Goal: Task Accomplishment & Management: Use online tool/utility

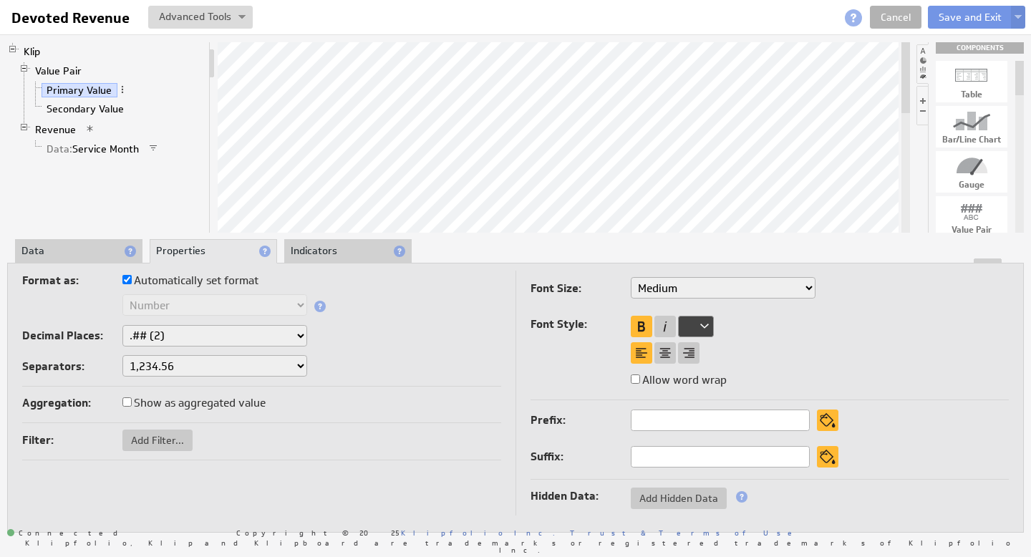
click at [39, 251] on li "Data" at bounding box center [78, 251] width 127 height 24
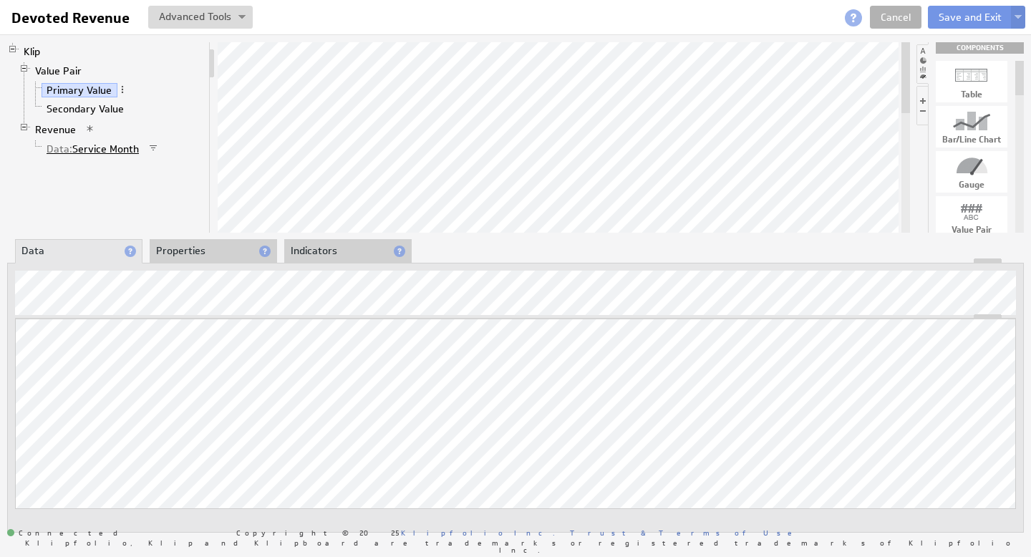
click at [103, 146] on link "Data: Service Month" at bounding box center [93, 149] width 103 height 14
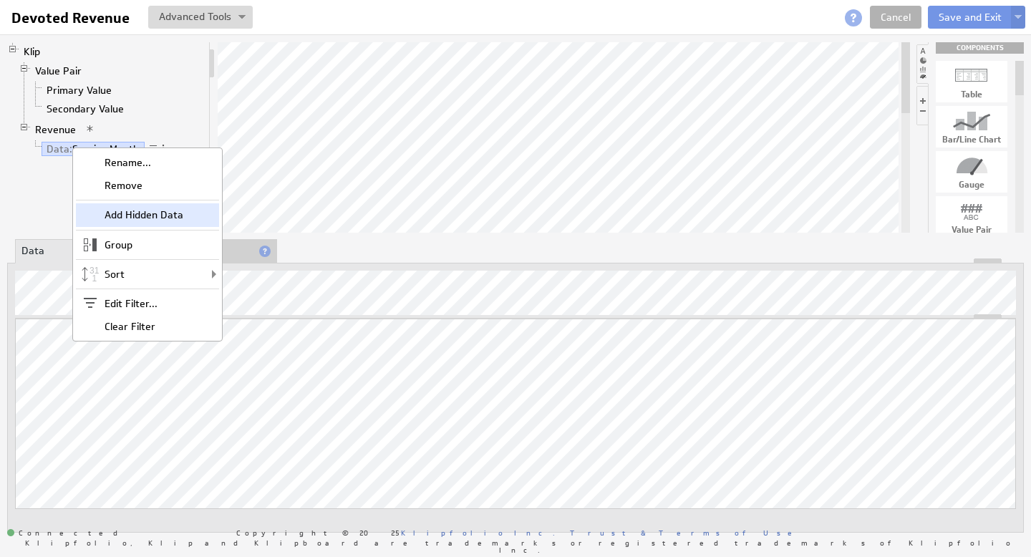
click at [131, 215] on div "Add Hidden Data" at bounding box center [147, 214] width 143 height 23
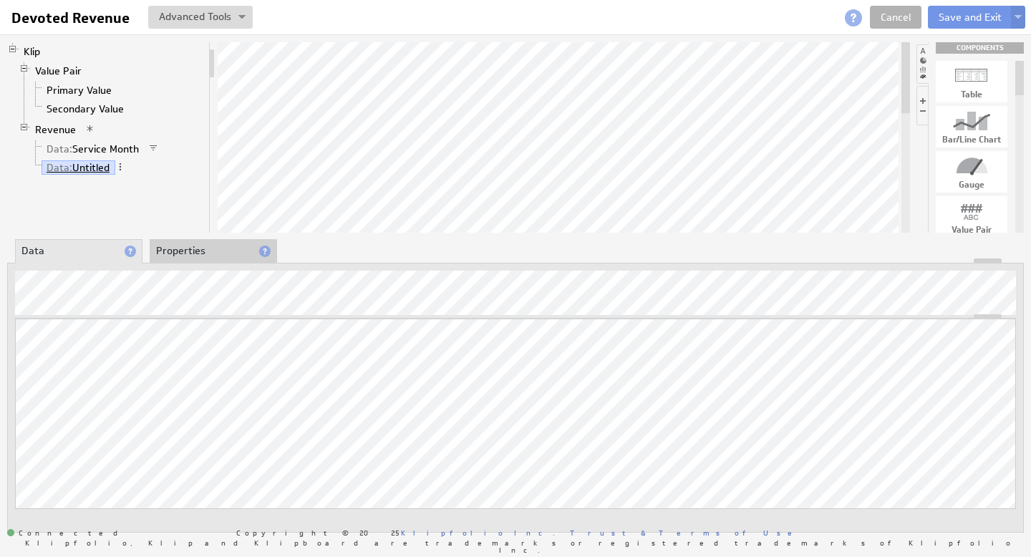
click at [100, 167] on link "Data: Untitled" at bounding box center [79, 167] width 74 height 14
click at [123, 165] on span at bounding box center [120, 167] width 10 height 10
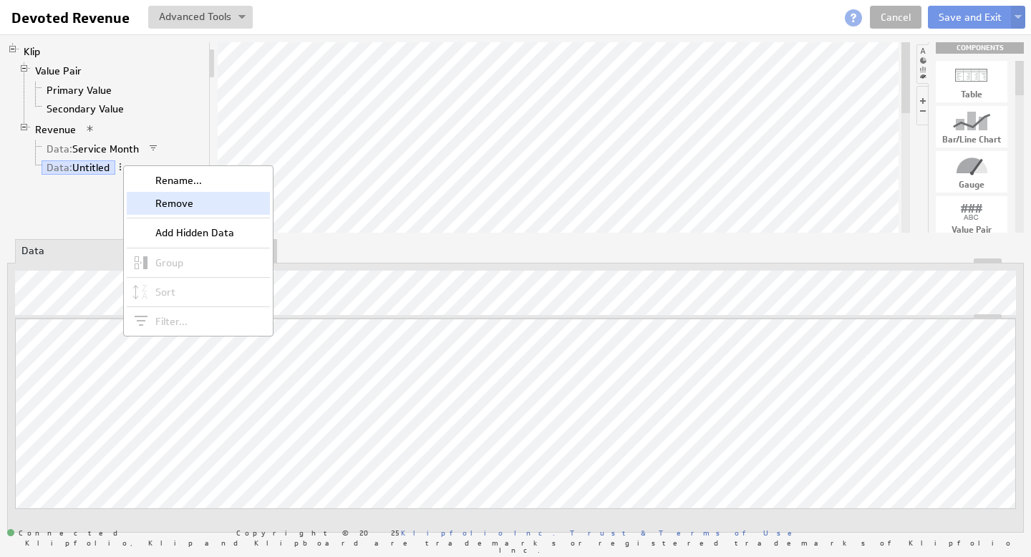
click at [169, 201] on div "Remove" at bounding box center [198, 203] width 143 height 23
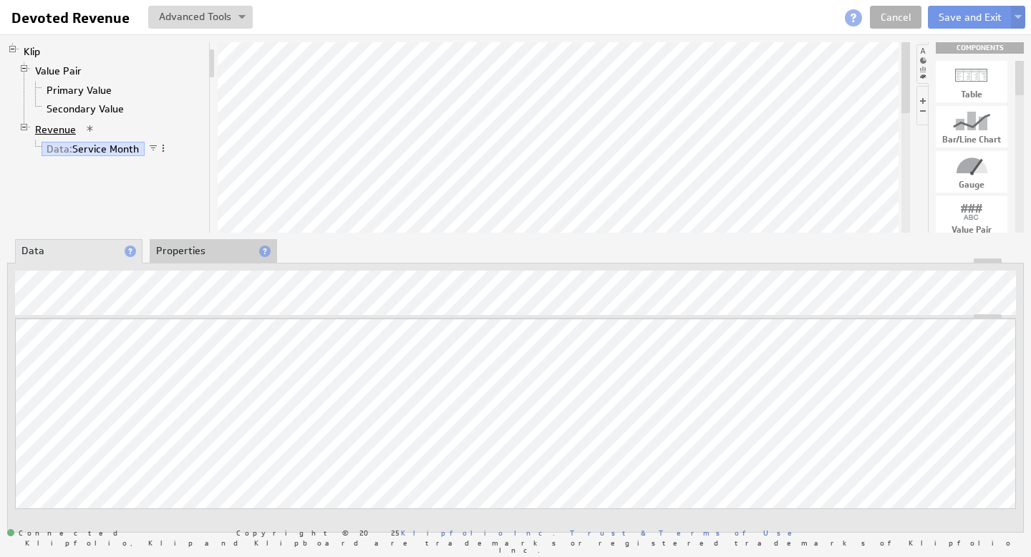
click at [65, 130] on link "Revenue" at bounding box center [56, 129] width 52 height 14
click at [89, 151] on link "Data: Service Month" at bounding box center [93, 149] width 103 height 14
click at [164, 148] on span at bounding box center [163, 148] width 10 height 10
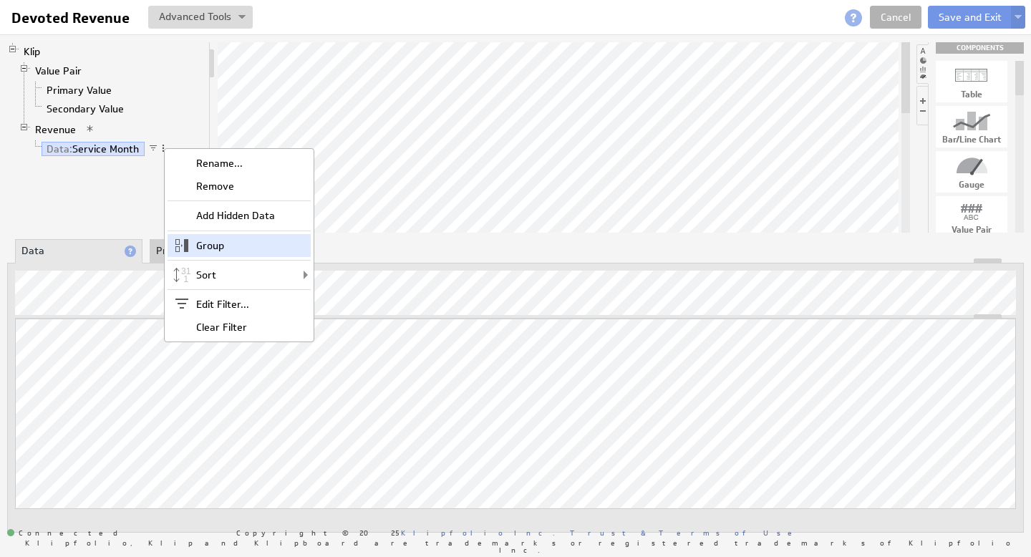
click at [233, 248] on div "Group" at bounding box center [239, 245] width 143 height 23
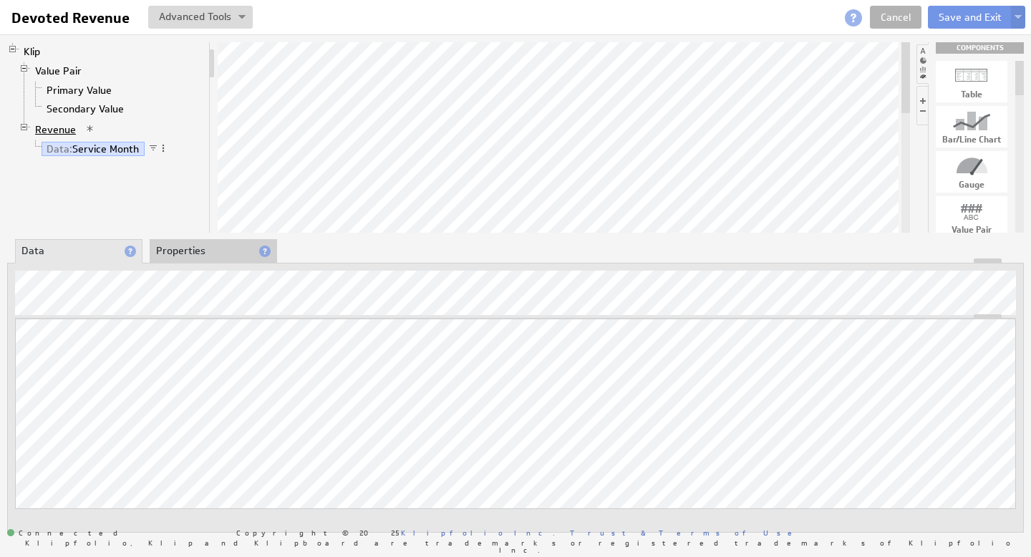
click at [55, 127] on link "Revenue" at bounding box center [56, 129] width 52 height 14
click at [98, 130] on span at bounding box center [100, 129] width 10 height 10
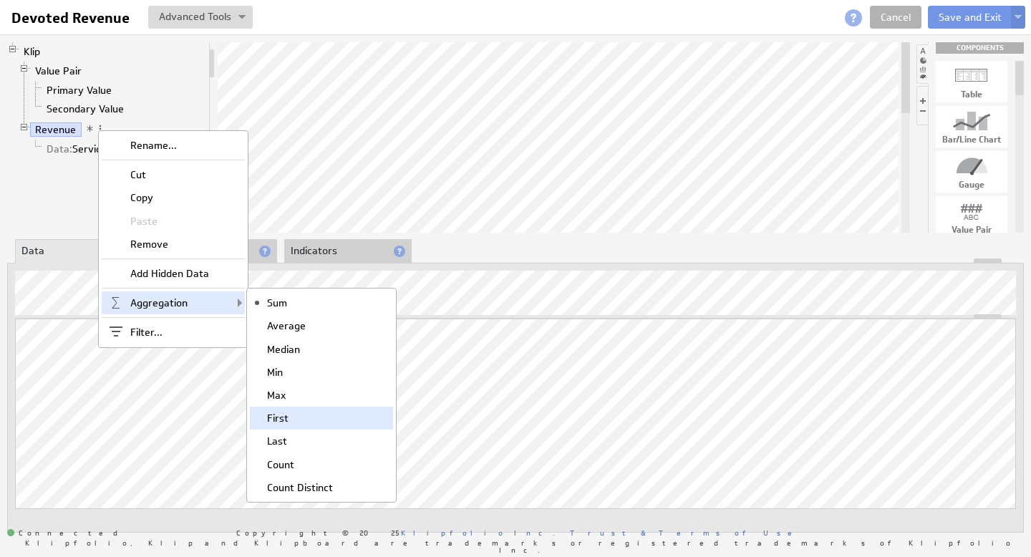
click at [294, 417] on div "First" at bounding box center [321, 418] width 143 height 23
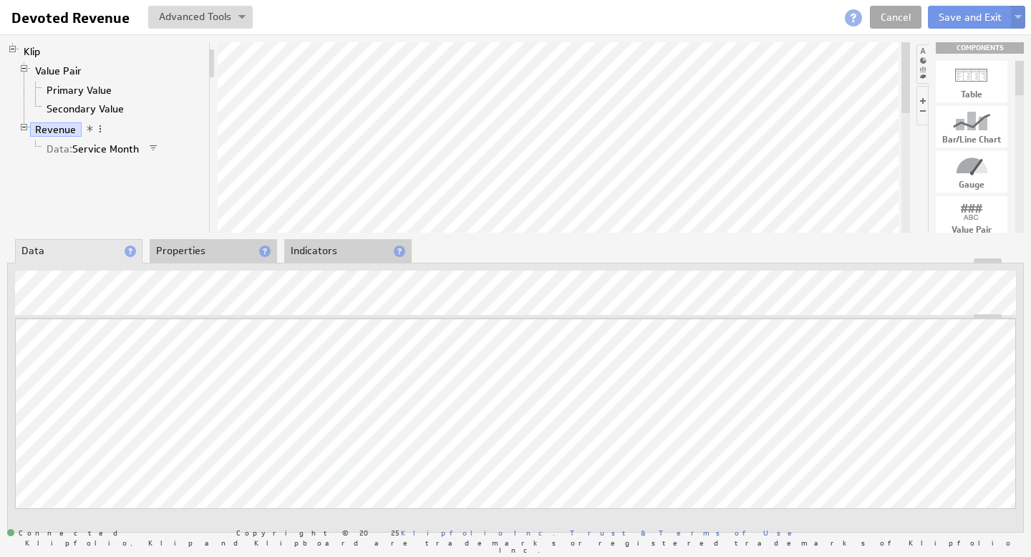
click at [889, 14] on link "Cancel" at bounding box center [896, 17] width 52 height 23
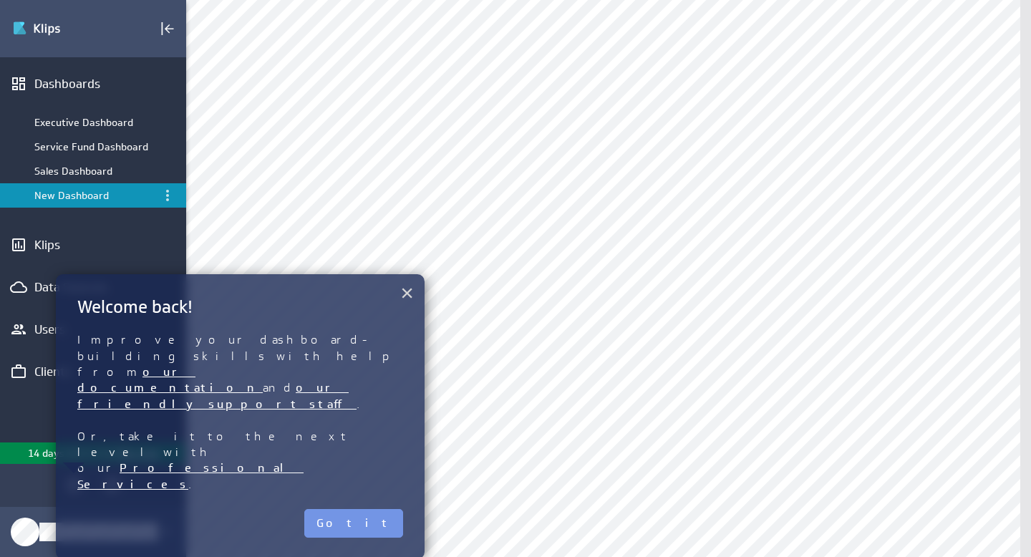
click at [407, 294] on button "×" at bounding box center [407, 293] width 14 height 29
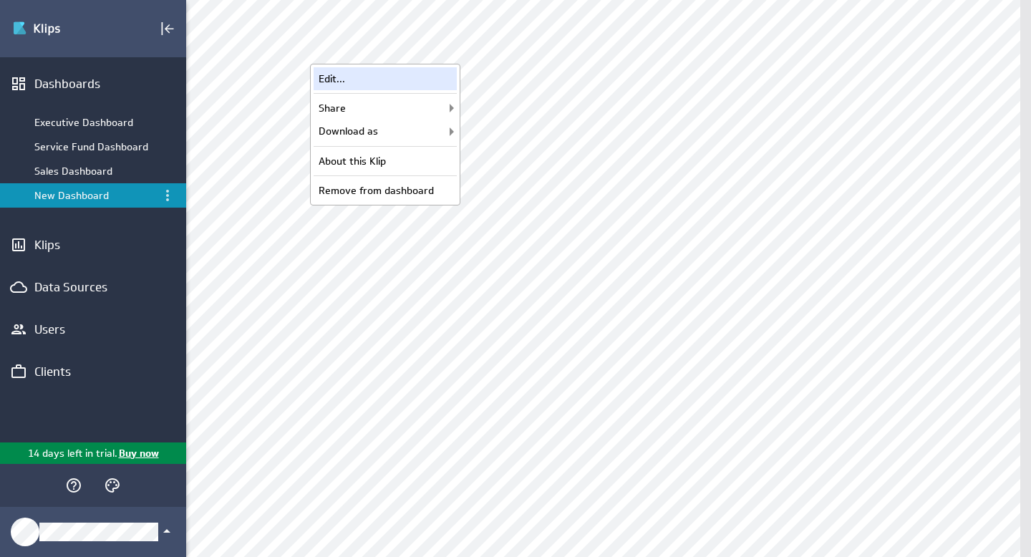
click at [354, 78] on div "Edit..." at bounding box center [385, 78] width 143 height 23
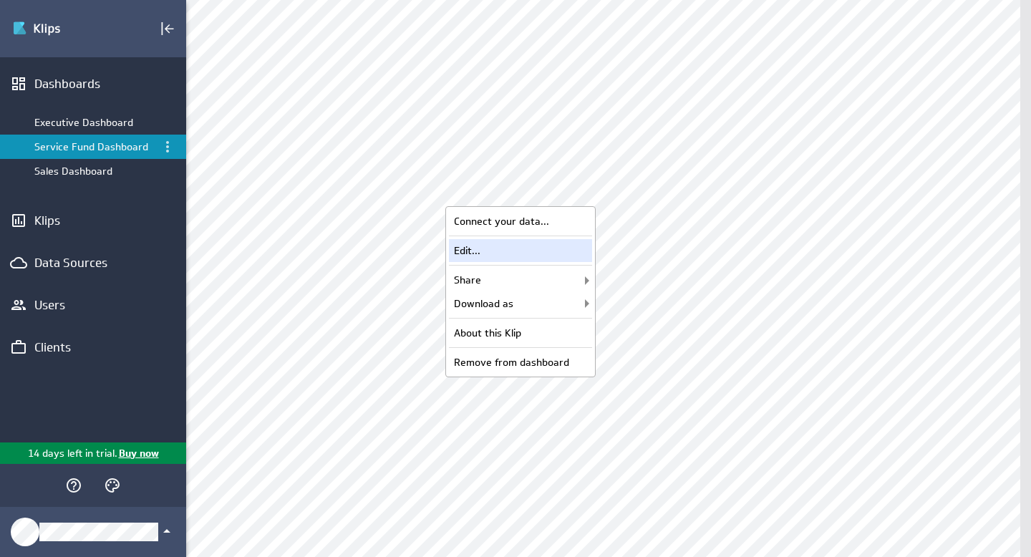
click at [460, 248] on div "Edit..." at bounding box center [520, 250] width 143 height 23
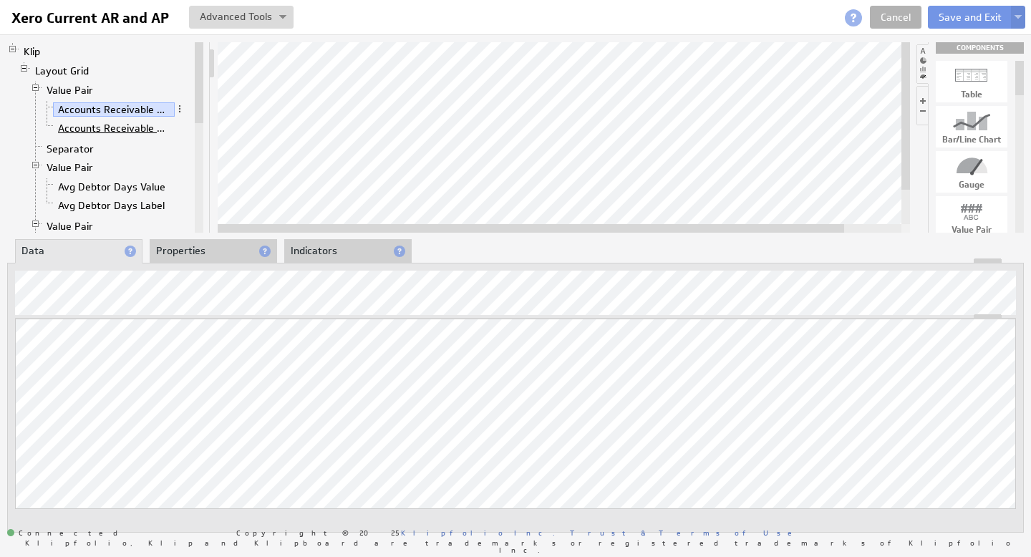
click at [96, 129] on link "Accounts Receivable Label" at bounding box center [114, 128] width 122 height 14
click at [114, 110] on link "Accounts Receivable Value" at bounding box center [114, 109] width 122 height 14
click at [129, 185] on link "Avg Creditor Days Value" at bounding box center [114, 185] width 122 height 14
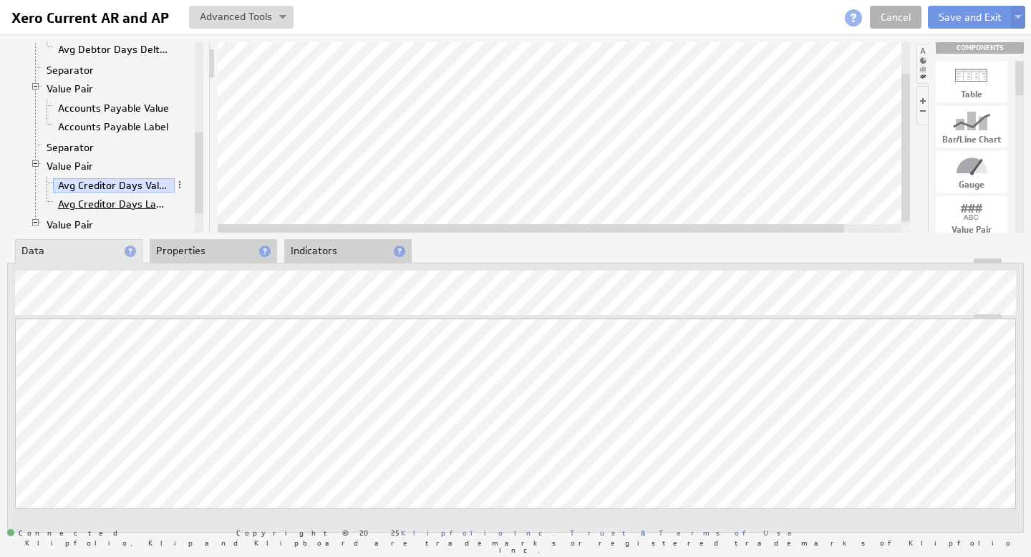
click at [98, 202] on link "Avg Creditor Days Label" at bounding box center [114, 204] width 122 height 14
drag, startPoint x: 838, startPoint y: 263, endPoint x: 850, endPoint y: 380, distance: 117.4
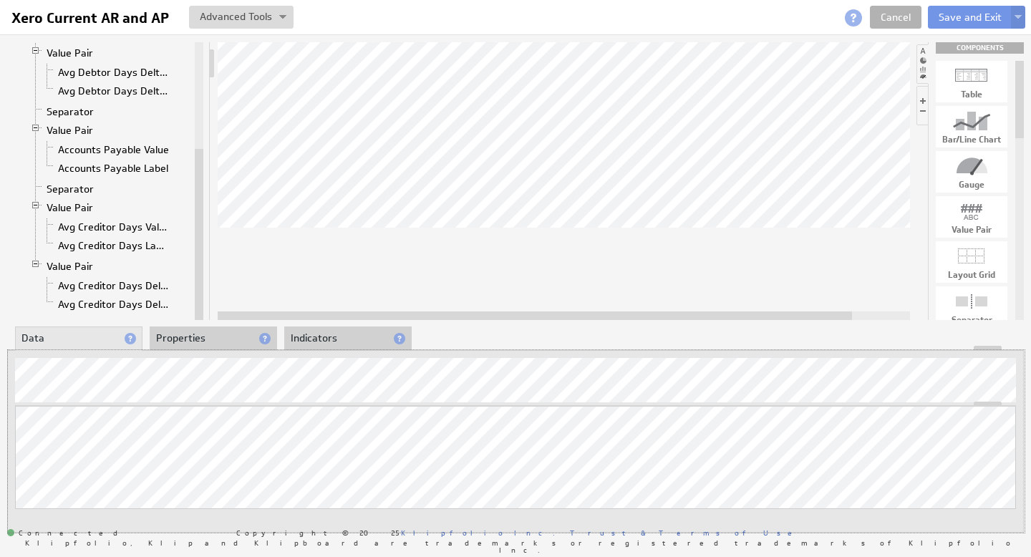
drag, startPoint x: 874, startPoint y: 349, endPoint x: 875, endPoint y: 400, distance: 50.9
click at [112, 75] on link "Avg Debtor Days Delta Value" at bounding box center [114, 72] width 122 height 14
click at [108, 88] on link "Avg Debtor Days Delta Label" at bounding box center [114, 91] width 122 height 14
click at [82, 148] on link "Accounts Payable Value" at bounding box center [114, 150] width 122 height 14
click at [84, 167] on link "Accounts Payable Label" at bounding box center [113, 168] width 121 height 14
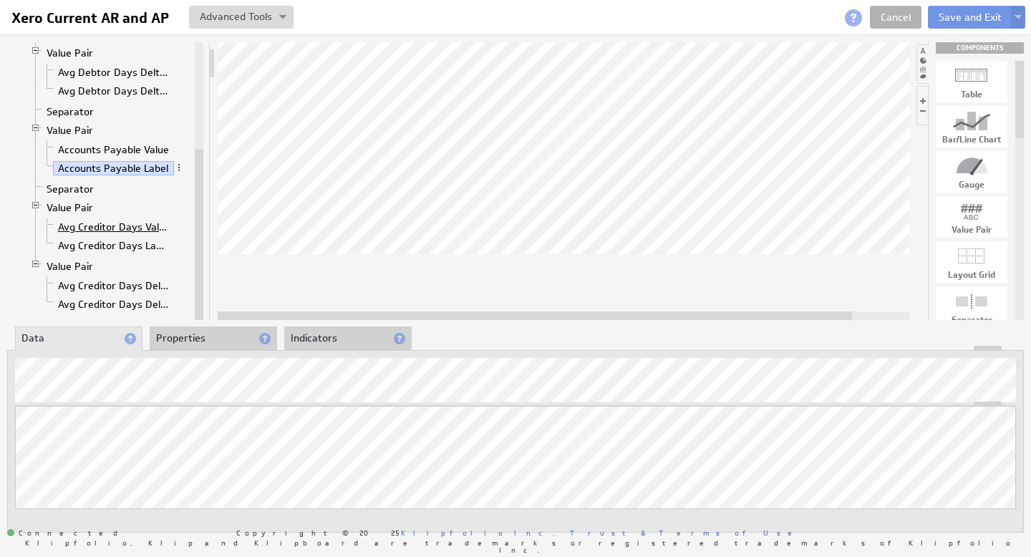
click at [83, 227] on link "Avg Creditor Days Value" at bounding box center [114, 227] width 122 height 14
click at [96, 244] on link "Avg Creditor Days Label" at bounding box center [114, 245] width 122 height 14
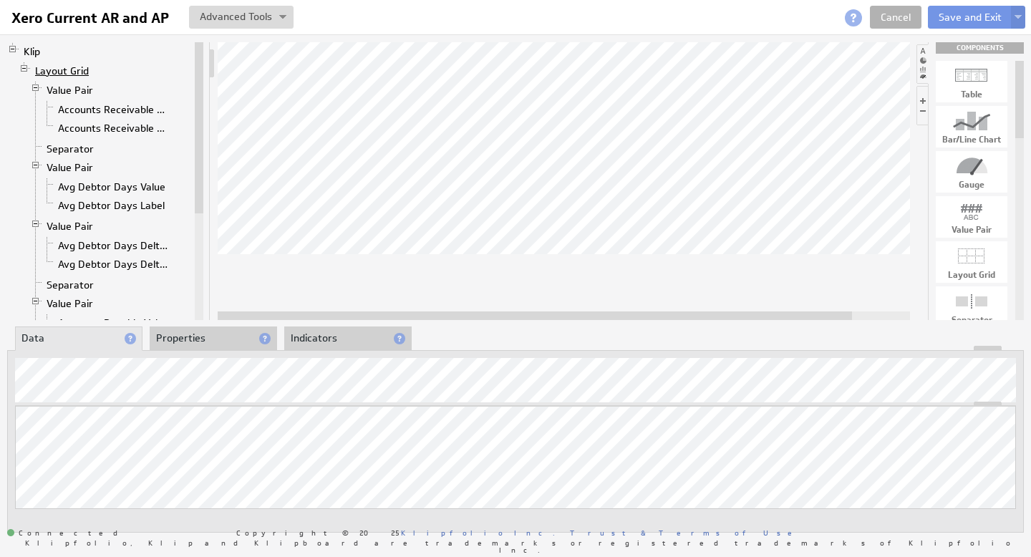
click at [69, 73] on link "Layout Grid" at bounding box center [62, 71] width 64 height 14
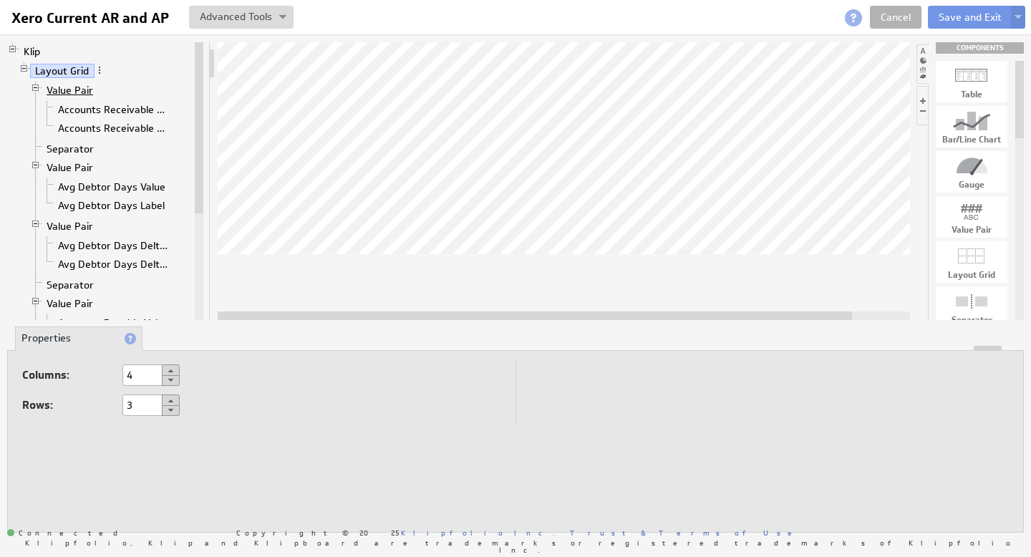
click at [77, 92] on link "Value Pair" at bounding box center [70, 90] width 57 height 14
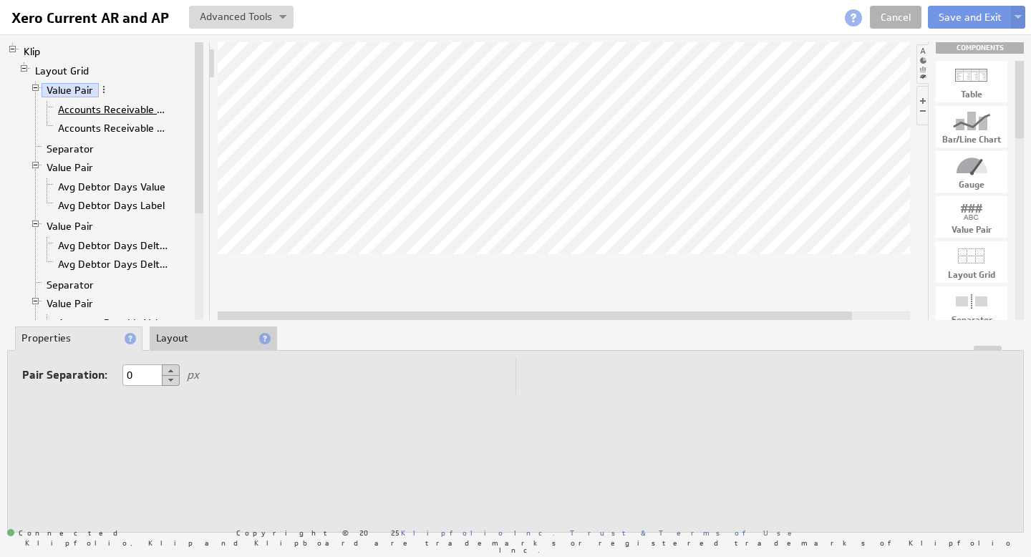
click at [77, 110] on link "Accounts Receivable Value" at bounding box center [114, 109] width 122 height 14
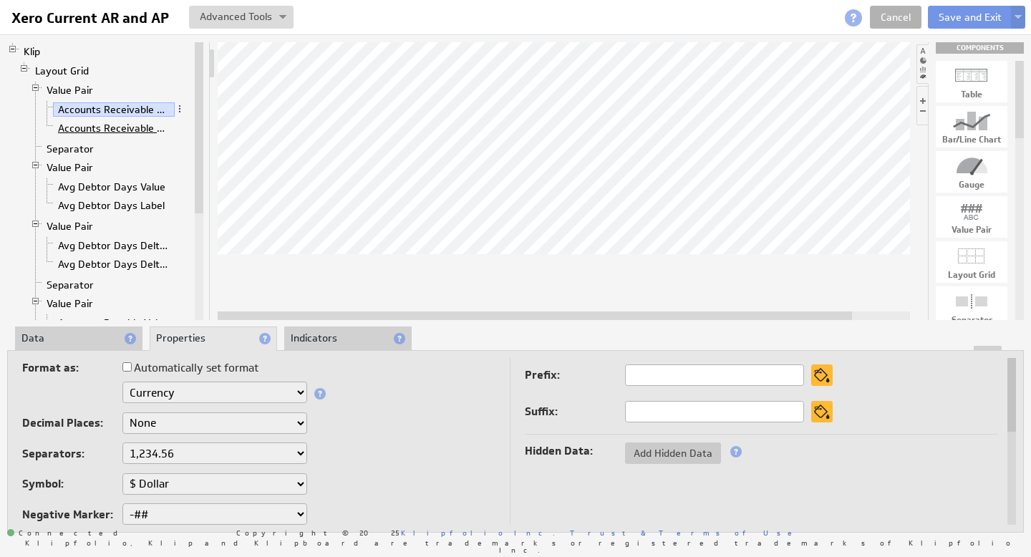
click at [77, 124] on link "Accounts Receivable Label" at bounding box center [114, 128] width 122 height 14
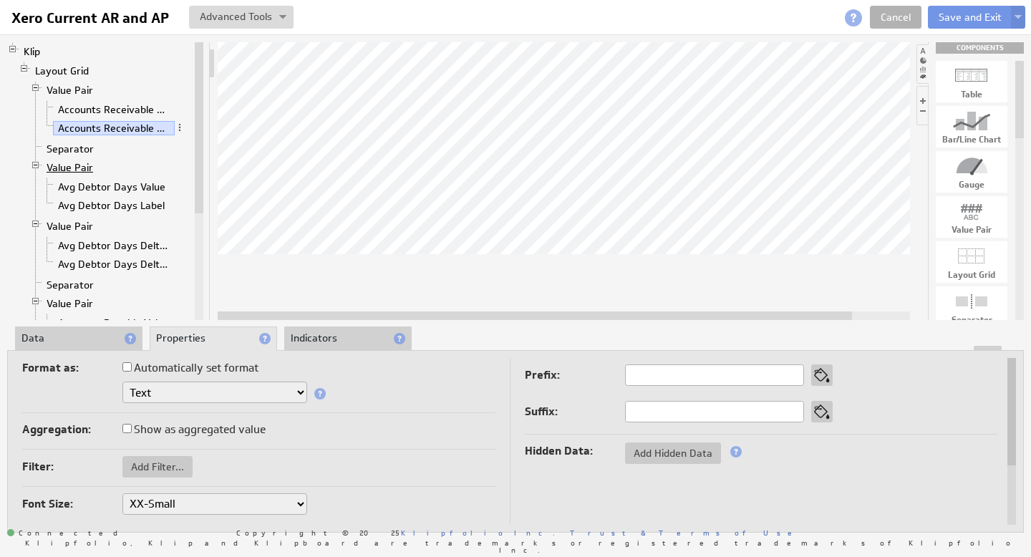
click at [78, 168] on link "Value Pair" at bounding box center [70, 167] width 57 height 14
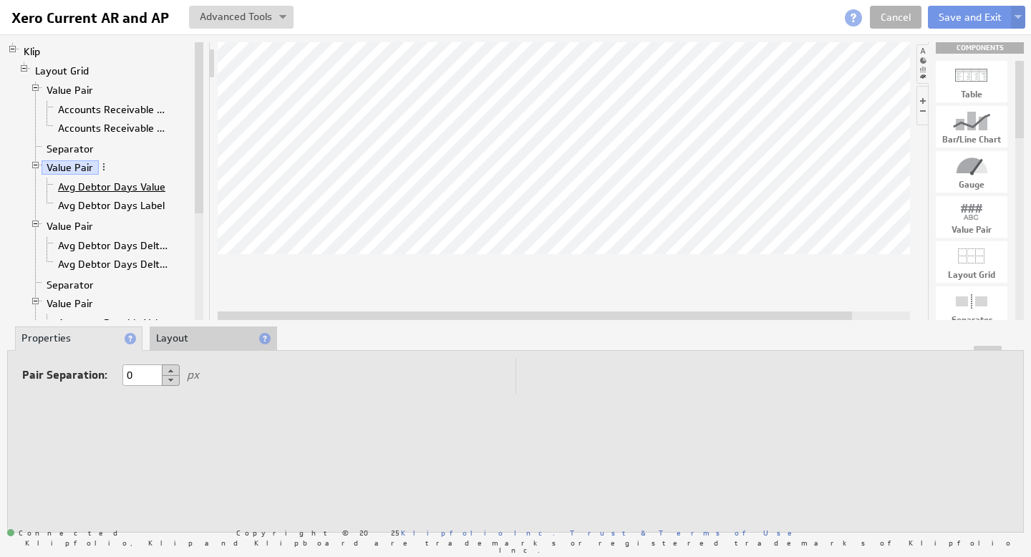
click at [80, 185] on link "Avg Debtor Days Value" at bounding box center [112, 187] width 118 height 14
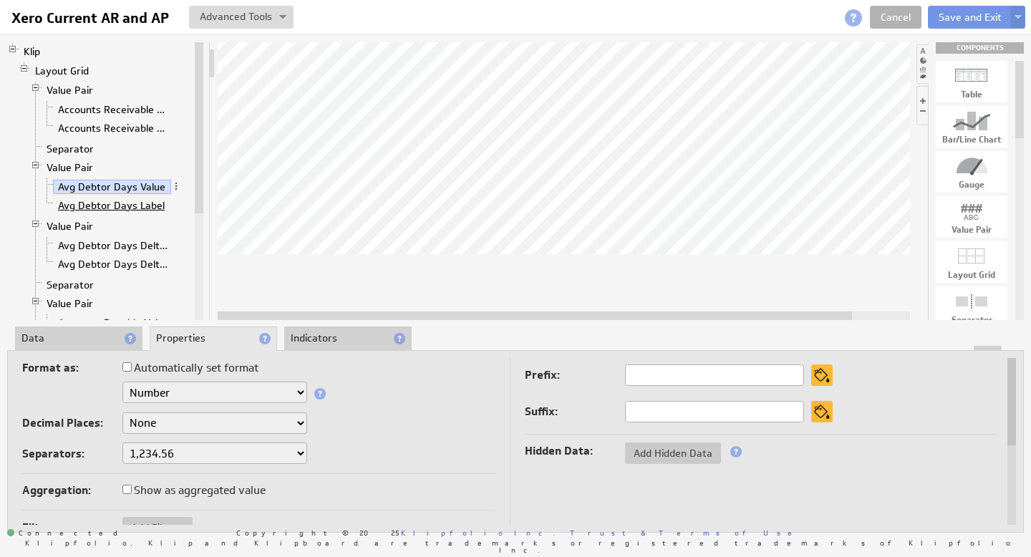
click at [91, 206] on link "Avg Debtor Days Label" at bounding box center [111, 205] width 117 height 14
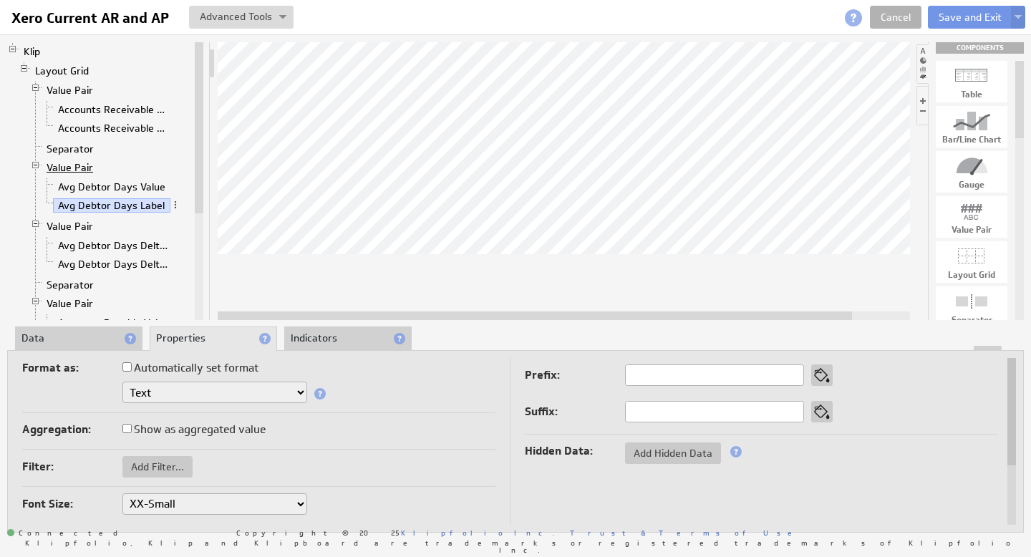
click at [67, 165] on link "Value Pair" at bounding box center [70, 167] width 57 height 14
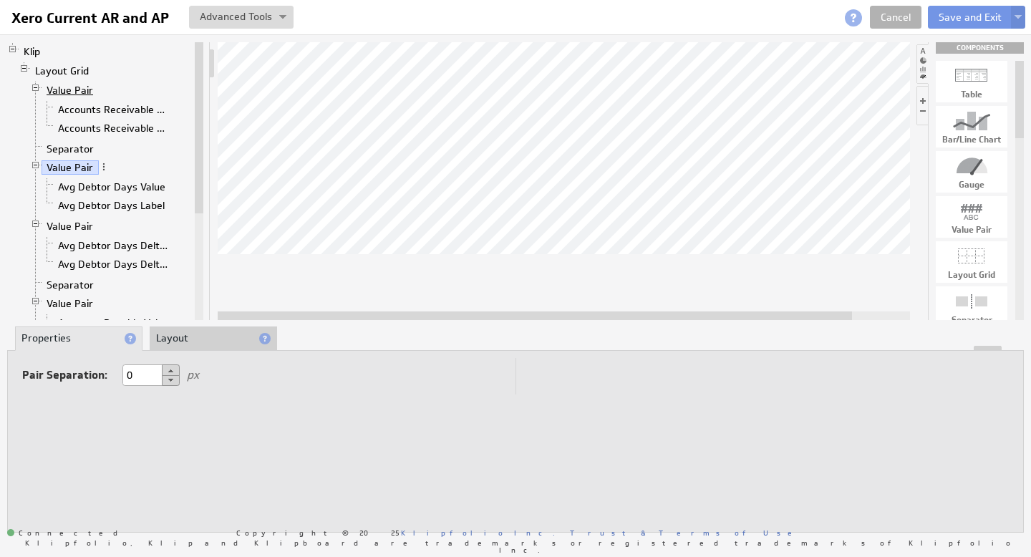
click at [69, 89] on link "Value Pair" at bounding box center [70, 90] width 57 height 14
click at [73, 168] on link "Value Pair" at bounding box center [70, 167] width 57 height 14
click at [77, 230] on link "Value Pair" at bounding box center [70, 226] width 57 height 14
click at [123, 110] on link "Accounts Receivable Value" at bounding box center [114, 109] width 122 height 14
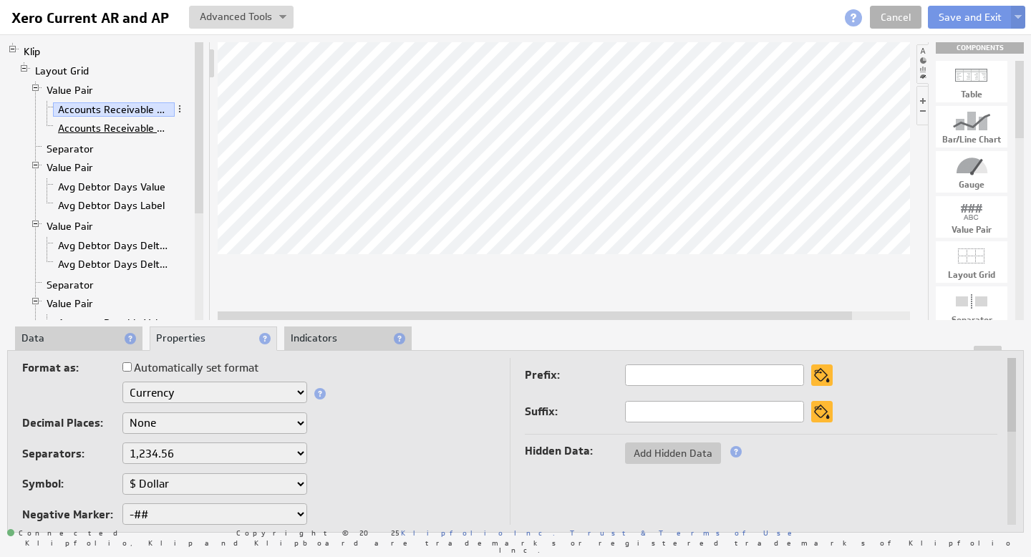
click at [118, 127] on link "Accounts Receivable Label" at bounding box center [114, 128] width 122 height 14
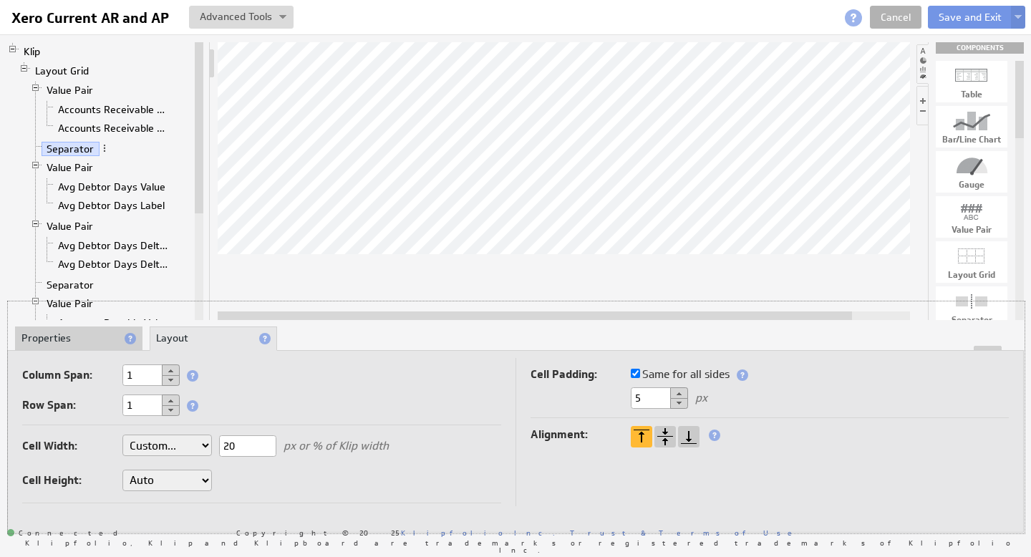
drag, startPoint x: 517, startPoint y: 349, endPoint x: 521, endPoint y: 299, distance: 50.3
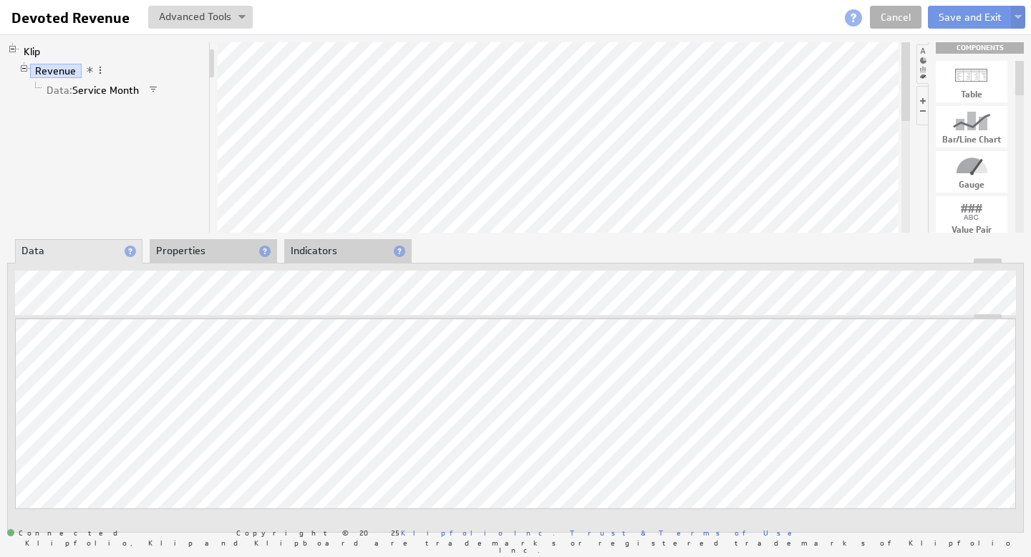
click at [210, 252] on li "Properties" at bounding box center [213, 251] width 127 height 24
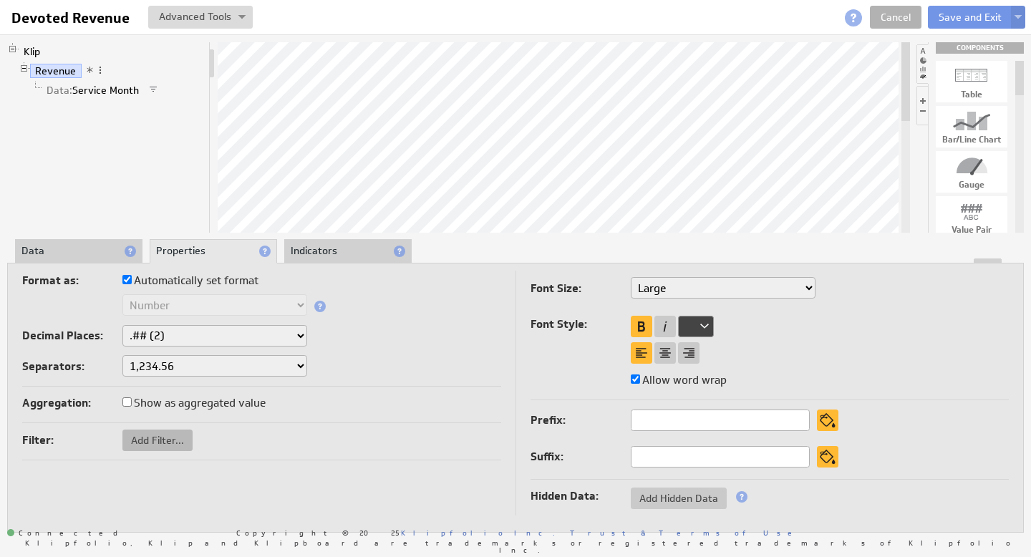
click at [145, 438] on span "Add Filter..." at bounding box center [157, 440] width 70 height 13
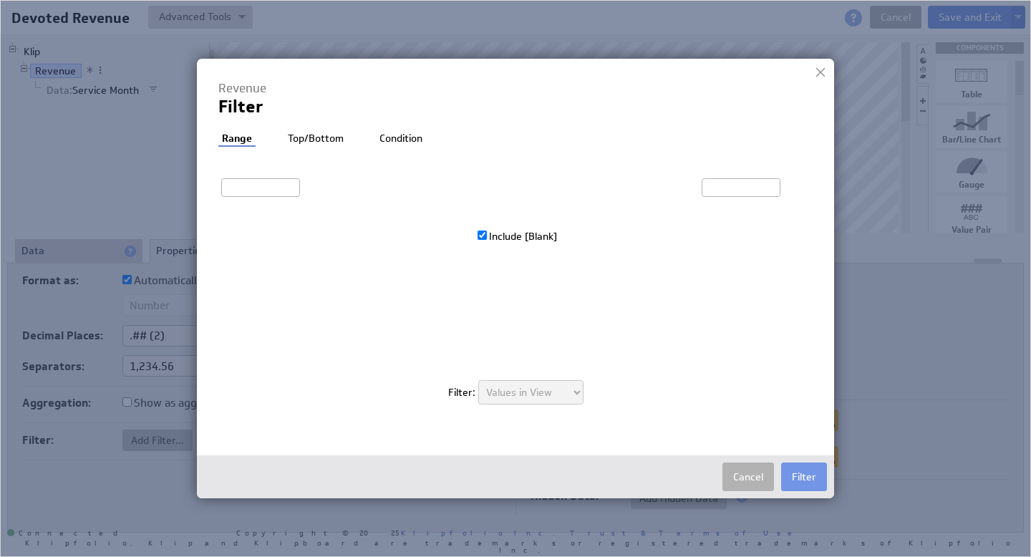
type input "7,822.29"
type input "104,131.28"
checkbox input "true"
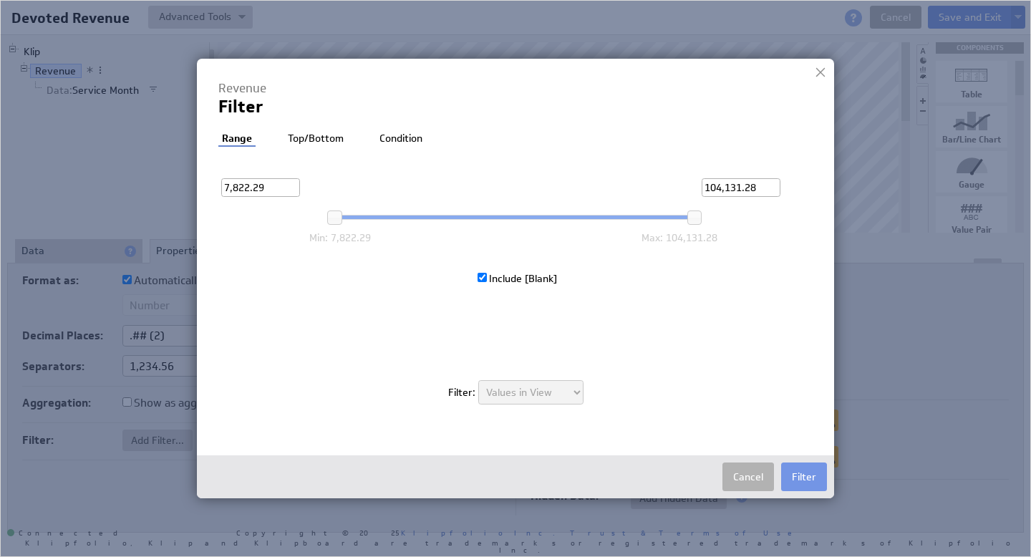
click at [395, 145] on ul "Range Top/Bottom Condition" at bounding box center [336, 140] width 236 height 16
click at [758, 480] on button "Cancel" at bounding box center [749, 477] width 52 height 29
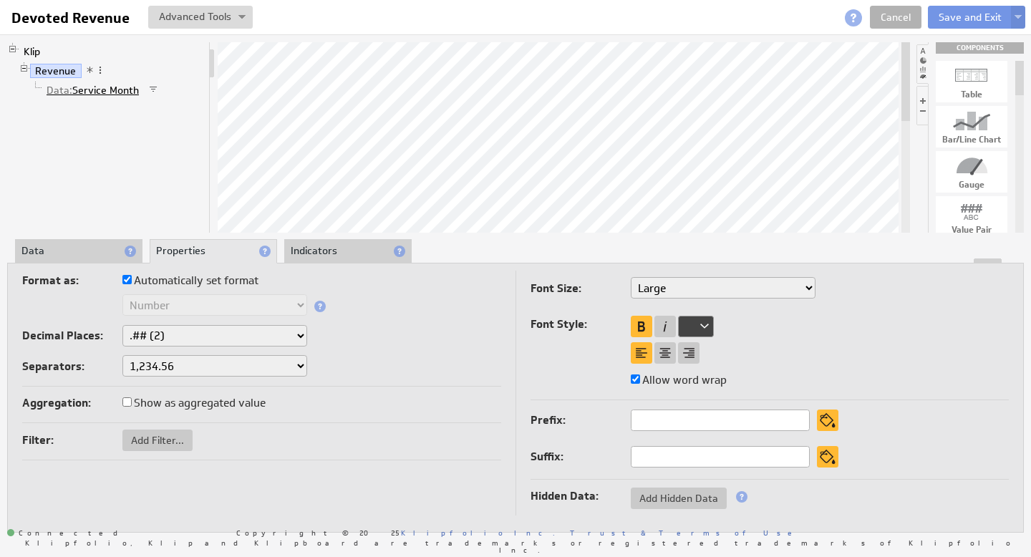
click at [118, 87] on link "Data: Service Month" at bounding box center [93, 90] width 103 height 14
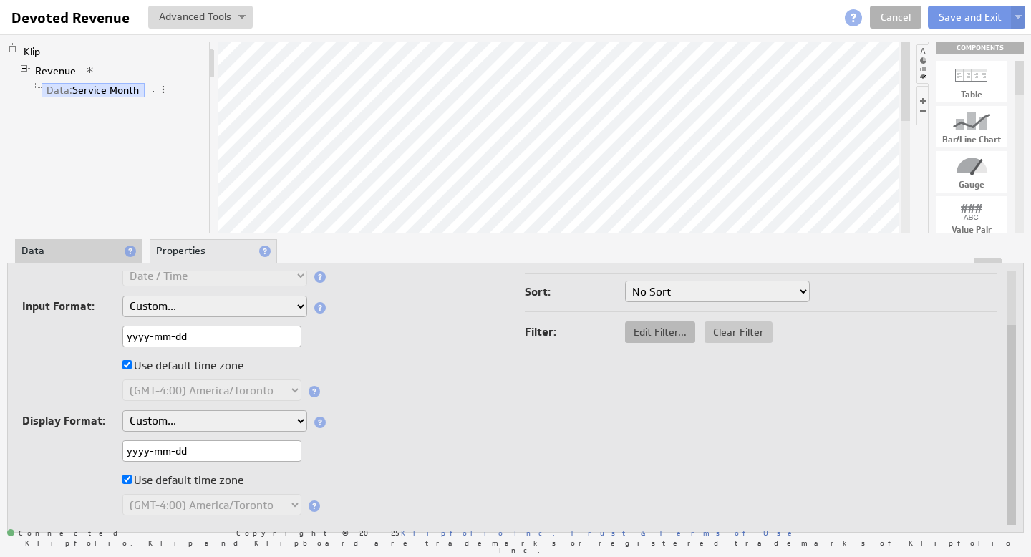
click at [663, 332] on span "Edit Filter..." at bounding box center [660, 332] width 70 height 13
checkbox input "true"
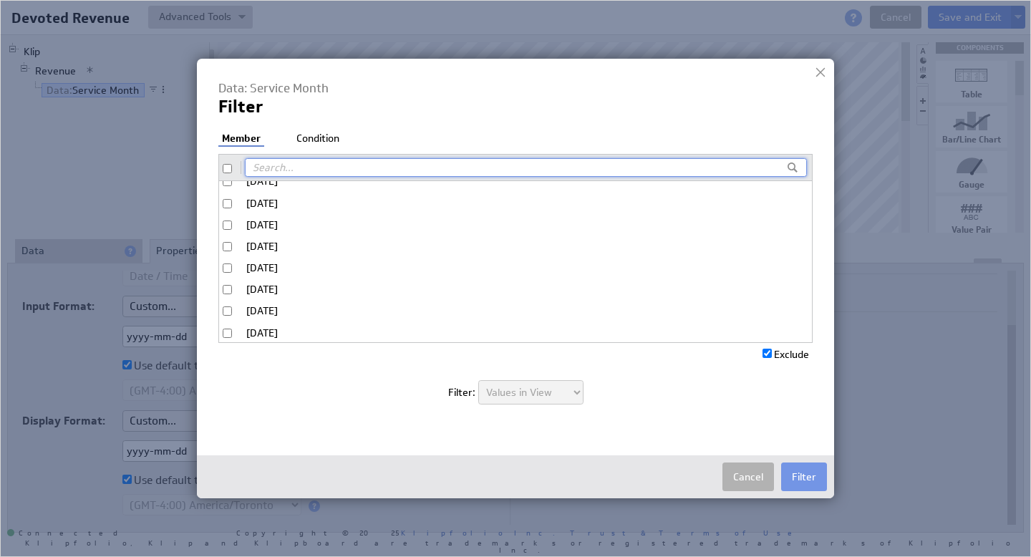
scroll to position [370, 0]
click at [330, 142] on li "Condition" at bounding box center [318, 139] width 50 height 14
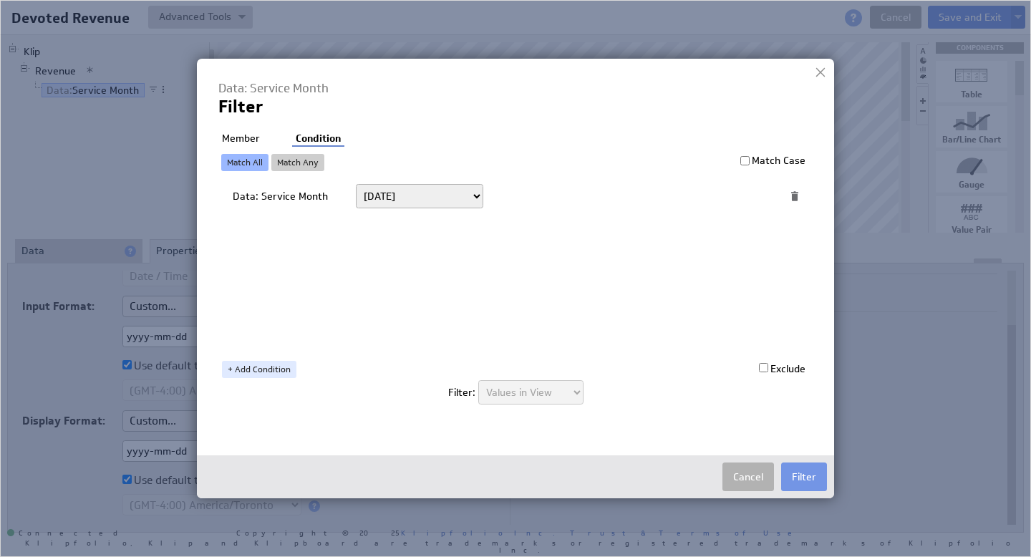
click at [444, 197] on select "[DATE] [DATE] Unit to date In the last Last full On or after On or before -----…" at bounding box center [419, 196] width 127 height 24
select select "op:="
click at [737, 201] on span at bounding box center [745, 196] width 19 height 19
click at [731, 194] on select "Select... [DOMAIN_NAME] [DOMAIN_NAME] user.emailAddress user.firstName user.isA…" at bounding box center [618, 196] width 236 height 23
select select "devoted_service_month"
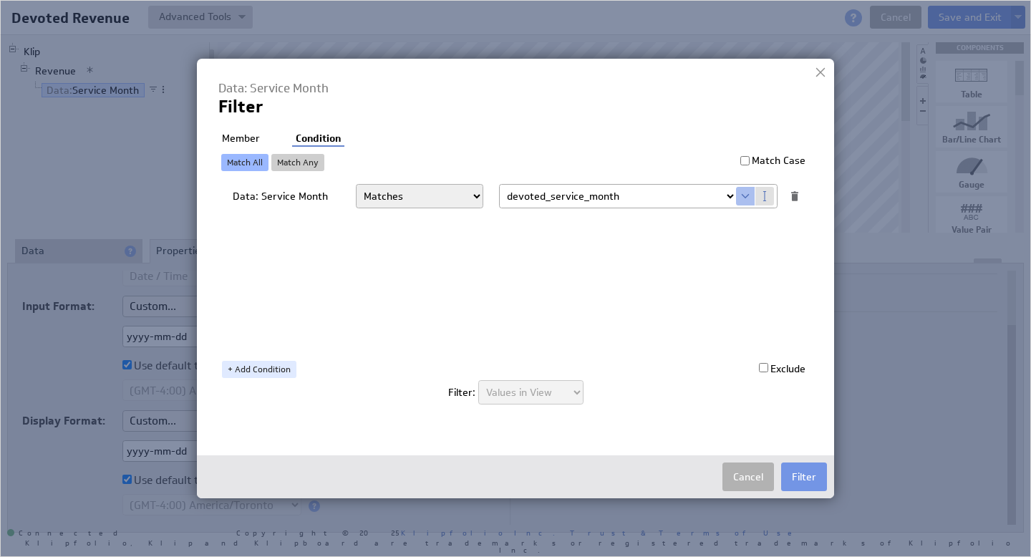
click at [813, 479] on button "Filter" at bounding box center [804, 477] width 46 height 29
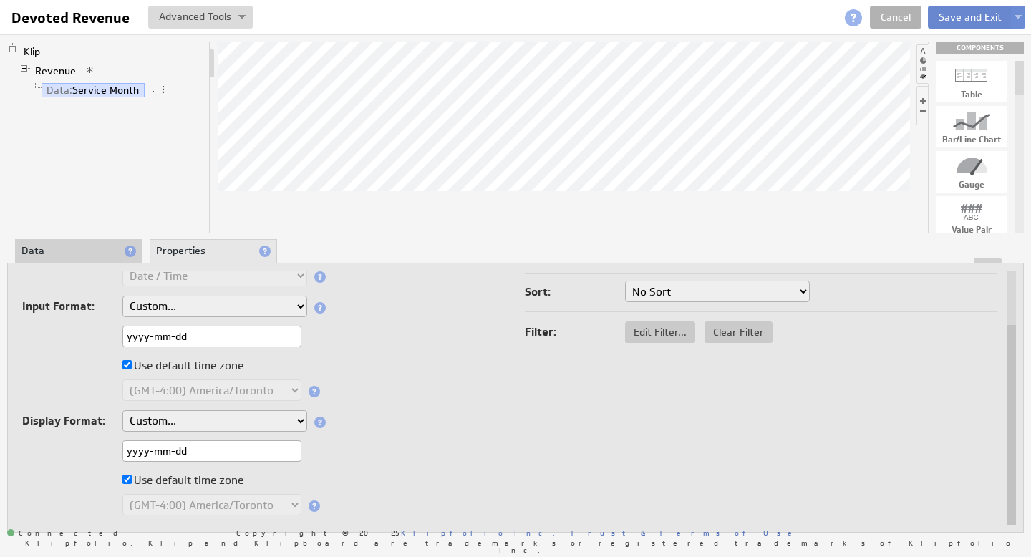
click at [966, 19] on button "Save and Exit" at bounding box center [970, 17] width 85 height 23
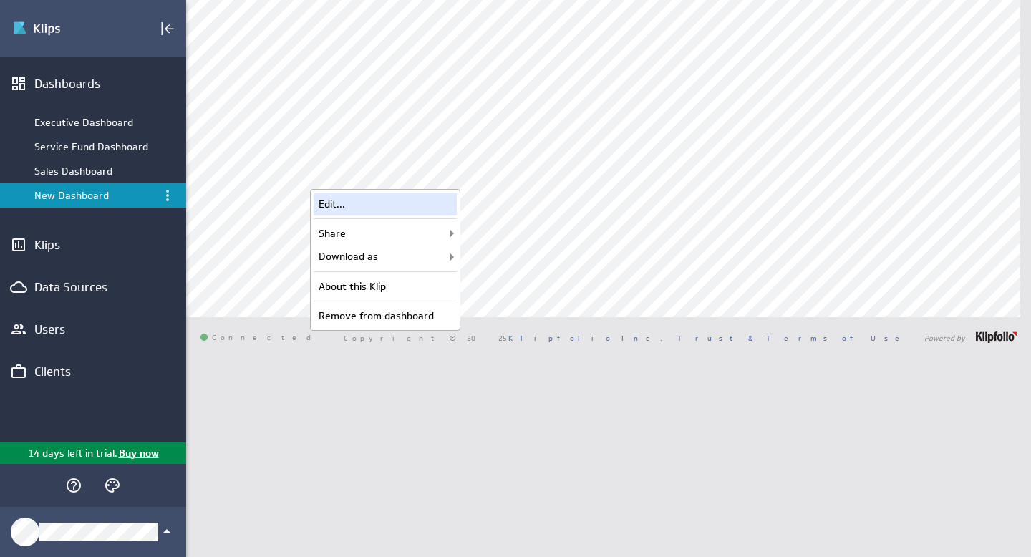
click at [401, 205] on div "Edit..." at bounding box center [385, 204] width 143 height 23
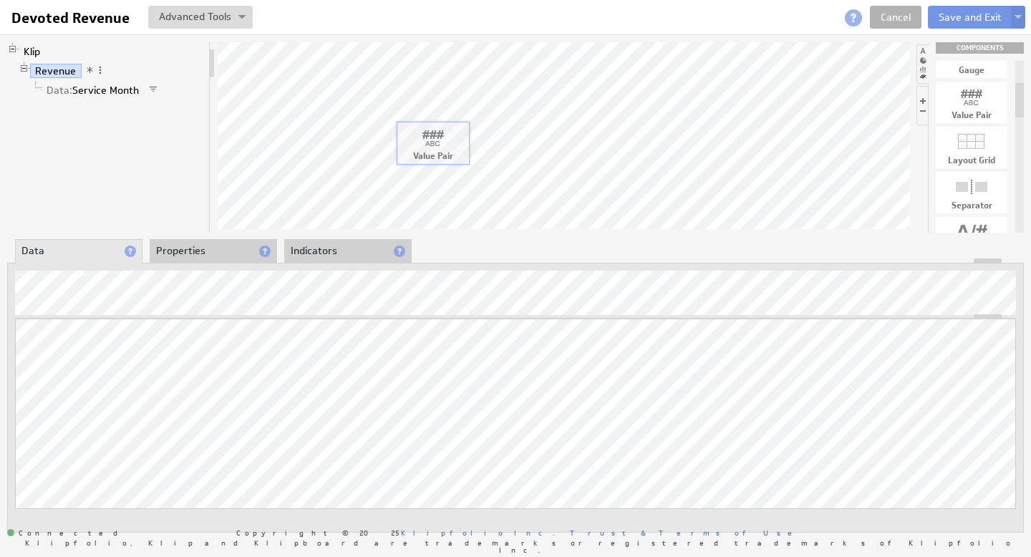
drag, startPoint x: 981, startPoint y: 112, endPoint x: 442, endPoint y: 153, distance: 540.7
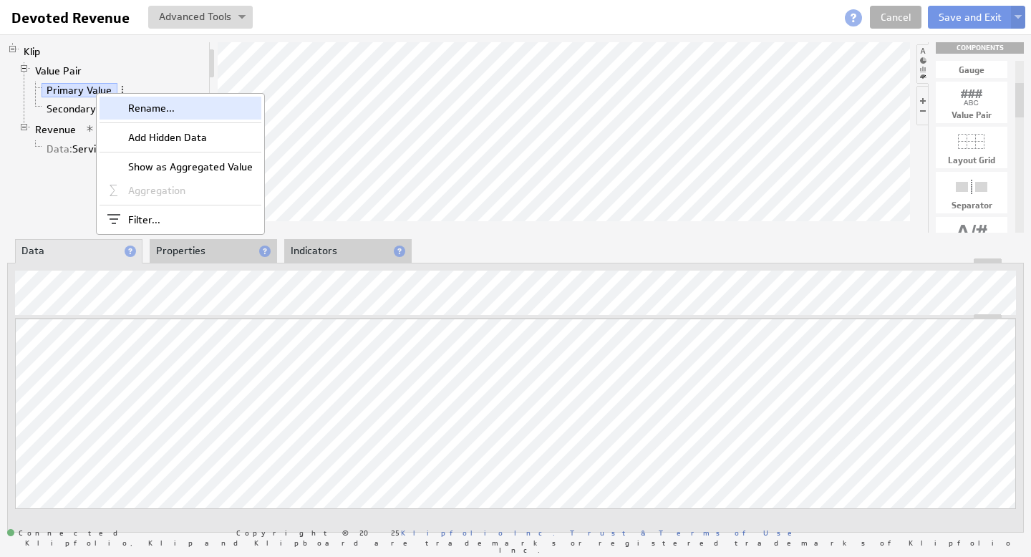
click at [143, 109] on div "Rename..." at bounding box center [181, 108] width 162 height 23
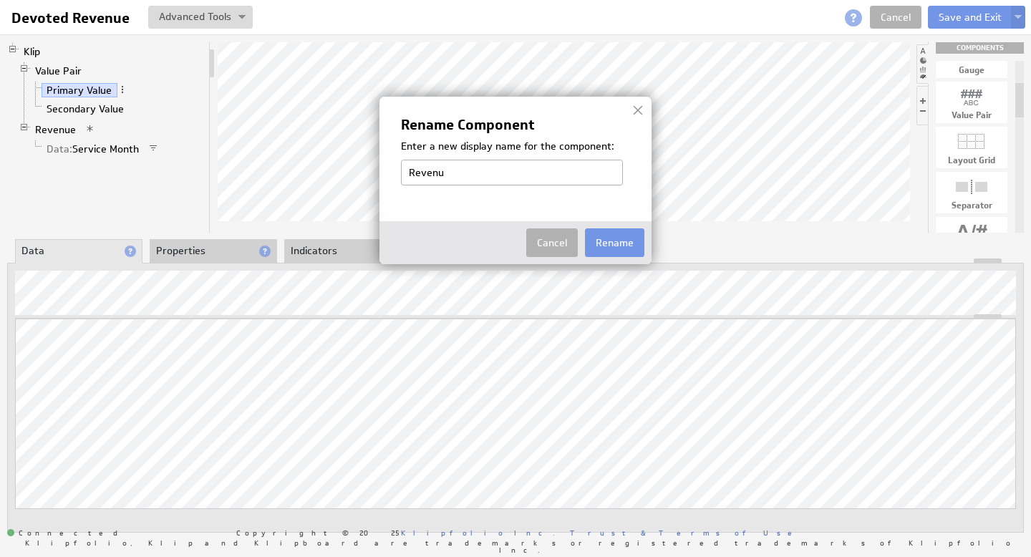
type input "Revenue"
click at [620, 235] on button "Rename" at bounding box center [614, 242] width 59 height 29
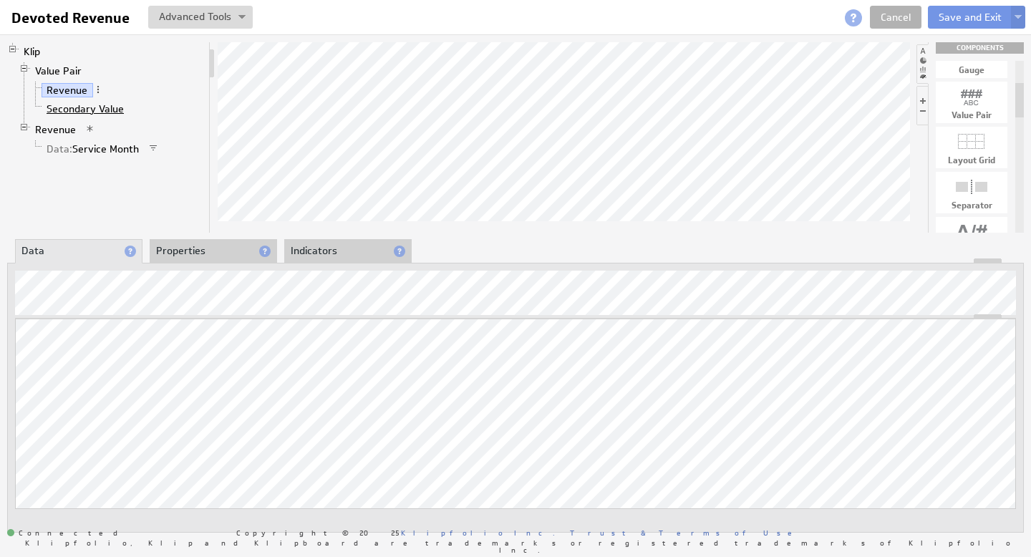
click at [69, 107] on link "Secondary Value" at bounding box center [86, 109] width 88 height 14
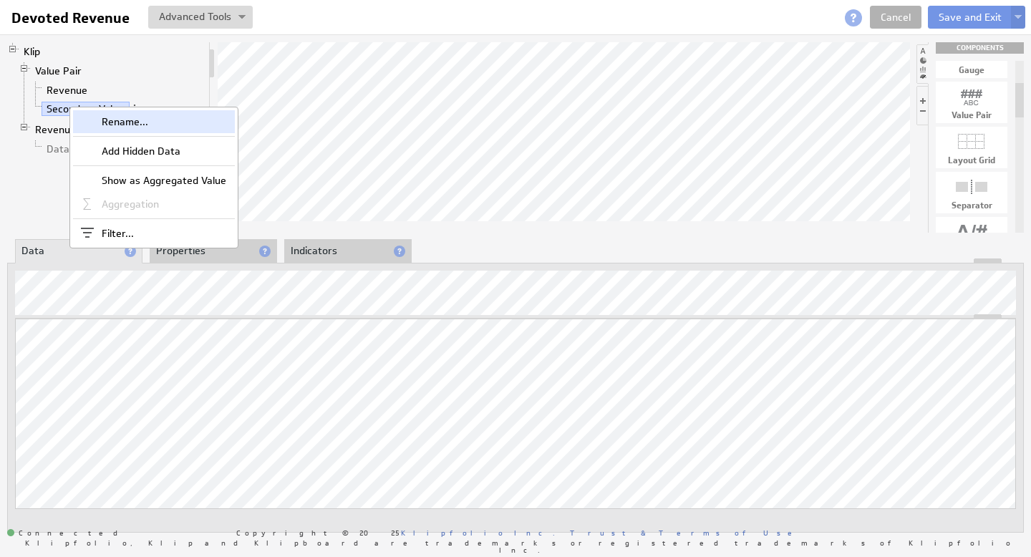
click at [117, 117] on div "Rename..." at bounding box center [154, 121] width 162 height 23
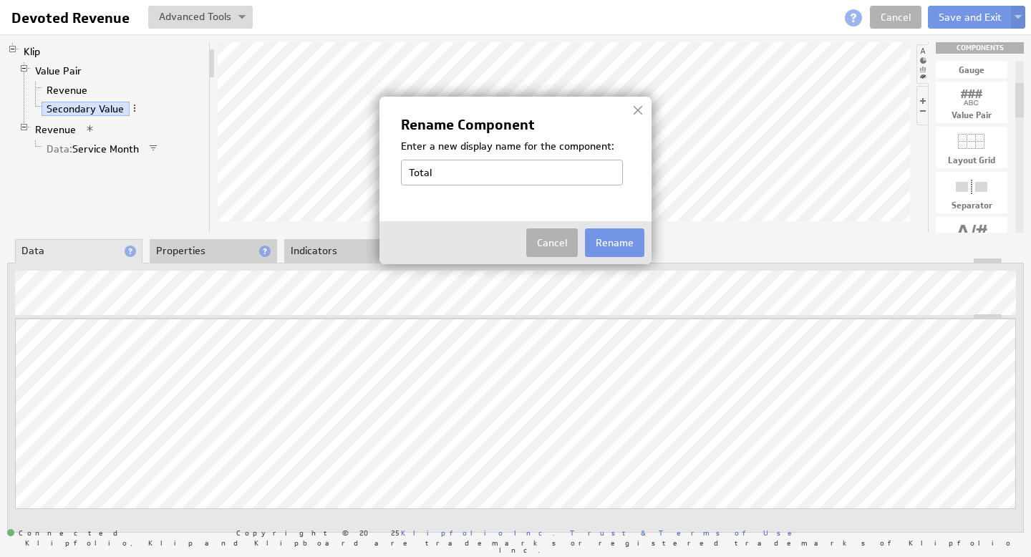
type input "Total Premium"
click at [620, 243] on button "Rename" at bounding box center [614, 242] width 59 height 29
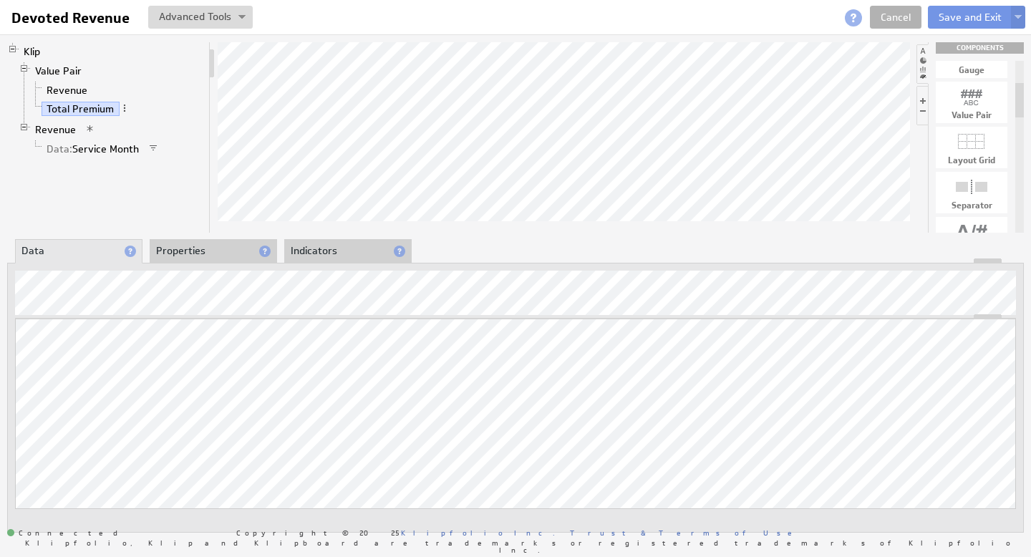
click at [121, 107] on span at bounding box center [125, 108] width 10 height 10
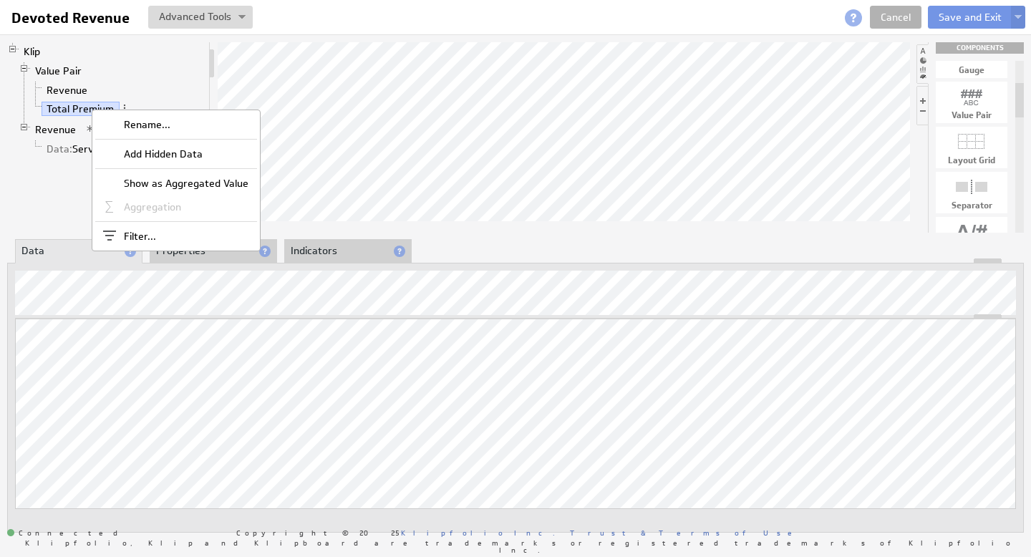
click at [132, 85] on li "Revenue" at bounding box center [116, 90] width 173 height 19
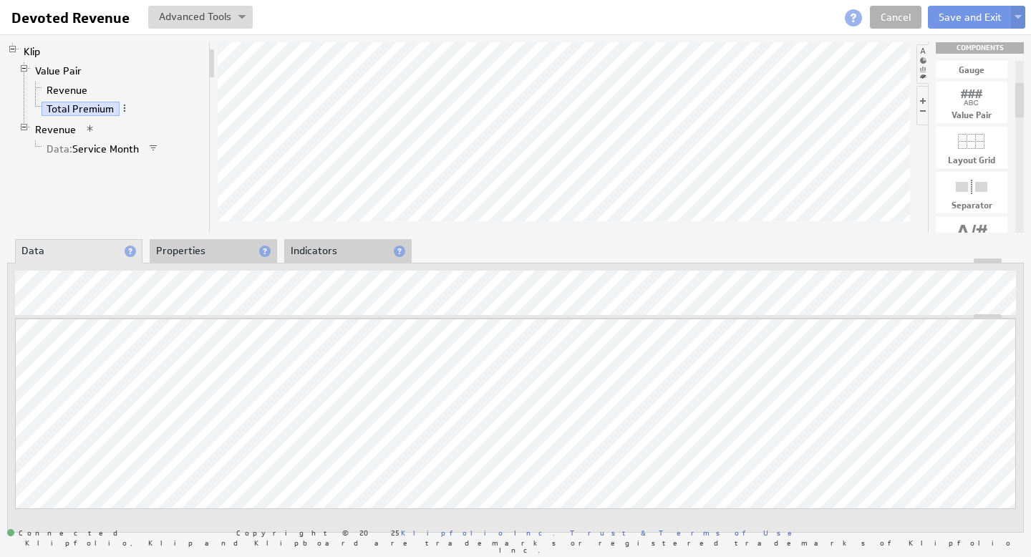
click at [925, 100] on li at bounding box center [922, 105] width 11 height 39
click at [922, 101] on li at bounding box center [923, 105] width 12 height 39
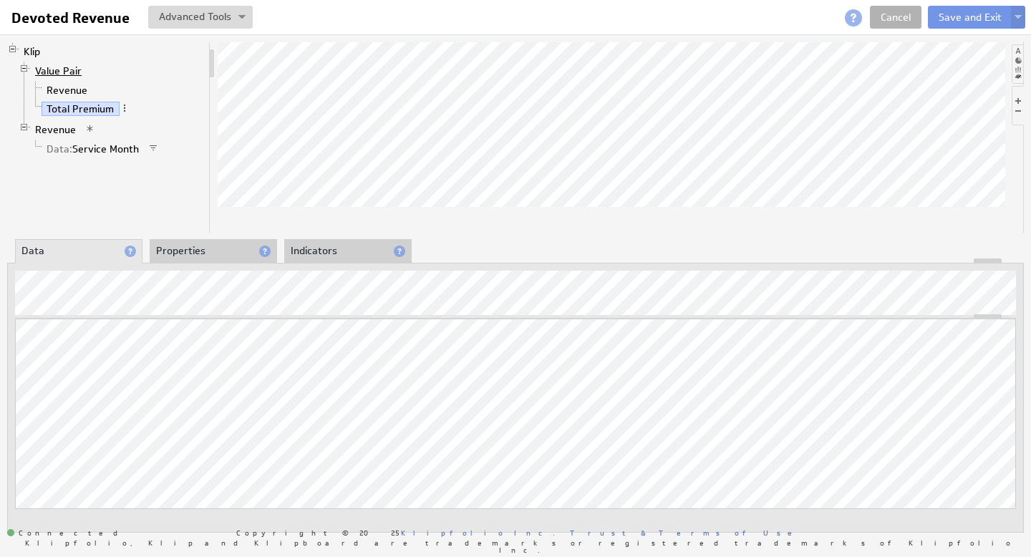
click at [62, 72] on link "Value Pair" at bounding box center [58, 71] width 57 height 14
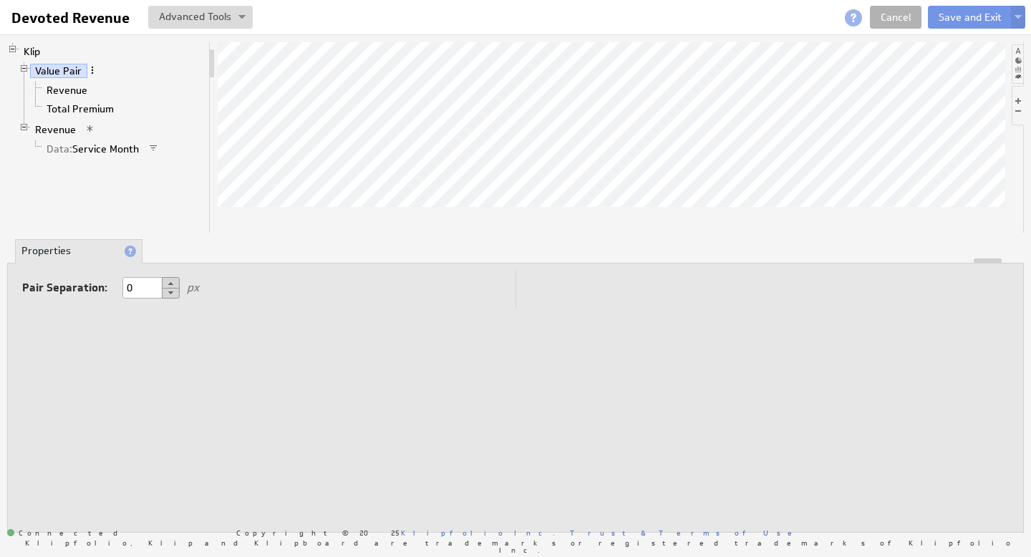
click at [90, 69] on span at bounding box center [92, 70] width 10 height 10
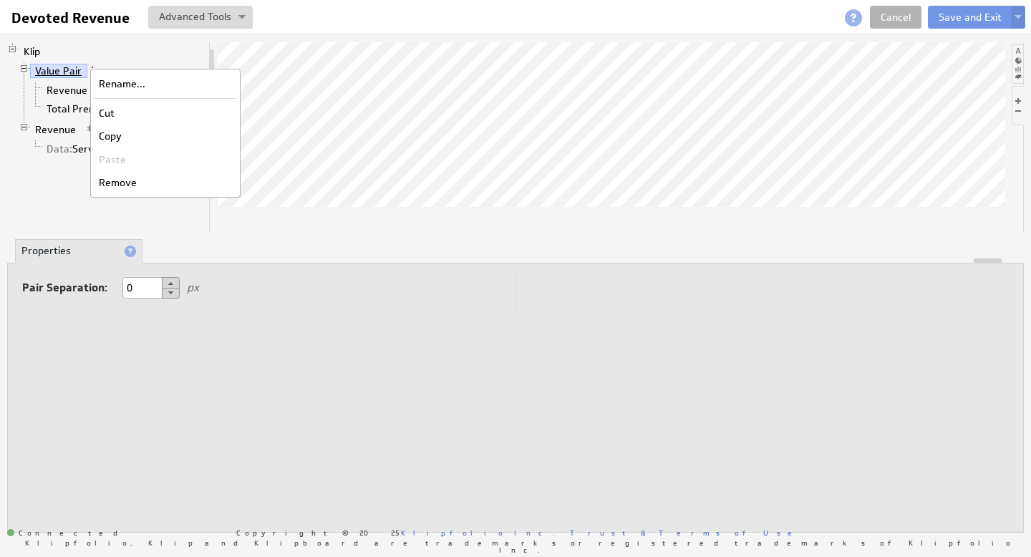
click at [68, 69] on link "Value Pair" at bounding box center [58, 71] width 57 height 14
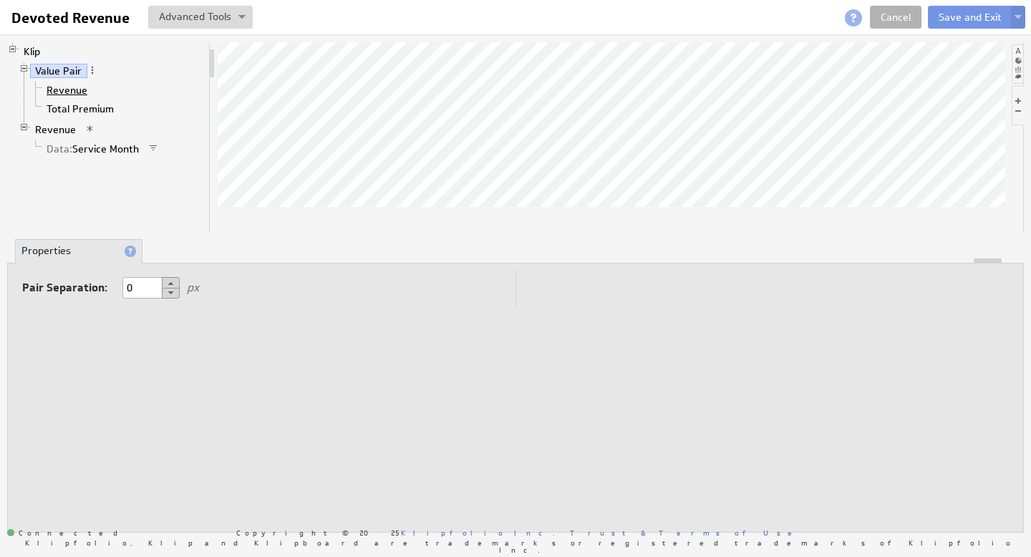
click at [76, 90] on link "Revenue" at bounding box center [68, 90] width 52 height 14
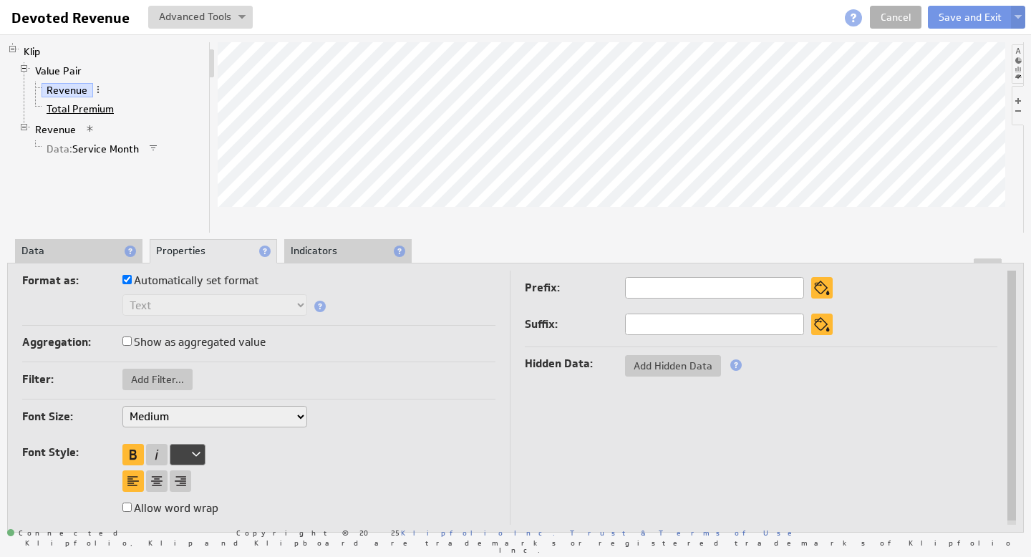
click at [96, 107] on link "Total Premium" at bounding box center [81, 109] width 78 height 14
click at [126, 107] on span at bounding box center [125, 108] width 10 height 10
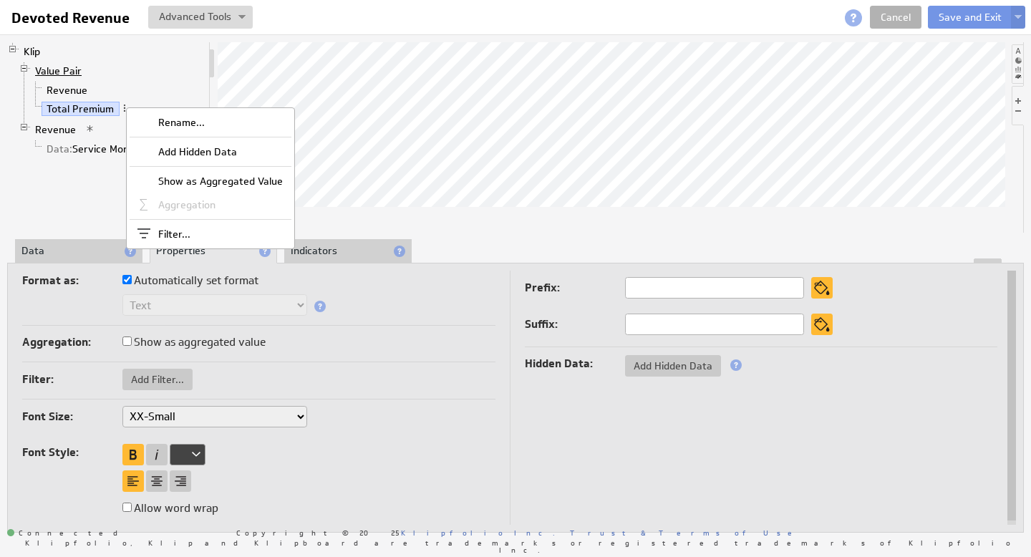
click at [62, 64] on link "Value Pair" at bounding box center [58, 71] width 57 height 14
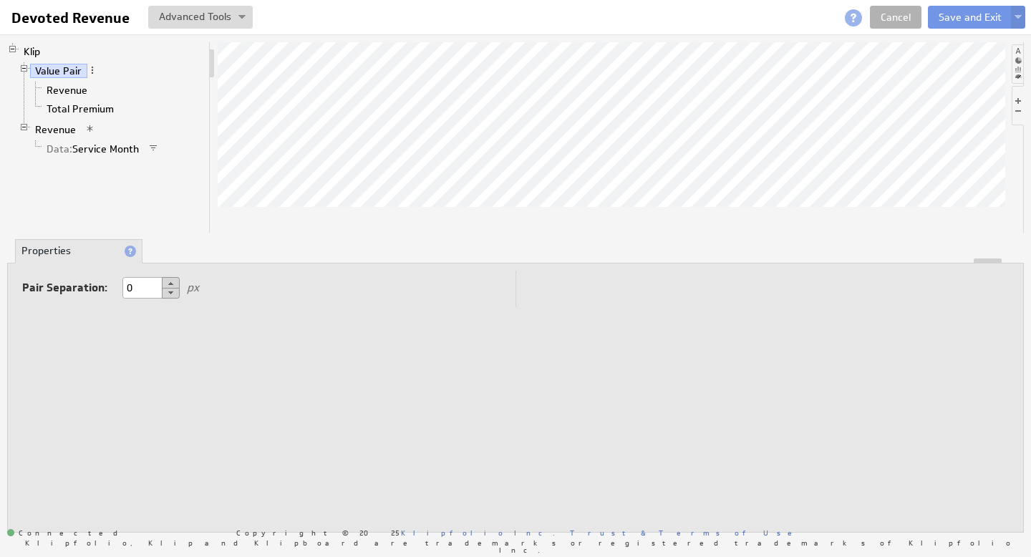
click at [170, 284] on button at bounding box center [171, 282] width 18 height 11
click at [170, 292] on button at bounding box center [171, 293] width 18 height 11
type input "0"
click at [72, 89] on link "Revenue" at bounding box center [68, 90] width 52 height 14
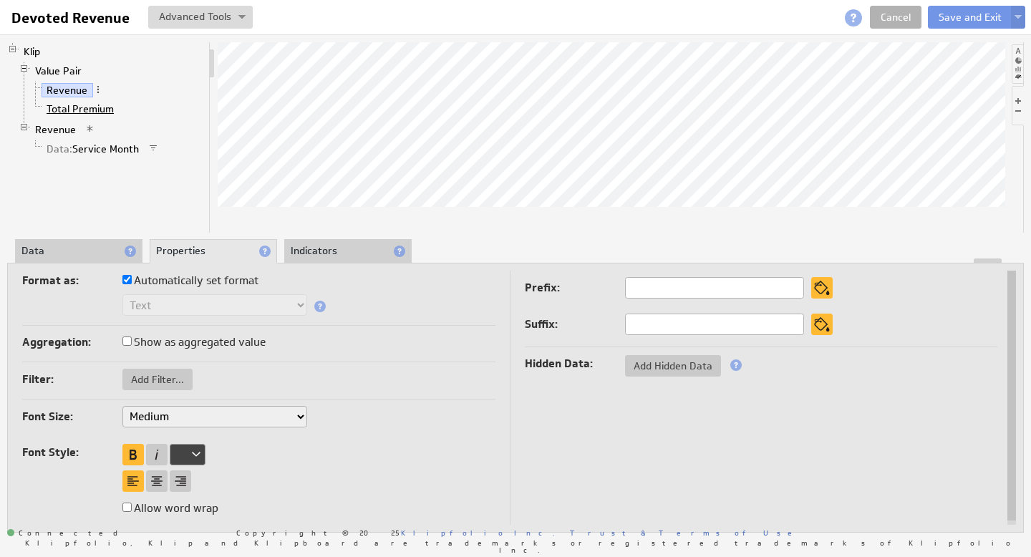
click at [72, 109] on link "Total Premium" at bounding box center [81, 109] width 78 height 14
click at [65, 70] on link "Value Pair" at bounding box center [58, 71] width 57 height 14
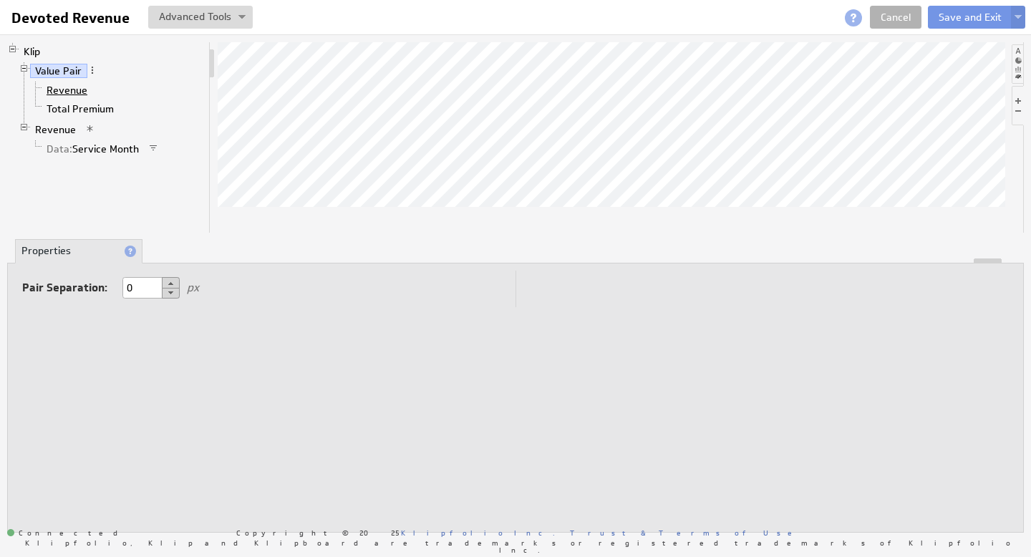
click at [74, 92] on link "Revenue" at bounding box center [68, 90] width 52 height 14
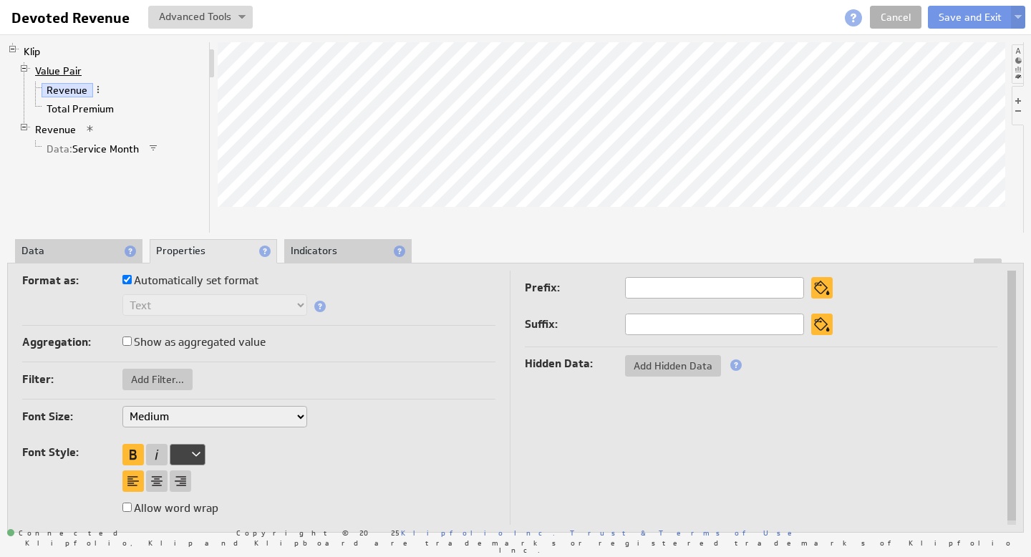
click at [62, 71] on link "Value Pair" at bounding box center [58, 71] width 57 height 14
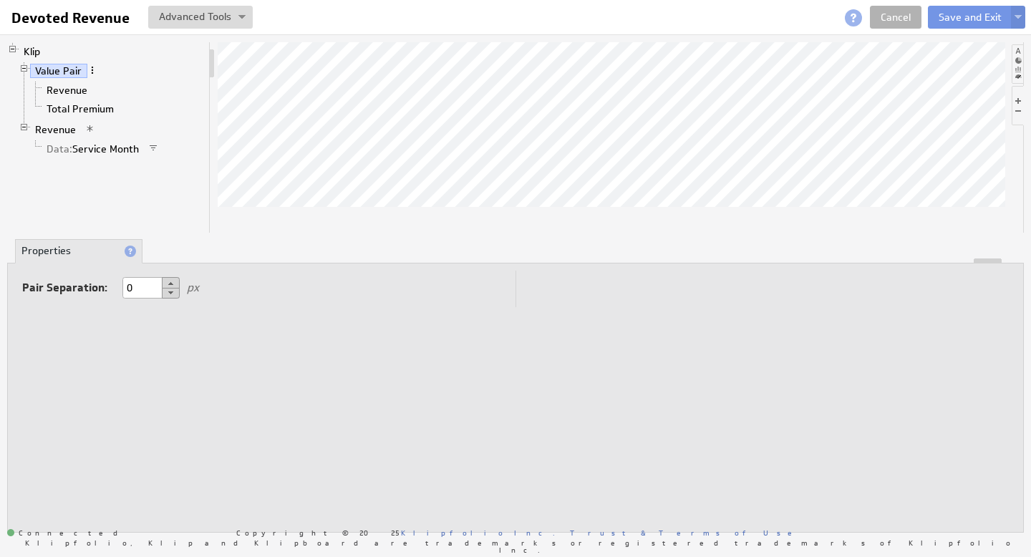
click at [91, 71] on span at bounding box center [92, 70] width 10 height 10
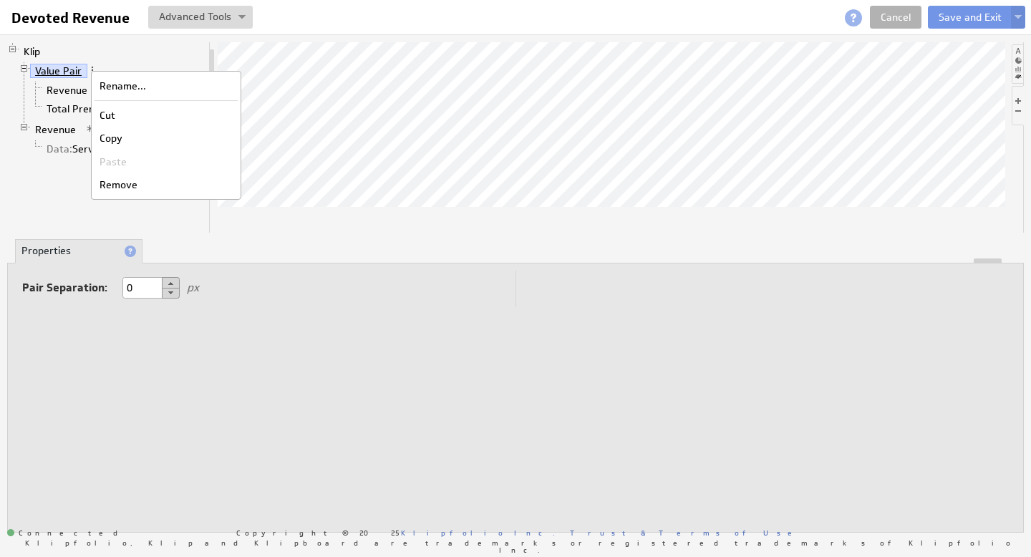
click at [70, 72] on link "Value Pair" at bounding box center [58, 71] width 57 height 14
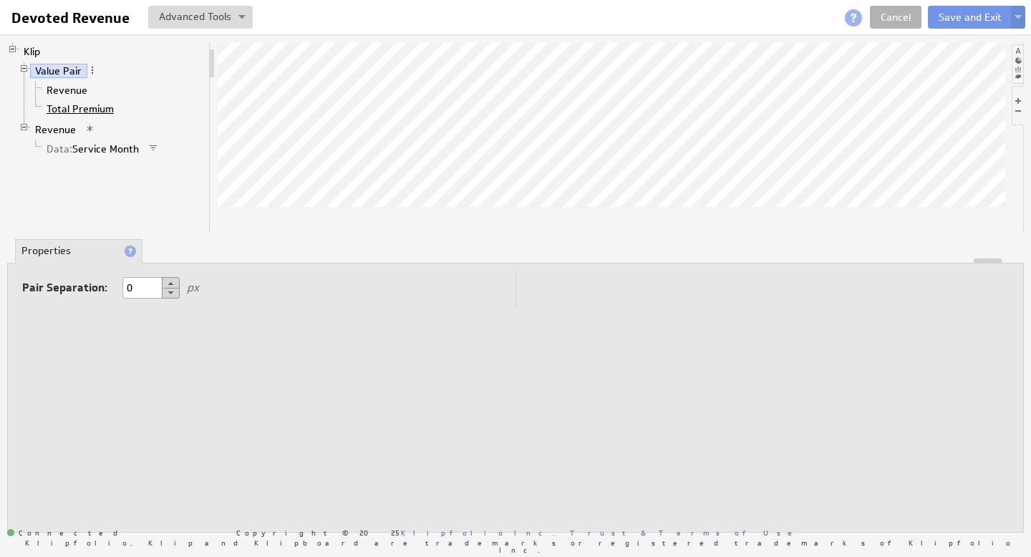
click at [84, 104] on link "Total Premium" at bounding box center [81, 109] width 78 height 14
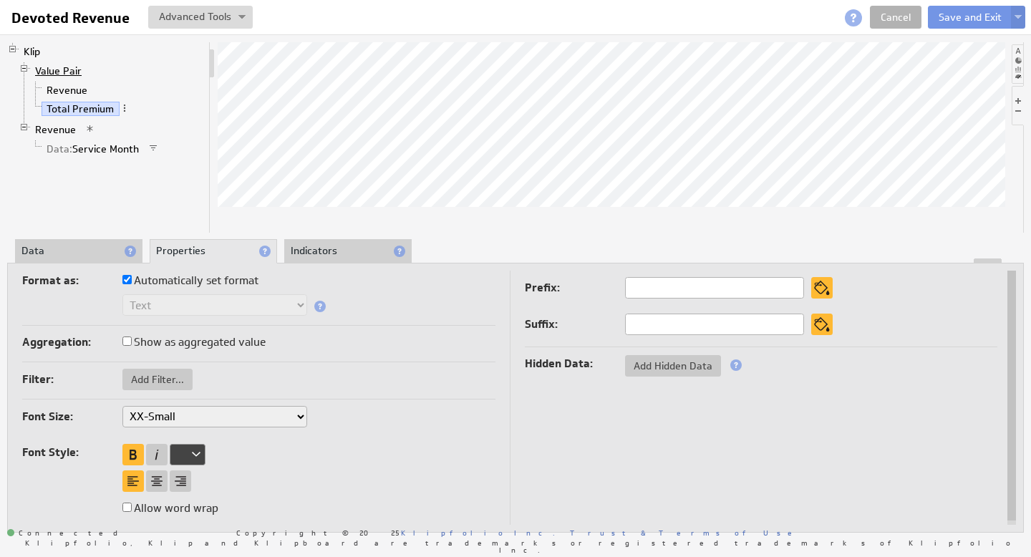
click at [56, 68] on link "Value Pair" at bounding box center [58, 71] width 57 height 14
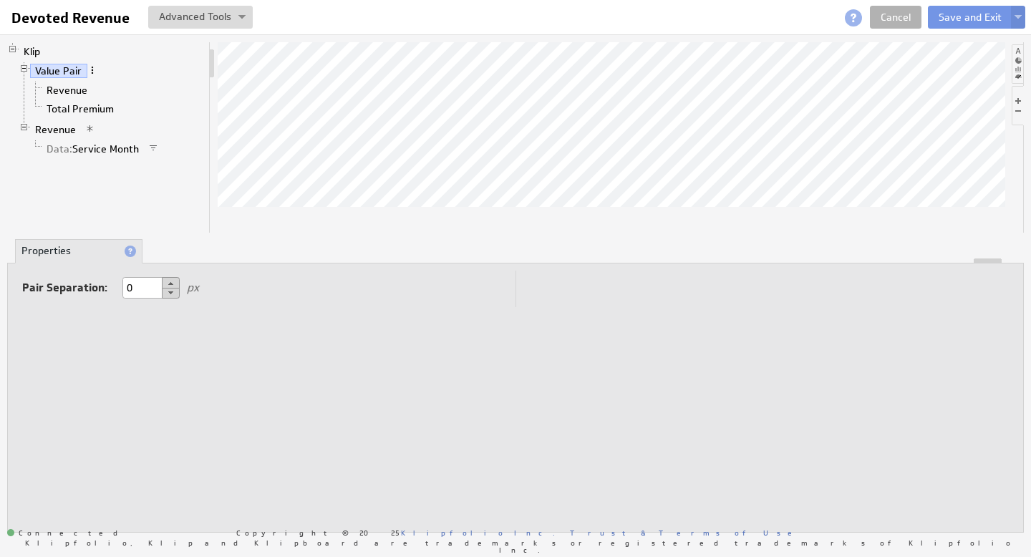
click at [93, 67] on span at bounding box center [92, 70] width 10 height 10
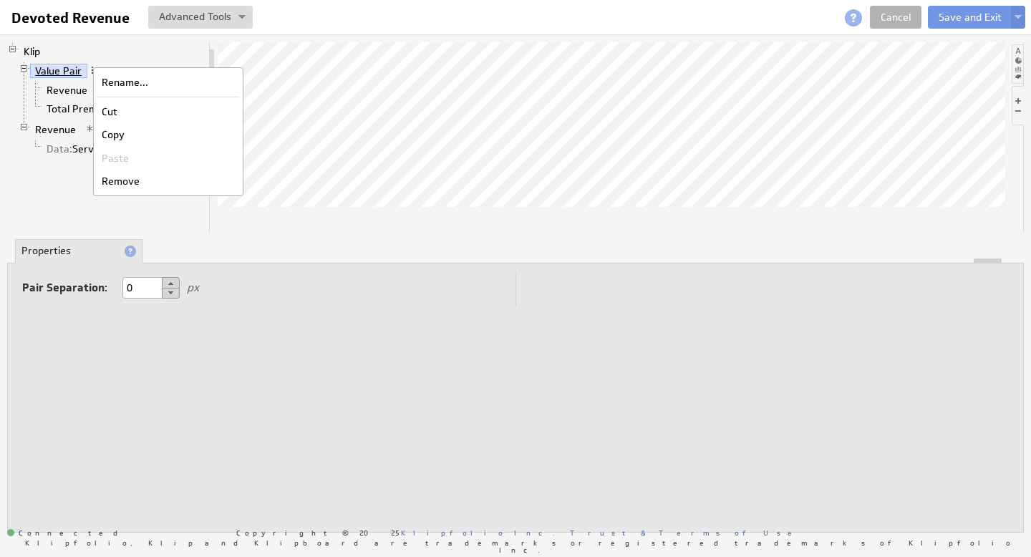
click at [72, 71] on link "Value Pair" at bounding box center [58, 71] width 57 height 14
click at [62, 71] on link "Value Pair" at bounding box center [58, 71] width 57 height 14
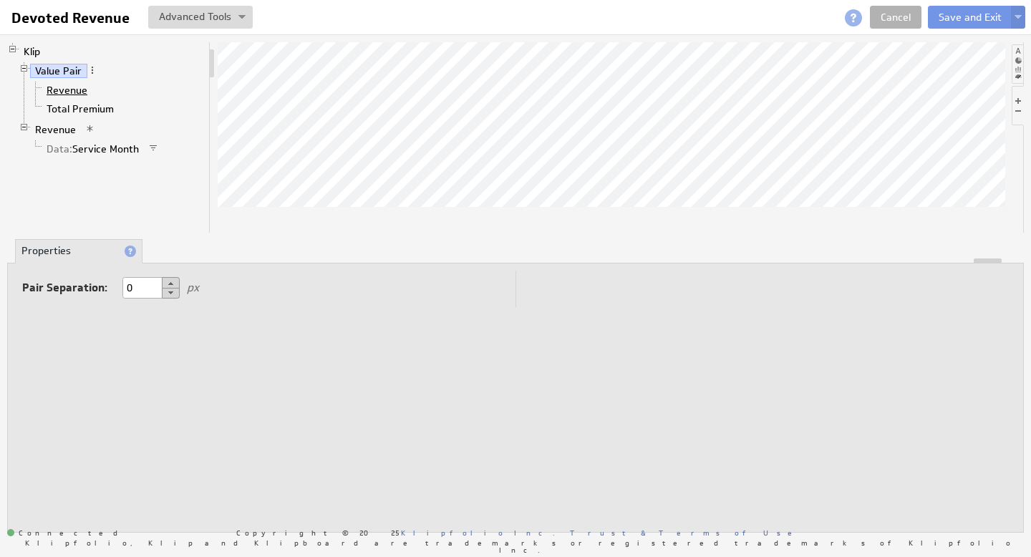
click at [78, 90] on link "Revenue" at bounding box center [68, 90] width 52 height 14
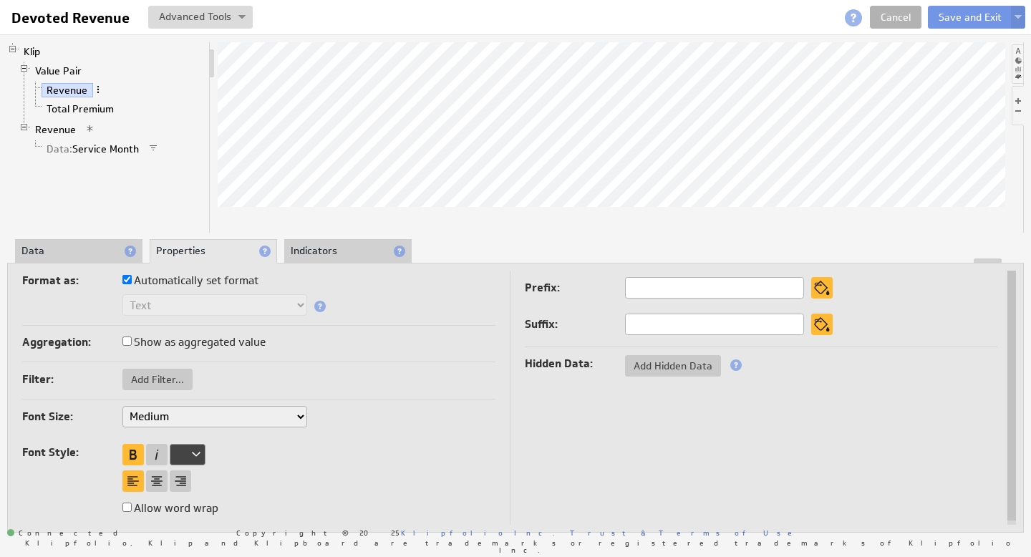
click at [97, 90] on span at bounding box center [98, 90] width 10 height 10
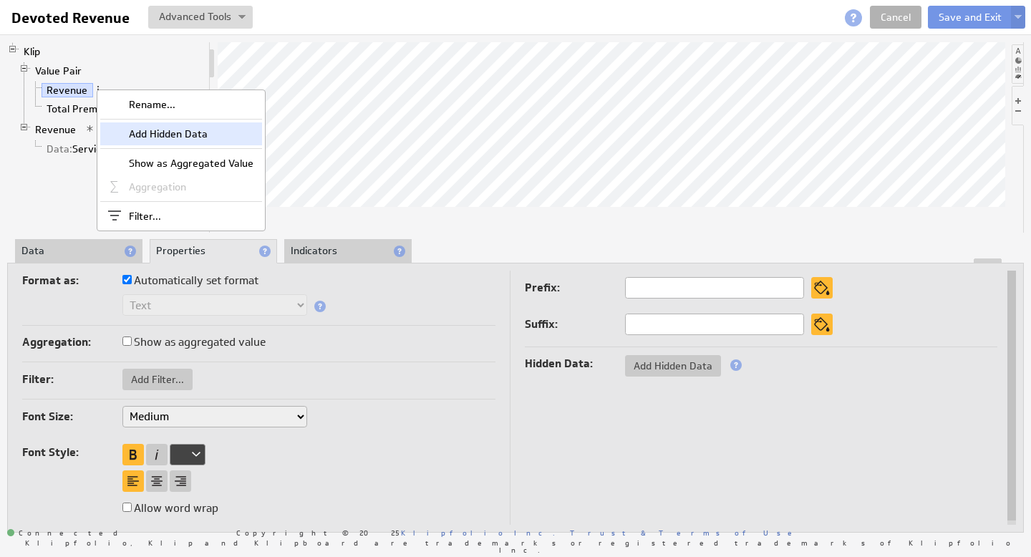
click at [152, 137] on div "Add Hidden Data" at bounding box center [181, 133] width 162 height 23
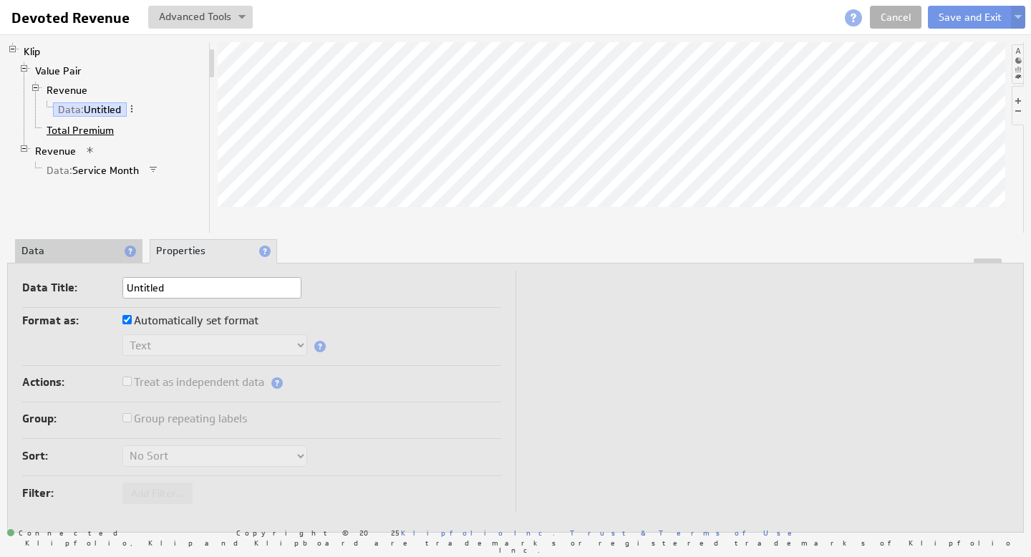
drag, startPoint x: 102, startPoint y: 109, endPoint x: 96, endPoint y: 135, distance: 27.3
click at [96, 135] on ul "Revenue Data: Untitled Total Premium" at bounding box center [116, 110] width 173 height 59
drag, startPoint x: 96, startPoint y: 109, endPoint x: 85, endPoint y: 97, distance: 16.2
click at [85, 97] on li "Revenue Data: Untitled" at bounding box center [116, 101] width 173 height 40
click at [38, 53] on link "Klip" at bounding box center [32, 51] width 27 height 14
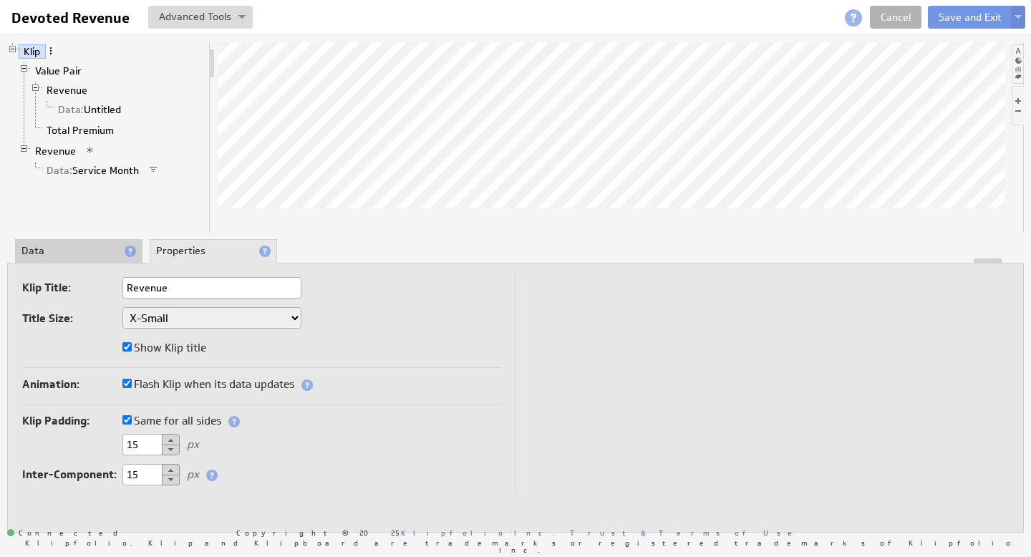
click at [51, 50] on span at bounding box center [51, 51] width 10 height 10
click at [33, 53] on link "Klip" at bounding box center [32, 51] width 27 height 14
click at [64, 254] on li "Data" at bounding box center [78, 251] width 127 height 24
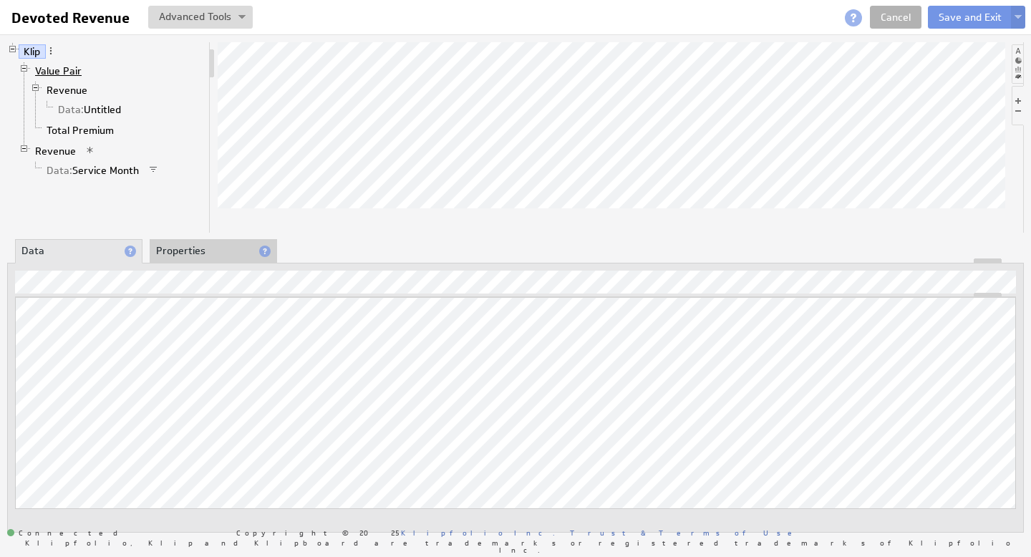
click at [69, 69] on link "Value Pair" at bounding box center [58, 71] width 57 height 14
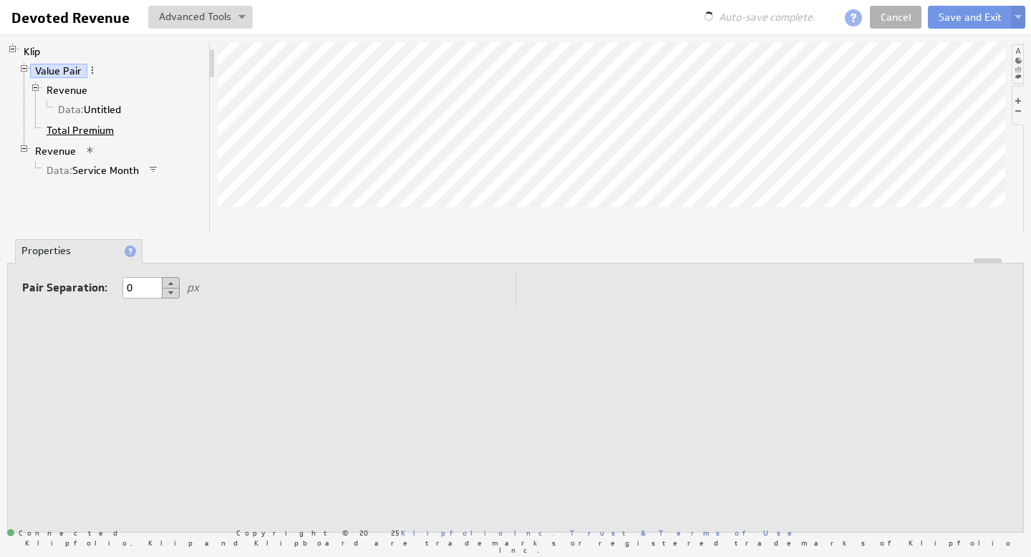
click at [85, 130] on link "Total Premium" at bounding box center [81, 130] width 78 height 14
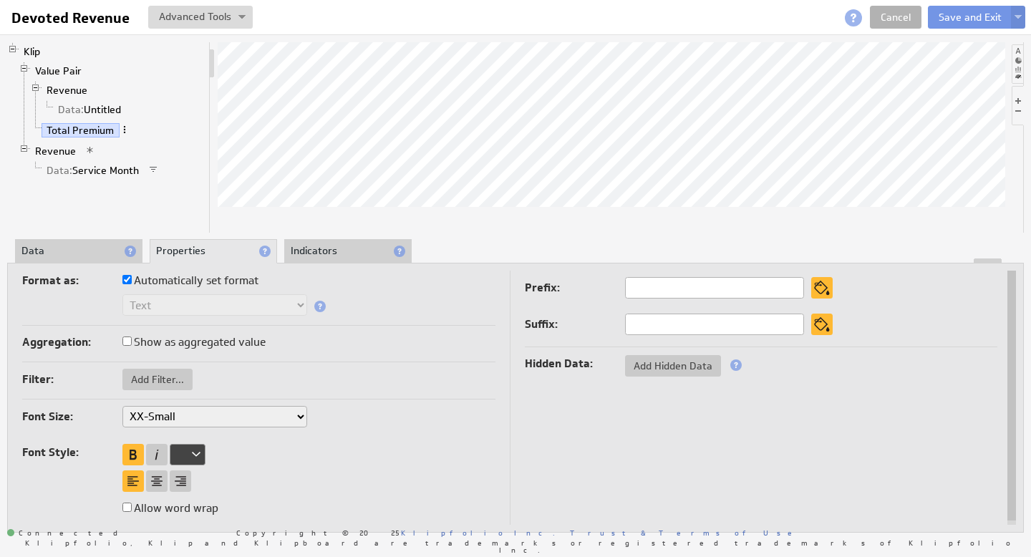
click at [121, 130] on span at bounding box center [125, 130] width 10 height 10
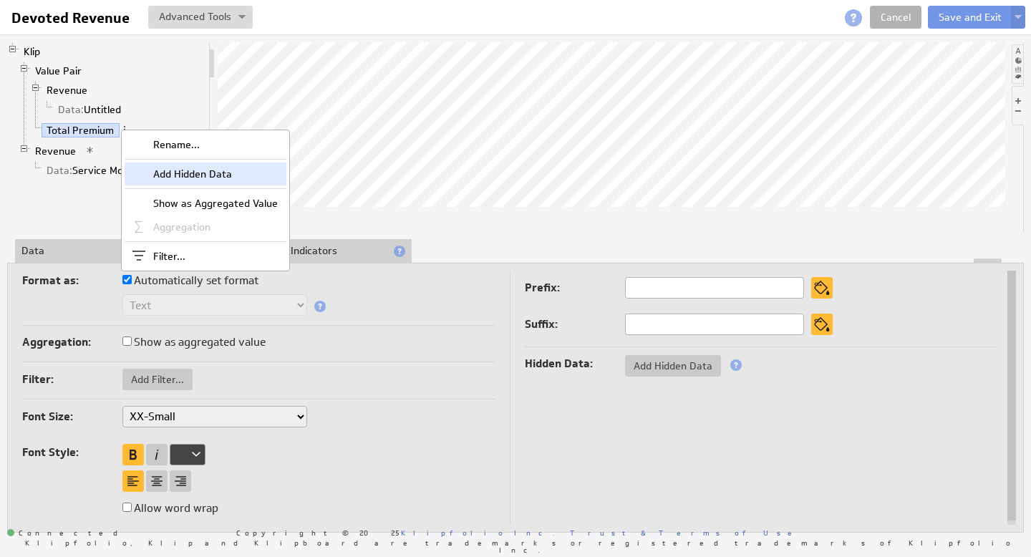
click at [190, 173] on div "Add Hidden Data" at bounding box center [206, 174] width 162 height 23
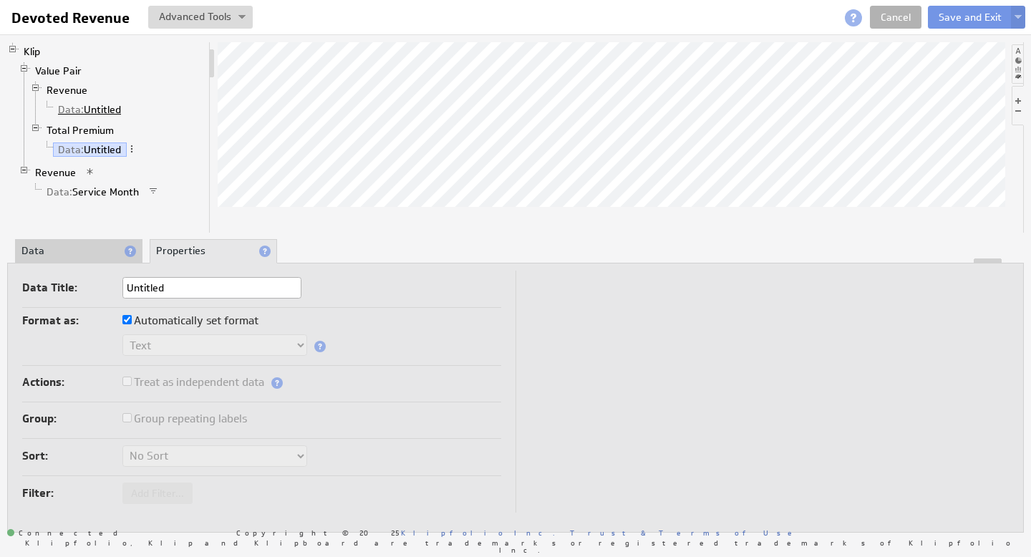
click at [97, 112] on link "Data: Untitled" at bounding box center [90, 109] width 74 height 14
type input "ServiceMonthDate"
click at [110, 149] on link "Data: Untitled" at bounding box center [90, 150] width 74 height 14
click at [168, 282] on input "Untitled" at bounding box center [211, 287] width 179 height 21
drag, startPoint x: 180, startPoint y: 283, endPoint x: 120, endPoint y: 279, distance: 59.6
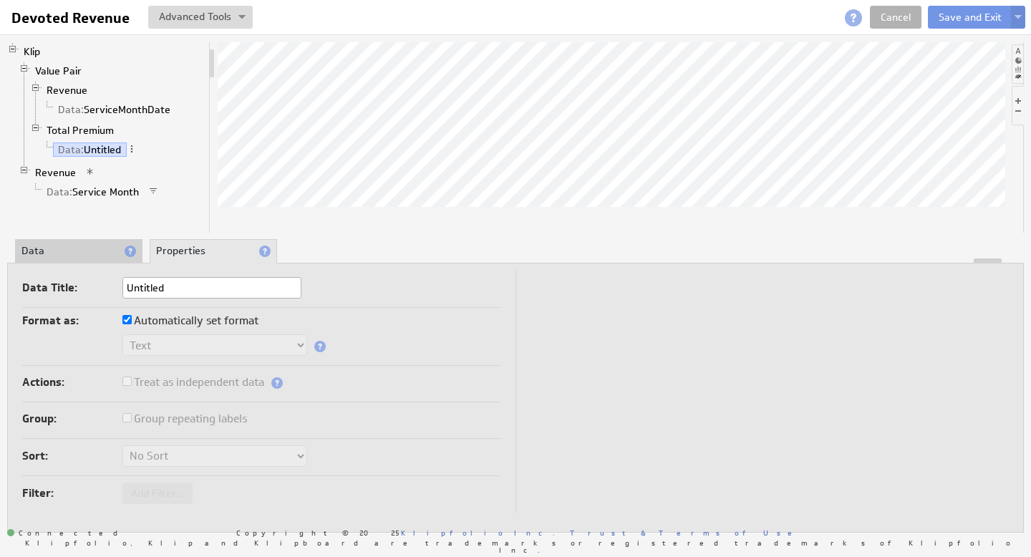
click at [122, 278] on input "Untitled" at bounding box center [211, 287] width 179 height 21
type input "ServiceMonthDate"
click at [110, 107] on link "Data: ServiceMonthDate" at bounding box center [114, 109] width 123 height 14
click at [84, 252] on li "Data" at bounding box center [78, 251] width 127 height 24
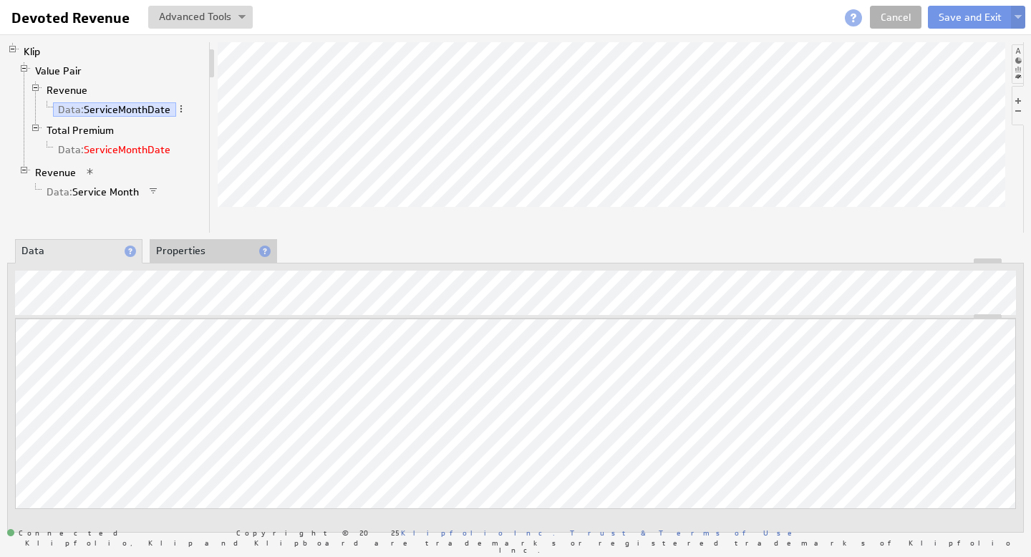
click at [107, 148] on link "Data: ServiceMonthDate" at bounding box center [114, 150] width 123 height 14
click at [132, 105] on link "Data: ServiceMonthDate" at bounding box center [114, 109] width 123 height 14
click at [183, 112] on span at bounding box center [181, 109] width 10 height 10
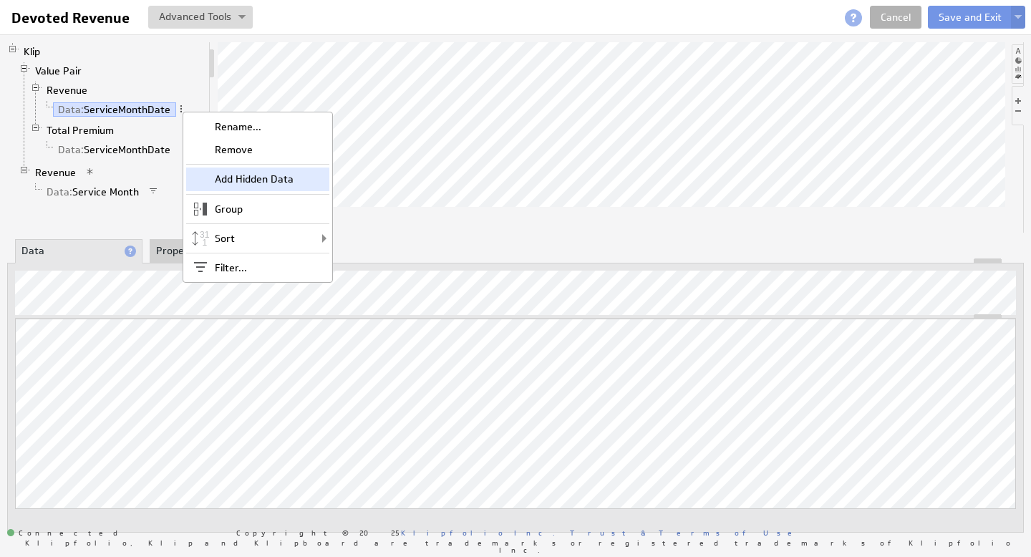
click at [248, 181] on div "Add Hidden Data" at bounding box center [257, 179] width 143 height 23
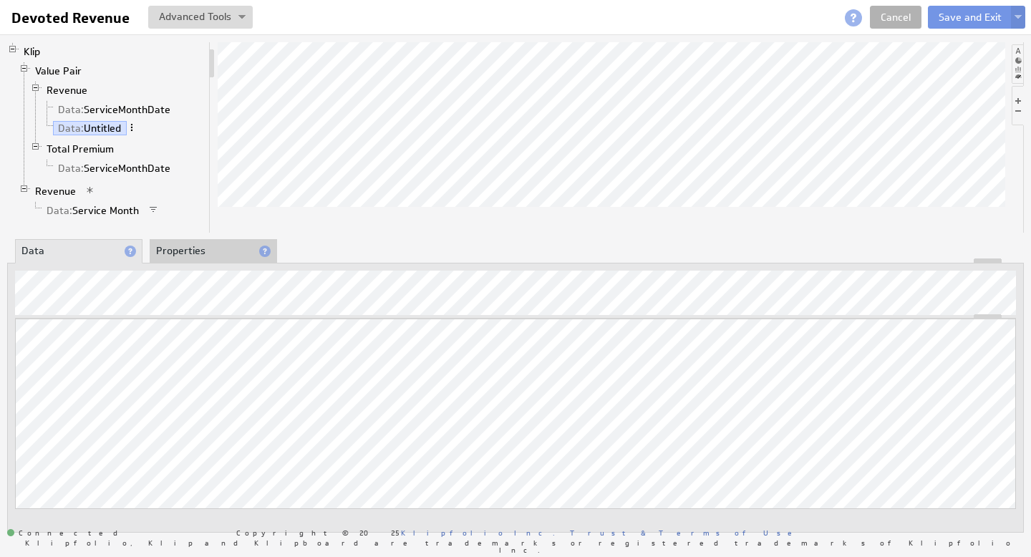
click at [133, 128] on span at bounding box center [132, 127] width 10 height 10
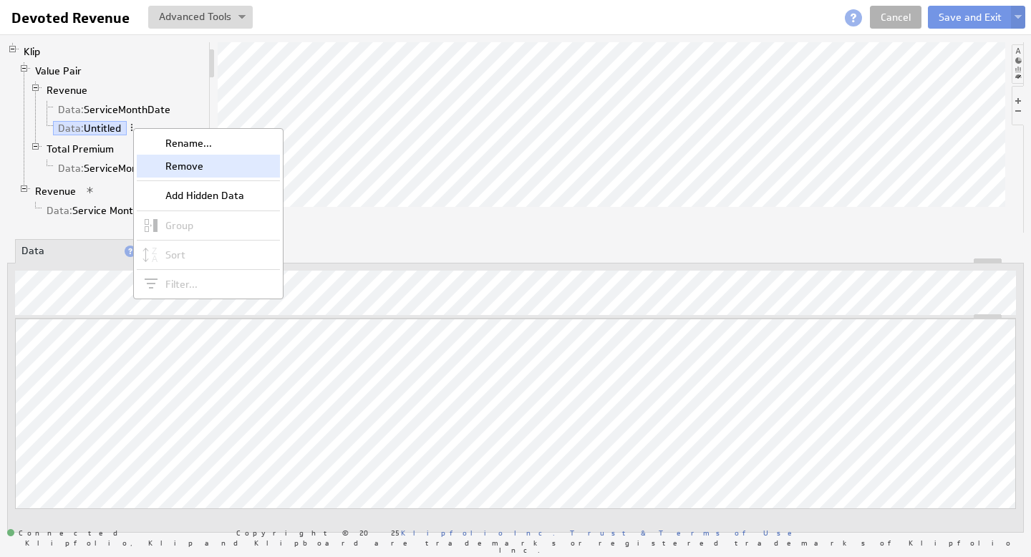
click at [188, 162] on div "Remove" at bounding box center [208, 166] width 143 height 23
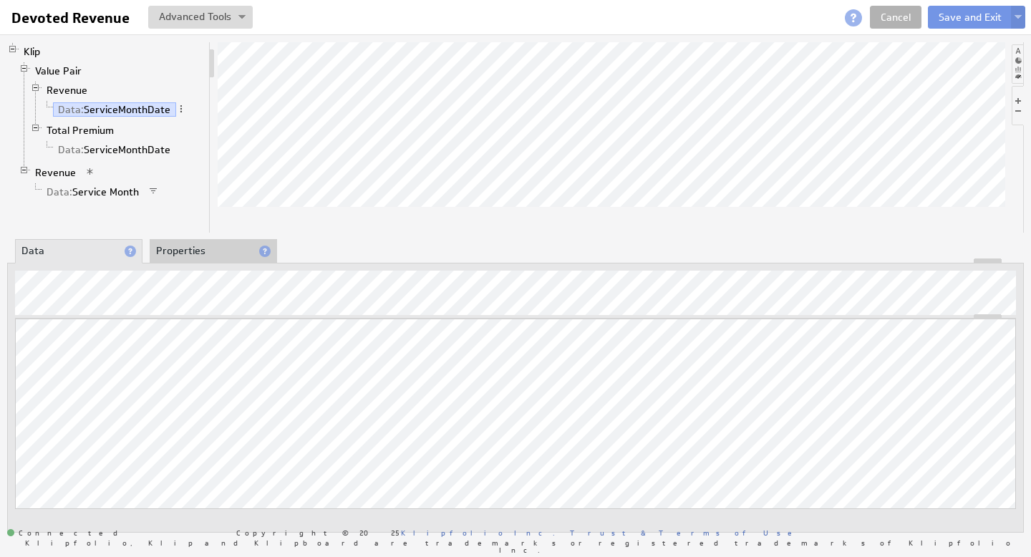
click at [203, 254] on li "Properties" at bounding box center [213, 251] width 127 height 24
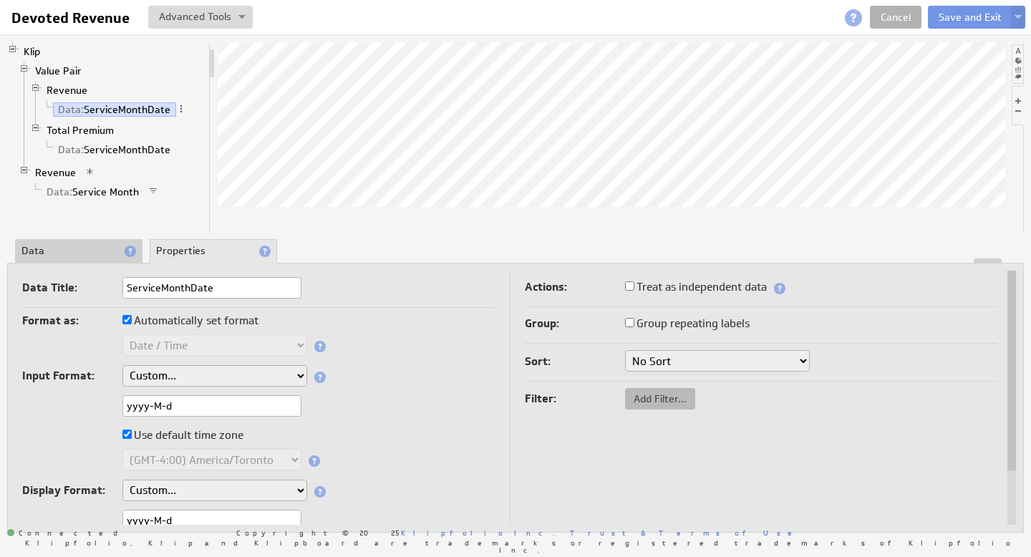
click at [669, 405] on button "Add Filter..." at bounding box center [660, 398] width 70 height 21
checkbox input "true"
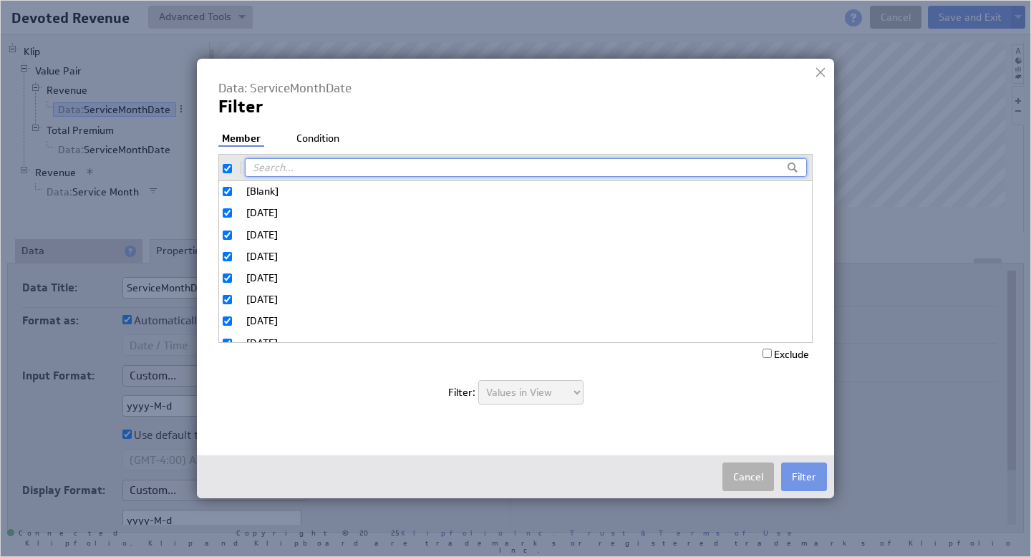
click at [227, 171] on input "checkbox" at bounding box center [227, 168] width 9 height 9
checkbox input "false"
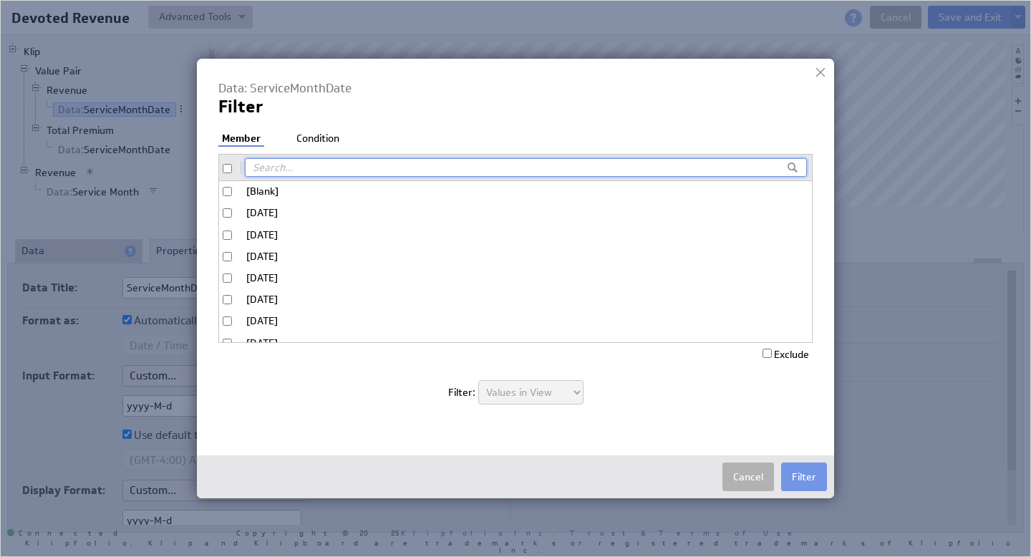
checkbox input "false"
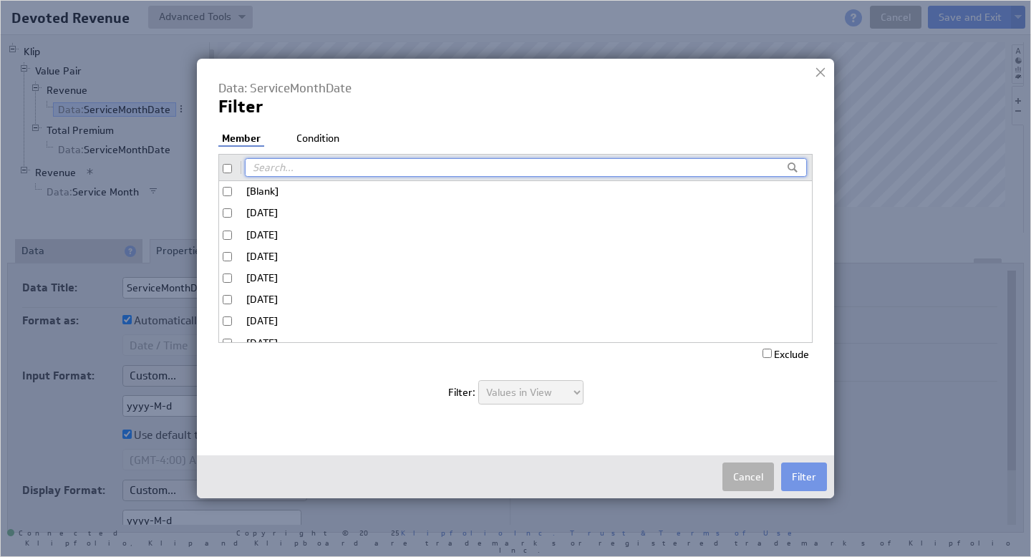
checkbox input "false"
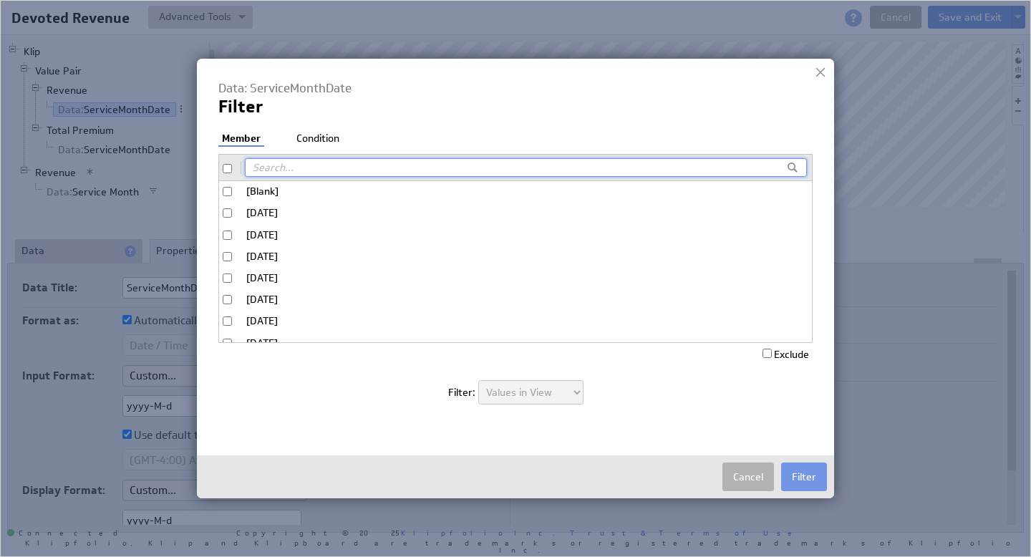
checkbox input "false"
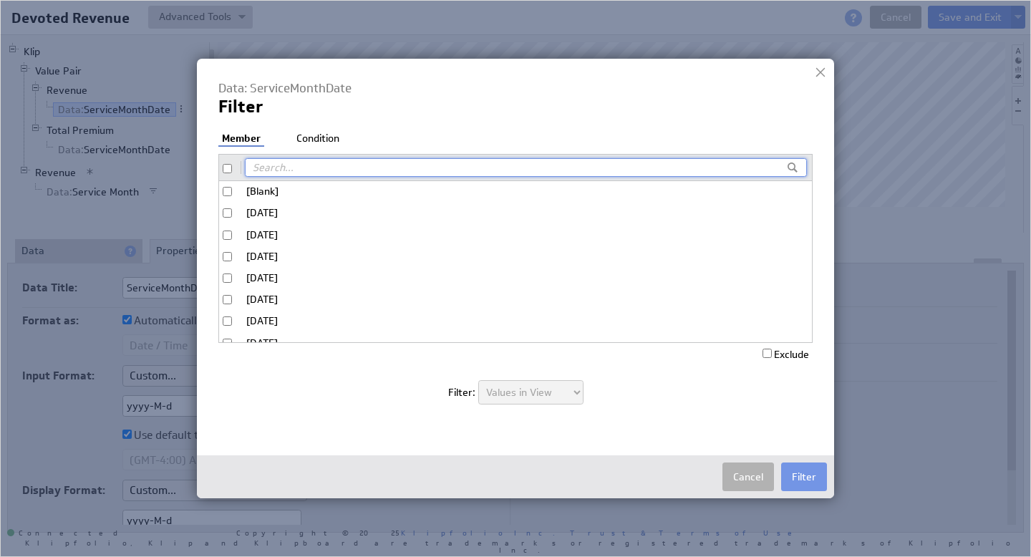
checkbox input "false"
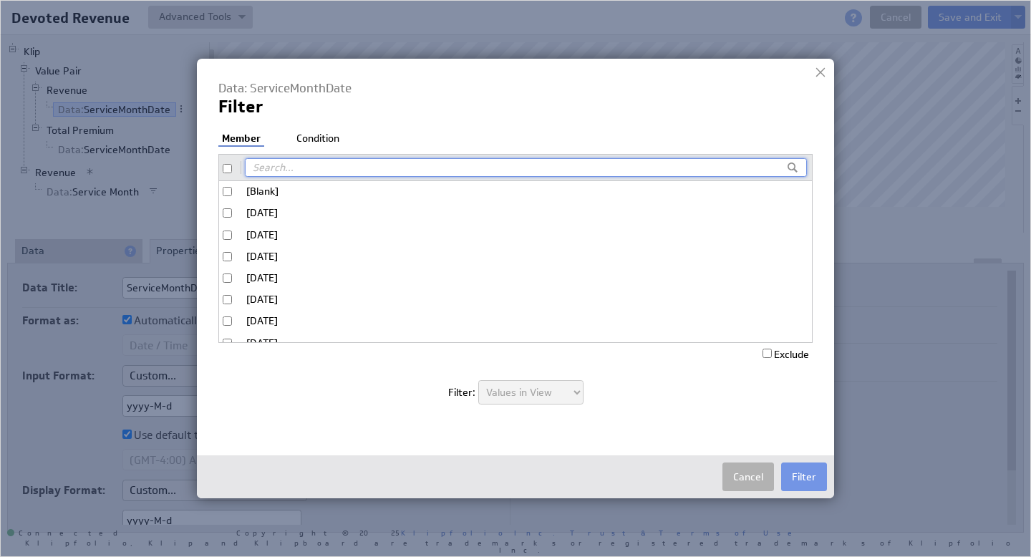
checkbox input "false"
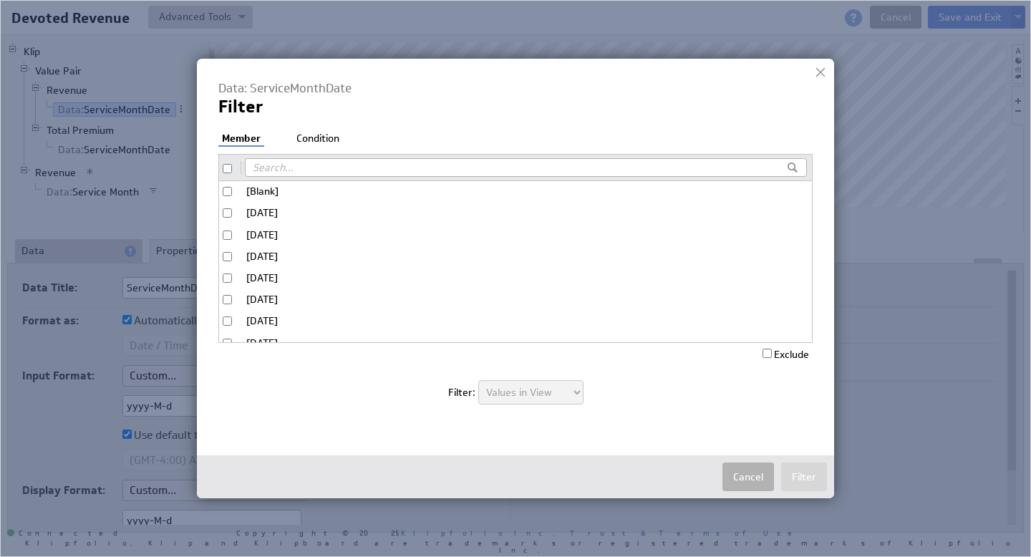
click at [227, 190] on input "[Blank]" at bounding box center [227, 191] width 9 height 9
checkbox input "true"
click at [764, 353] on input "Exclude" at bounding box center [767, 353] width 9 height 9
checkbox input "true"
click at [317, 132] on li "Condition" at bounding box center [318, 139] width 50 height 14
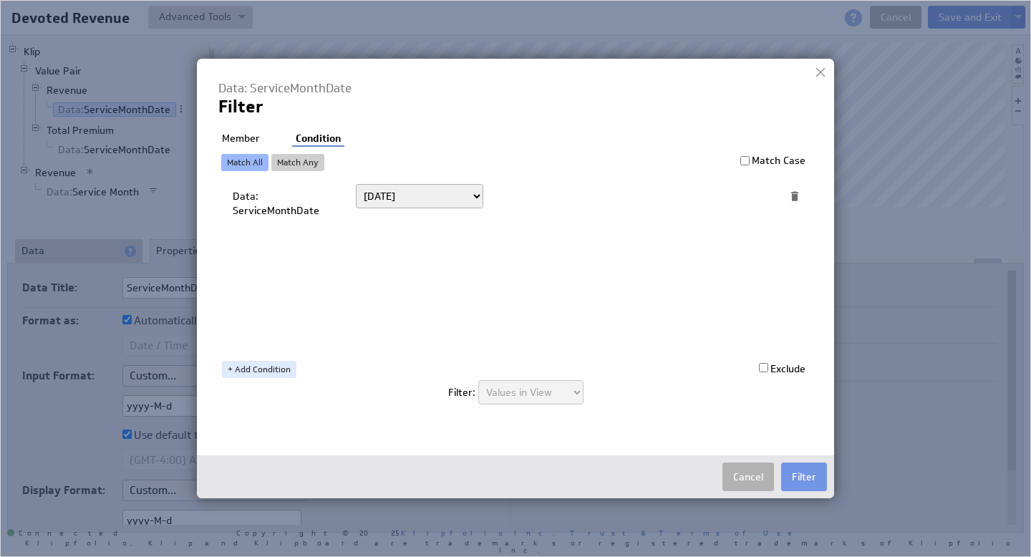
click at [423, 201] on select "Today Yesterday Unit to date In the last Last full On or after On or before ---…" at bounding box center [419, 196] width 127 height 24
select select "op:="
click at [745, 201] on span at bounding box center [745, 196] width 19 height 19
click at [741, 198] on span at bounding box center [745, 196] width 19 height 19
click at [741, 197] on span at bounding box center [745, 196] width 19 height 19
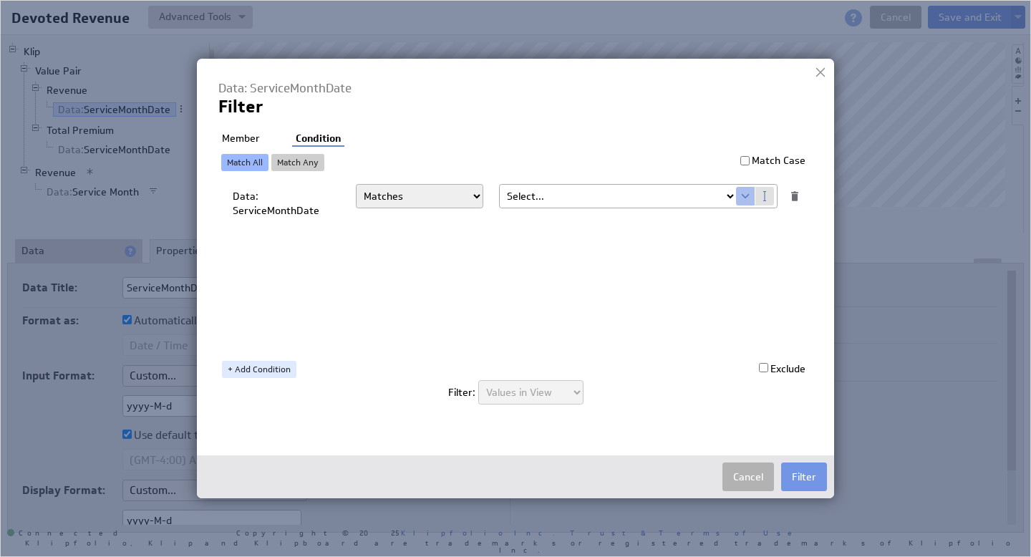
click at [728, 195] on select "Select... company.id company.name user.emailAddress user.firstName user.isAdmin…" at bounding box center [618, 196] width 236 height 23
select select "devoted_service_month"
click at [804, 474] on button "Filter" at bounding box center [804, 477] width 46 height 29
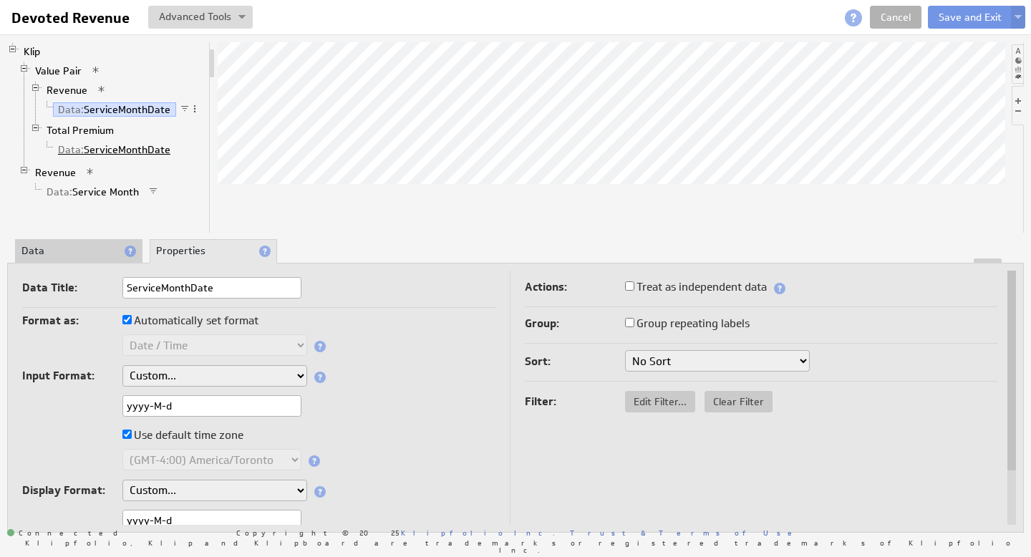
click at [124, 148] on link "Data: ServiceMonthDate" at bounding box center [114, 150] width 123 height 14
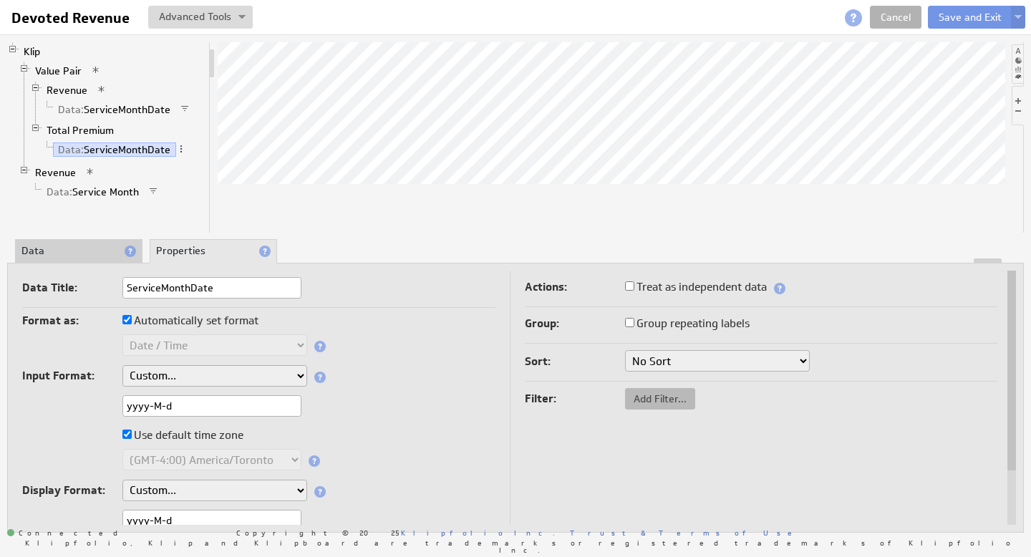
click at [657, 403] on span "Add Filter..." at bounding box center [660, 398] width 70 height 13
checkbox input "false"
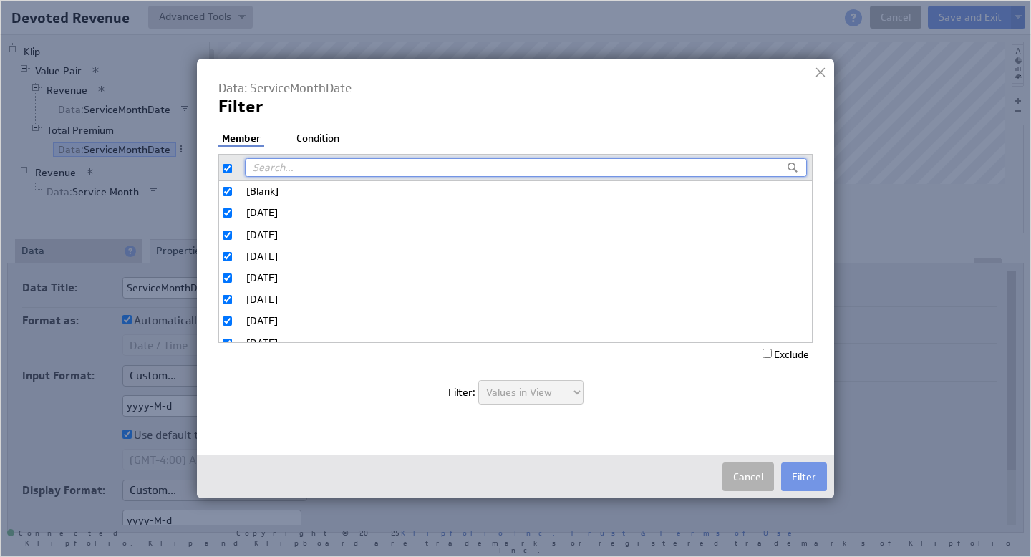
click at [228, 166] on input "checkbox" at bounding box center [227, 168] width 9 height 9
checkbox input "false"
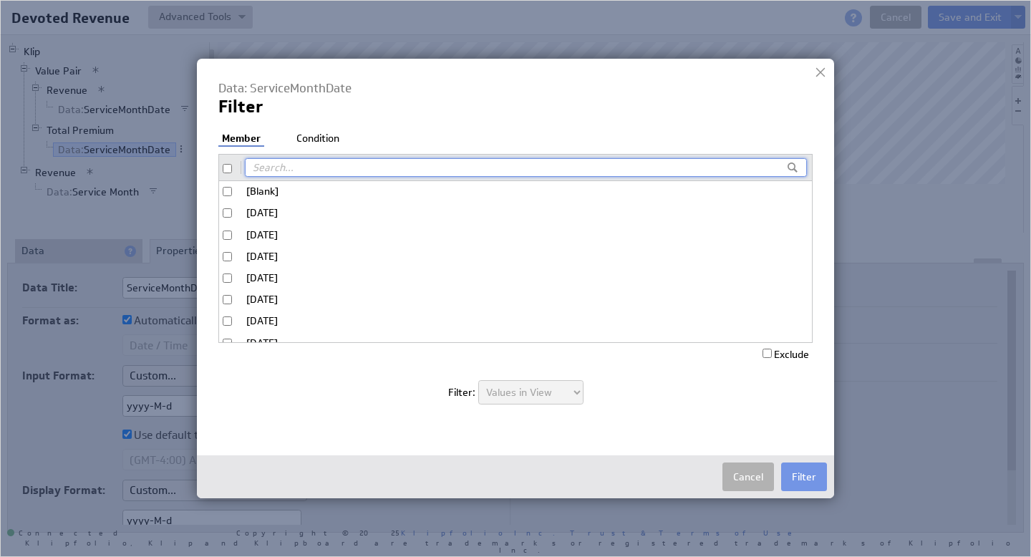
checkbox input "false"
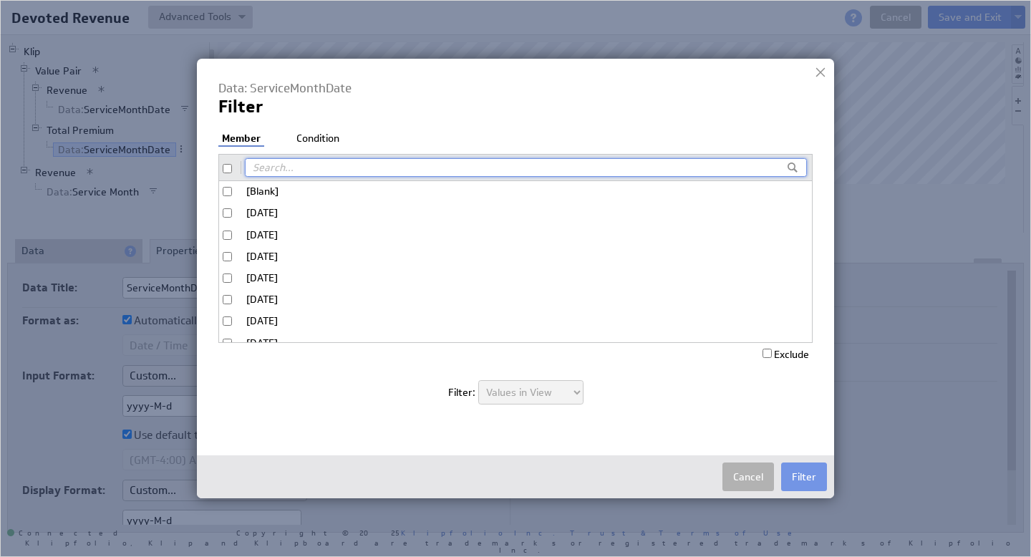
checkbox input "false"
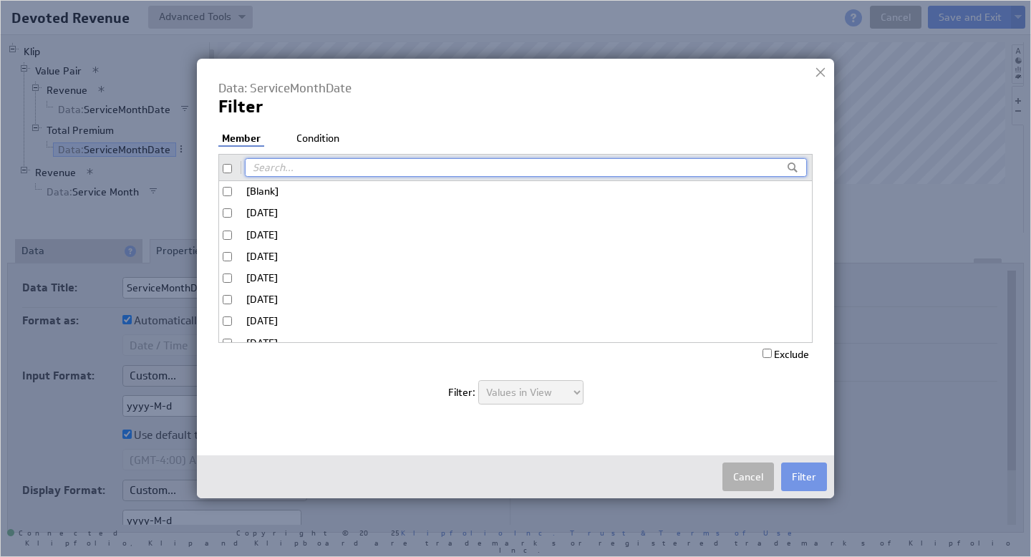
checkbox input "false"
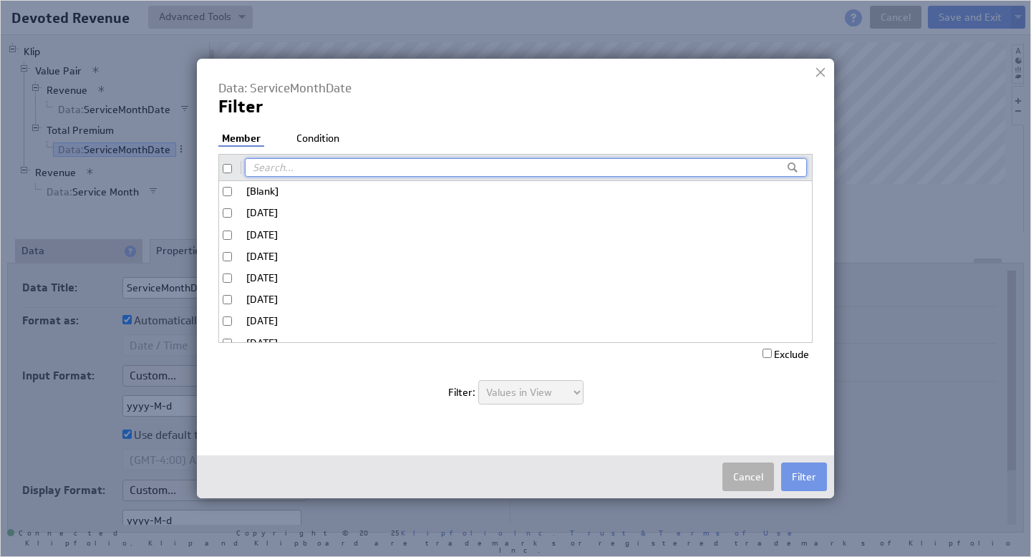
checkbox input "false"
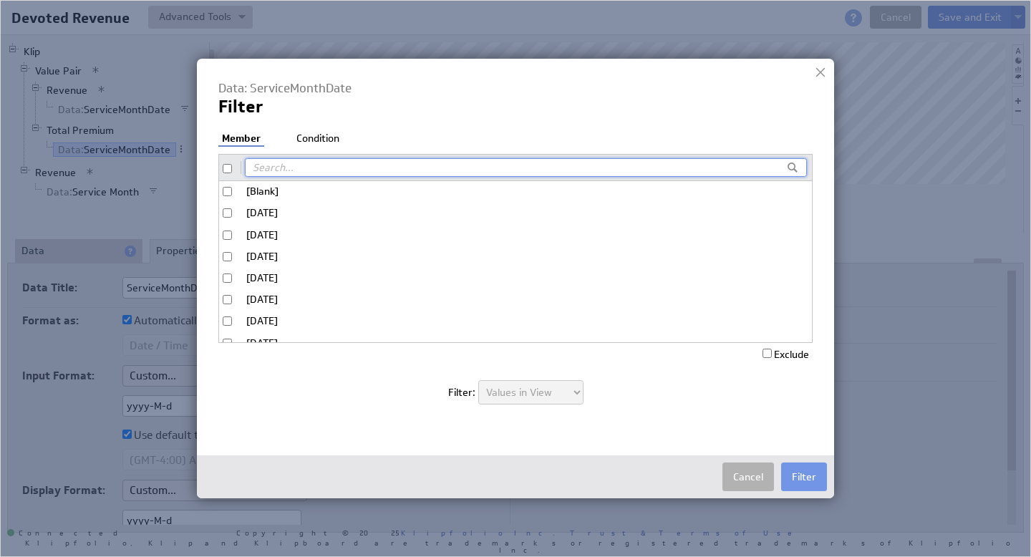
checkbox input "false"
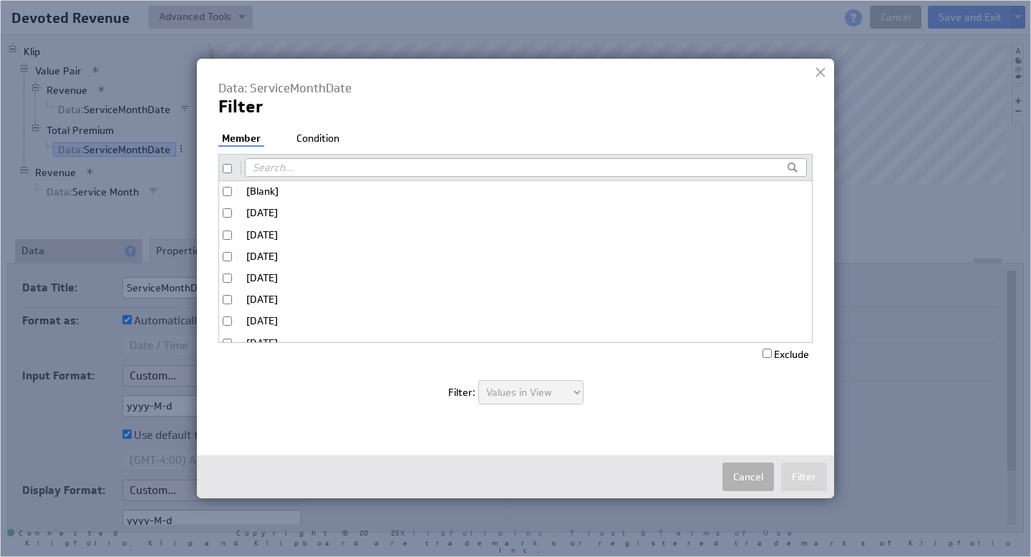
click at [229, 188] on input "[Blank]" at bounding box center [227, 191] width 9 height 9
checkbox input "true"
click at [767, 355] on input "Exclude" at bounding box center [767, 353] width 9 height 9
checkbox input "true"
click at [314, 136] on li "Condition" at bounding box center [318, 139] width 50 height 14
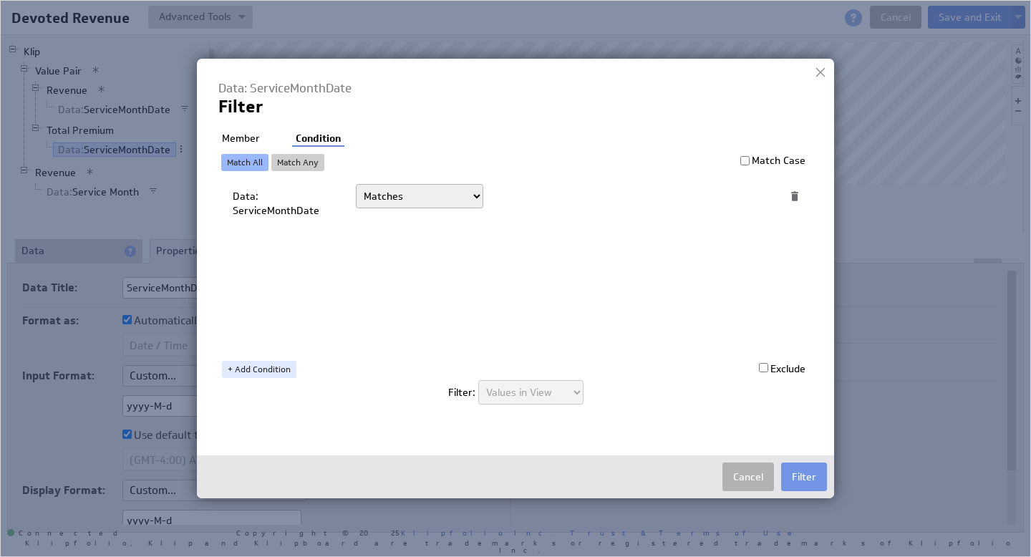
click at [406, 198] on select "Today Yesterday Unit to date In the last Last full On or after On or before ---…" at bounding box center [419, 196] width 127 height 24
select select "op:="
click at [748, 193] on span at bounding box center [745, 196] width 19 height 19
click at [733, 198] on select "Select... company.id company.name user.emailAddress user.firstName user.isAdmin…" at bounding box center [618, 196] width 236 height 23
select select "devoted_service_month"
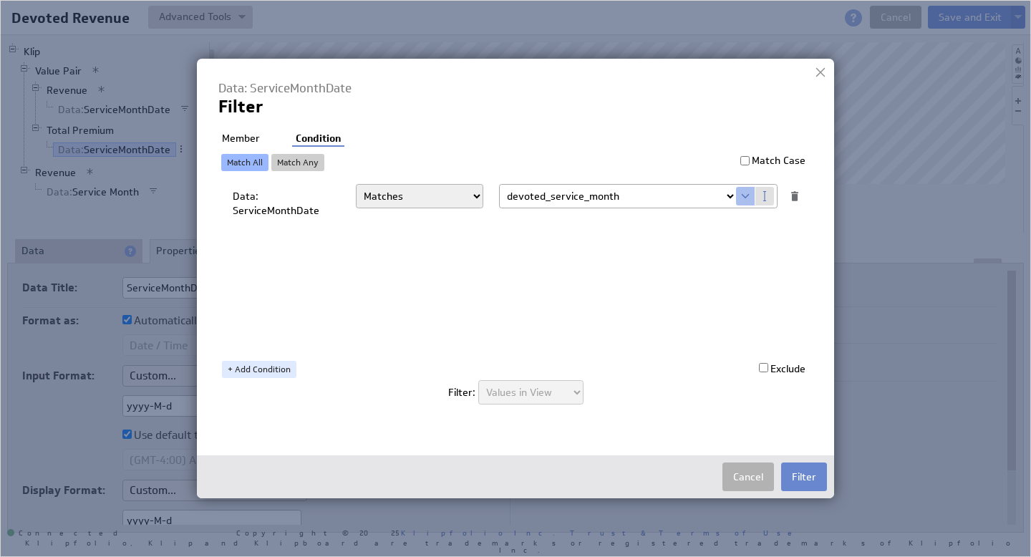
click at [814, 481] on button "Filter" at bounding box center [804, 477] width 46 height 29
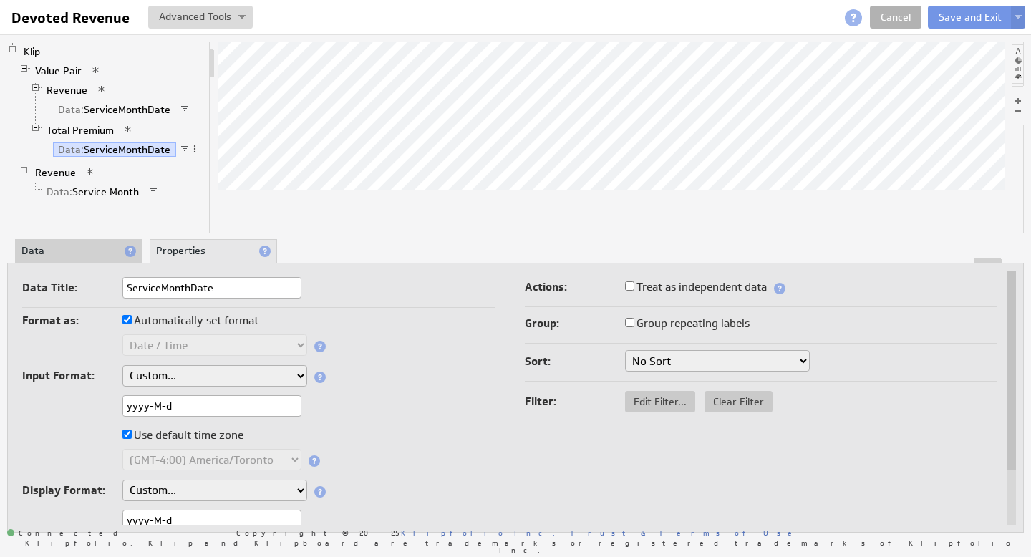
click at [95, 128] on link "Total Premium" at bounding box center [81, 130] width 78 height 14
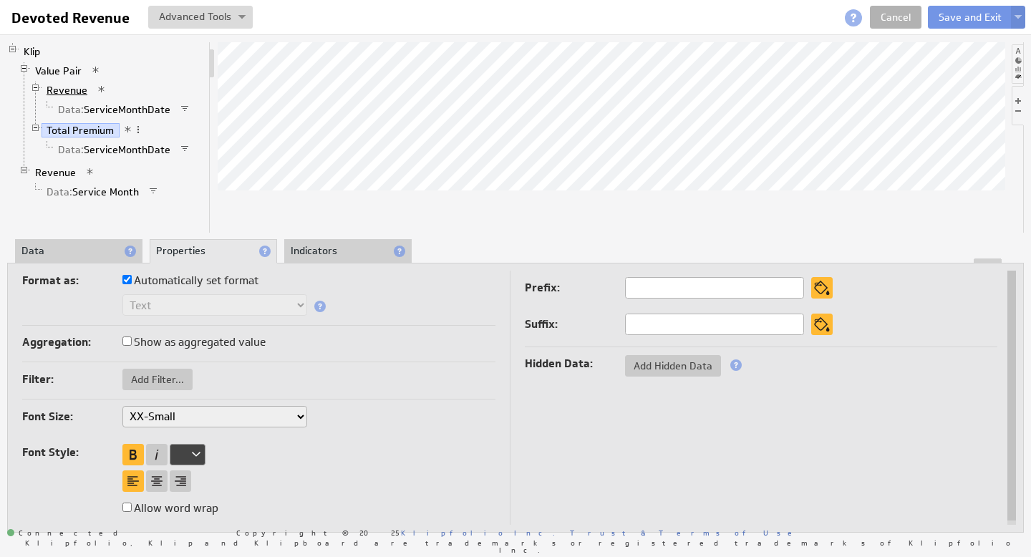
click at [65, 89] on link "Revenue" at bounding box center [68, 90] width 52 height 14
click at [71, 130] on link "Total Premium" at bounding box center [81, 130] width 78 height 14
click at [67, 92] on link "Revenue" at bounding box center [68, 90] width 52 height 14
click at [68, 250] on li "Data" at bounding box center [78, 251] width 127 height 24
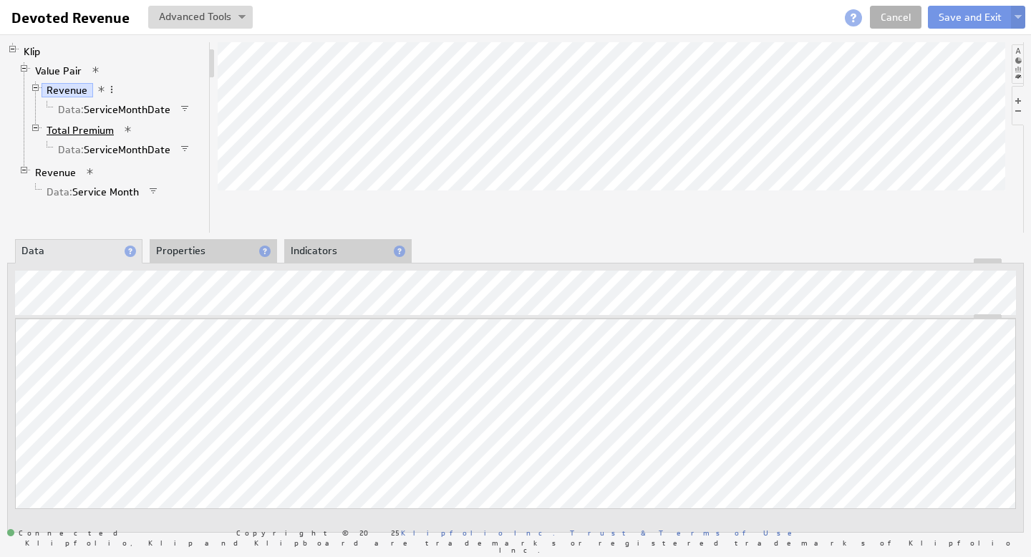
click at [70, 131] on link "Total Premium" at bounding box center [81, 130] width 78 height 14
click at [64, 90] on link "Revenue" at bounding box center [68, 90] width 52 height 14
click at [81, 128] on link "Total Premium" at bounding box center [81, 130] width 78 height 14
click at [958, 14] on button "Save and Exit" at bounding box center [970, 17] width 85 height 23
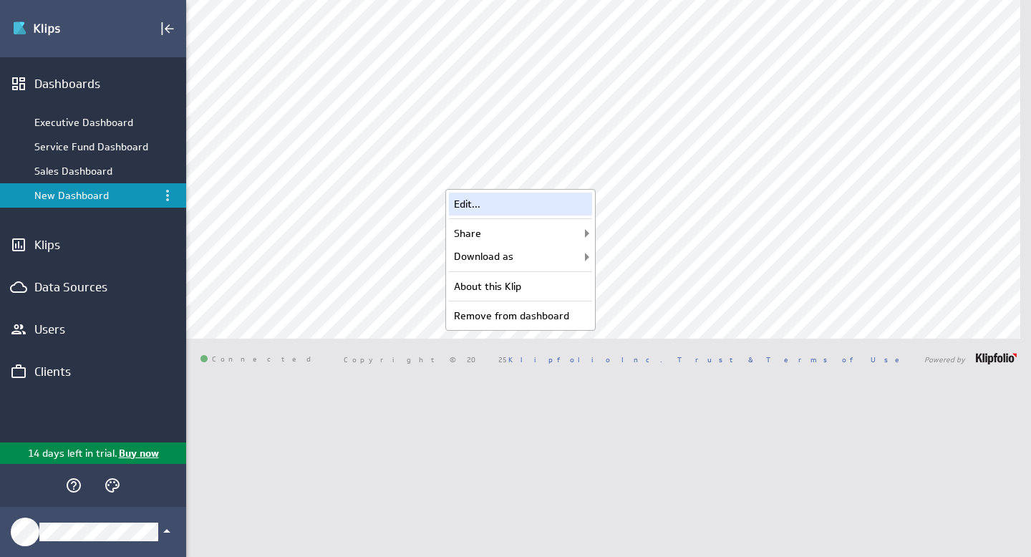
click at [531, 203] on div "Edit..." at bounding box center [520, 204] width 143 height 23
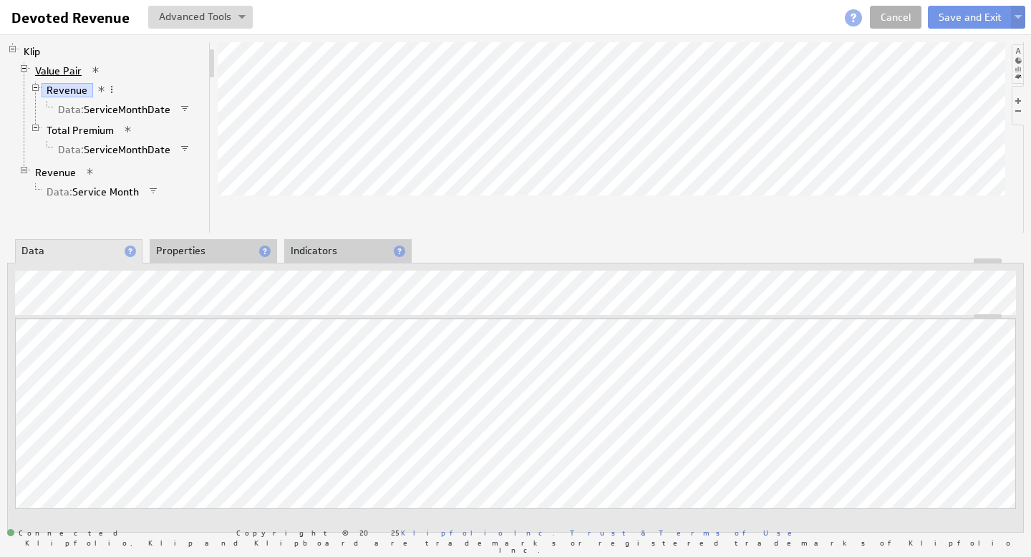
click at [63, 66] on link "Value Pair" at bounding box center [58, 71] width 57 height 14
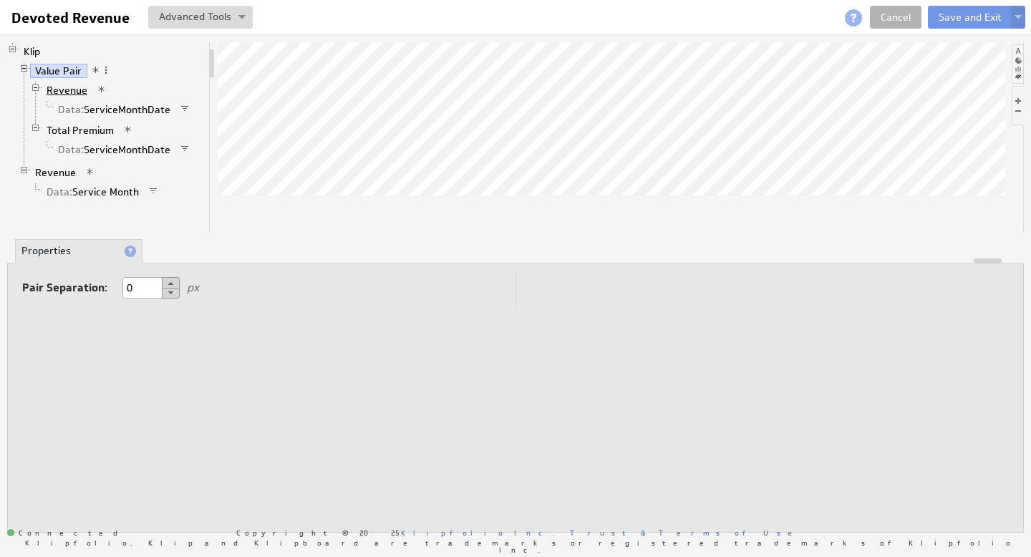
click at [66, 87] on link "Revenue" at bounding box center [68, 90] width 52 height 14
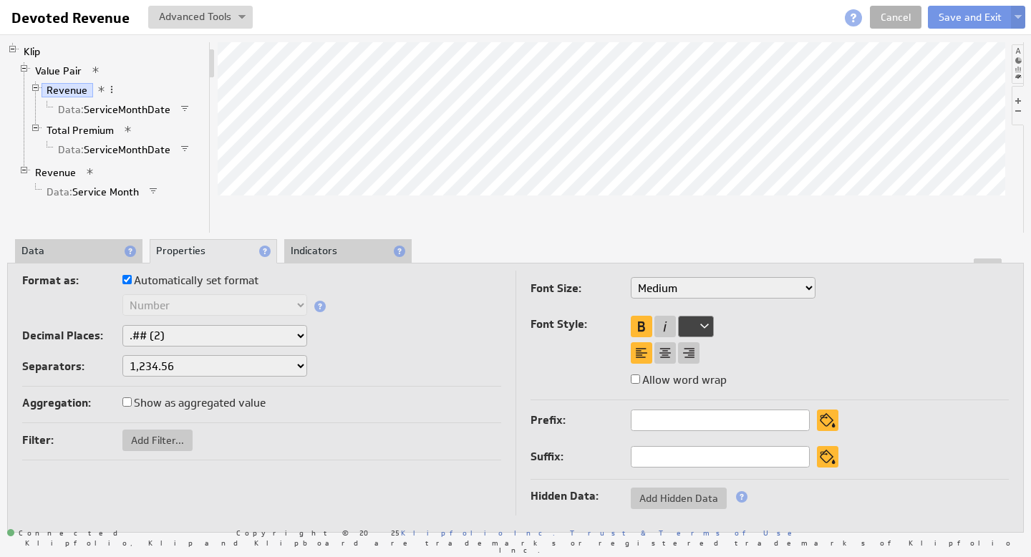
click at [79, 251] on li "Data" at bounding box center [78, 251] width 127 height 24
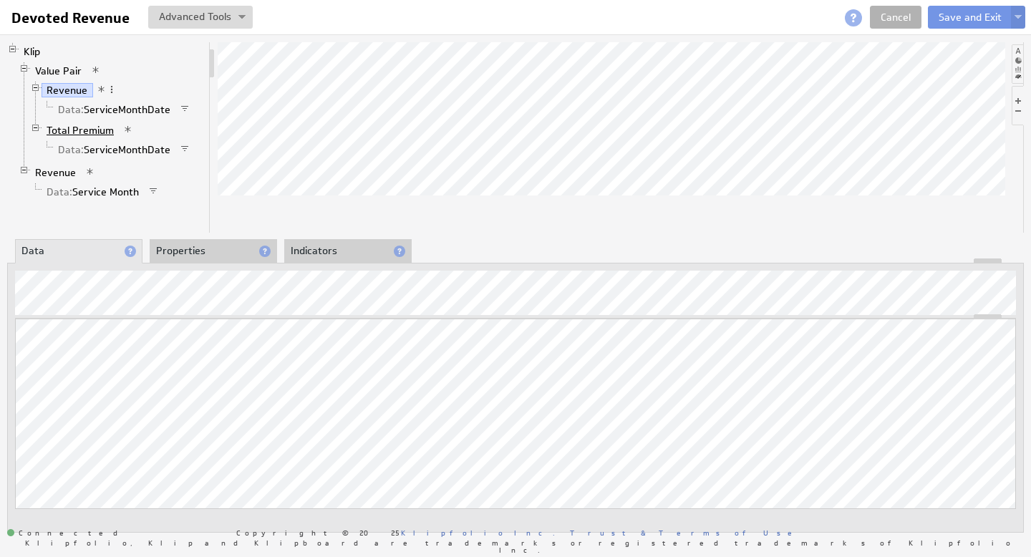
click at [78, 130] on link "Total Premium" at bounding box center [81, 130] width 78 height 14
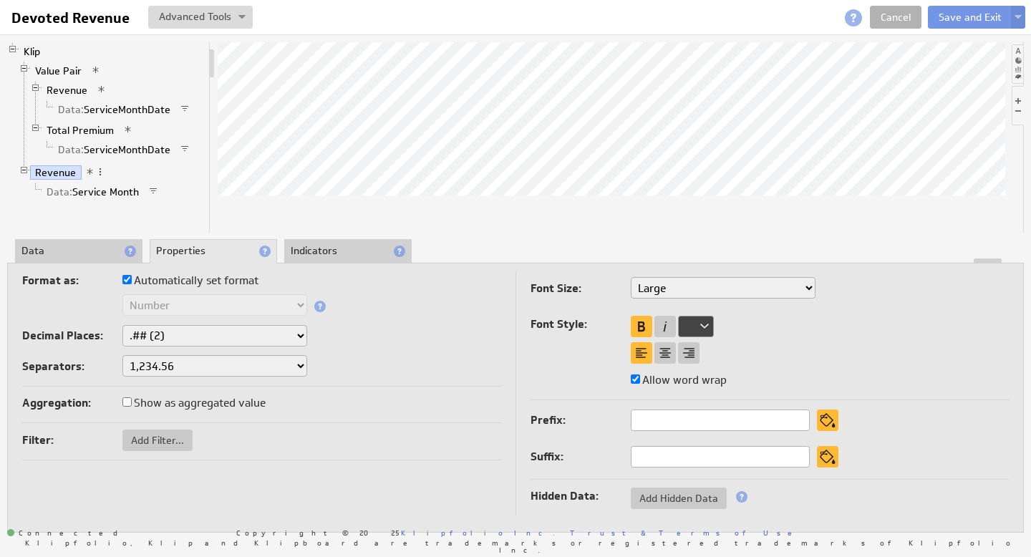
click at [1018, 101] on li at bounding box center [1018, 105] width 12 height 39
click at [923, 62] on li at bounding box center [922, 63] width 11 height 39
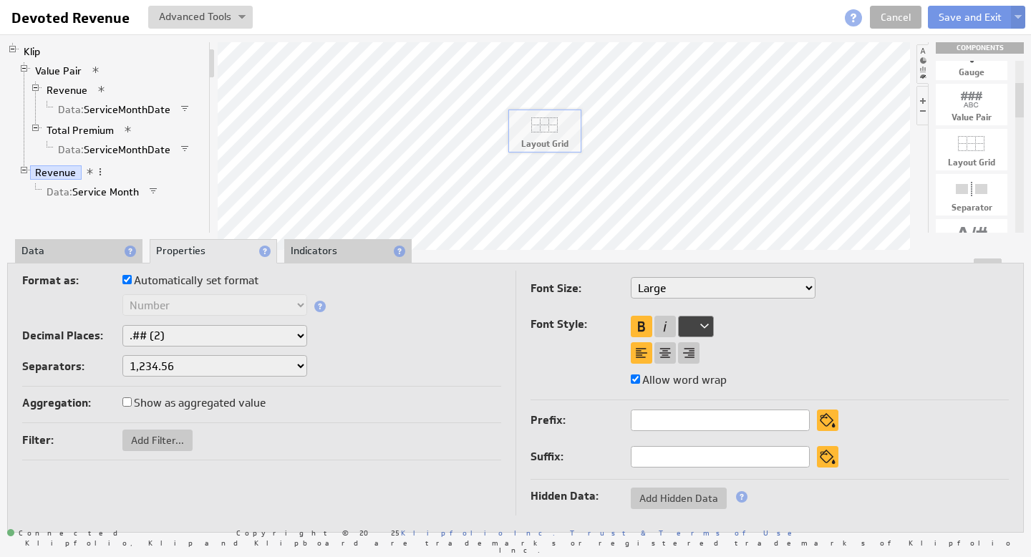
drag, startPoint x: 978, startPoint y: 145, endPoint x: 550, endPoint y: 126, distance: 428.0
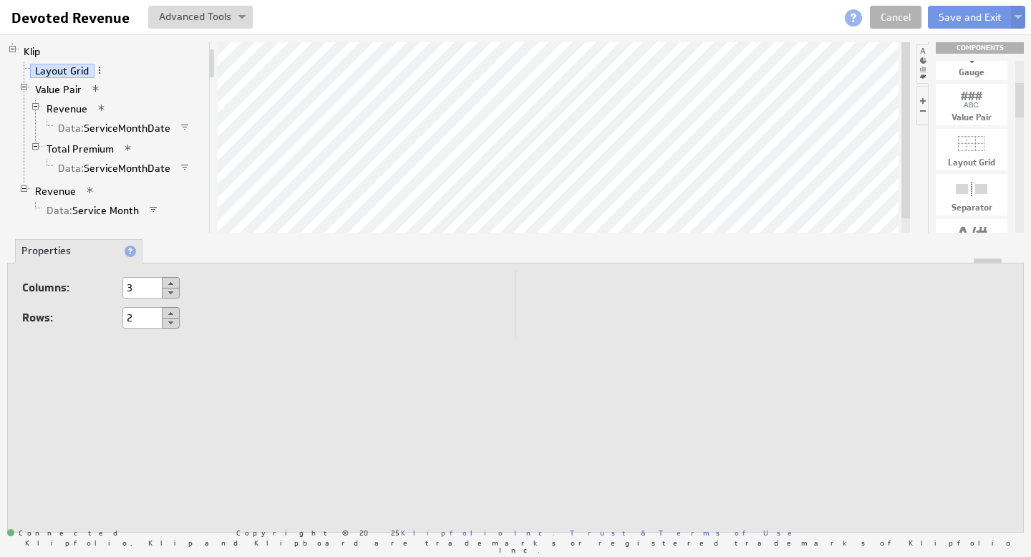
click at [167, 281] on button at bounding box center [171, 282] width 18 height 11
click at [172, 294] on button at bounding box center [171, 293] width 18 height 11
type input "3"
click at [68, 107] on link "Revenue" at bounding box center [68, 109] width 52 height 14
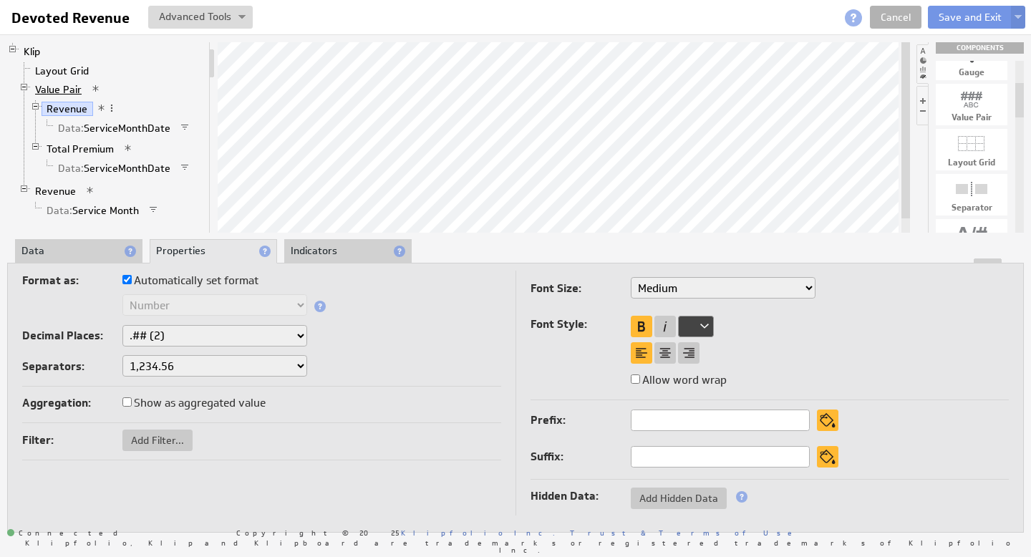
click at [62, 88] on link "Value Pair" at bounding box center [58, 89] width 57 height 14
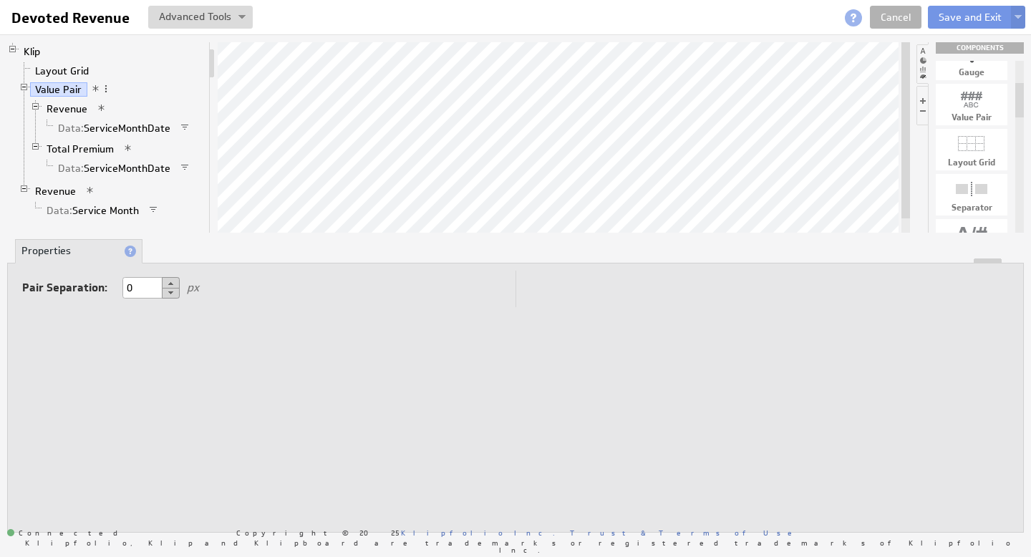
click at [95, 87] on span at bounding box center [96, 89] width 10 height 10
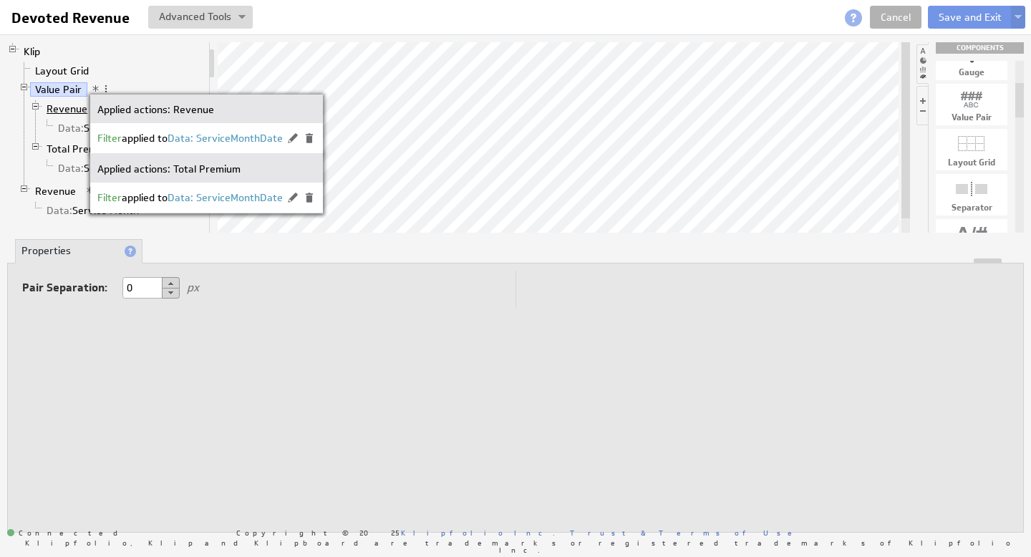
click at [73, 111] on link "Revenue" at bounding box center [68, 109] width 52 height 14
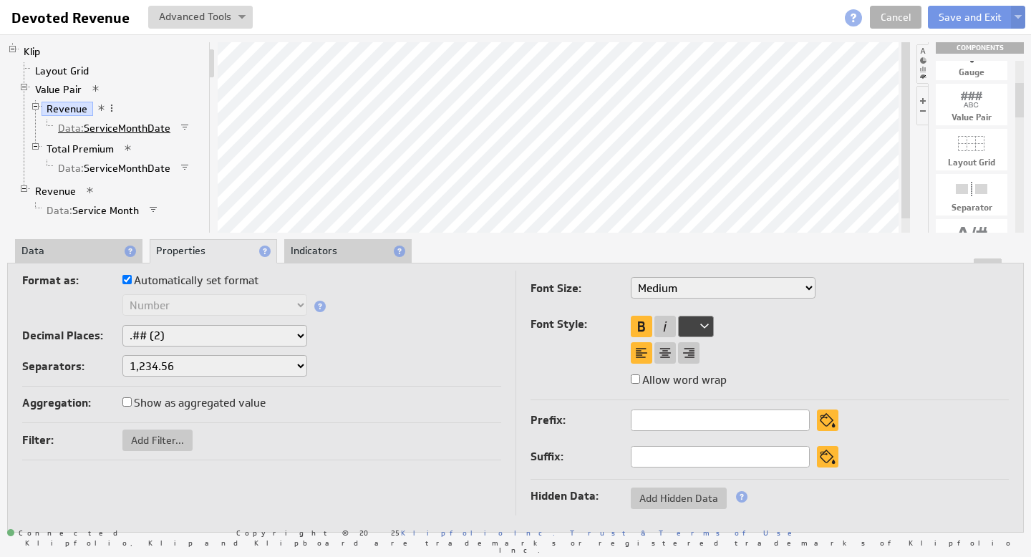
click at [100, 126] on link "Data: ServiceMonthDate" at bounding box center [114, 128] width 123 height 14
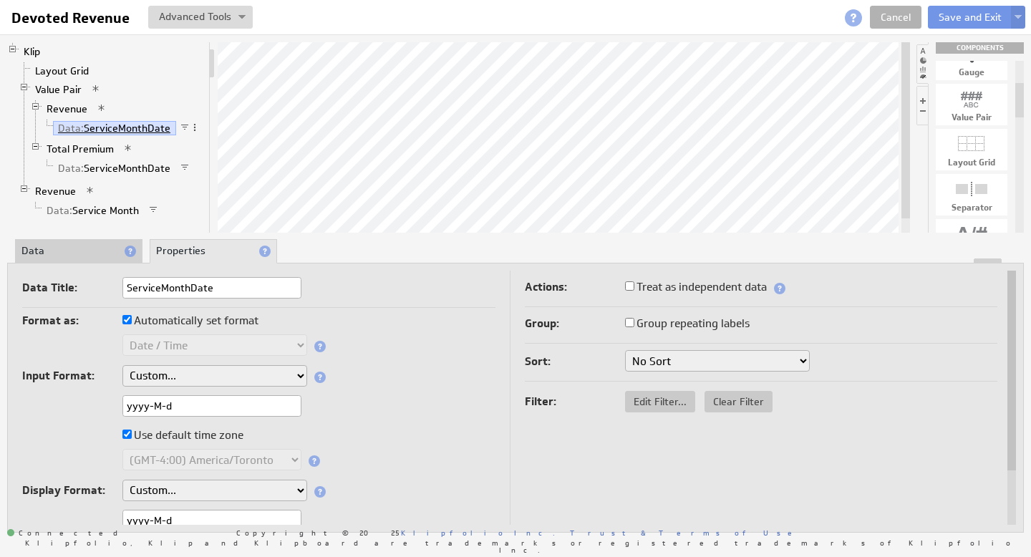
click at [97, 129] on link "Data: ServiceMonthDate" at bounding box center [114, 128] width 123 height 14
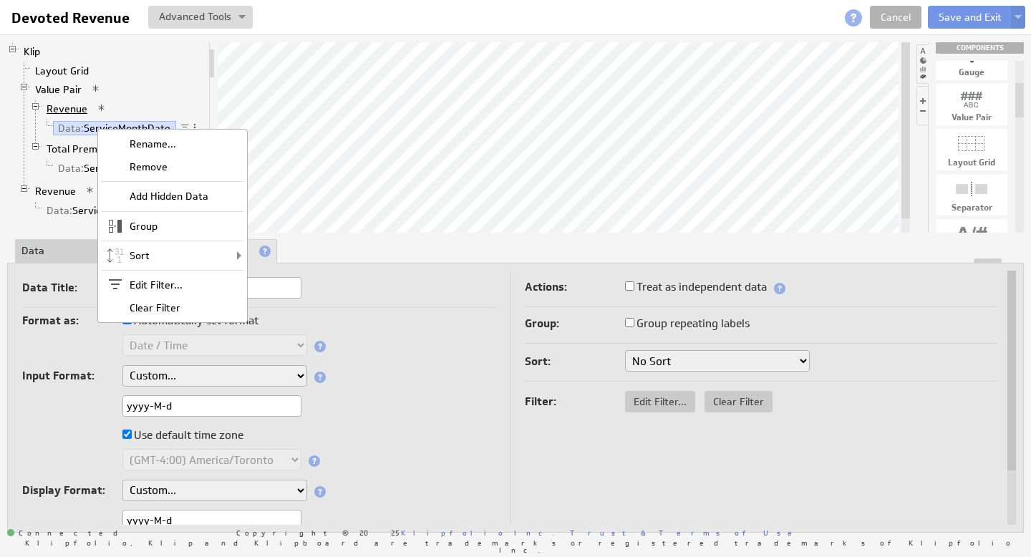
click at [74, 110] on link "Revenue" at bounding box center [68, 109] width 52 height 14
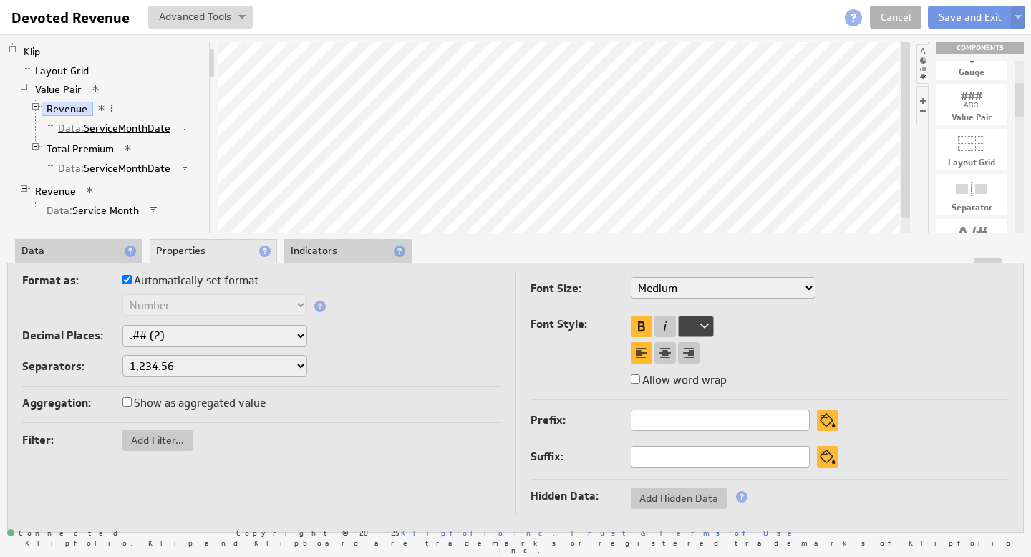
click at [108, 129] on link "Data: ServiceMonthDate" at bounding box center [114, 128] width 123 height 14
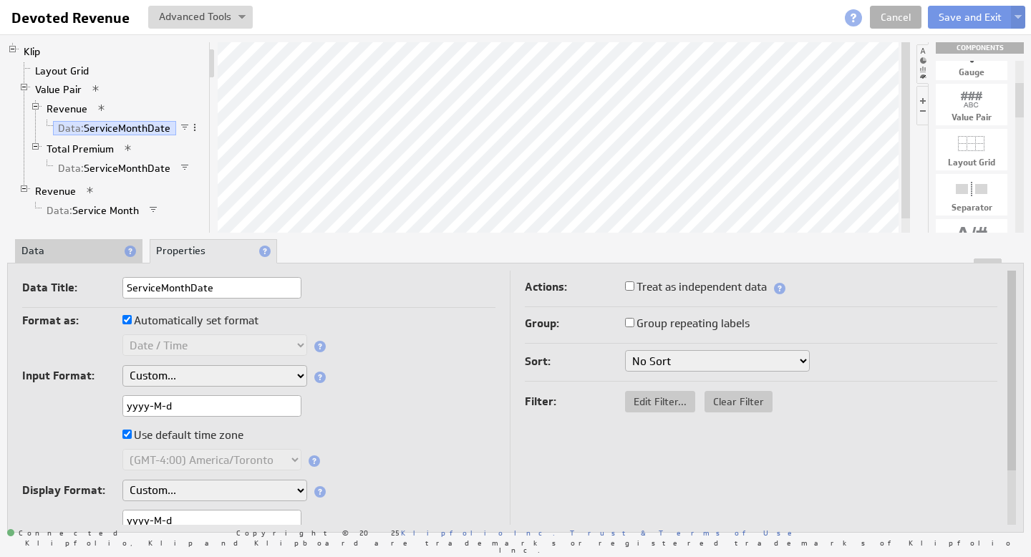
drag, startPoint x: 203, startPoint y: 403, endPoint x: 64, endPoint y: 379, distance: 141.0
click at [60, 380] on div "Format as: Automatically set format Text Number Currency Percentage Date / Time…" at bounding box center [258, 453] width 473 height 284
paste input "mm-d"
type input "yyyy-mm-dd"
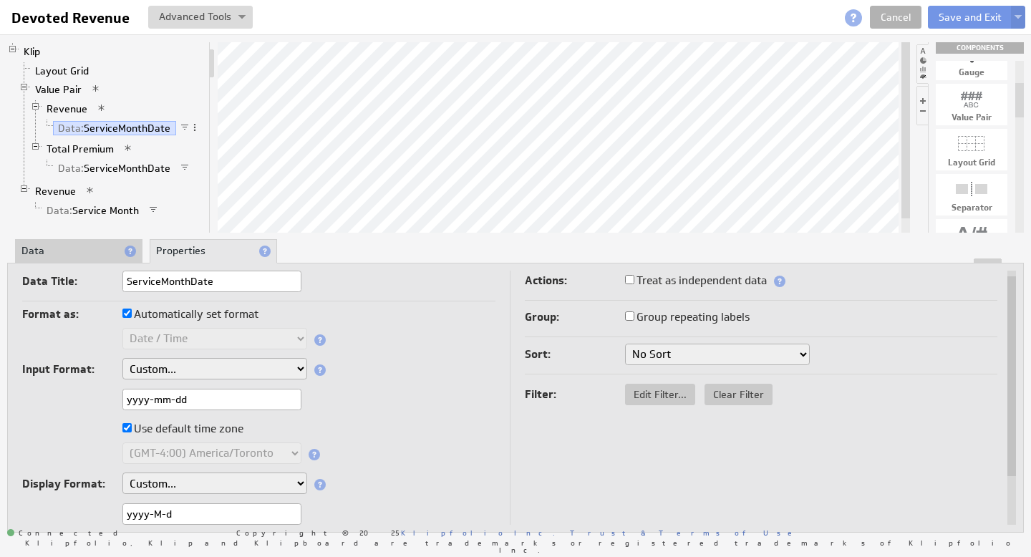
drag, startPoint x: 198, startPoint y: 520, endPoint x: 97, endPoint y: 512, distance: 102.0
click at [96, 511] on div "yyyy-M-d" at bounding box center [258, 515] width 473 height 24
paste input "mm-d"
type input "yyyy-mm-dd"
click at [101, 170] on link "Data: ServiceMonthDate" at bounding box center [114, 168] width 123 height 14
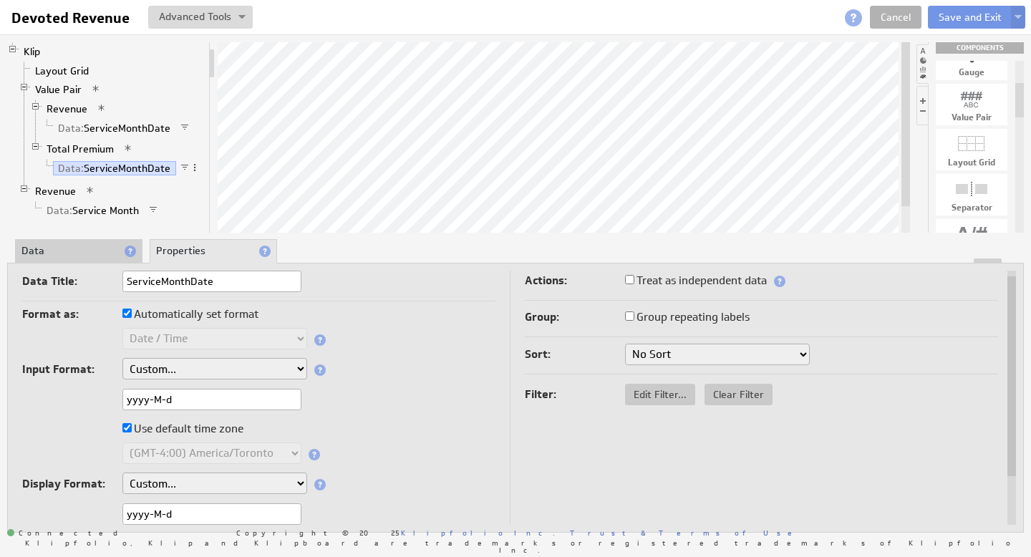
drag, startPoint x: 189, startPoint y: 398, endPoint x: 42, endPoint y: 396, distance: 147.5
click at [49, 396] on div "yyyy-M-d" at bounding box center [258, 401] width 473 height 24
paste input "mm-d"
type input "yyyy-mm-dd"
drag, startPoint x: 193, startPoint y: 509, endPoint x: 53, endPoint y: 494, distance: 140.5
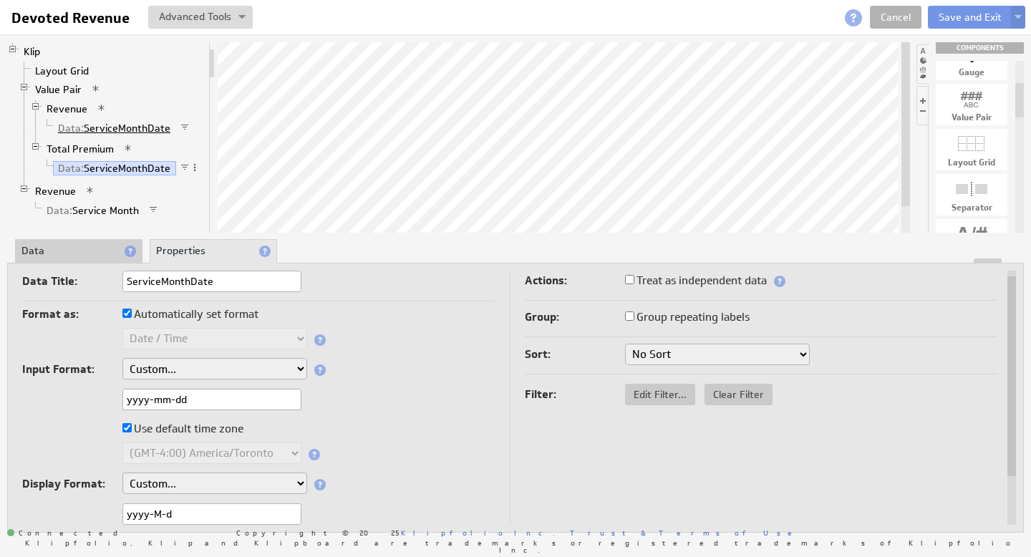
click at [117, 126] on link "Data: ServiceMonthDate" at bounding box center [114, 128] width 123 height 14
click at [77, 107] on link "Revenue" at bounding box center [68, 109] width 52 height 14
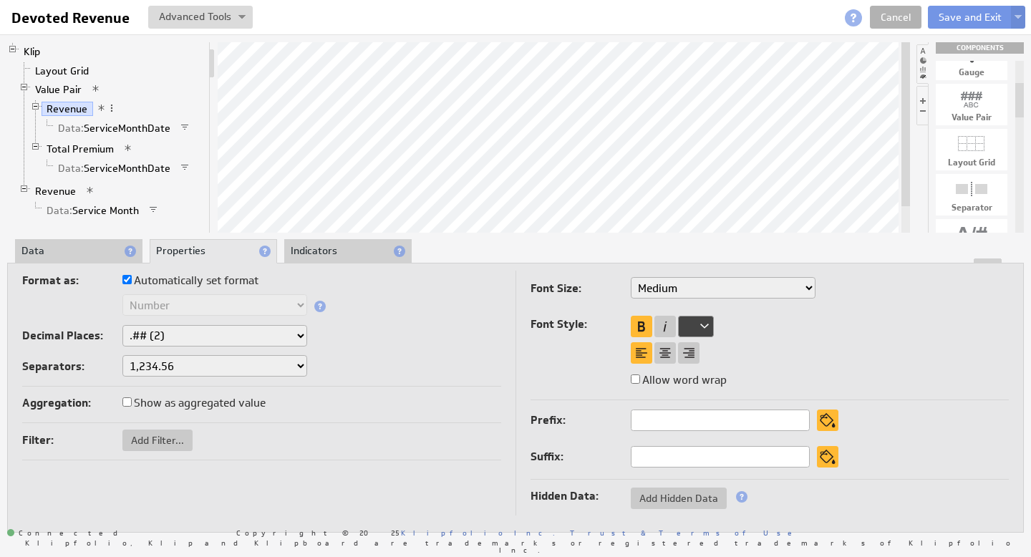
click at [411, 102] on div "Klip Layout Grid Value Pair Revenue Data: ServiceMonthDate Total Premium Data: …" at bounding box center [515, 137] width 1017 height 190
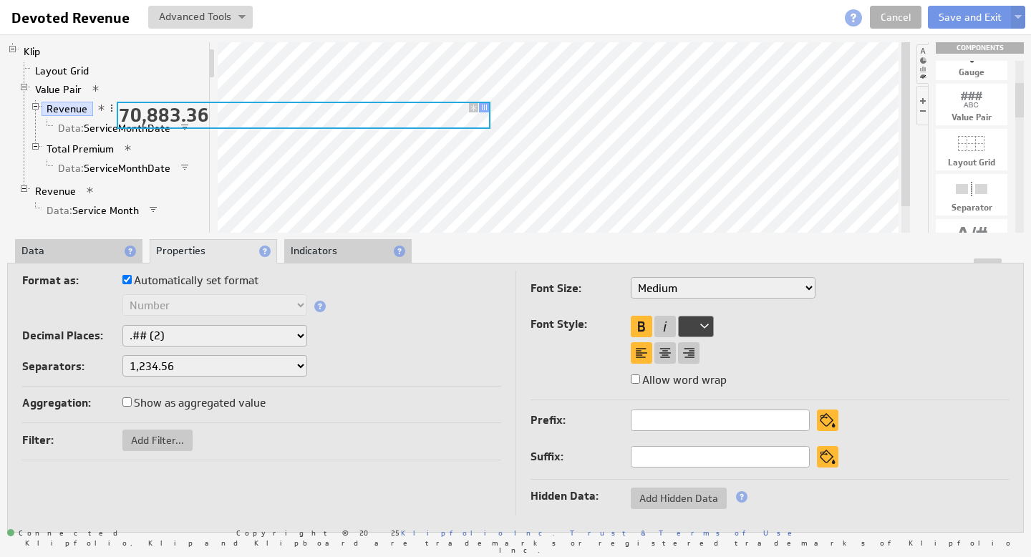
drag, startPoint x: 69, startPoint y: 107, endPoint x: 483, endPoint y: 107, distance: 414.6
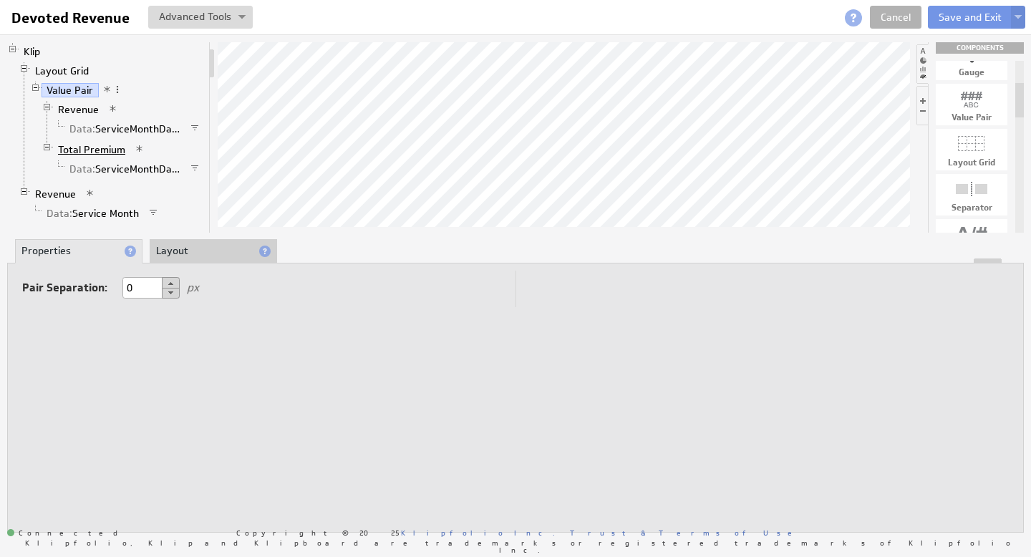
click at [112, 148] on link "Total Premium" at bounding box center [92, 150] width 78 height 14
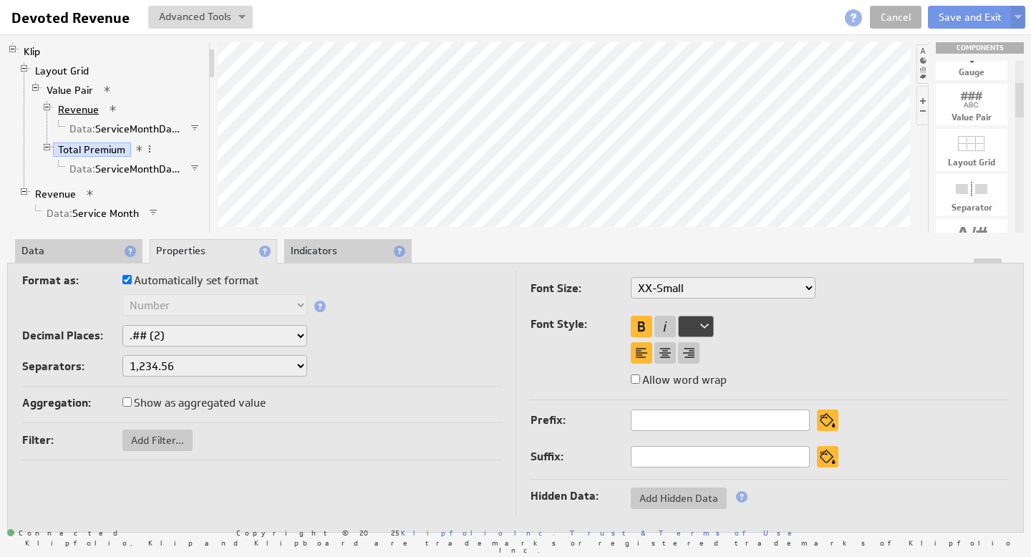
click at [85, 112] on link "Revenue" at bounding box center [79, 109] width 52 height 14
click at [92, 149] on link "Total Premium" at bounding box center [92, 150] width 78 height 14
click at [81, 251] on li "Data" at bounding box center [78, 251] width 127 height 24
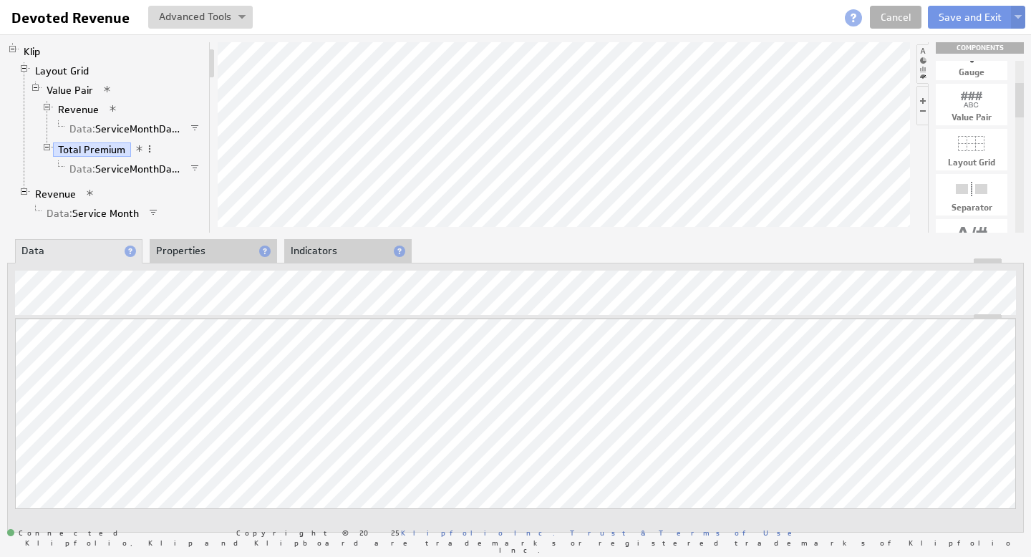
click at [195, 249] on li "Properties" at bounding box center [213, 251] width 127 height 24
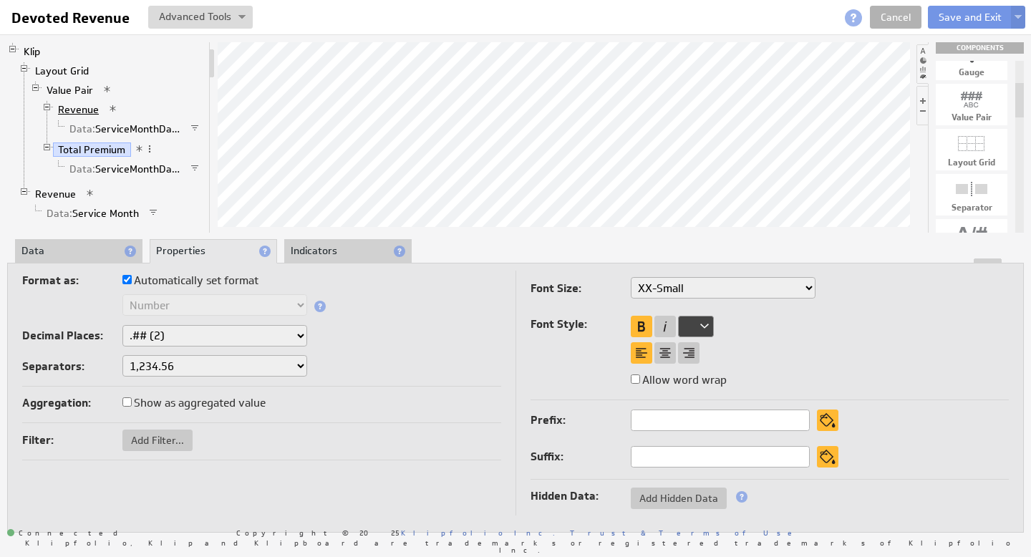
click at [82, 108] on link "Revenue" at bounding box center [79, 109] width 52 height 14
click at [81, 257] on li "Data" at bounding box center [78, 251] width 127 height 24
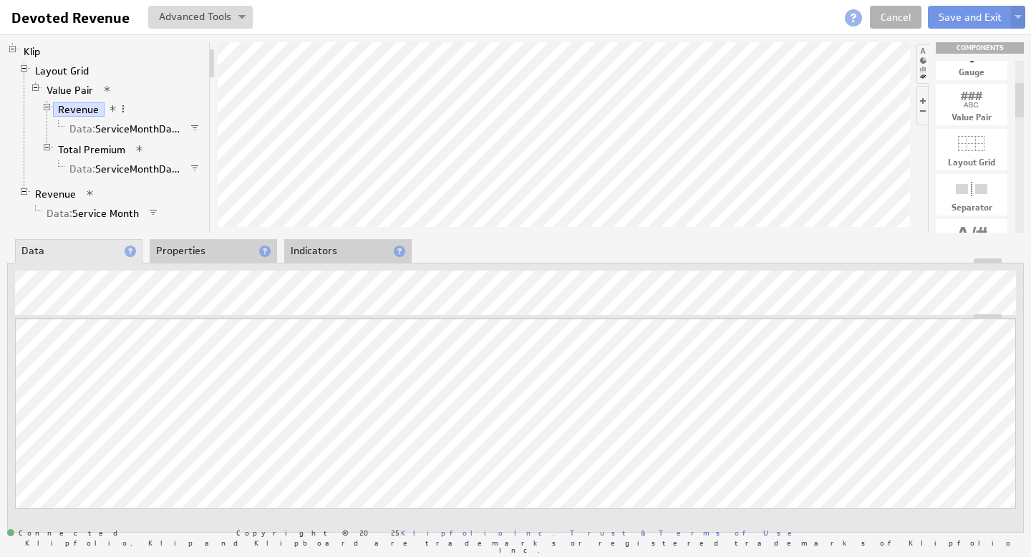
click at [219, 256] on li "Properties" at bounding box center [213, 251] width 127 height 24
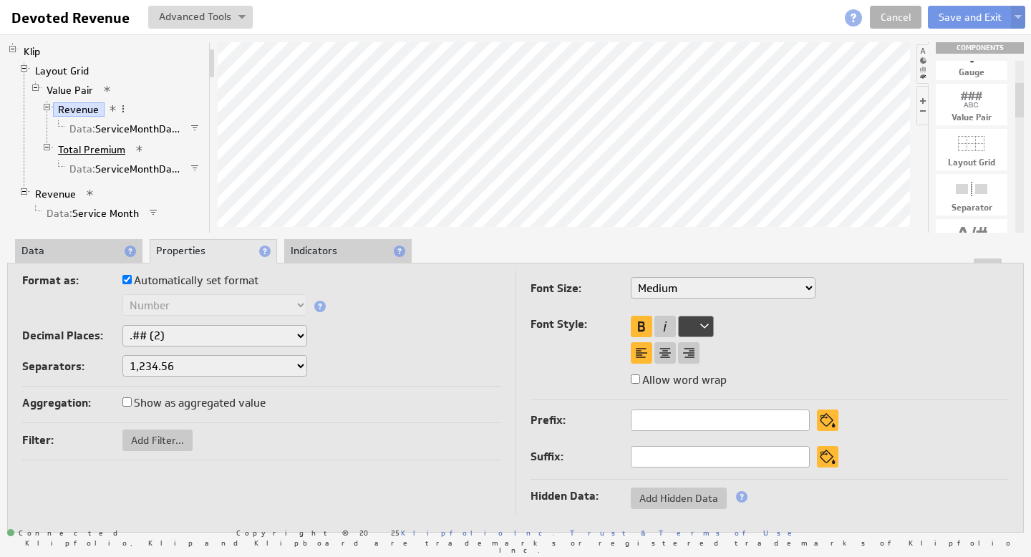
click at [100, 154] on link "Total Premium" at bounding box center [92, 150] width 78 height 14
click at [115, 110] on span at bounding box center [113, 109] width 10 height 10
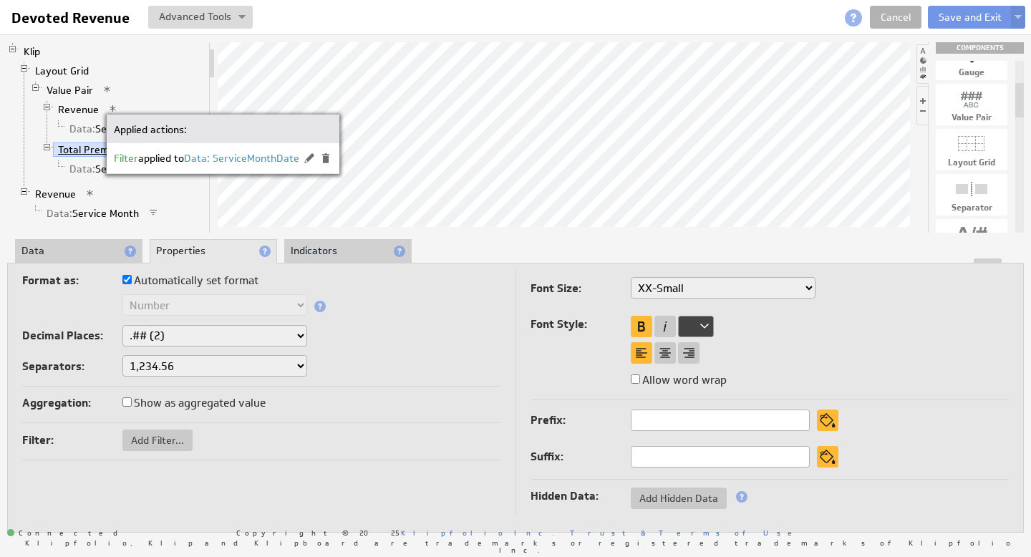
click at [81, 150] on link "Total Premium" at bounding box center [92, 150] width 78 height 14
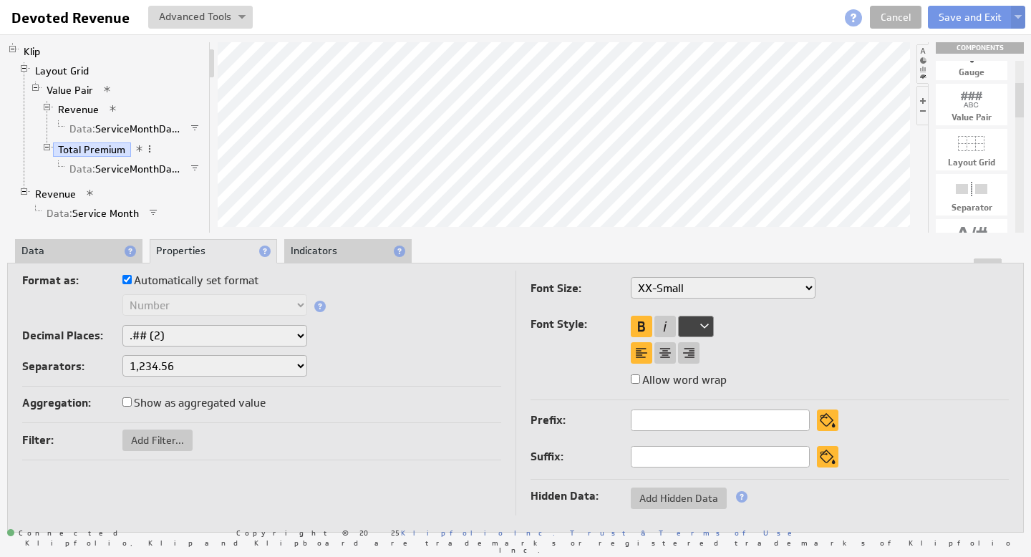
click at [137, 145] on span at bounding box center [140, 149] width 10 height 10
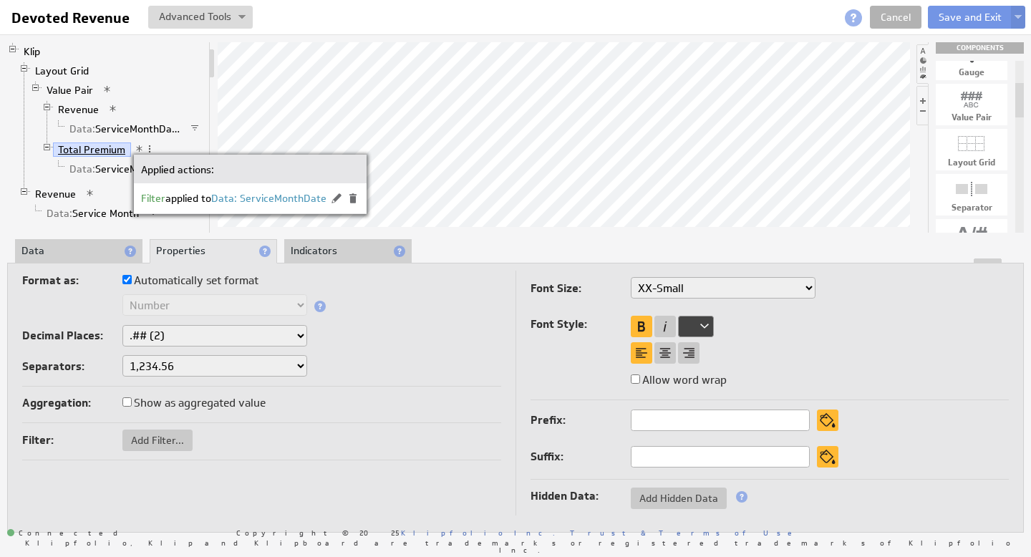
click at [92, 152] on link "Total Premium" at bounding box center [92, 150] width 78 height 14
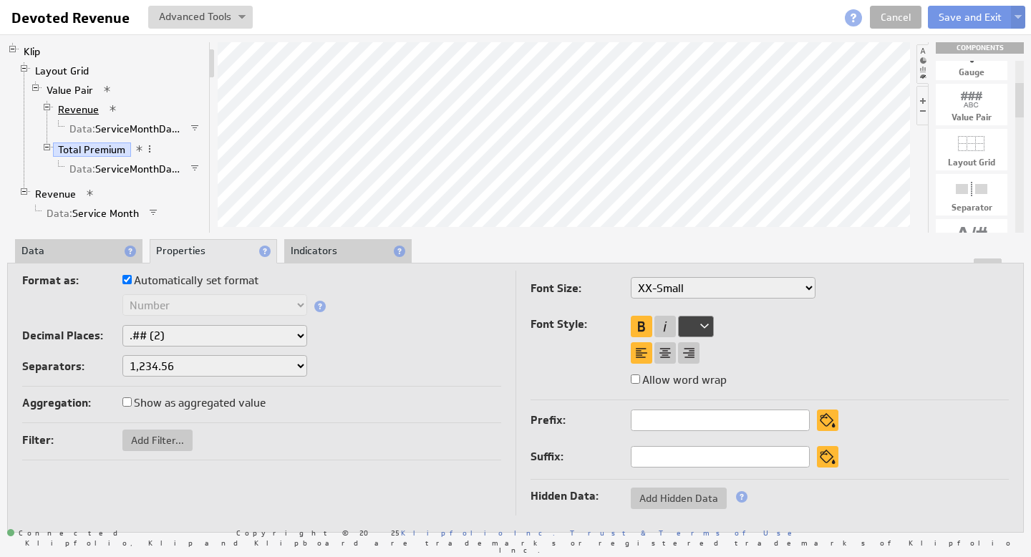
click at [90, 110] on link "Revenue" at bounding box center [79, 109] width 52 height 14
click at [340, 254] on li "Indicators" at bounding box center [347, 251] width 127 height 24
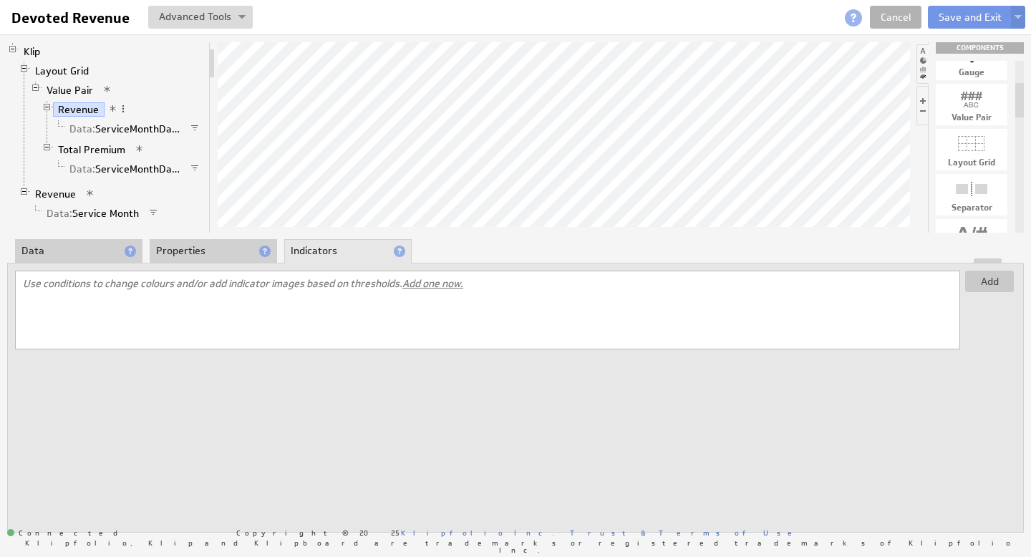
click at [105, 261] on div at bounding box center [515, 261] width 1015 height 5
click at [143, 174] on link "Data: ServiceMonthDate" at bounding box center [125, 169] width 122 height 14
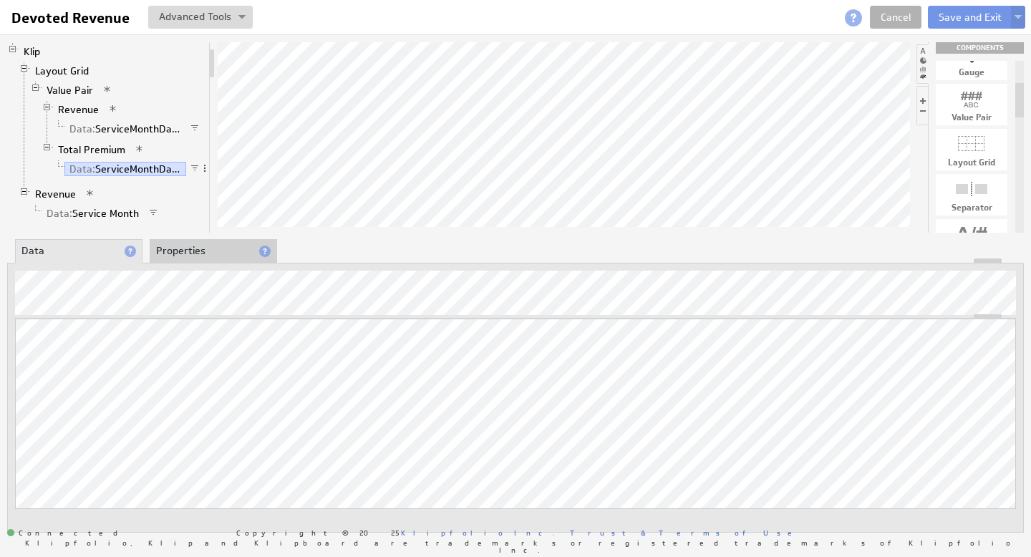
click at [190, 256] on li "Properties" at bounding box center [213, 251] width 127 height 24
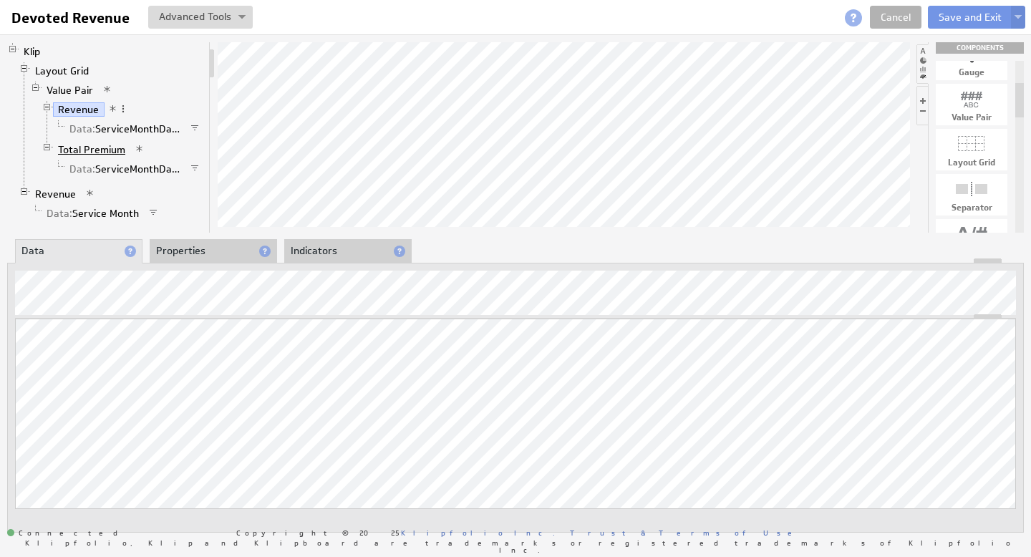
click at [92, 150] on link "Total Premium" at bounding box center [92, 150] width 78 height 14
click at [108, 85] on span at bounding box center [107, 90] width 10 height 10
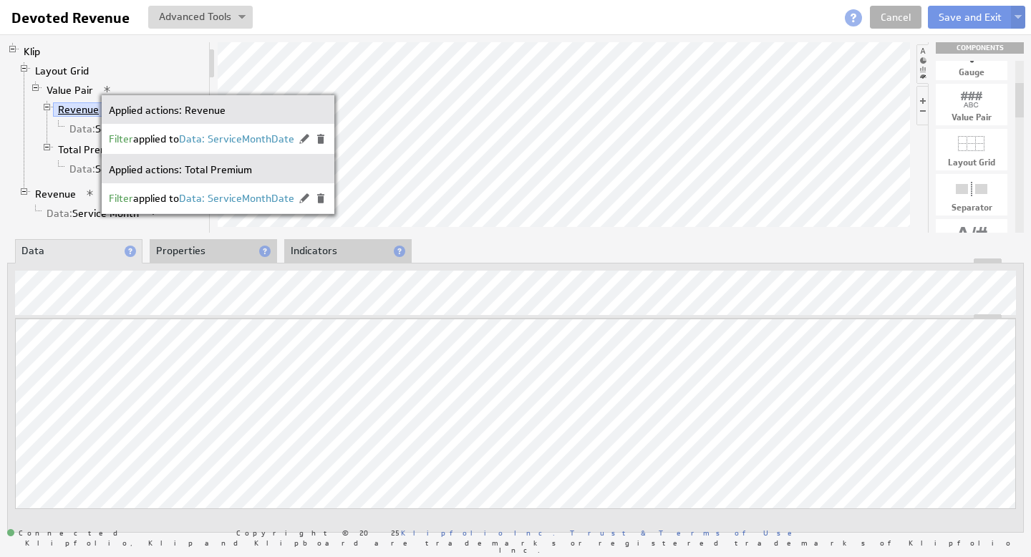
click at [72, 107] on link "Revenue" at bounding box center [79, 109] width 52 height 14
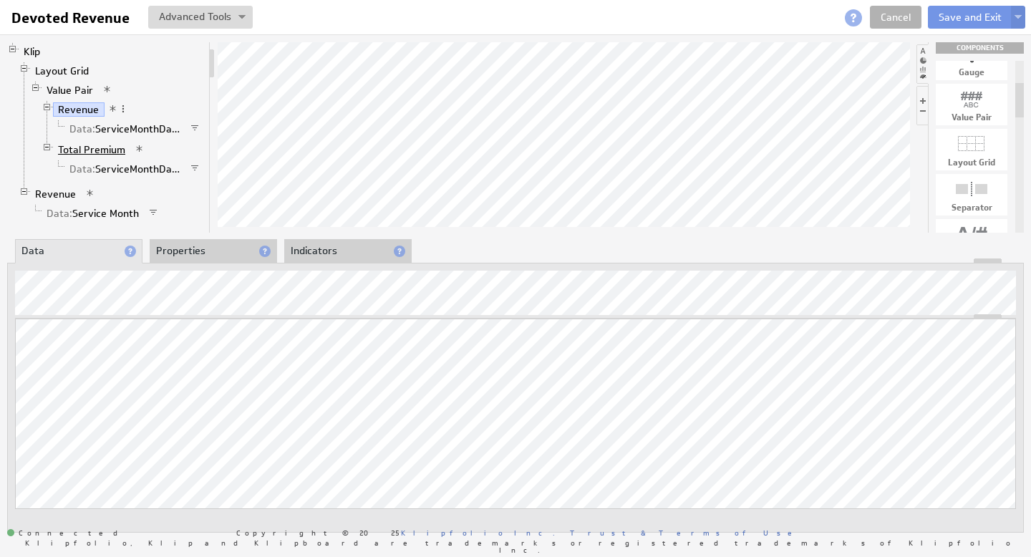
click at [83, 148] on link "Total Premium" at bounding box center [92, 150] width 78 height 14
click at [179, 129] on link "Data: ServiceMonthDate" at bounding box center [125, 129] width 122 height 14
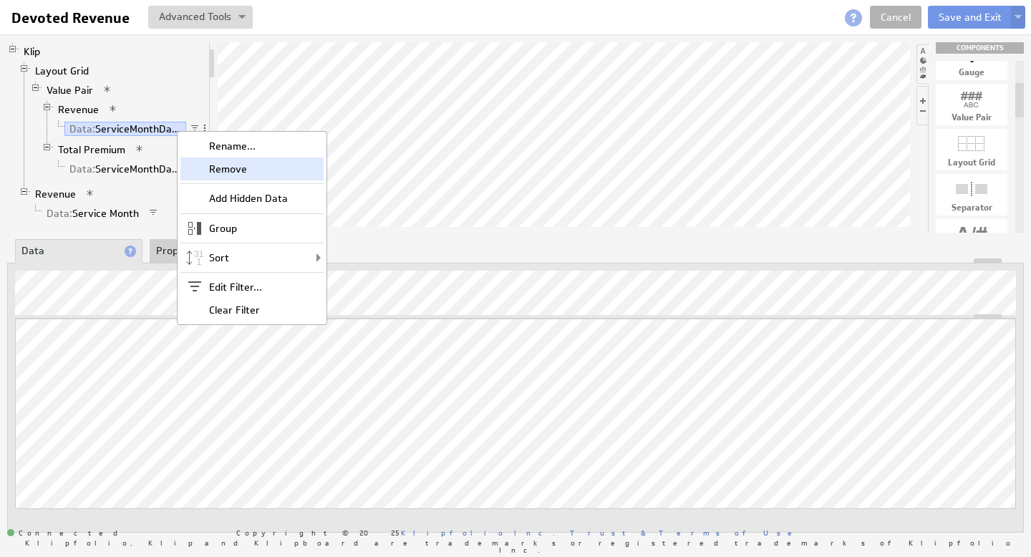
click at [246, 170] on div "Remove" at bounding box center [251, 169] width 143 height 23
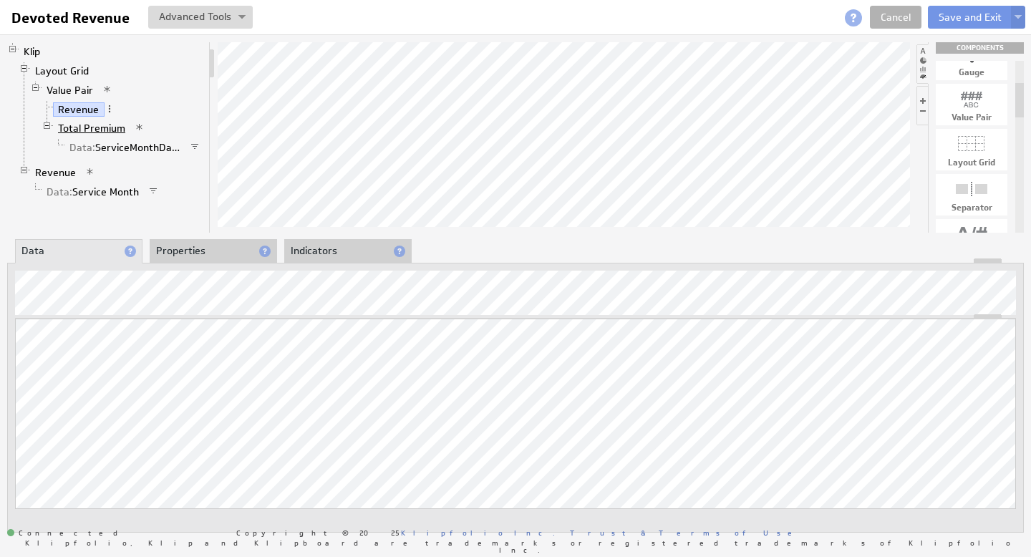
click at [89, 129] on link "Total Premium" at bounding box center [92, 128] width 78 height 14
click at [87, 111] on link "Revenue" at bounding box center [79, 109] width 52 height 14
click at [87, 125] on link "Total Premium" at bounding box center [92, 128] width 78 height 14
click at [87, 110] on link "Revenue" at bounding box center [79, 109] width 52 height 14
click at [87, 129] on link "Total Premium" at bounding box center [92, 128] width 78 height 14
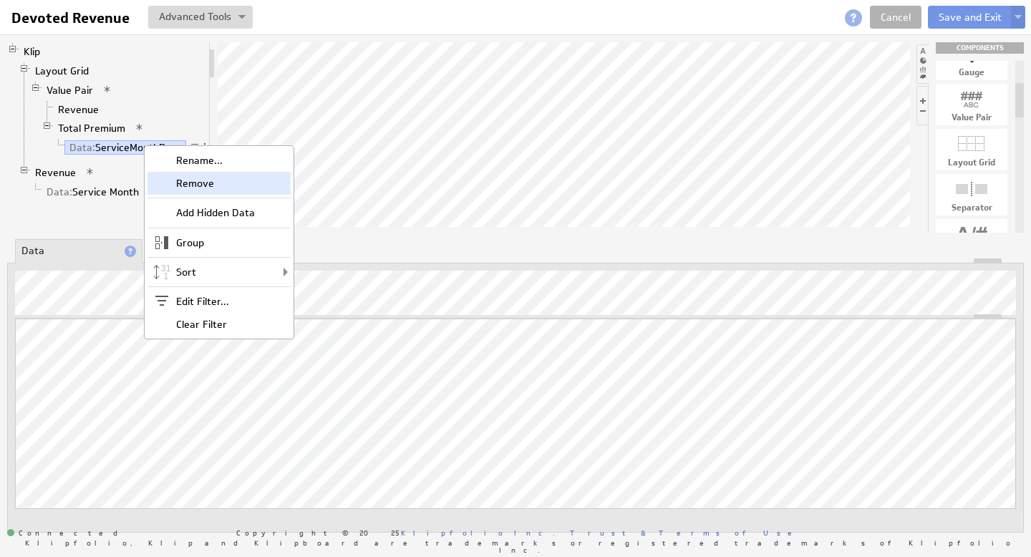
click at [198, 178] on div "Remove" at bounding box center [219, 183] width 143 height 23
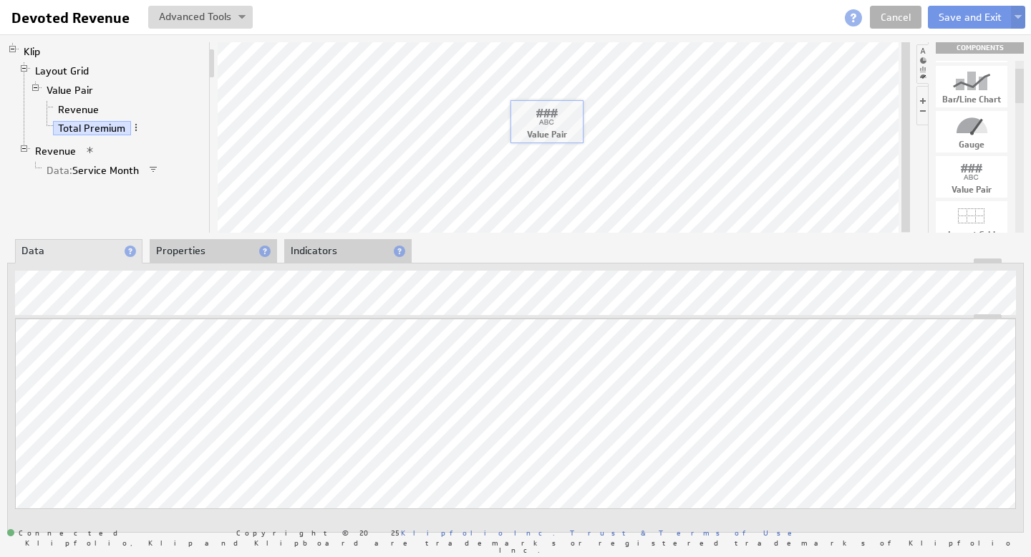
drag, startPoint x: 981, startPoint y: 175, endPoint x: 556, endPoint y: 120, distance: 429.0
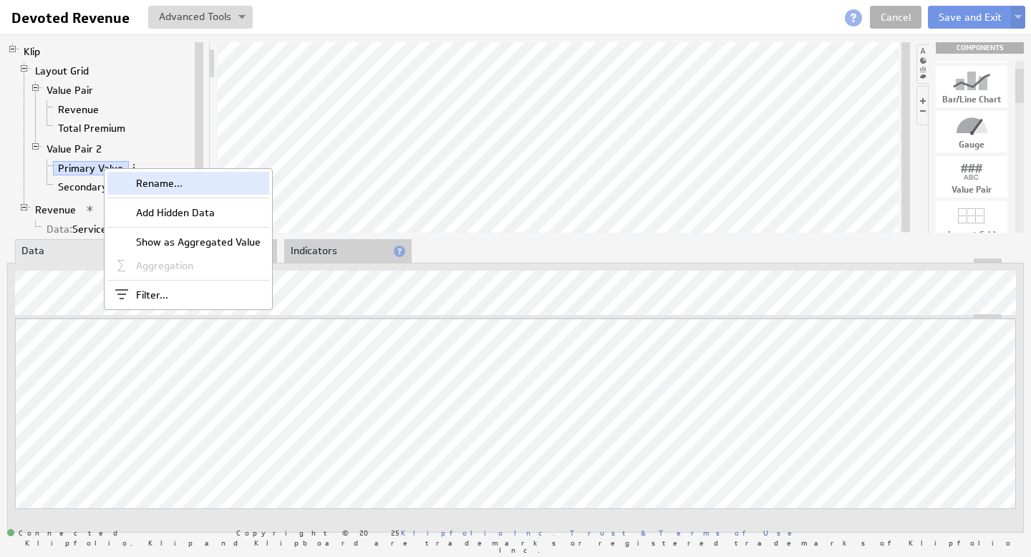
click at [177, 184] on div "Rename..." at bounding box center [188, 183] width 162 height 23
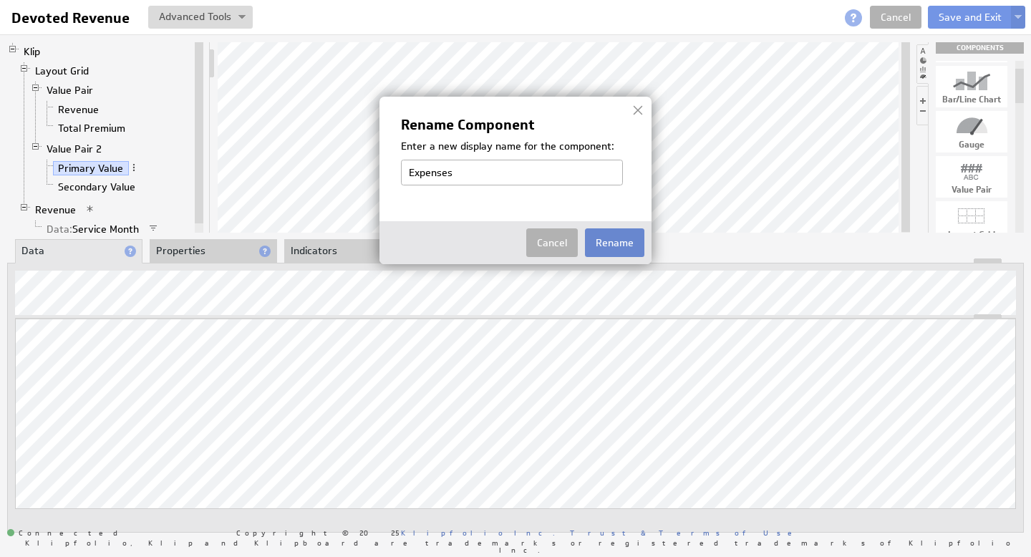
type input "Expenses"
click at [621, 246] on button "Rename" at bounding box center [614, 242] width 59 height 29
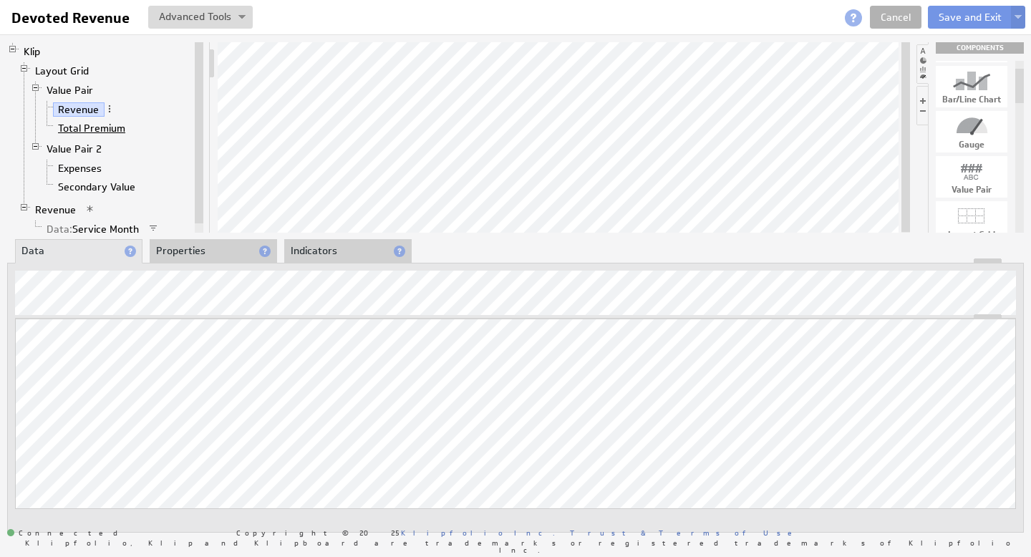
click at [88, 125] on link "Total Premium" at bounding box center [92, 128] width 78 height 14
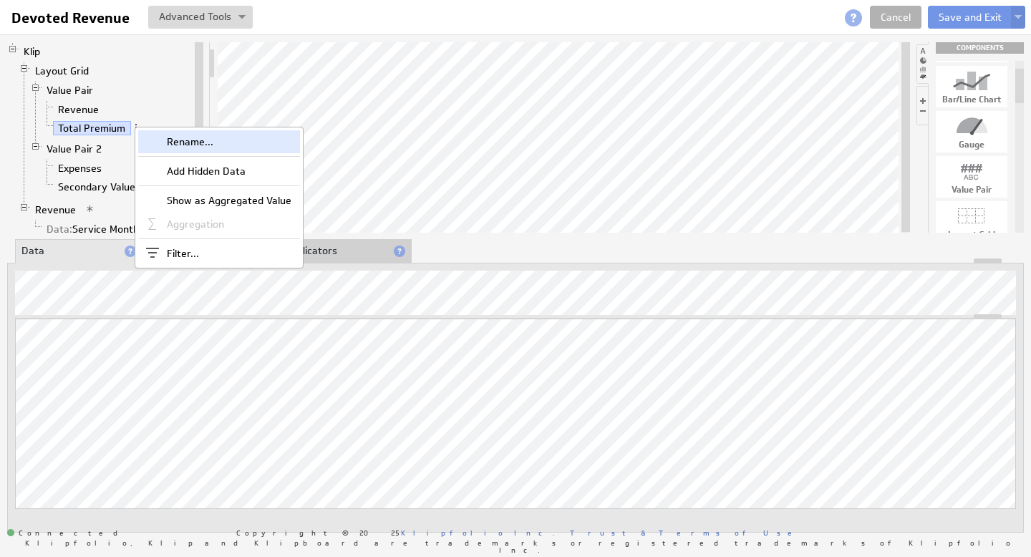
click at [182, 136] on div "Rename..." at bounding box center [219, 141] width 162 height 23
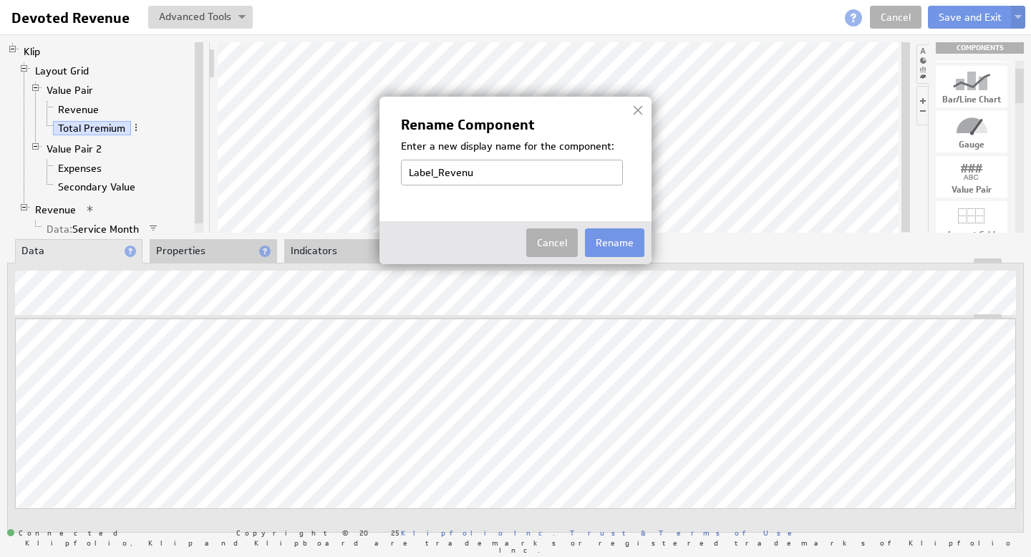
type input "Label_Revenue"
click at [640, 250] on button "Rename" at bounding box center [614, 242] width 59 height 29
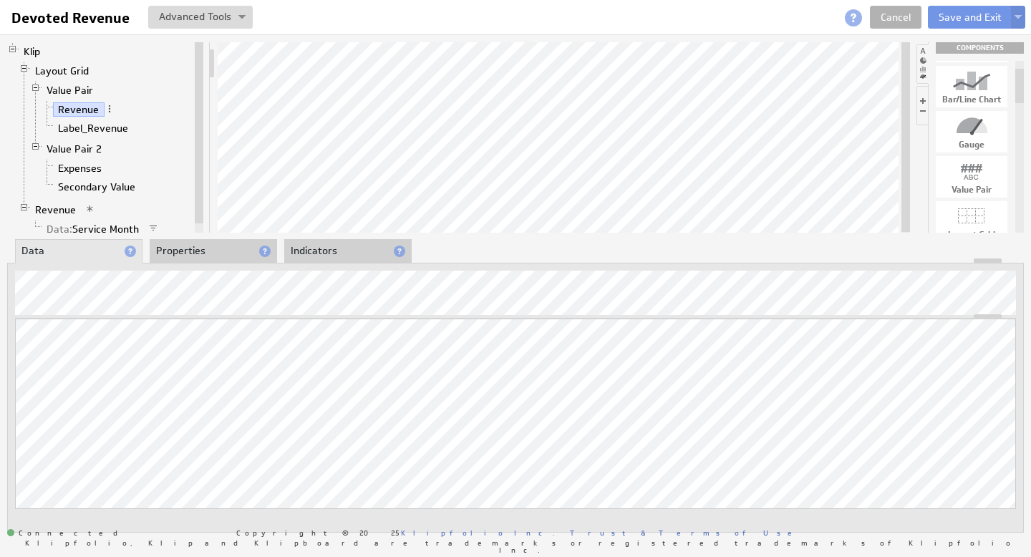
click at [206, 253] on li "Properties" at bounding box center [213, 251] width 127 height 24
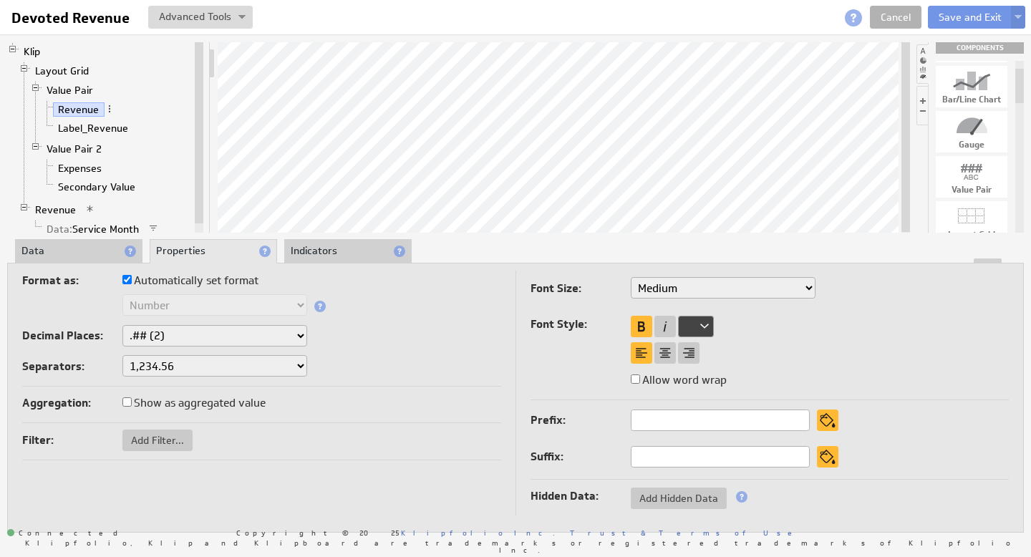
click at [341, 251] on li "Indicators" at bounding box center [347, 251] width 127 height 24
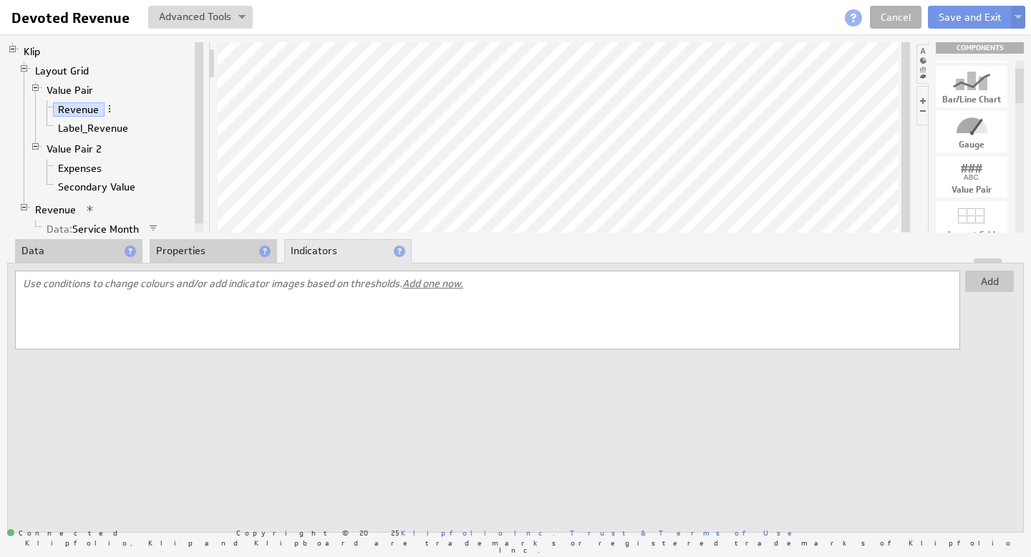
click at [70, 249] on li "Data" at bounding box center [78, 251] width 127 height 24
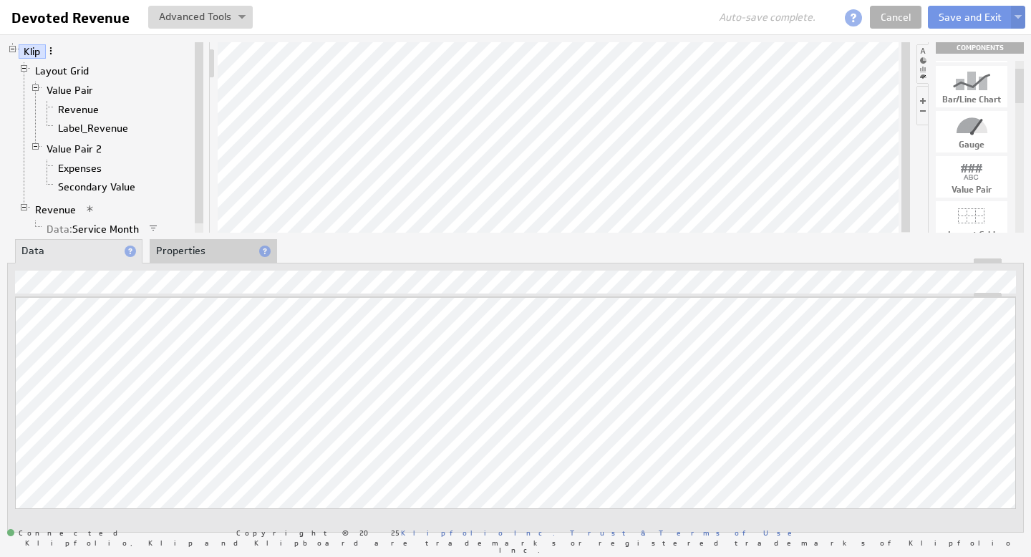
click at [51, 51] on span at bounding box center [51, 51] width 10 height 10
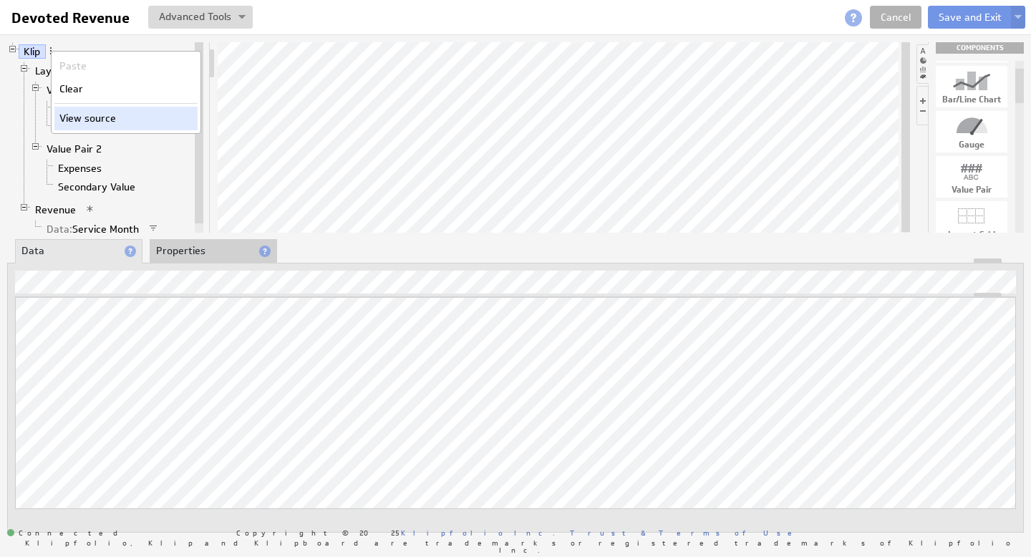
click at [100, 117] on div "View source" at bounding box center [125, 118] width 143 height 23
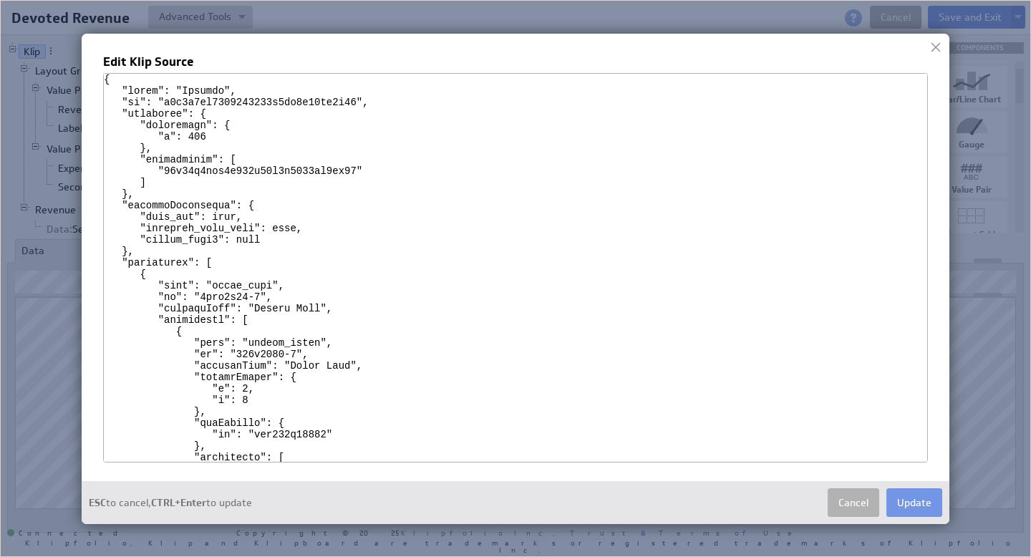
scroll to position [4517, 0]
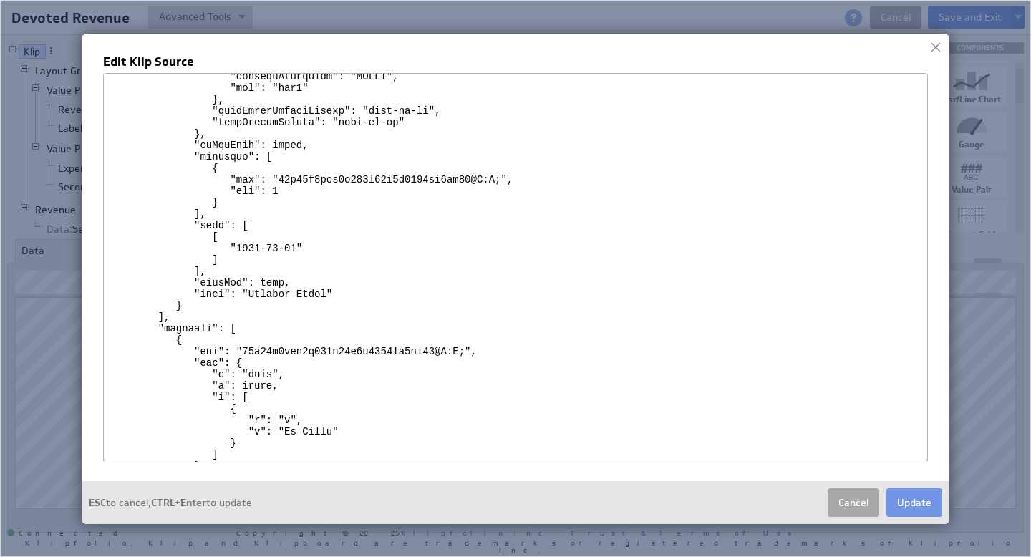
click at [849, 508] on button "Cancel" at bounding box center [854, 502] width 52 height 29
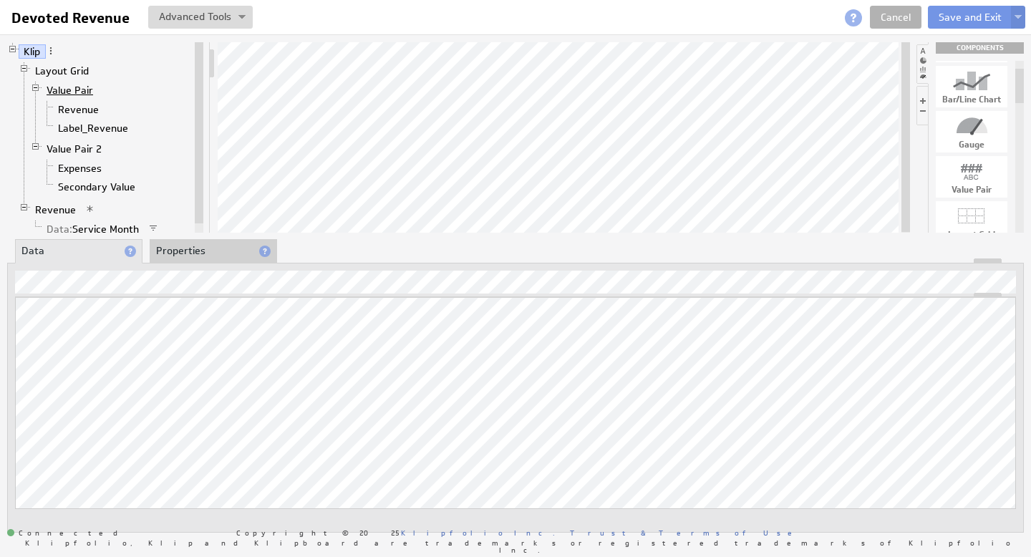
click at [72, 89] on link "Value Pair" at bounding box center [70, 90] width 57 height 14
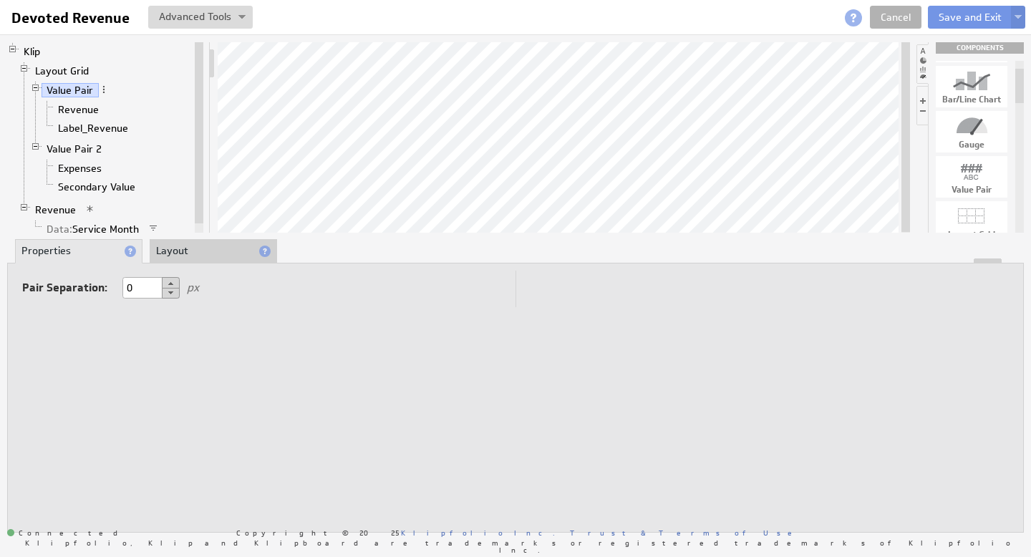
click at [196, 251] on li "Layout" at bounding box center [213, 251] width 127 height 24
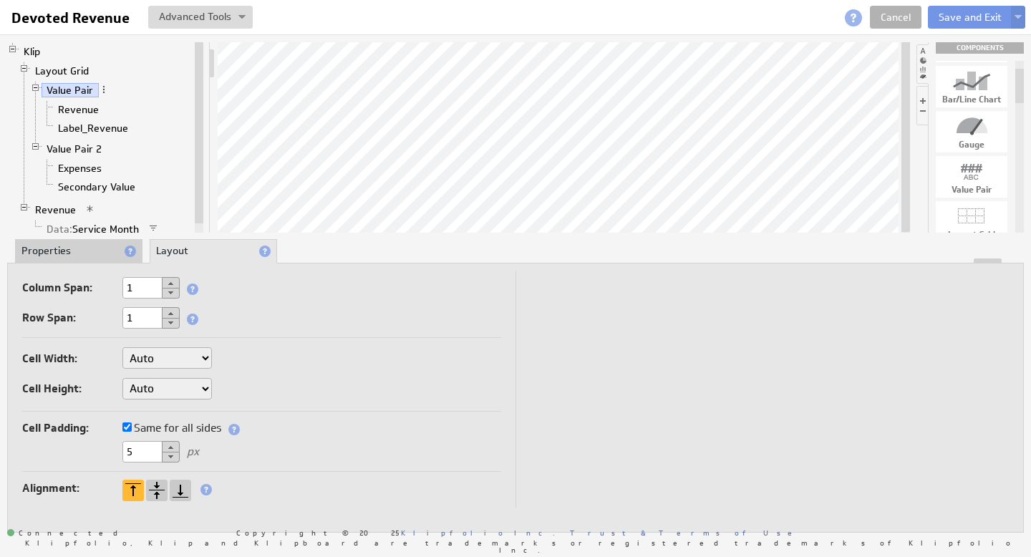
click at [73, 247] on li "Properties" at bounding box center [78, 251] width 127 height 24
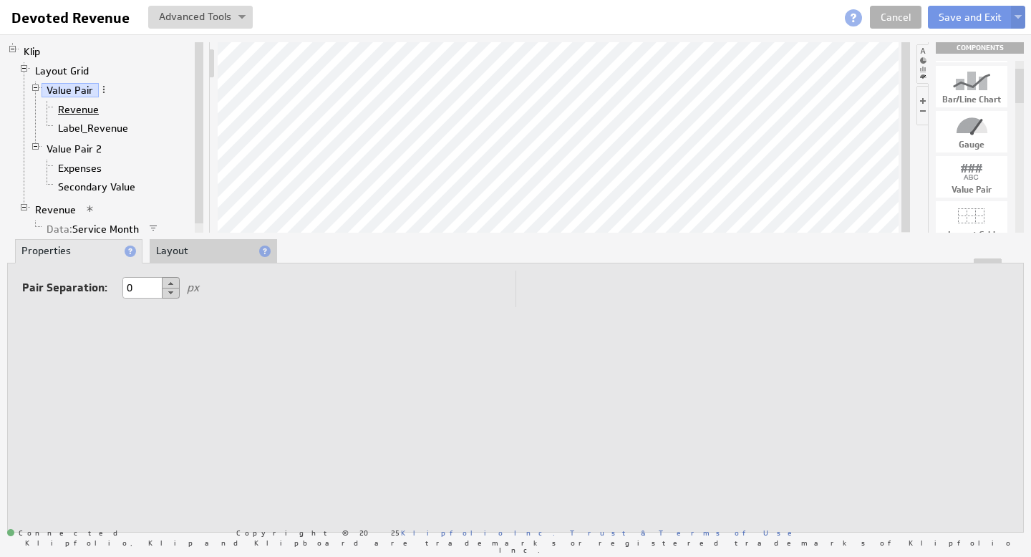
click at [82, 110] on link "Revenue" at bounding box center [79, 109] width 52 height 14
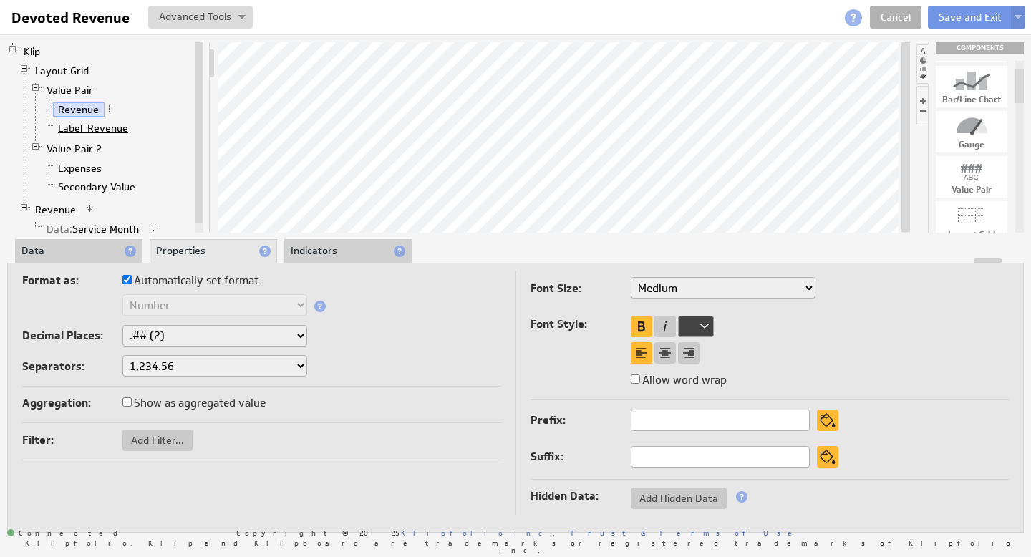
click at [65, 125] on link "Label_Revenue" at bounding box center [93, 128] width 81 height 14
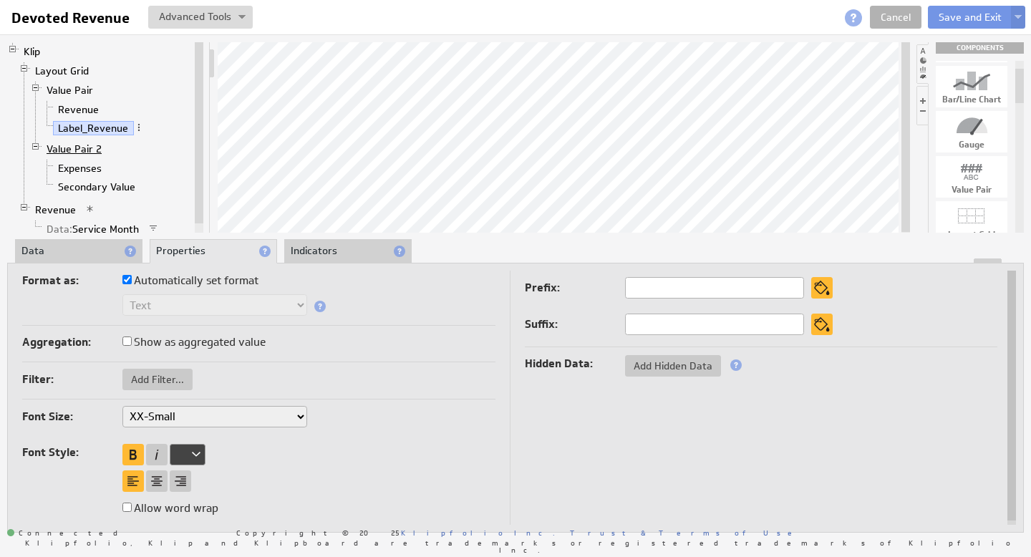
click at [74, 149] on link "Value Pair 2" at bounding box center [75, 149] width 66 height 14
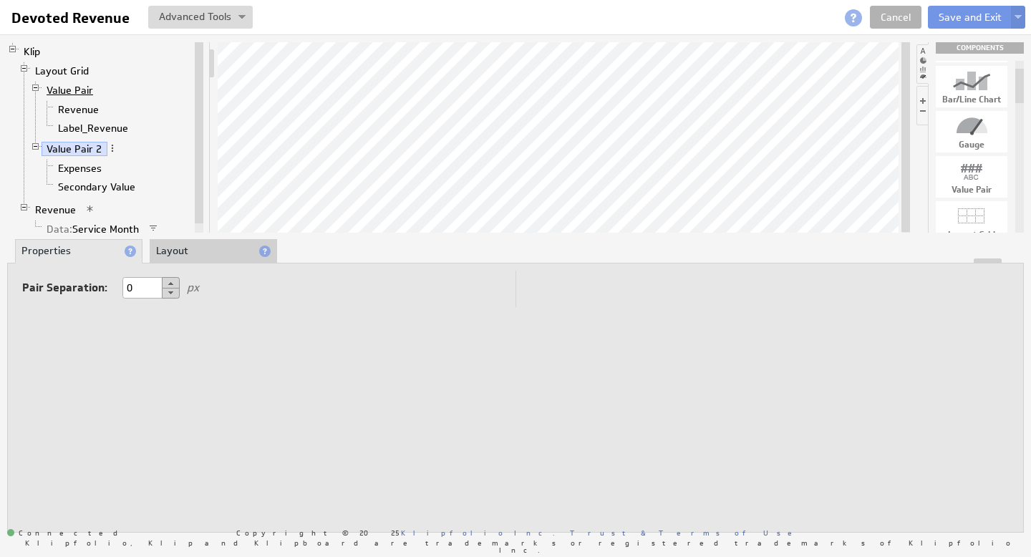
click at [67, 89] on link "Value Pair" at bounding box center [70, 90] width 57 height 14
click at [58, 206] on link "Revenue" at bounding box center [56, 210] width 52 height 14
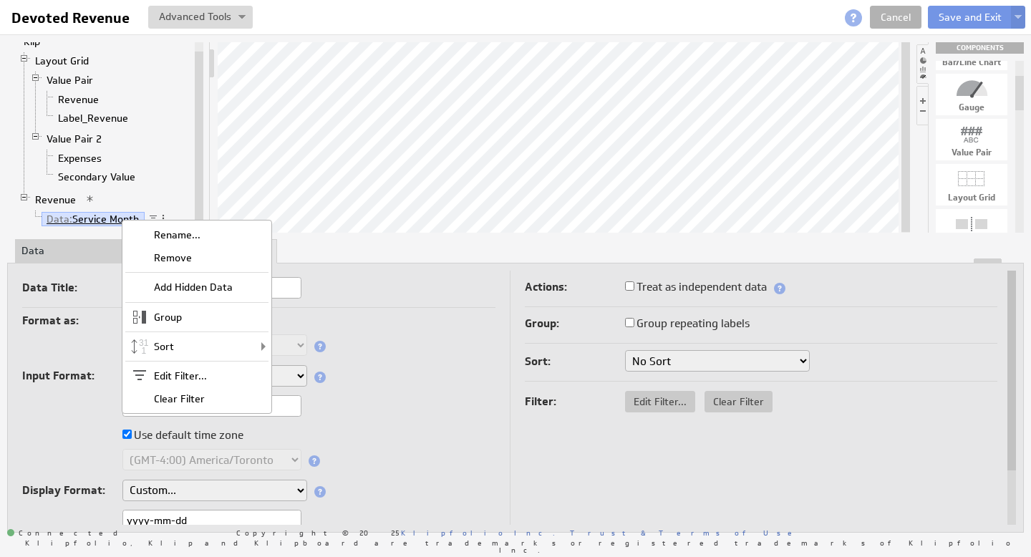
click at [102, 220] on link "Data: Service Month" at bounding box center [93, 219] width 103 height 14
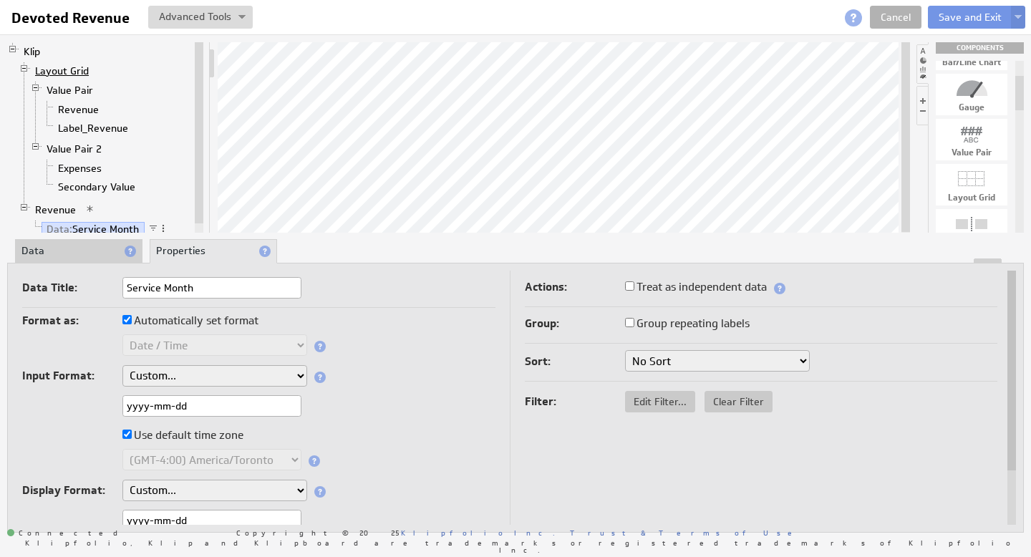
click at [73, 72] on link "Layout Grid" at bounding box center [62, 71] width 64 height 14
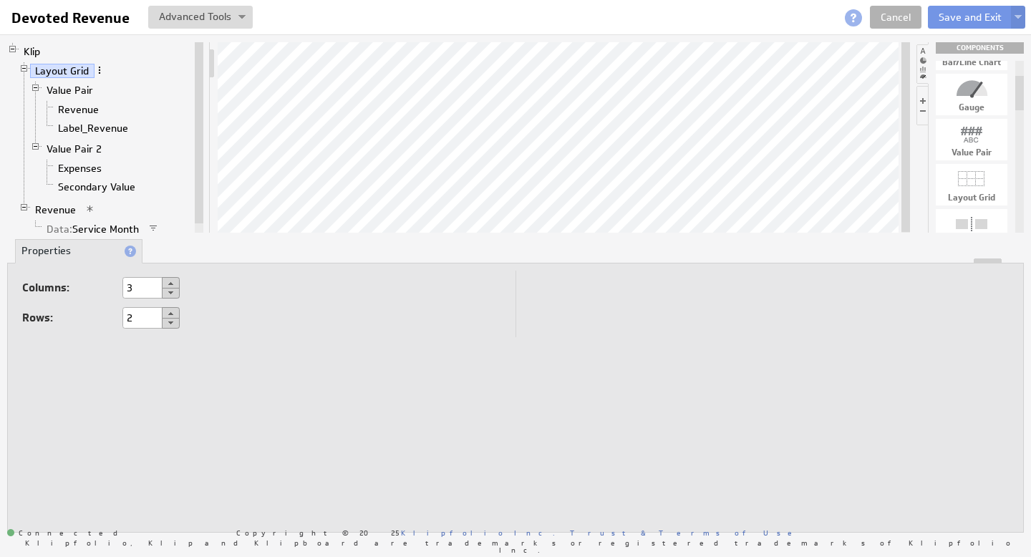
click at [96, 69] on span at bounding box center [100, 70] width 10 height 10
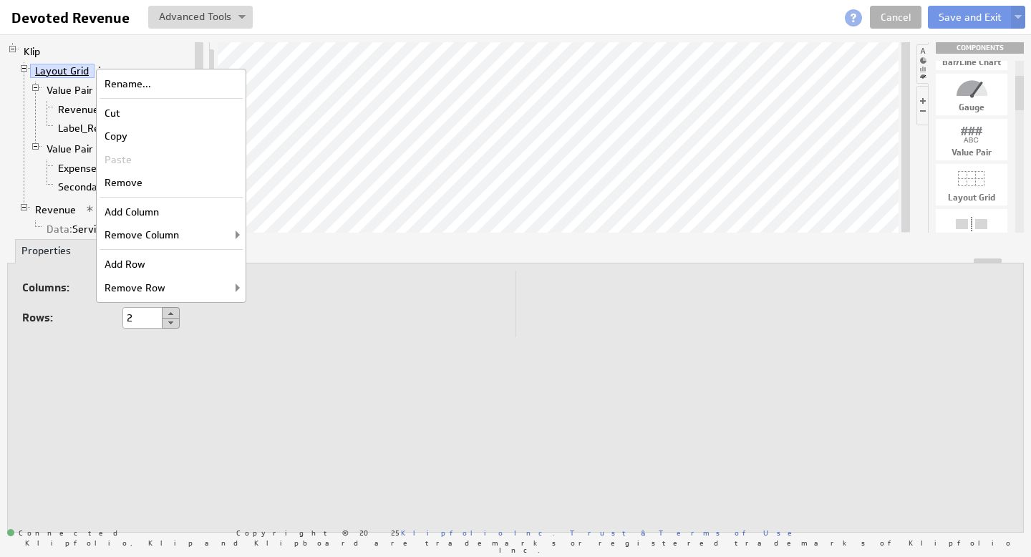
click at [72, 69] on link "Layout Grid" at bounding box center [62, 71] width 64 height 14
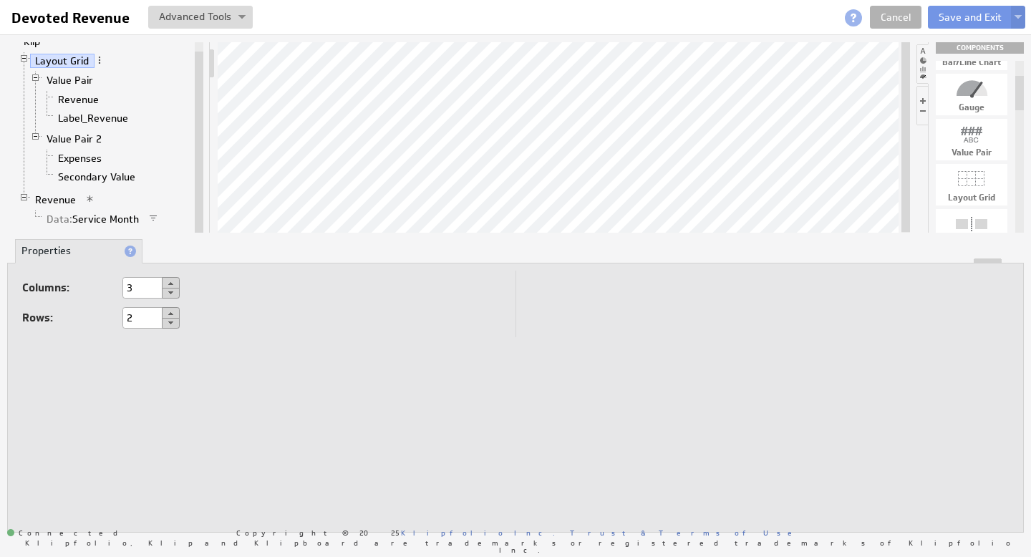
click at [90, 198] on span at bounding box center [90, 199] width 10 height 10
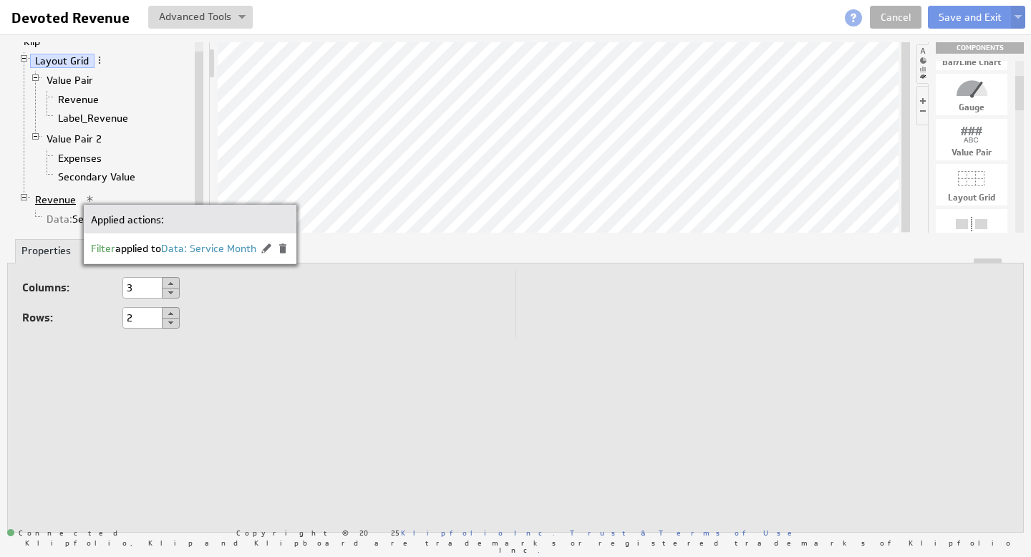
click at [62, 198] on link "Revenue" at bounding box center [56, 200] width 52 height 14
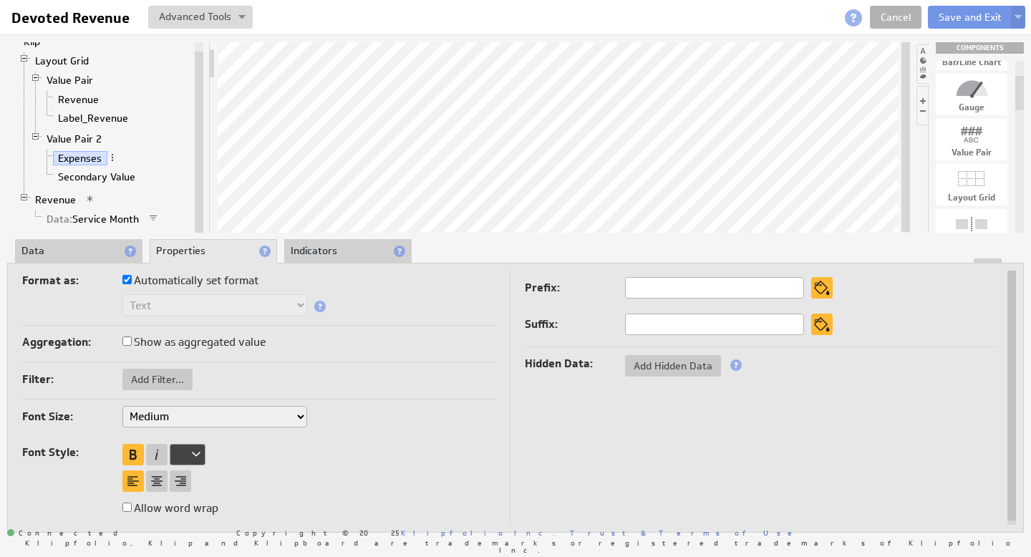
click at [90, 247] on li "Data" at bounding box center [78, 251] width 127 height 24
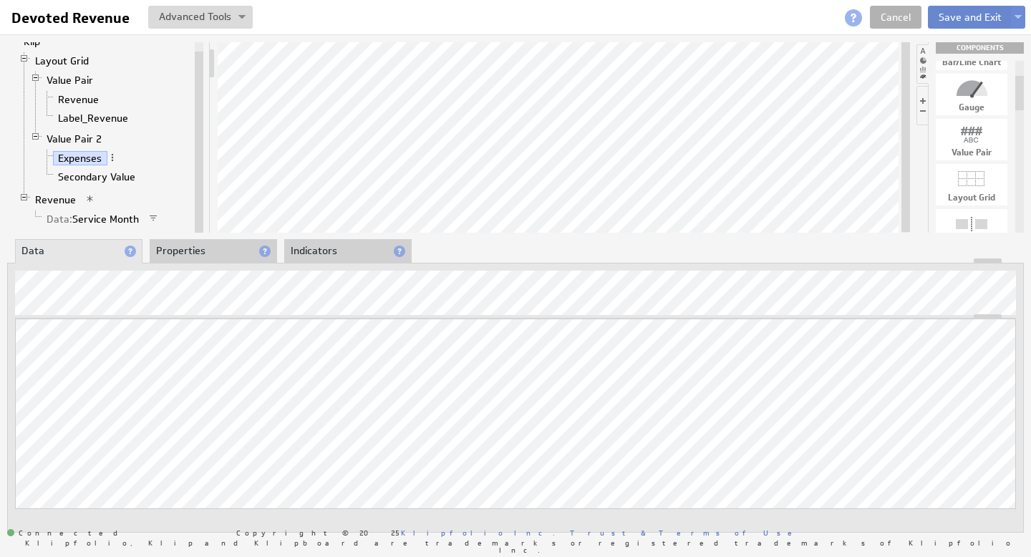
click at [978, 21] on button "Save and Exit" at bounding box center [970, 17] width 85 height 23
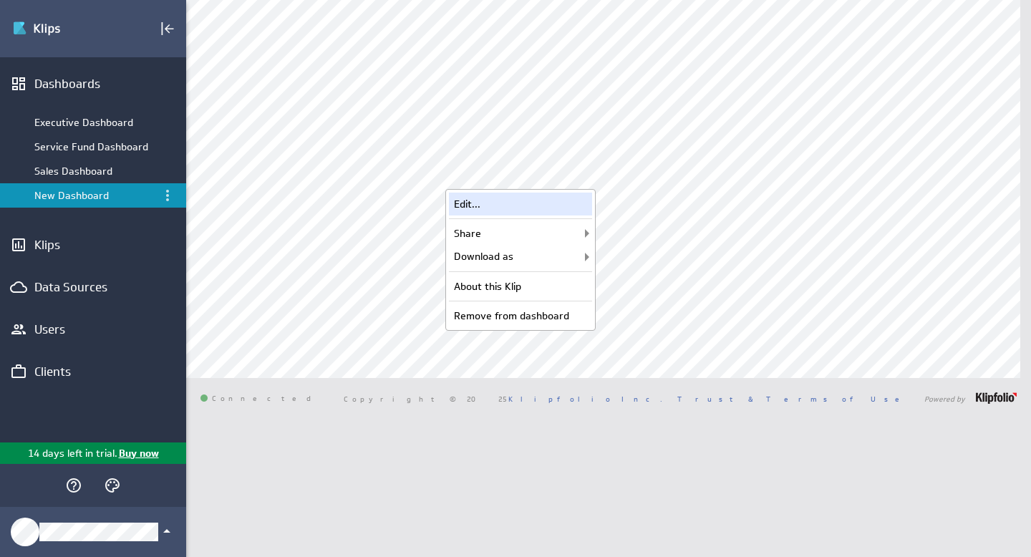
click at [488, 206] on div "Edit..." at bounding box center [520, 204] width 143 height 23
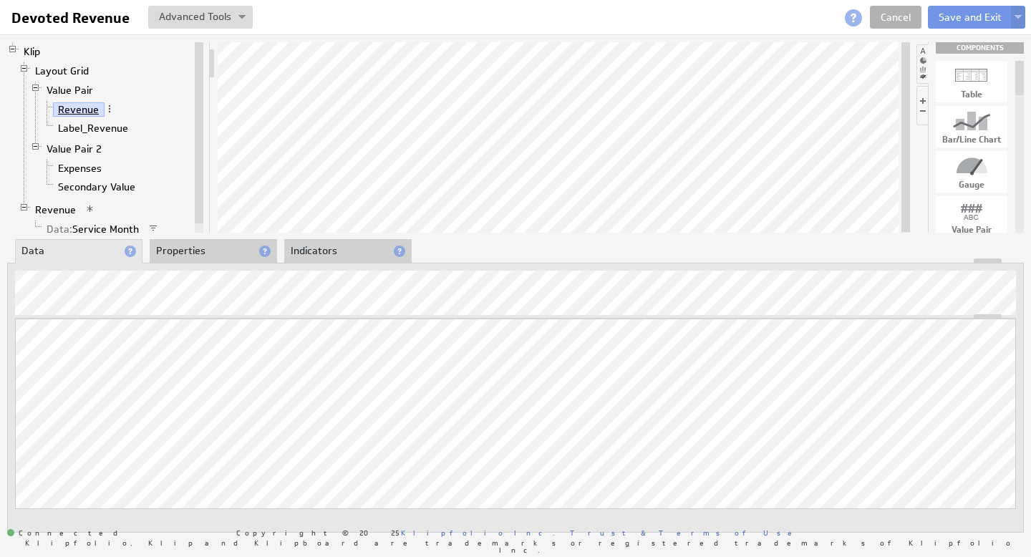
click at [88, 107] on link "Revenue" at bounding box center [79, 109] width 52 height 14
click at [74, 90] on link "Value Pair" at bounding box center [70, 90] width 57 height 14
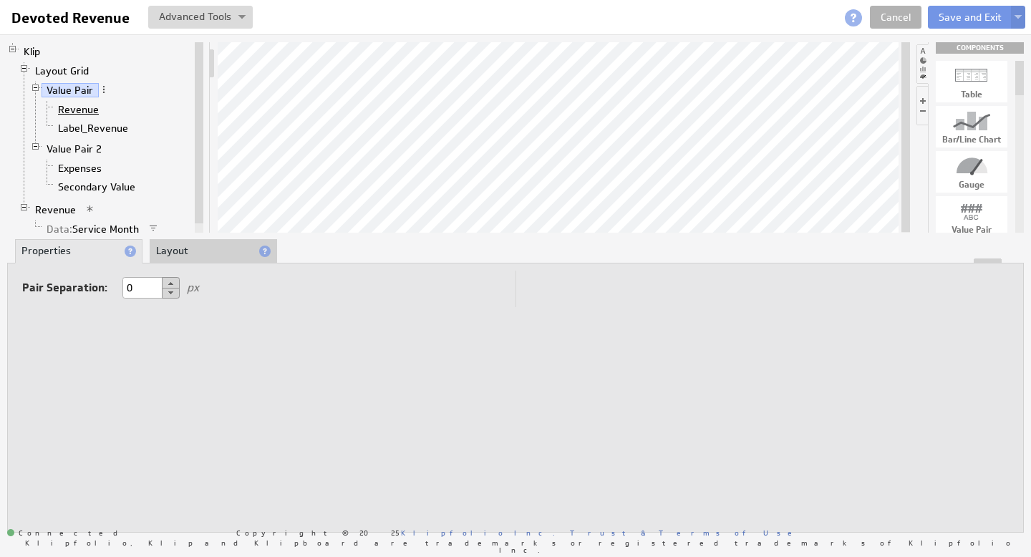
click at [82, 108] on link "Revenue" at bounding box center [79, 109] width 52 height 14
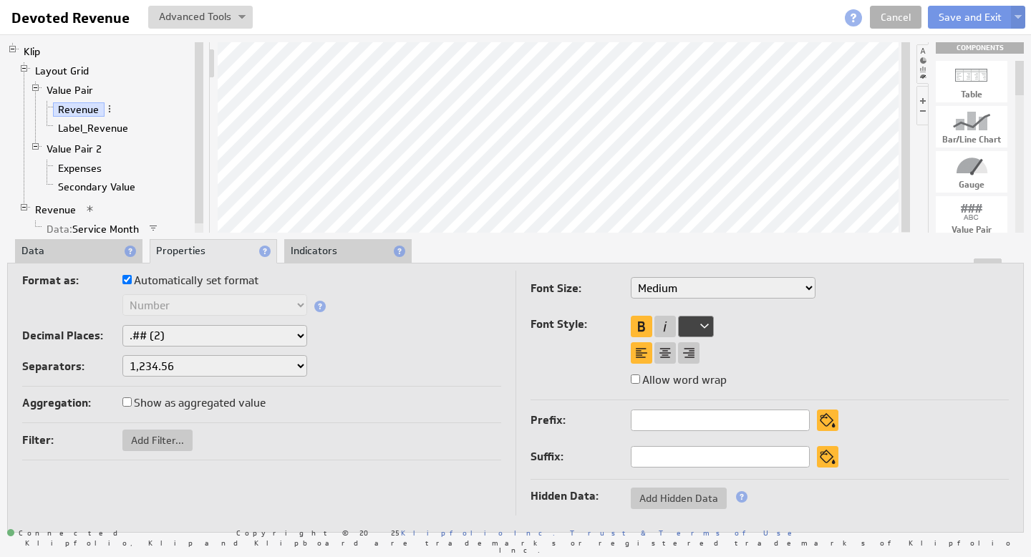
click at [85, 255] on li "Data" at bounding box center [78, 251] width 127 height 24
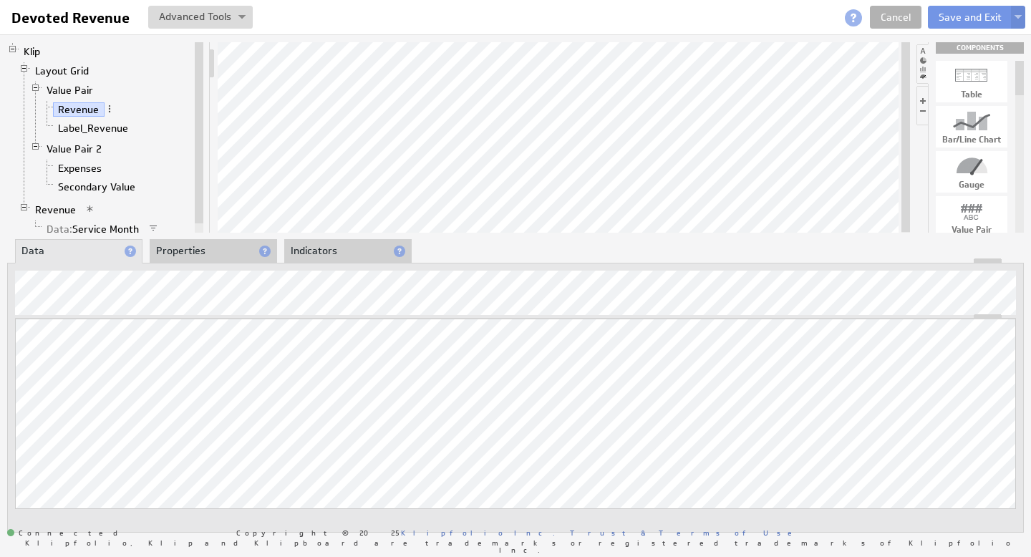
click at [192, 254] on li "Properties" at bounding box center [213, 251] width 127 height 24
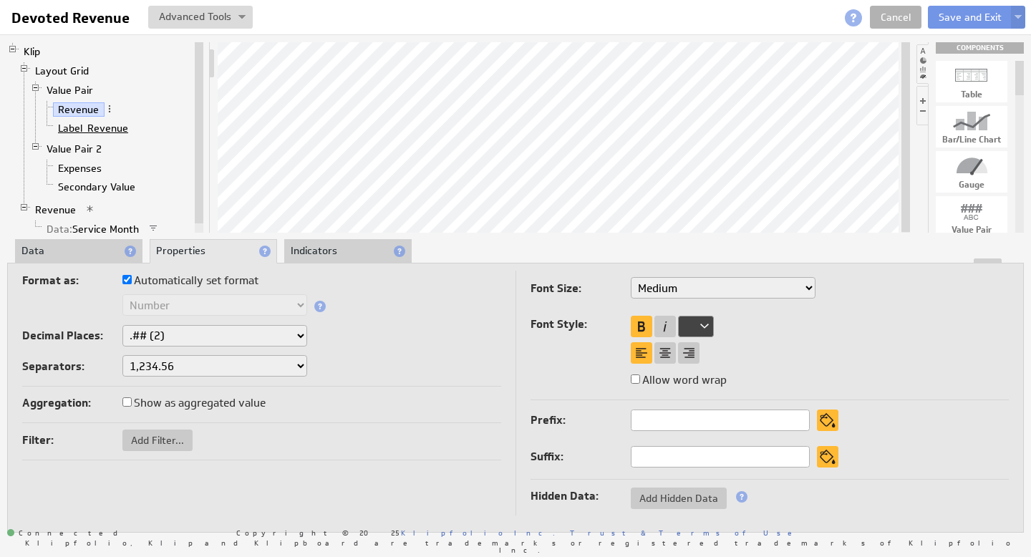
click at [90, 127] on link "Label_Revenue" at bounding box center [93, 128] width 81 height 14
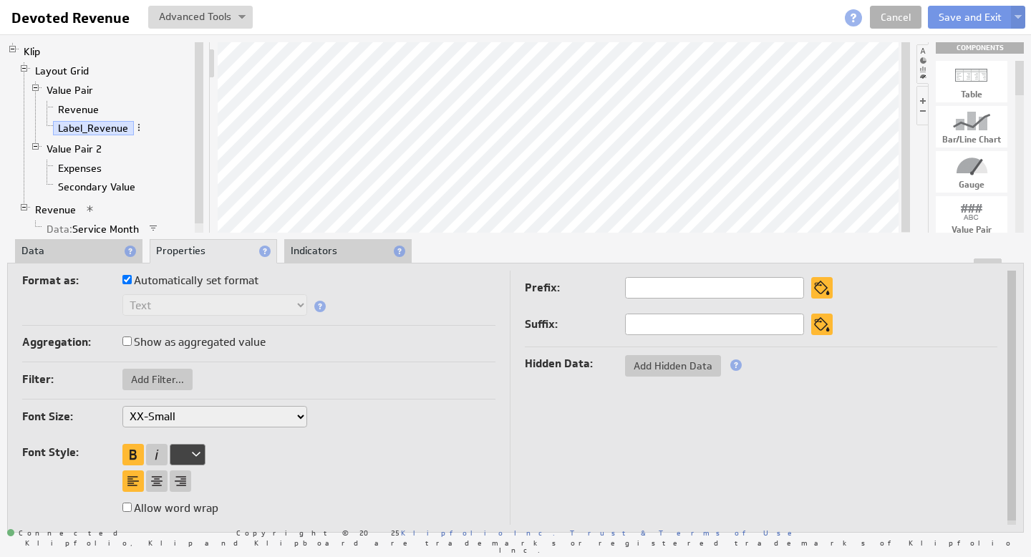
click at [93, 251] on li "Data" at bounding box center [78, 251] width 127 height 24
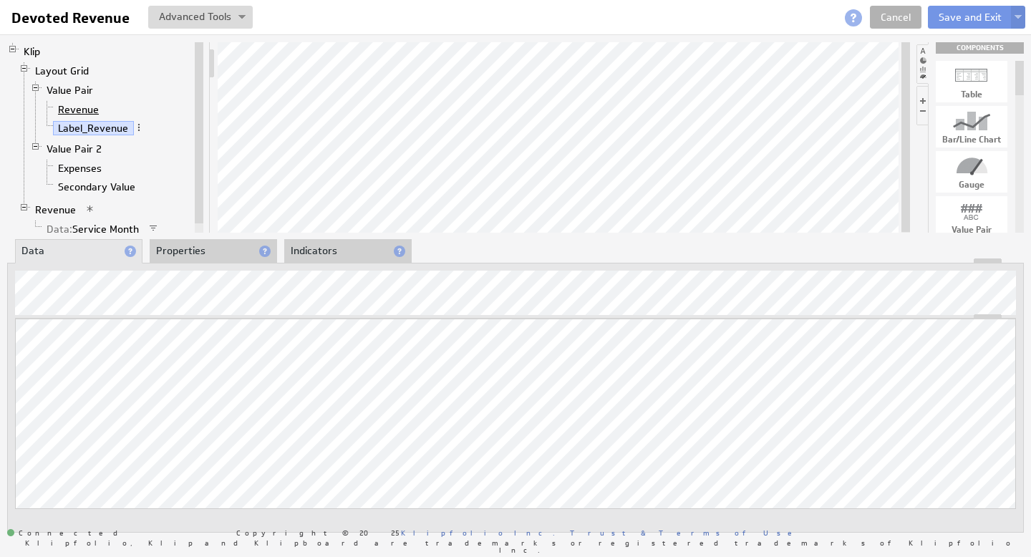
click at [89, 112] on link "Revenue" at bounding box center [79, 109] width 52 height 14
click at [110, 109] on span at bounding box center [110, 109] width 10 height 10
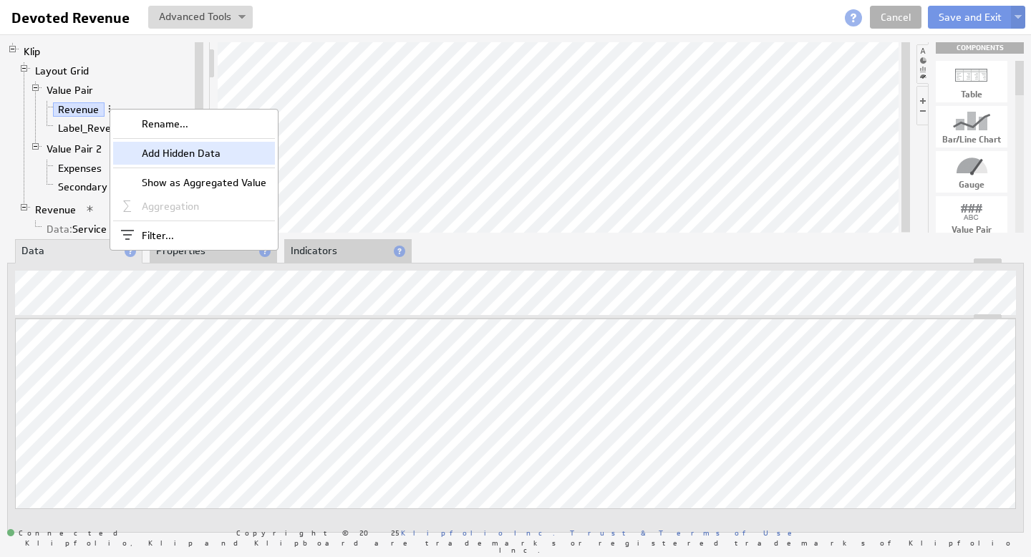
click at [173, 147] on div "Add Hidden Data" at bounding box center [194, 153] width 162 height 23
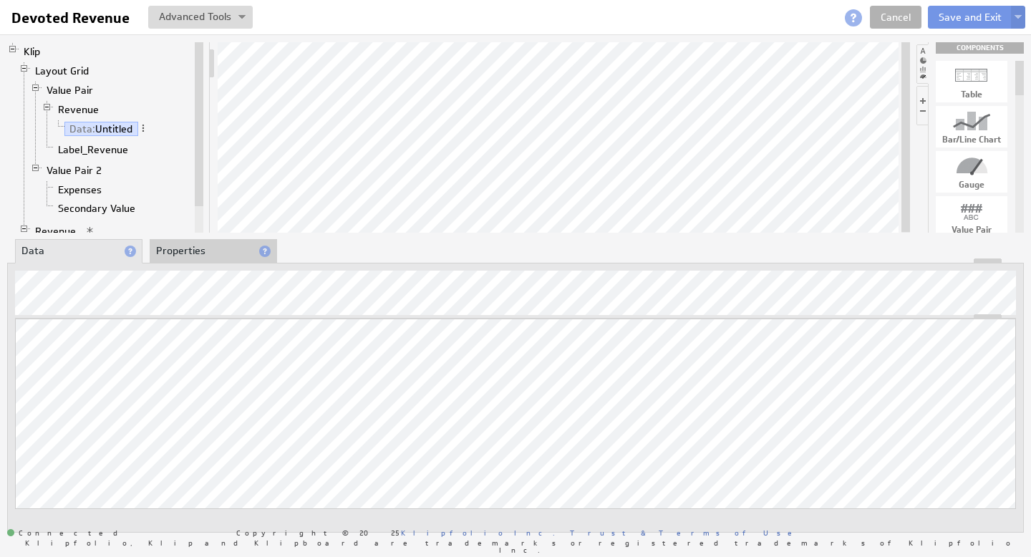
click at [185, 254] on li "Properties" at bounding box center [213, 251] width 127 height 24
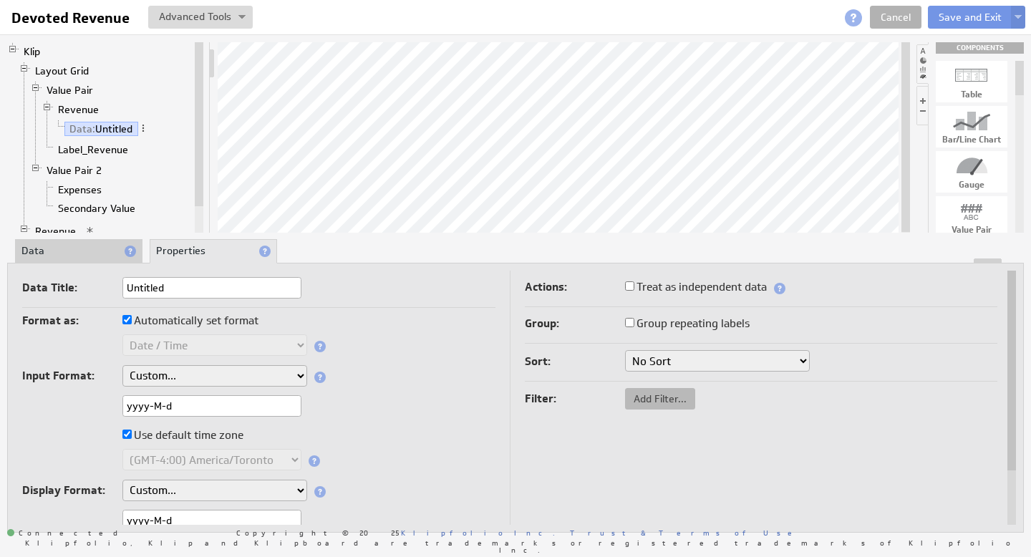
click at [683, 401] on span "Add Filter..." at bounding box center [660, 398] width 70 height 13
checkbox input "true"
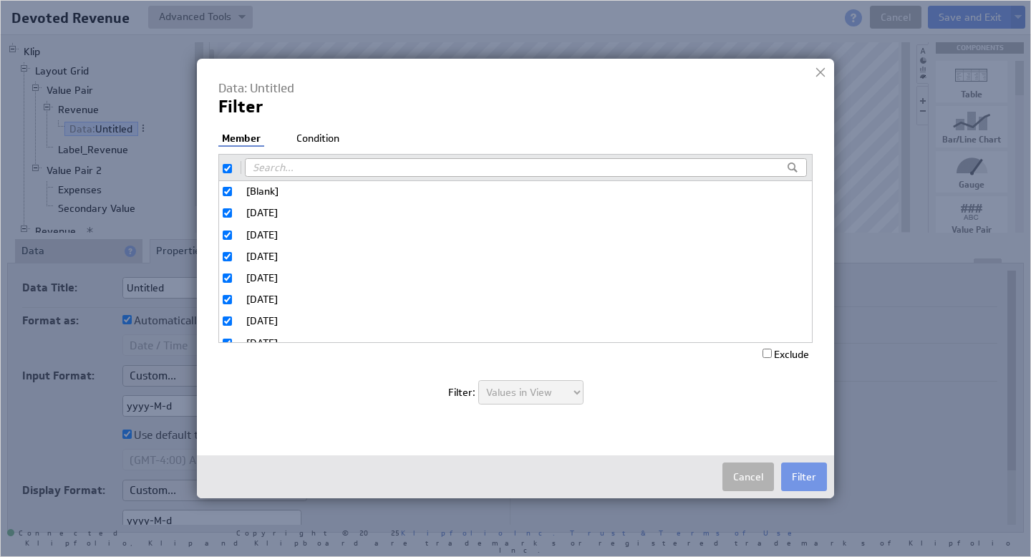
click at [228, 168] on input "checkbox" at bounding box center [227, 168] width 9 height 9
checkbox input "false"
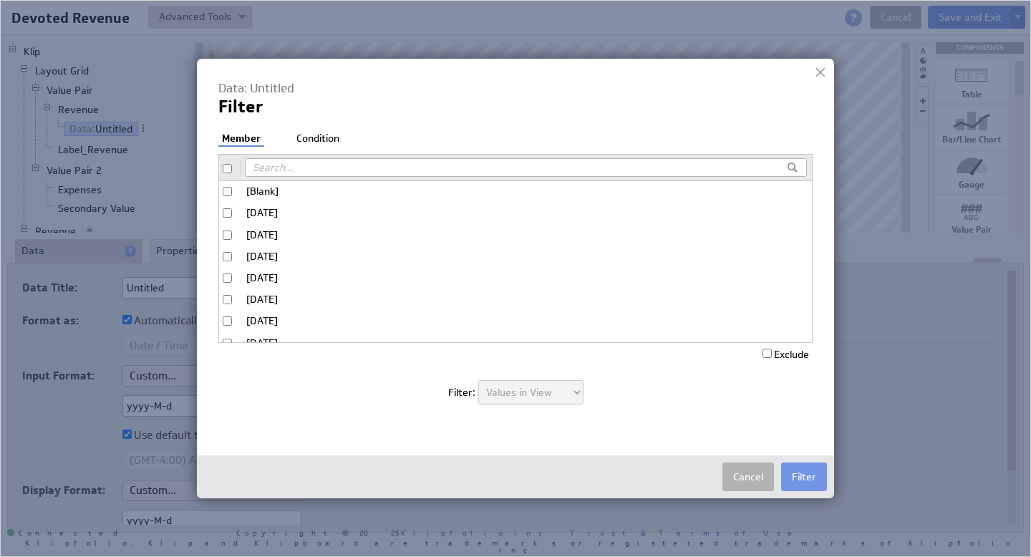
checkbox input "false"
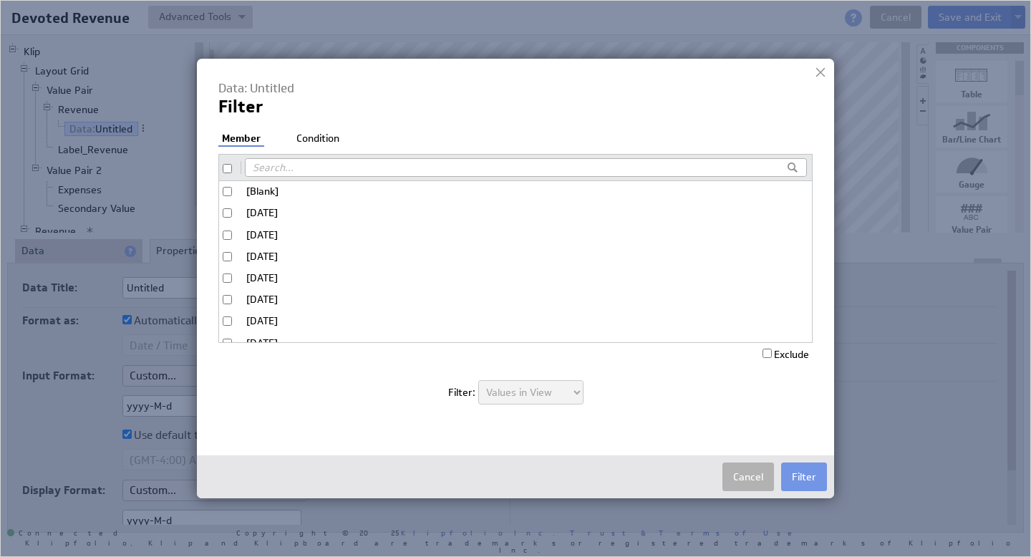
checkbox input "false"
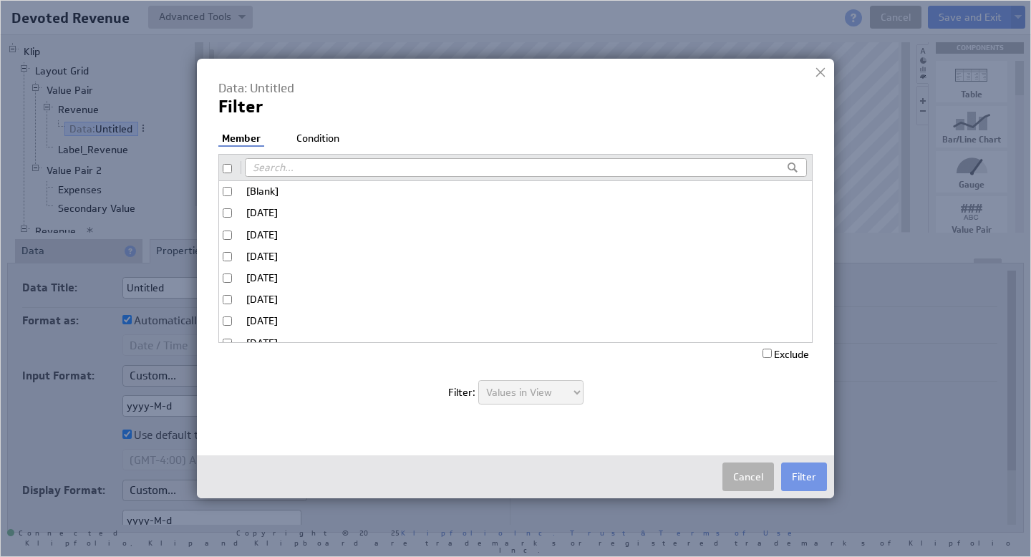
checkbox input "false"
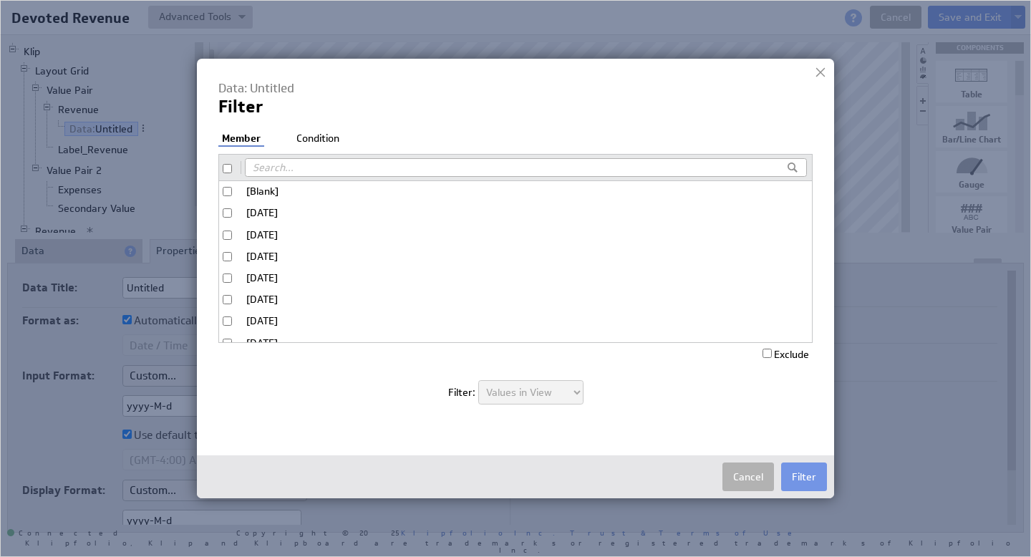
checkbox input "false"
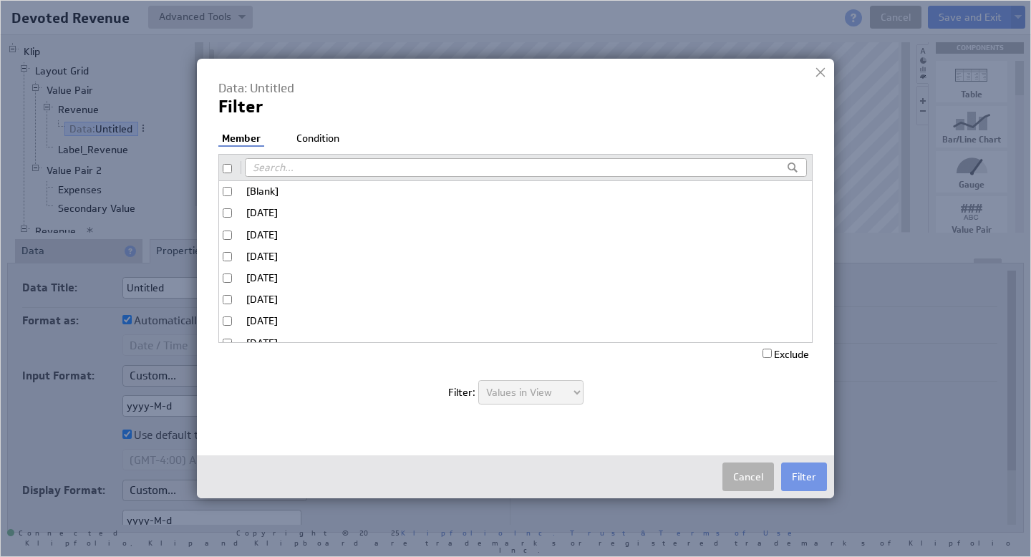
checkbox input "false"
click at [232, 191] on label "[Blank]" at bounding box center [515, 191] width 593 height 21
click at [232, 191] on input "[Blank]" at bounding box center [227, 191] width 9 height 9
checkbox input "true"
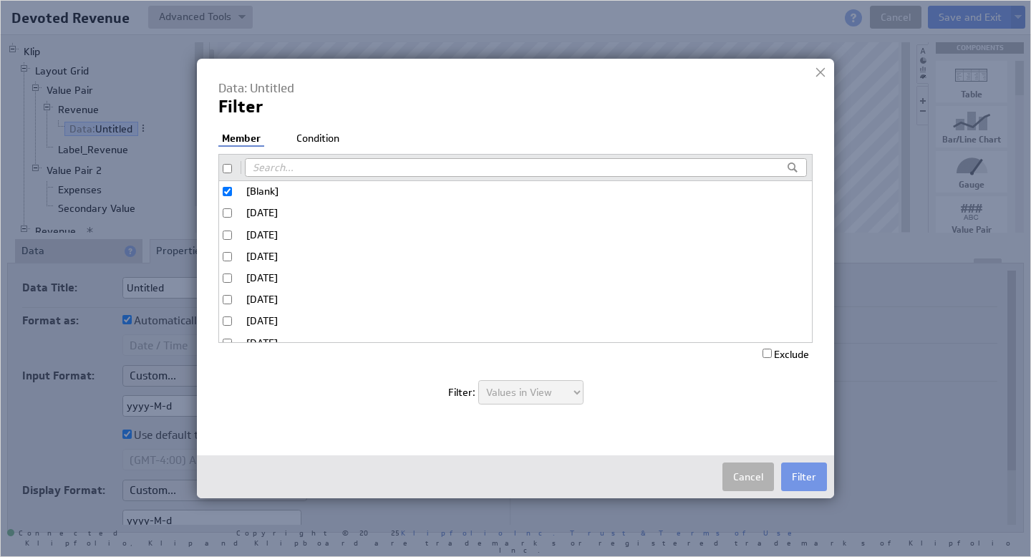
click at [785, 354] on label "Exclude" at bounding box center [786, 354] width 47 height 13
click at [772, 354] on input "Exclude" at bounding box center [767, 353] width 9 height 9
checkbox input "true"
click at [329, 139] on li "Condition" at bounding box center [318, 139] width 50 height 14
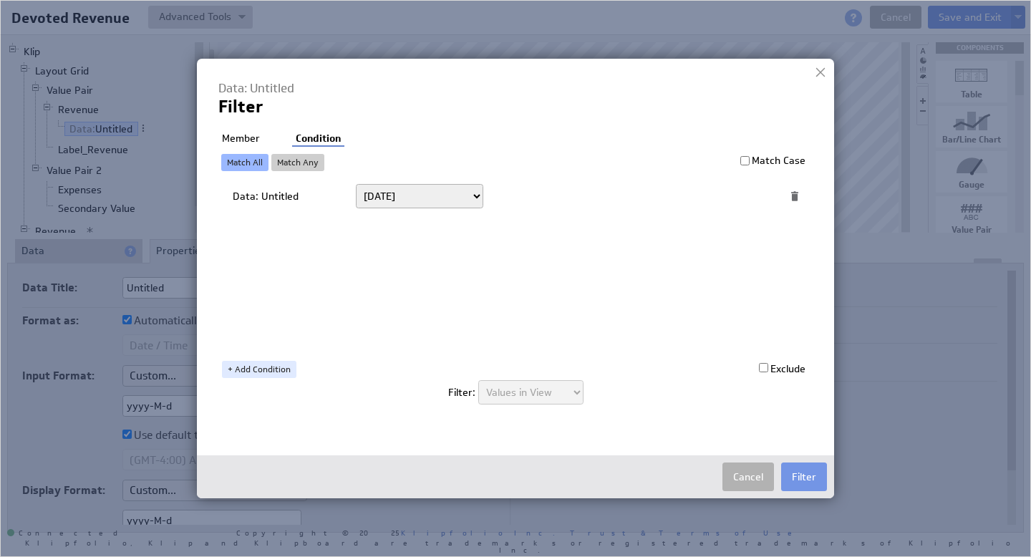
click at [406, 185] on select "[DATE] [DATE] Unit to date In the last Last full On or after On or before -----…" at bounding box center [419, 196] width 127 height 24
select select "op:="
click at [747, 196] on span at bounding box center [745, 196] width 19 height 19
click at [732, 196] on select "Select... [DOMAIN_NAME] [DOMAIN_NAME] user.emailAddress user.firstName user.isA…" at bounding box center [618, 196] width 236 height 23
select select "devoted_service_month"
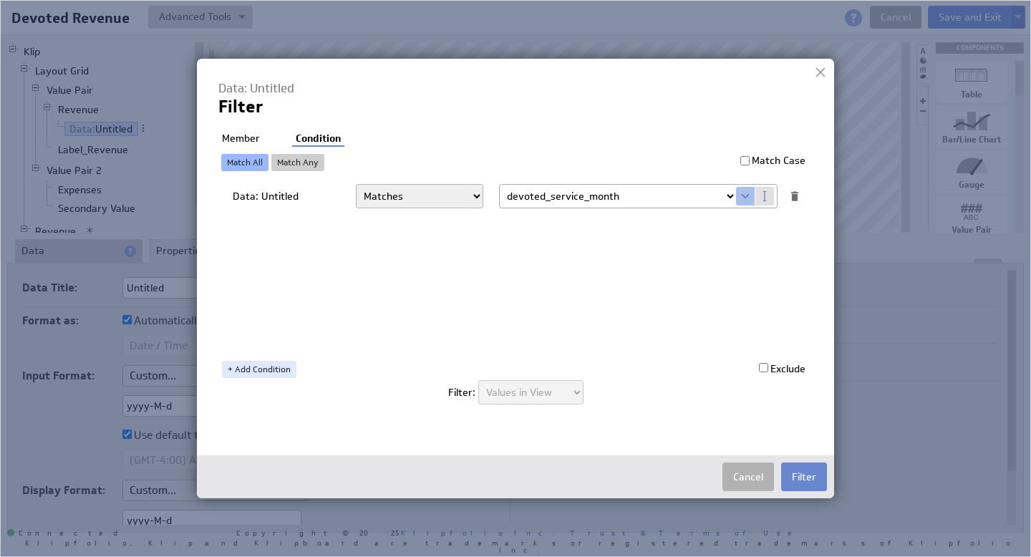
click at [801, 477] on button "Filter" at bounding box center [804, 477] width 46 height 29
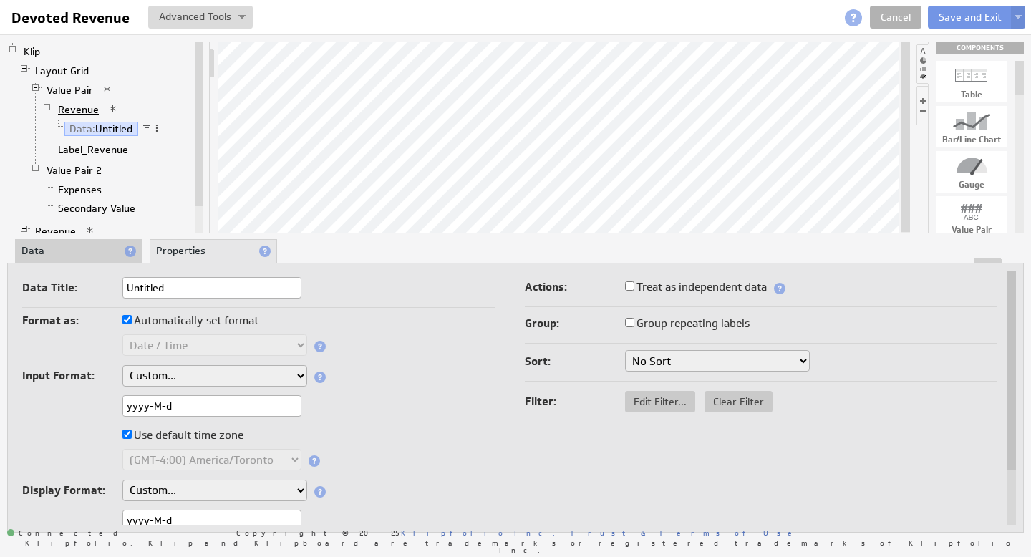
click at [89, 110] on link "Revenue" at bounding box center [79, 109] width 52 height 14
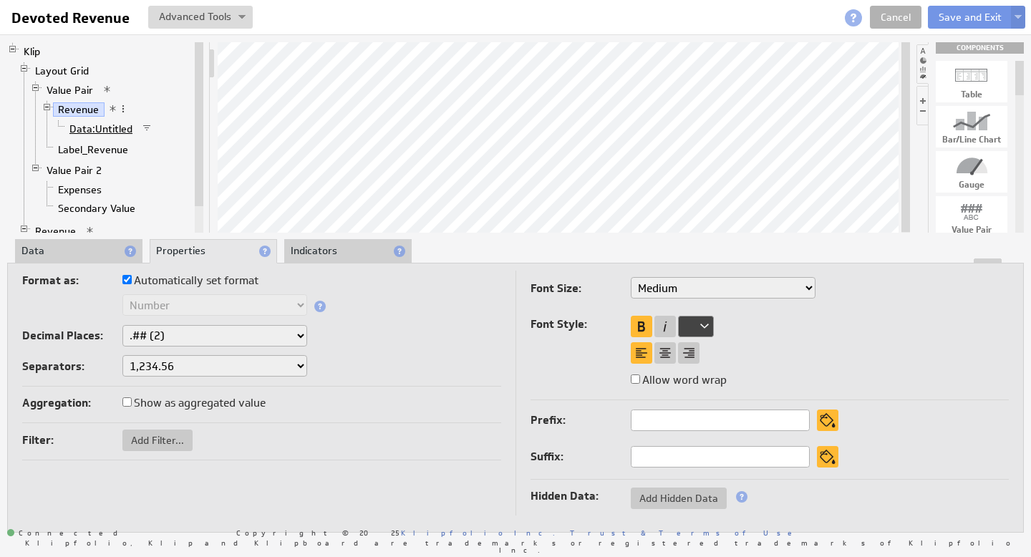
click at [92, 125] on span "Data:" at bounding box center [82, 128] width 26 height 13
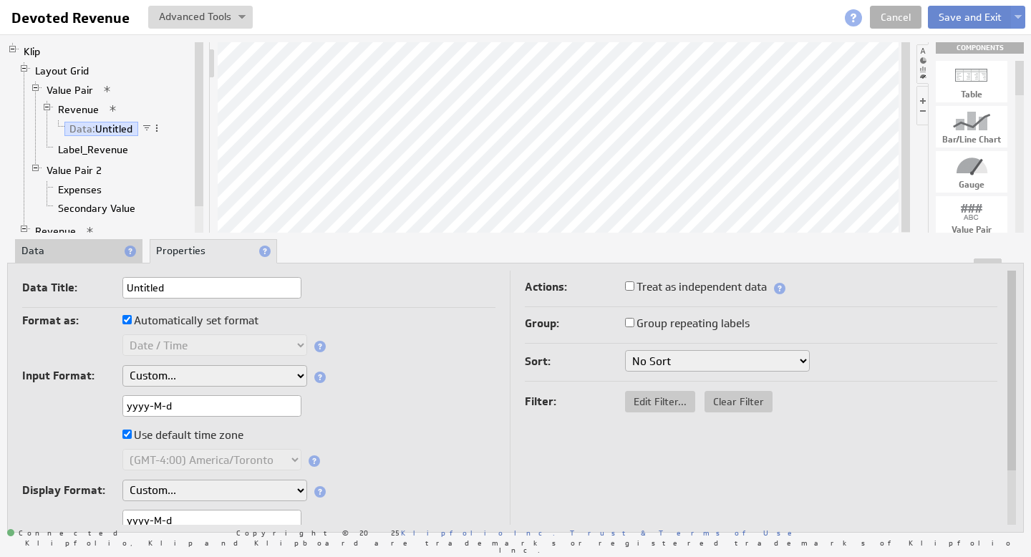
click at [973, 17] on button "Save and Exit" at bounding box center [970, 17] width 85 height 23
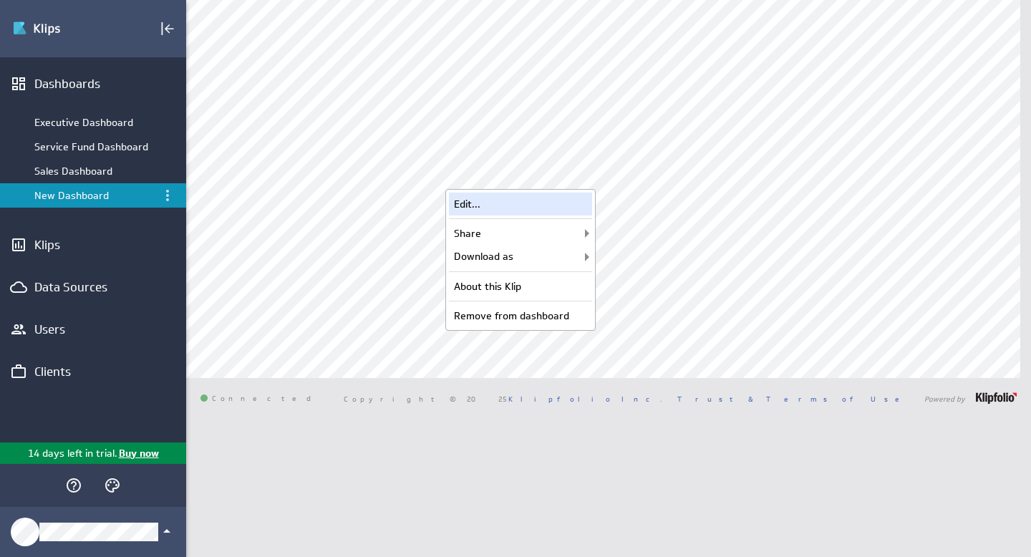
click at [506, 208] on div "Edit..." at bounding box center [520, 204] width 143 height 23
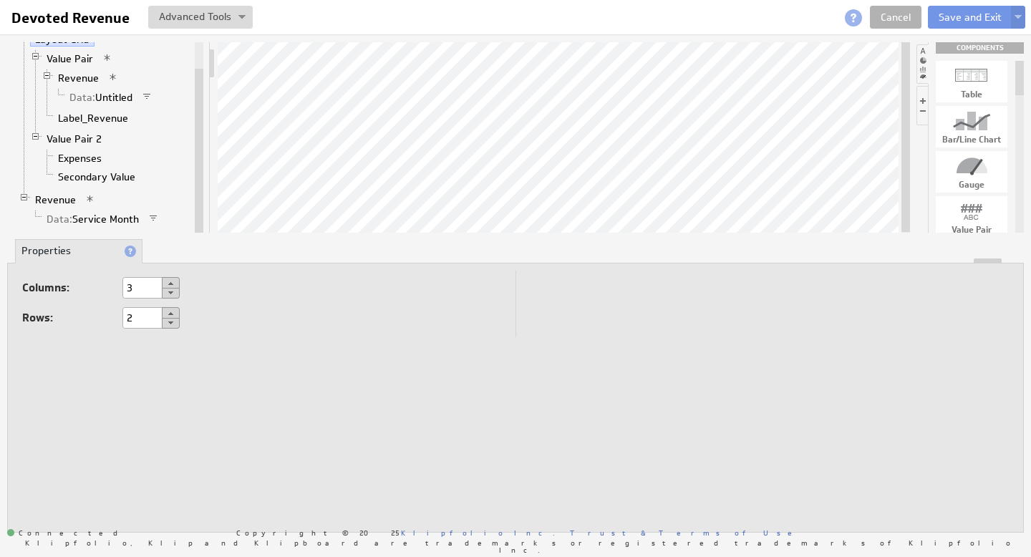
type input "1"
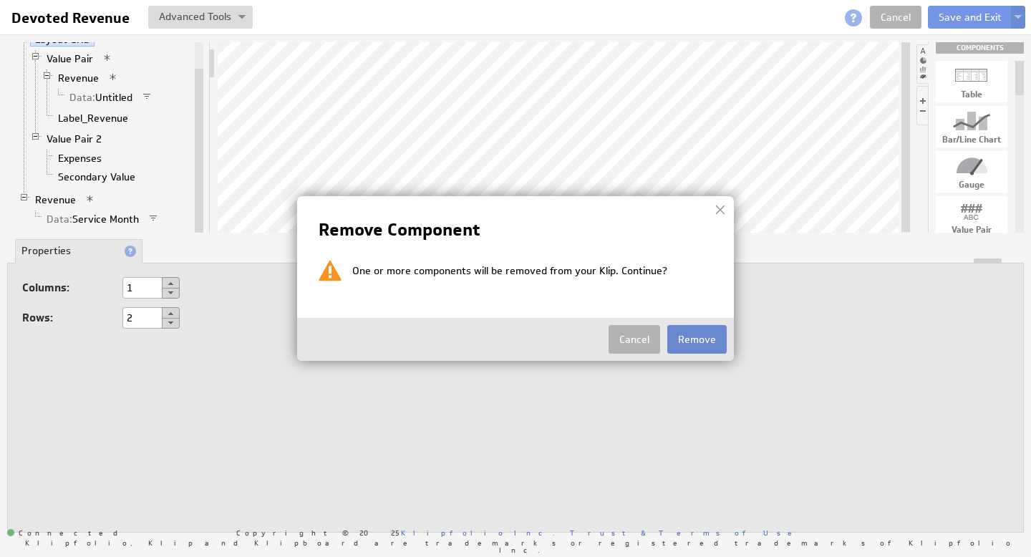
click at [715, 337] on button "Remove" at bounding box center [696, 339] width 59 height 29
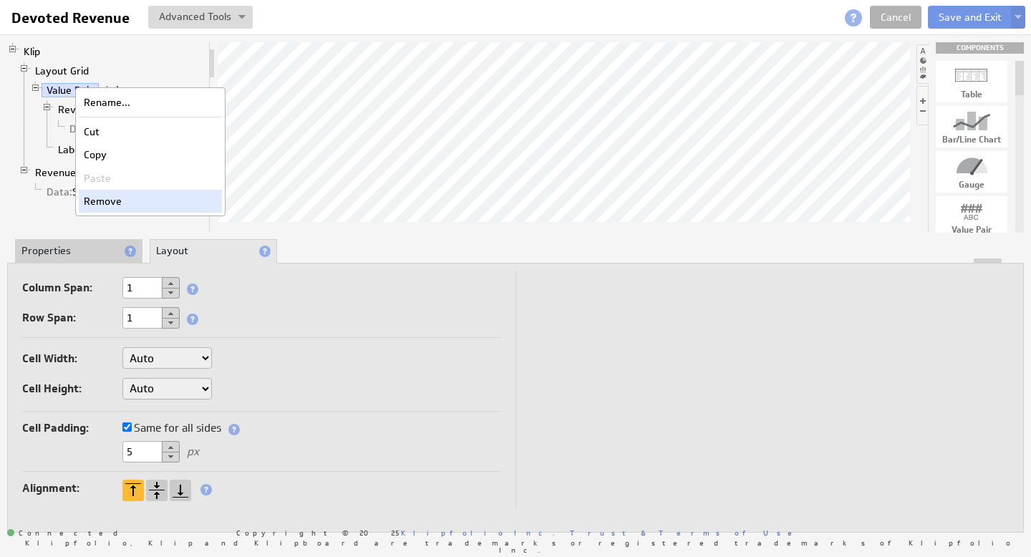
click at [107, 196] on div "Remove" at bounding box center [150, 201] width 143 height 23
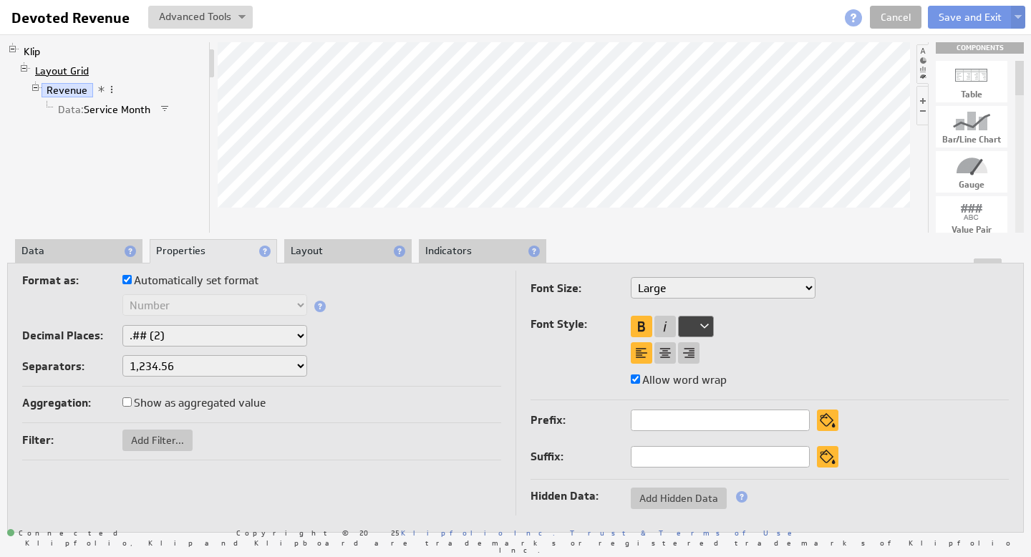
click at [59, 72] on link "Layout Grid" at bounding box center [62, 71] width 64 height 14
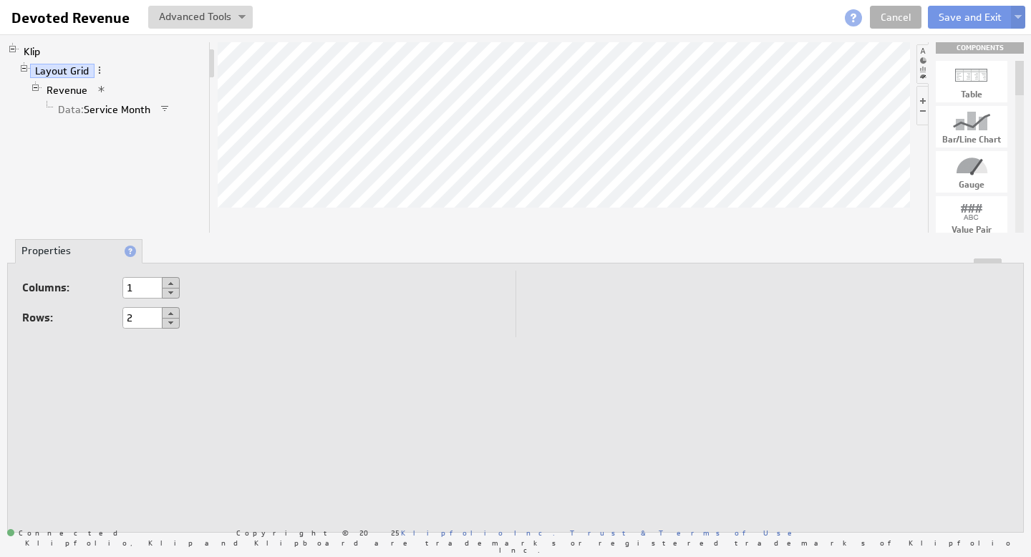
click at [171, 283] on button at bounding box center [171, 282] width 18 height 11
click at [170, 283] on button at bounding box center [171, 282] width 18 height 11
type input "3"
click at [67, 90] on link "Revenue" at bounding box center [68, 90] width 52 height 14
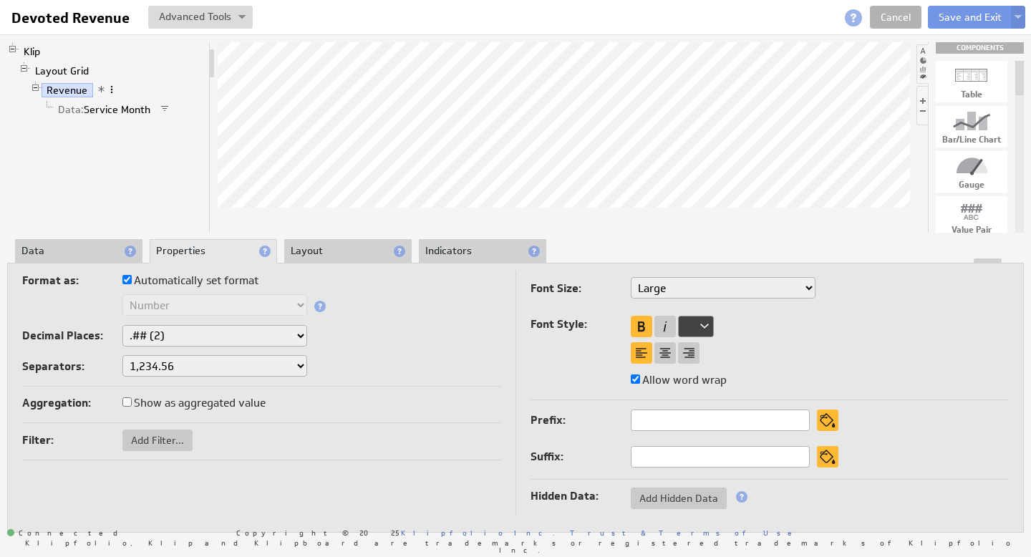
click at [112, 88] on span at bounding box center [112, 90] width 10 height 10
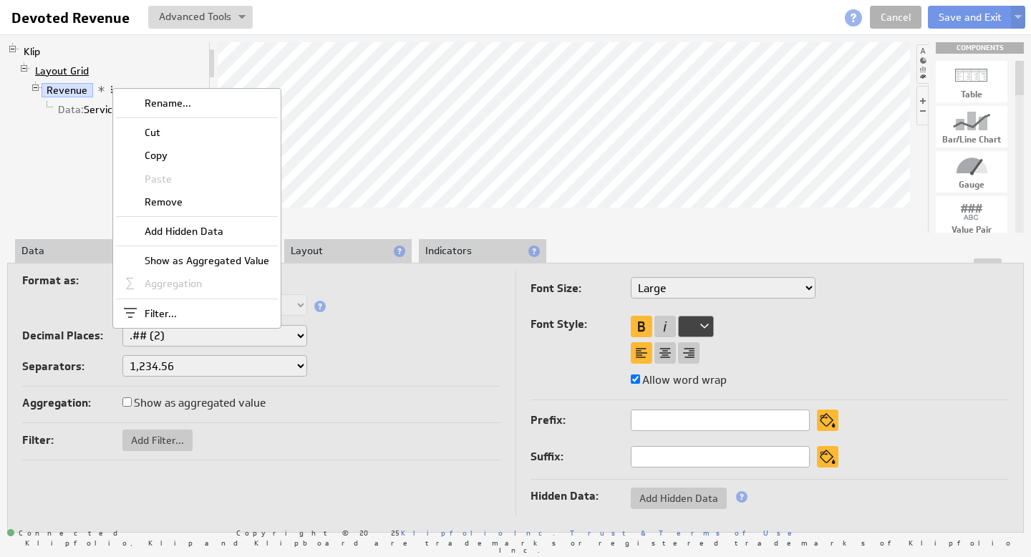
click at [62, 69] on link "Layout Grid" at bounding box center [62, 71] width 64 height 14
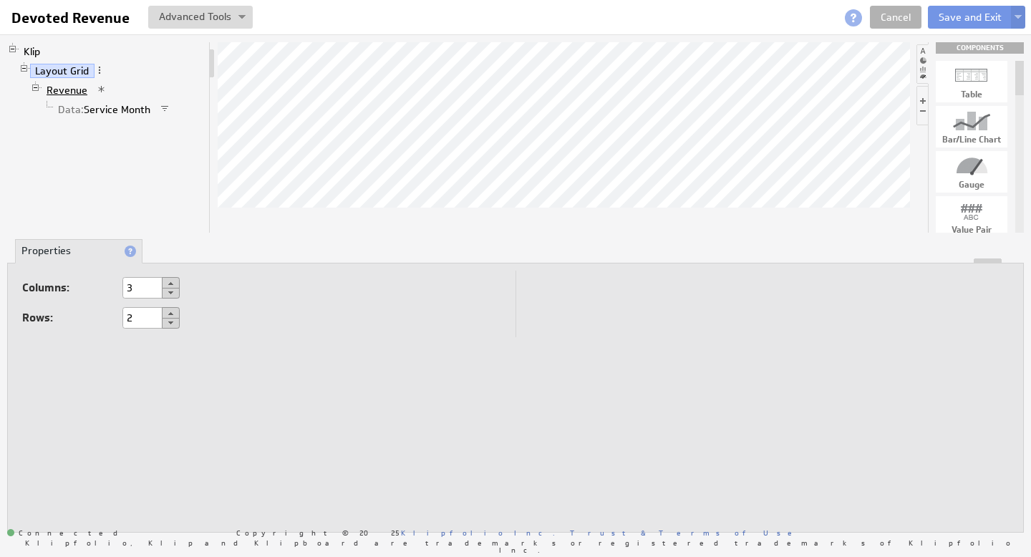
click at [62, 87] on link "Revenue" at bounding box center [68, 90] width 52 height 14
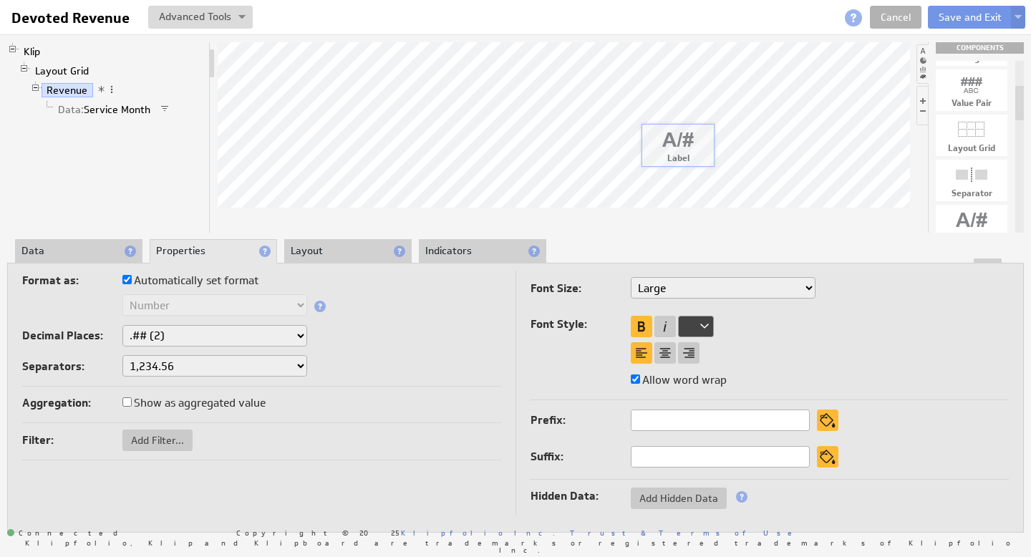
drag, startPoint x: 983, startPoint y: 221, endPoint x: 688, endPoint y: 140, distance: 305.3
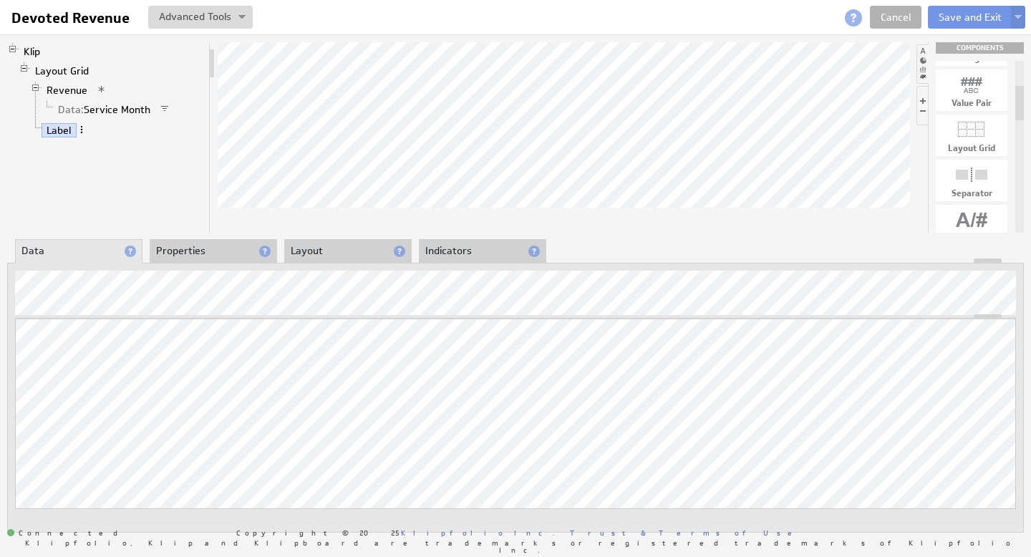
click at [80, 130] on span at bounding box center [82, 130] width 10 height 10
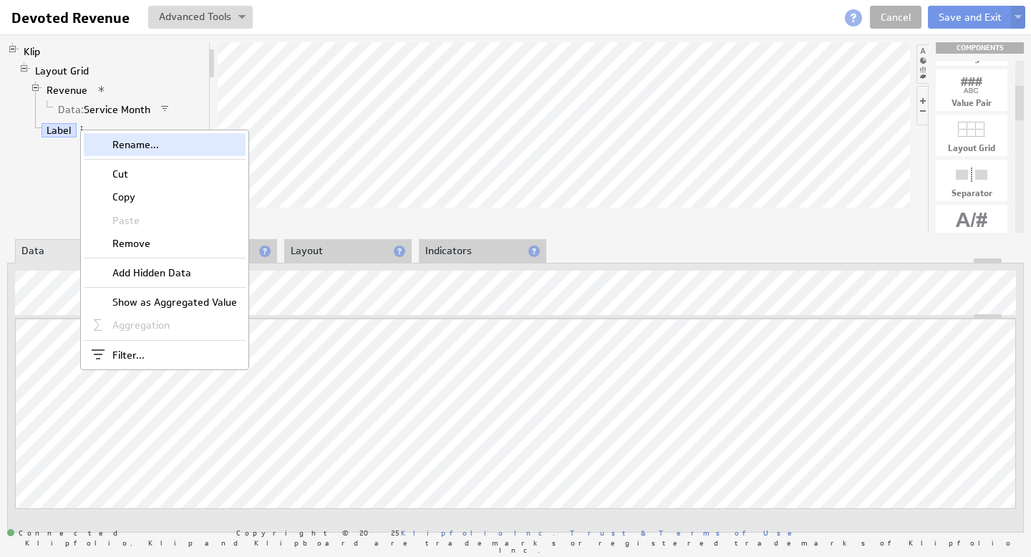
click at [134, 146] on div "Rename..." at bounding box center [165, 144] width 162 height 23
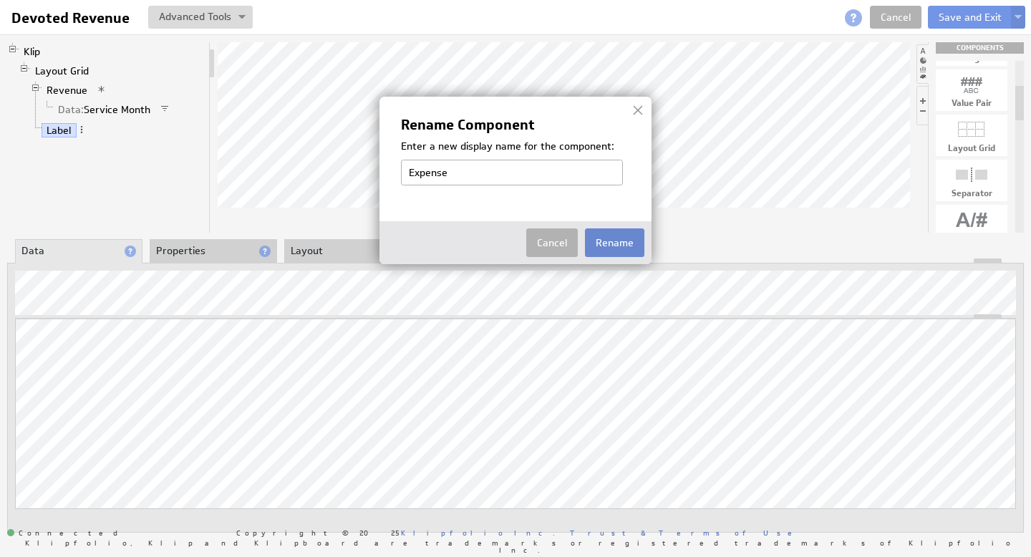
type input "Expense"
click at [619, 244] on button "Rename" at bounding box center [614, 242] width 59 height 29
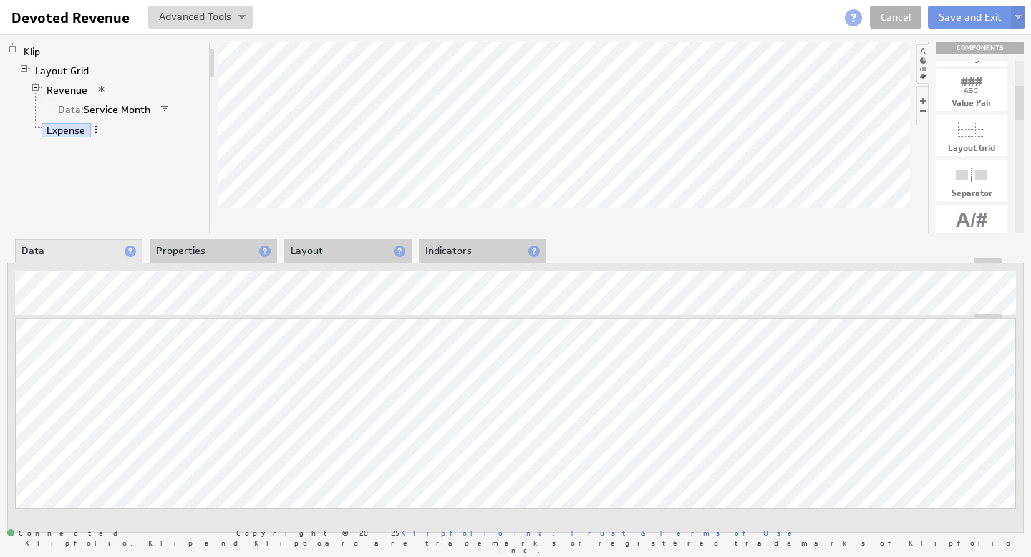
click at [95, 131] on span at bounding box center [96, 130] width 10 height 10
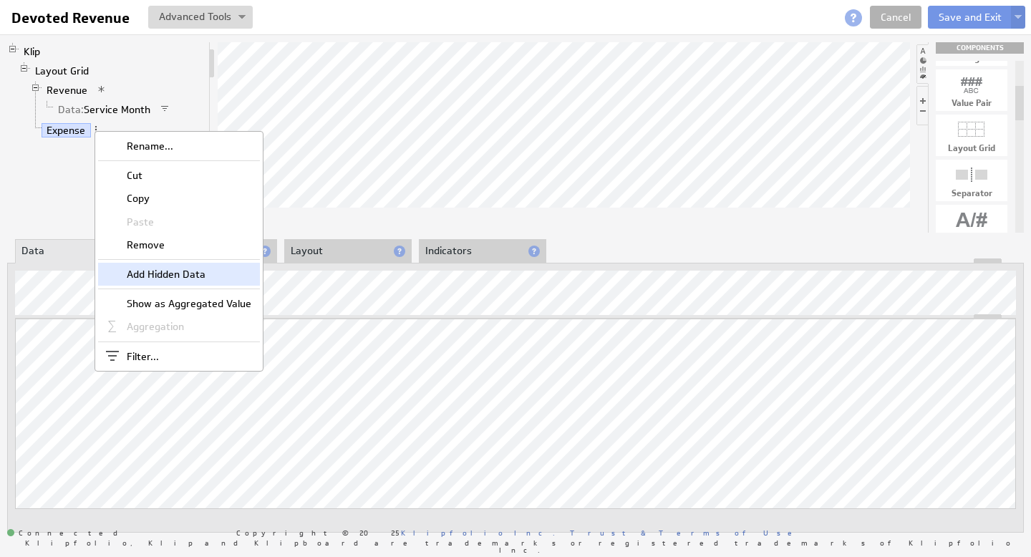
click at [176, 275] on div "Add Hidden Data" at bounding box center [179, 274] width 162 height 23
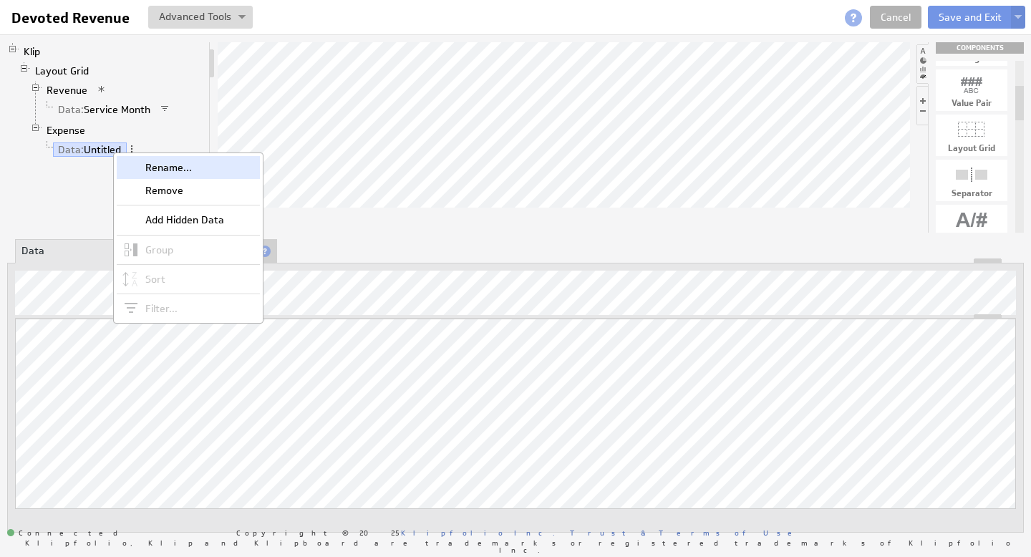
click at [146, 164] on div "Rename..." at bounding box center [188, 167] width 143 height 23
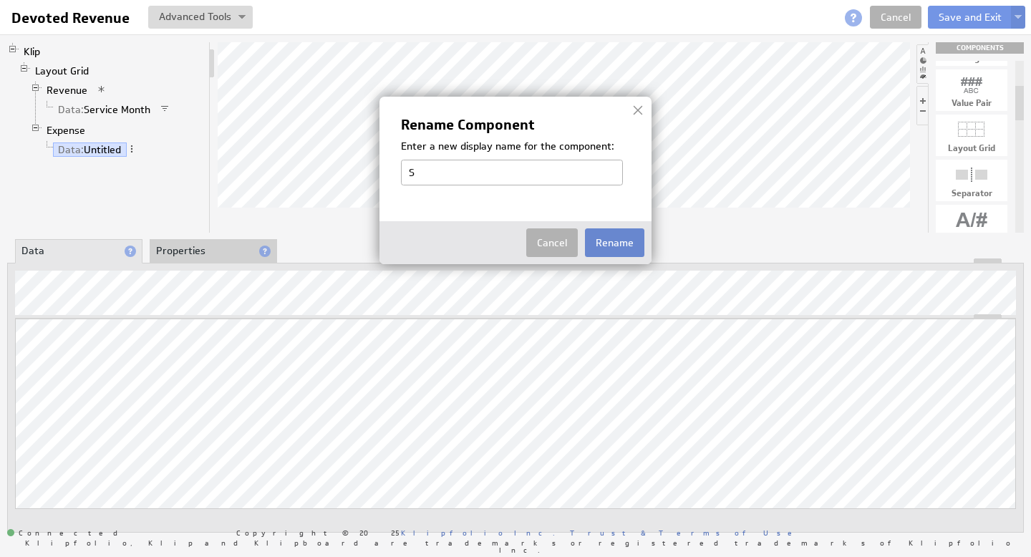
type input "Service Month"
click at [616, 244] on button "Rename" at bounding box center [614, 242] width 59 height 29
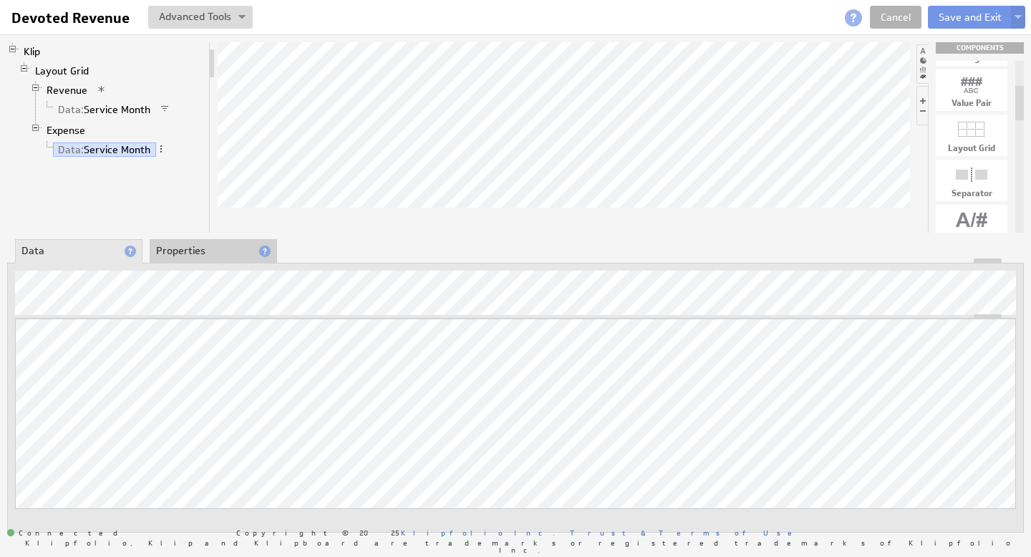
click at [203, 244] on li "Properties" at bounding box center [213, 251] width 127 height 24
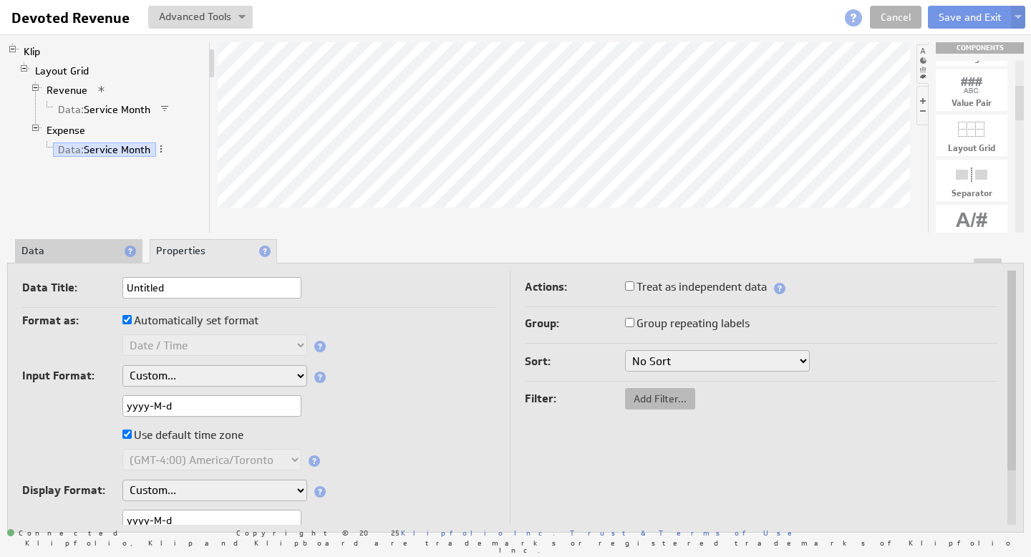
click at [652, 402] on span "Add Filter..." at bounding box center [660, 398] width 70 height 13
checkbox input "true"
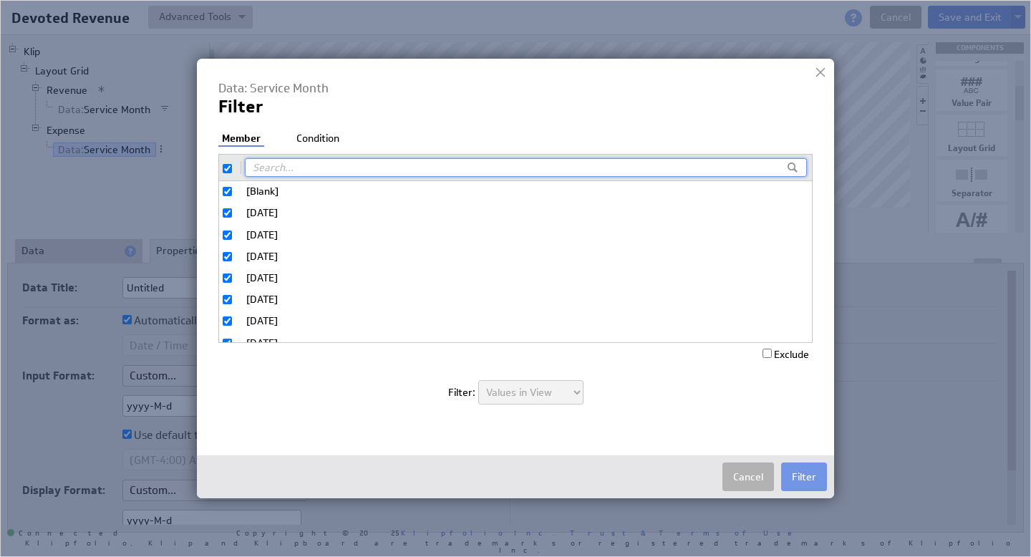
click at [231, 171] on input "checkbox" at bounding box center [227, 168] width 9 height 9
checkbox input "false"
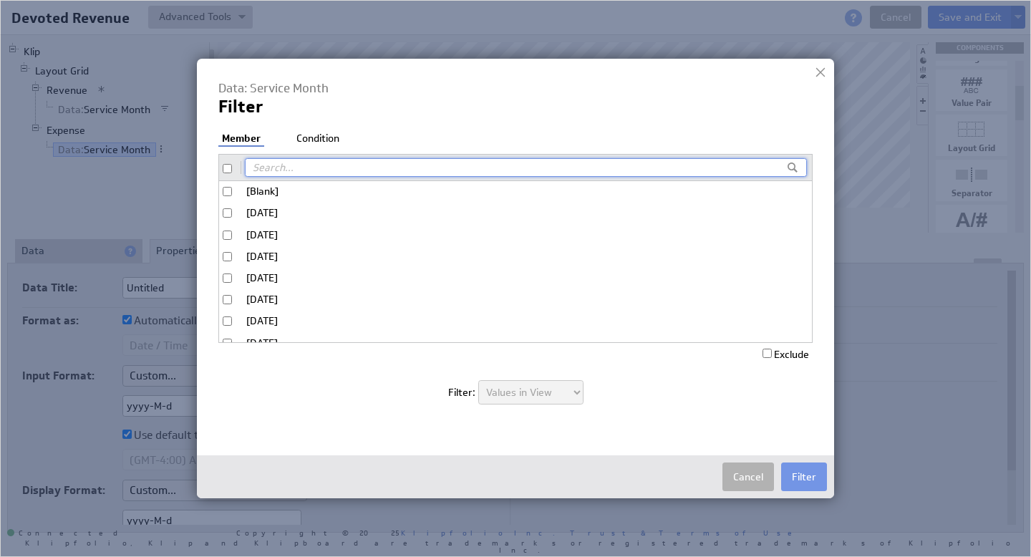
checkbox input "false"
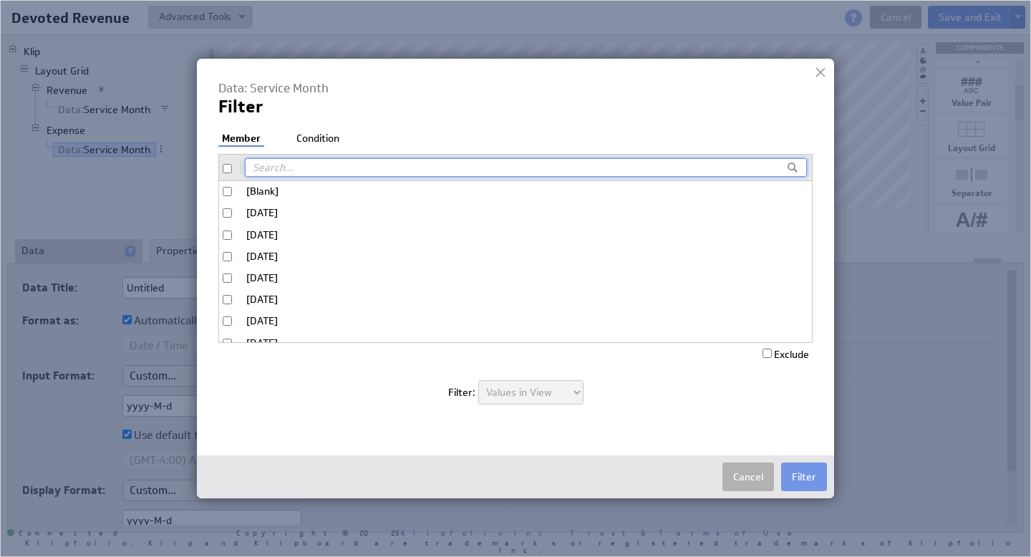
checkbox input "false"
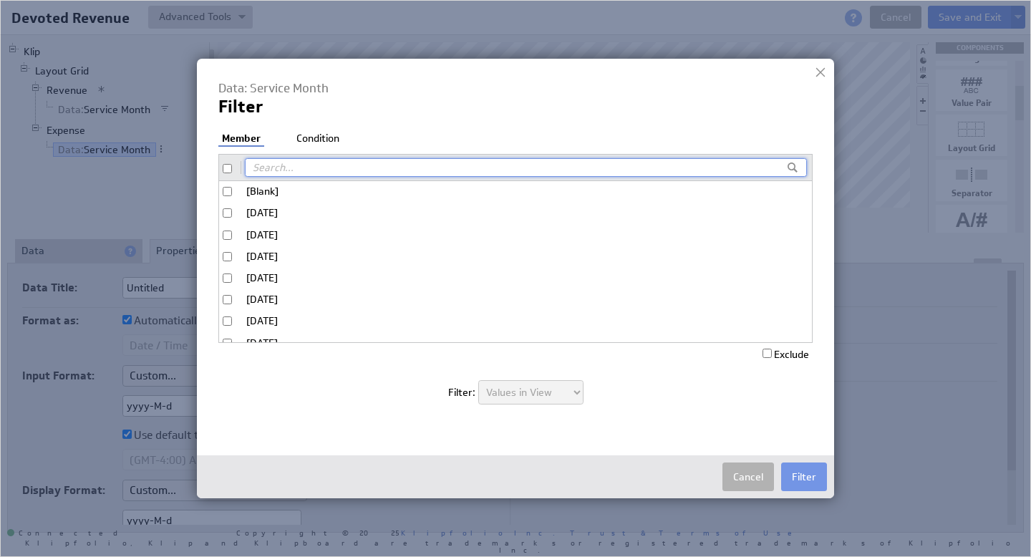
checkbox input "false"
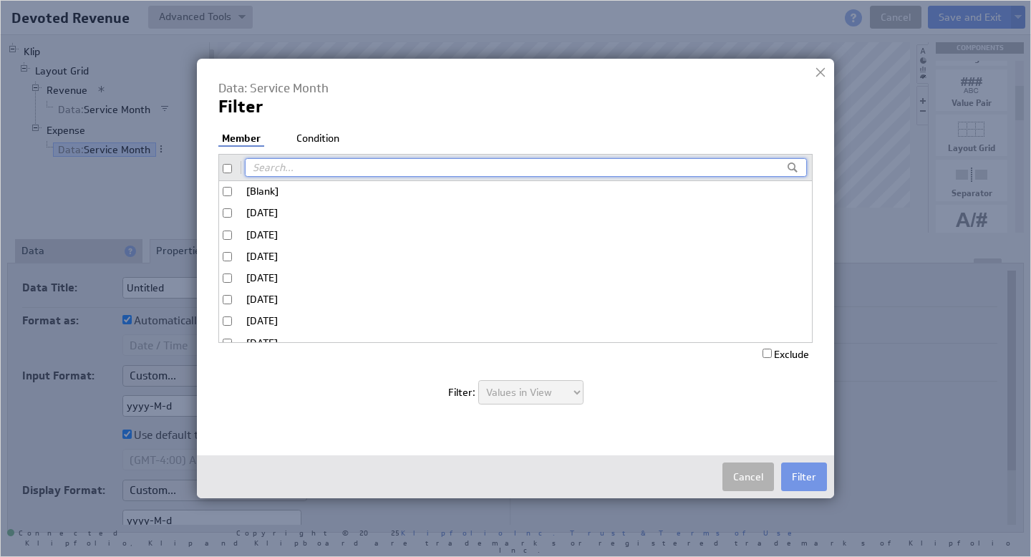
checkbox input "false"
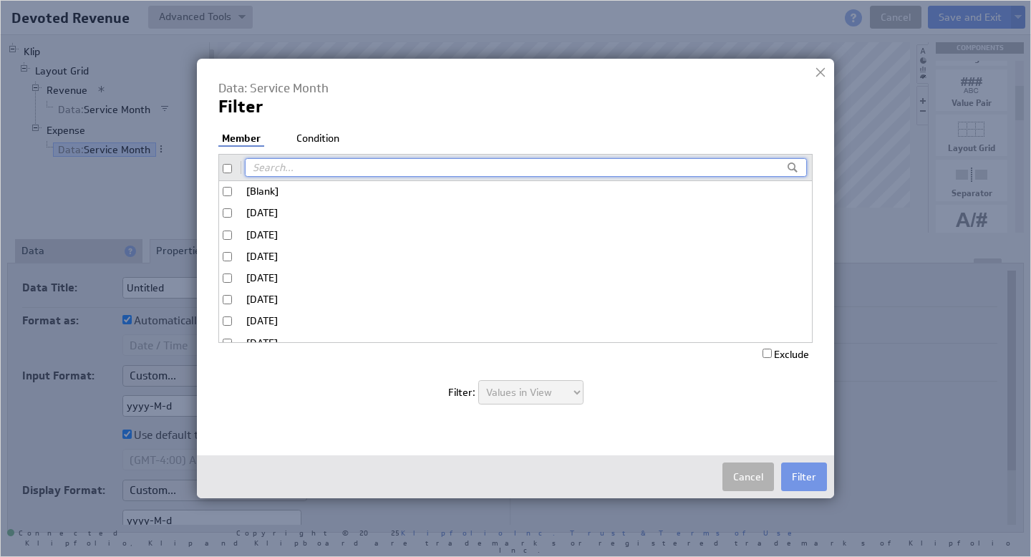
checkbox input "false"
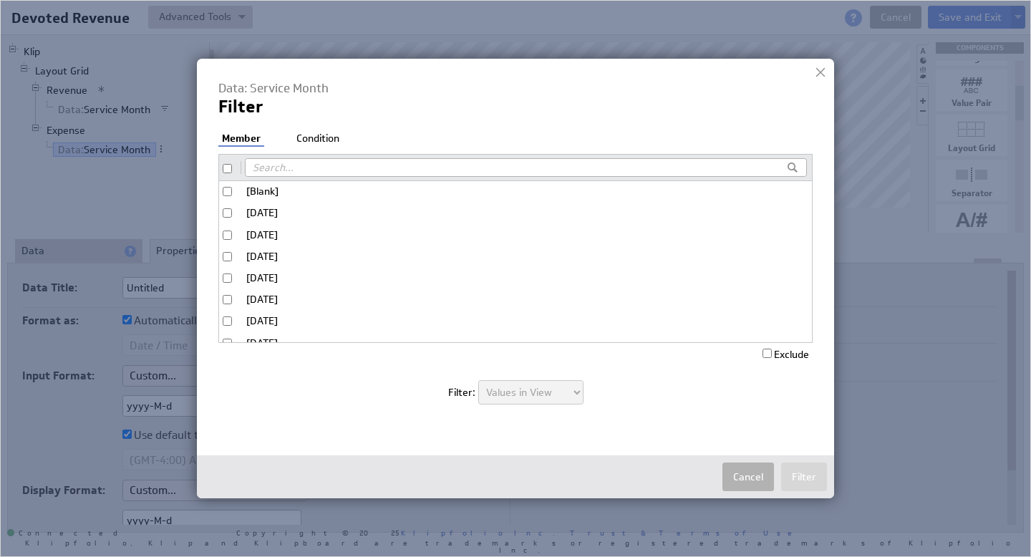
click at [223, 192] on input "[Blank]" at bounding box center [227, 191] width 9 height 9
checkbox input "true"
click at [766, 349] on input "Exclude" at bounding box center [767, 353] width 9 height 9
checkbox input "true"
click at [314, 135] on li "Condition" at bounding box center [318, 139] width 50 height 14
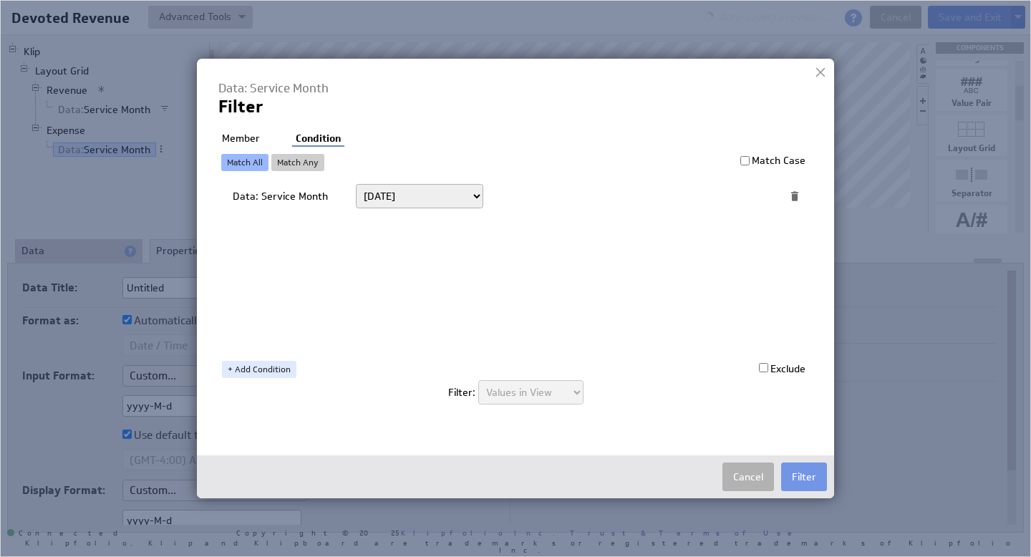
click at [402, 194] on select "Today Yesterday Unit to date In the last Last full On or after On or before ---…" at bounding box center [419, 196] width 127 height 24
select select "op:="
click at [744, 197] on span at bounding box center [745, 196] width 19 height 19
click at [740, 199] on span at bounding box center [745, 196] width 19 height 19
click at [742, 196] on span at bounding box center [745, 196] width 19 height 19
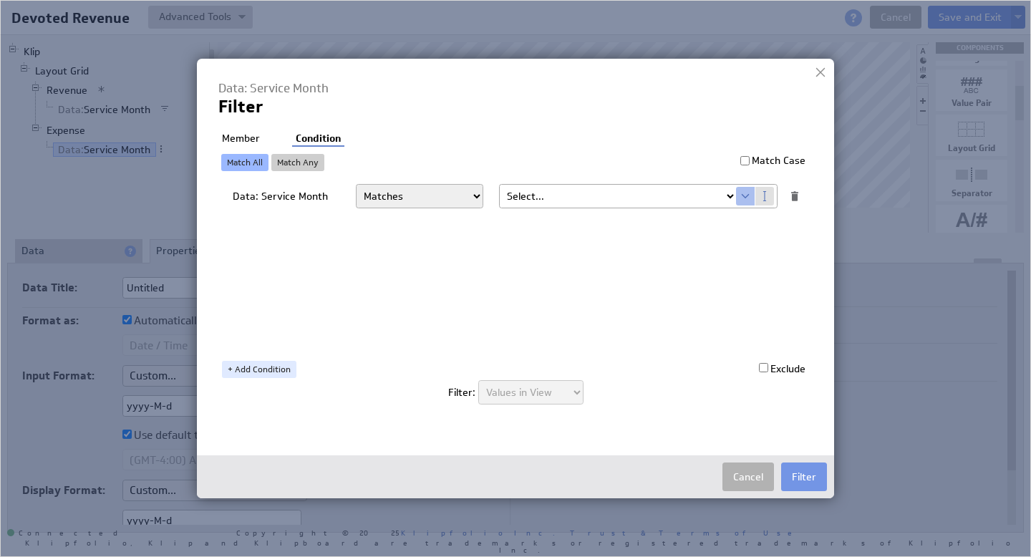
click at [733, 198] on select "Select... company.id company.name user.emailAddress user.firstName user.isAdmin…" at bounding box center [618, 196] width 236 height 23
select select "devoted_service_month"
click at [803, 478] on button "Filter" at bounding box center [804, 477] width 46 height 29
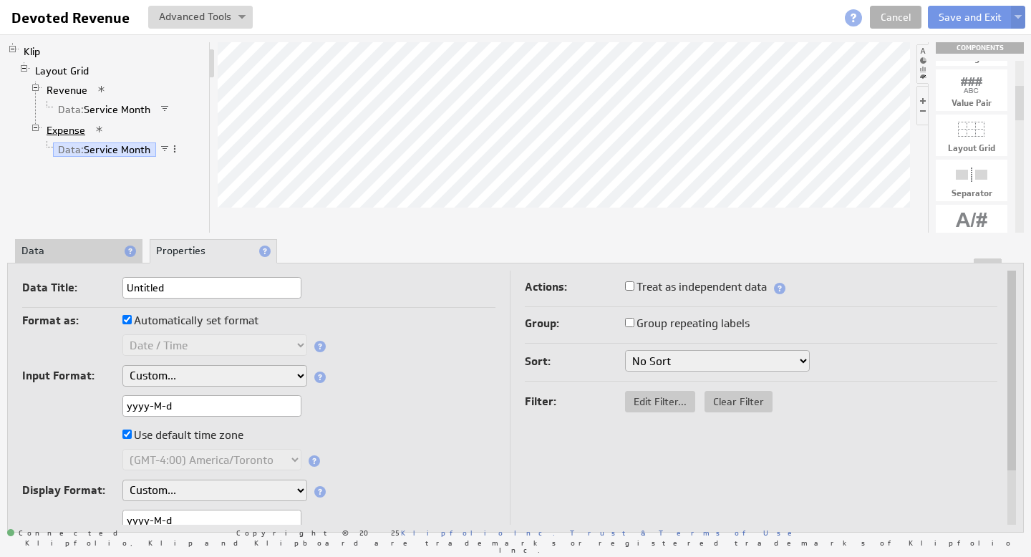
click at [73, 133] on link "Expense" at bounding box center [66, 130] width 49 height 14
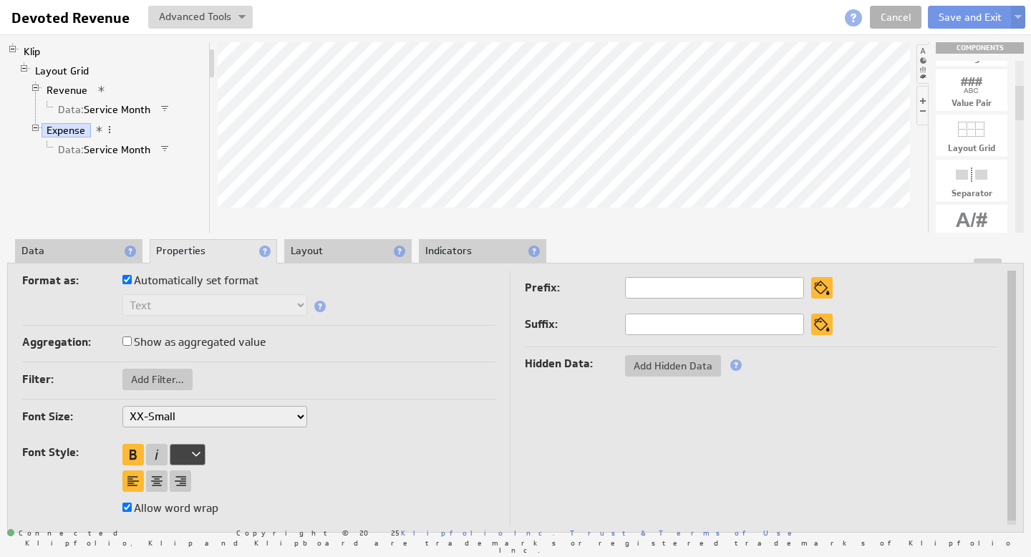
click at [85, 251] on li "Data" at bounding box center [78, 251] width 127 height 24
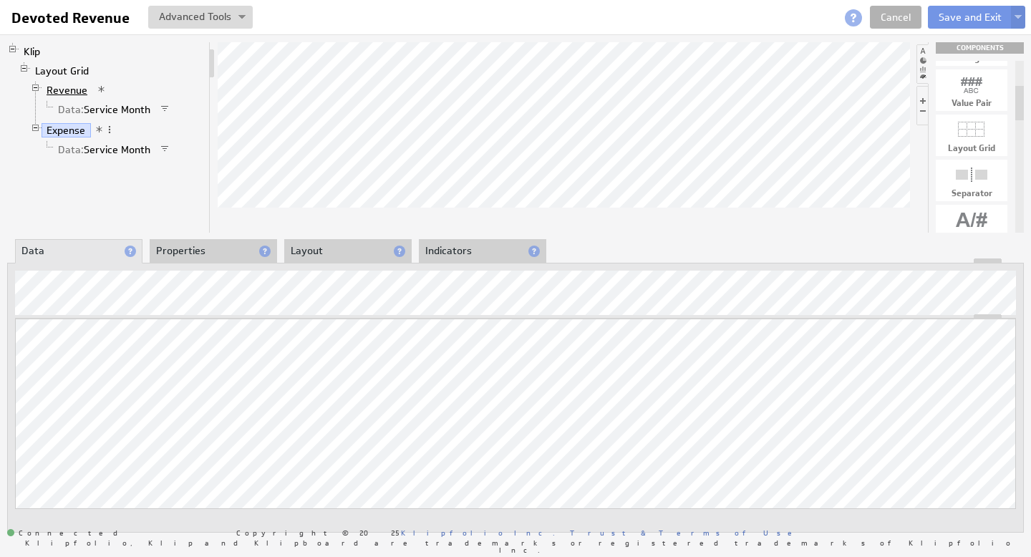
click at [63, 88] on link "Revenue" at bounding box center [68, 90] width 52 height 14
click at [64, 129] on link "Expense" at bounding box center [66, 130] width 49 height 14
click at [65, 89] on link "Revenue" at bounding box center [68, 90] width 52 height 14
click at [189, 239] on li "Properties" at bounding box center [213, 251] width 127 height 24
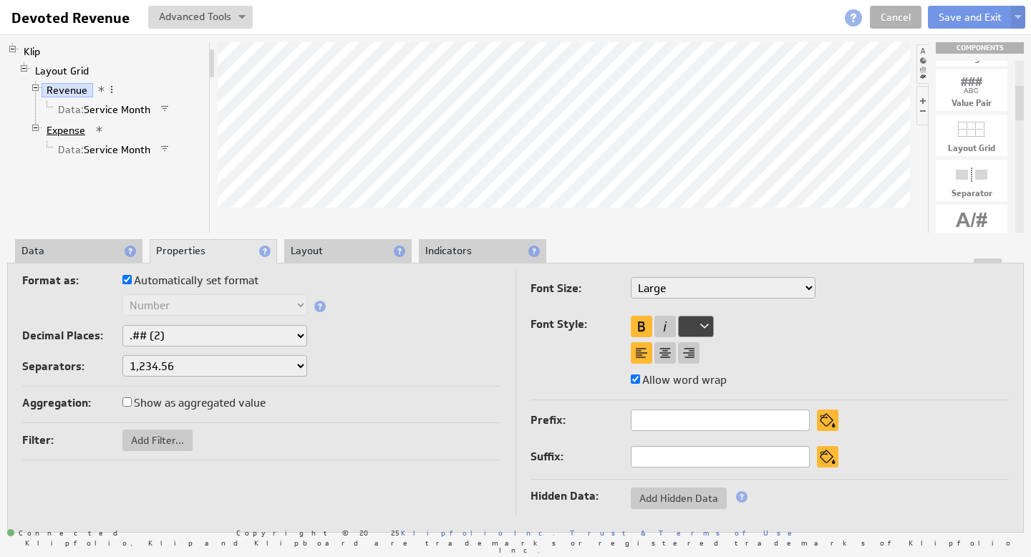
click at [65, 127] on link "Expense" at bounding box center [66, 130] width 49 height 14
click at [98, 147] on link "Data: Service Month" at bounding box center [104, 150] width 103 height 14
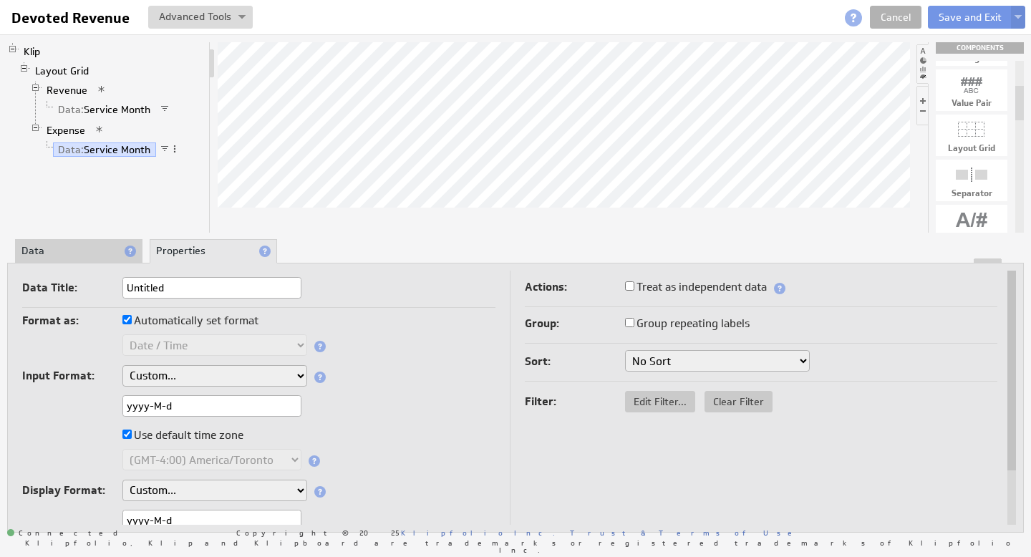
drag, startPoint x: 221, startPoint y: 406, endPoint x: 44, endPoint y: 403, distance: 176.2
click at [44, 405] on div "yyyy-M-d" at bounding box center [258, 407] width 473 height 24
paste input "mm-d"
type input "yyyy-mm-dd"
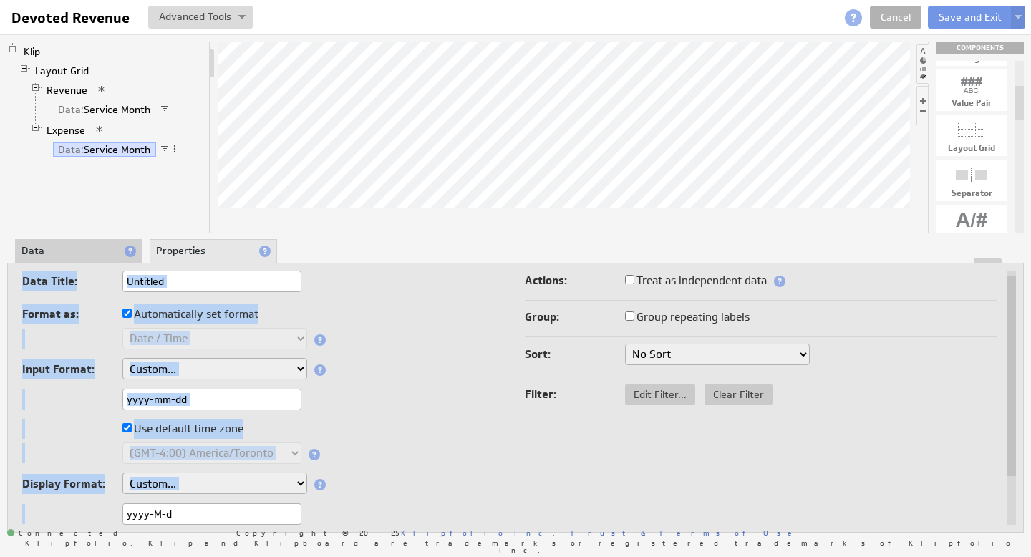
drag, startPoint x: 208, startPoint y: 520, endPoint x: 83, endPoint y: 513, distance: 124.8
click at [173, 507] on input "yyyy-M-d" at bounding box center [211, 513] width 179 height 21
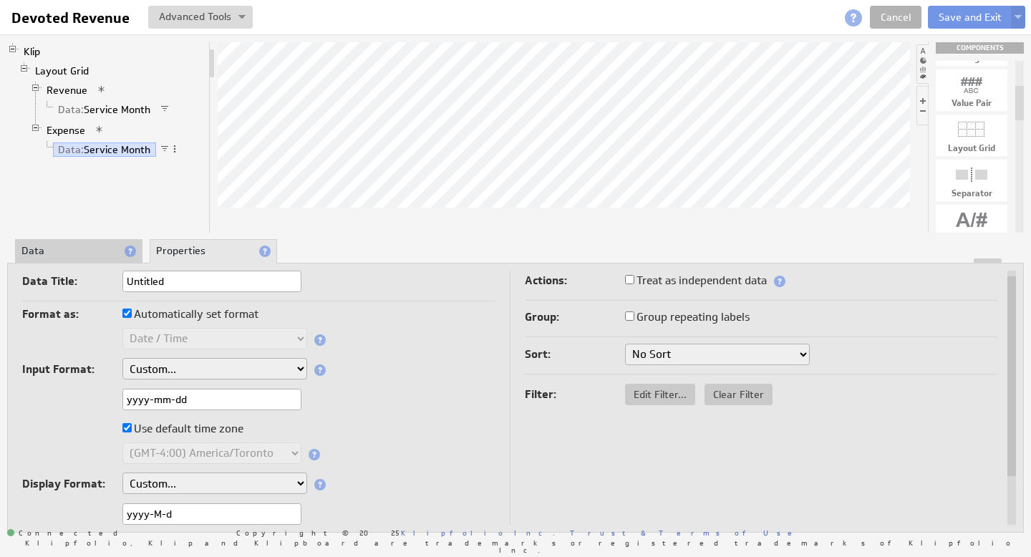
drag, startPoint x: 193, startPoint y: 511, endPoint x: 48, endPoint y: 507, distance: 144.7
click at [56, 508] on div "yyyy-M-d" at bounding box center [258, 515] width 473 height 24
paste input "mm-d"
type input "yyyy-mm-dd"
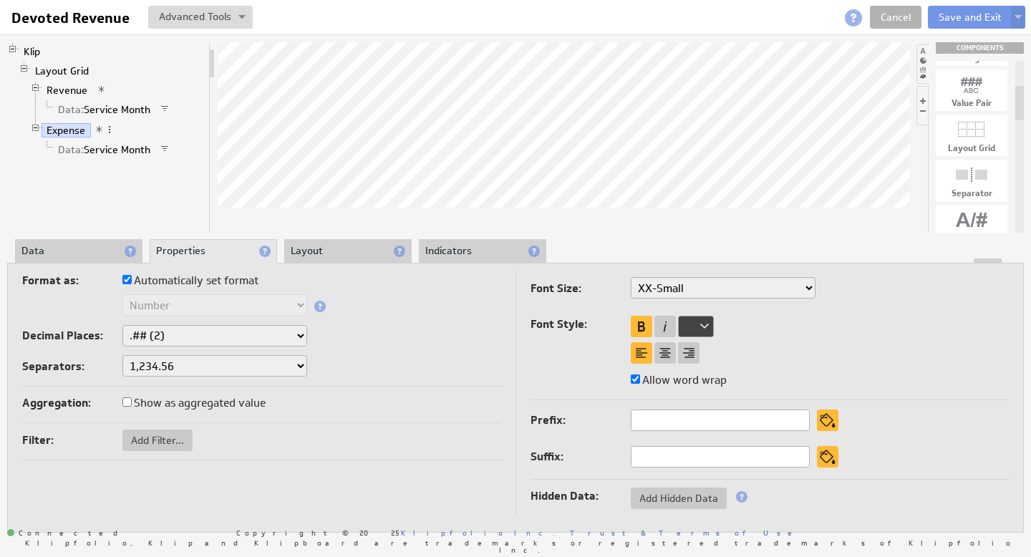
click at [802, 288] on select "XX-Small X-Small Small Medium Large X-Large XX-Large" at bounding box center [723, 287] width 185 height 21
select select "large"
click at [74, 91] on link "Revenue" at bounding box center [68, 90] width 52 height 14
click at [109, 90] on span at bounding box center [112, 90] width 10 height 10
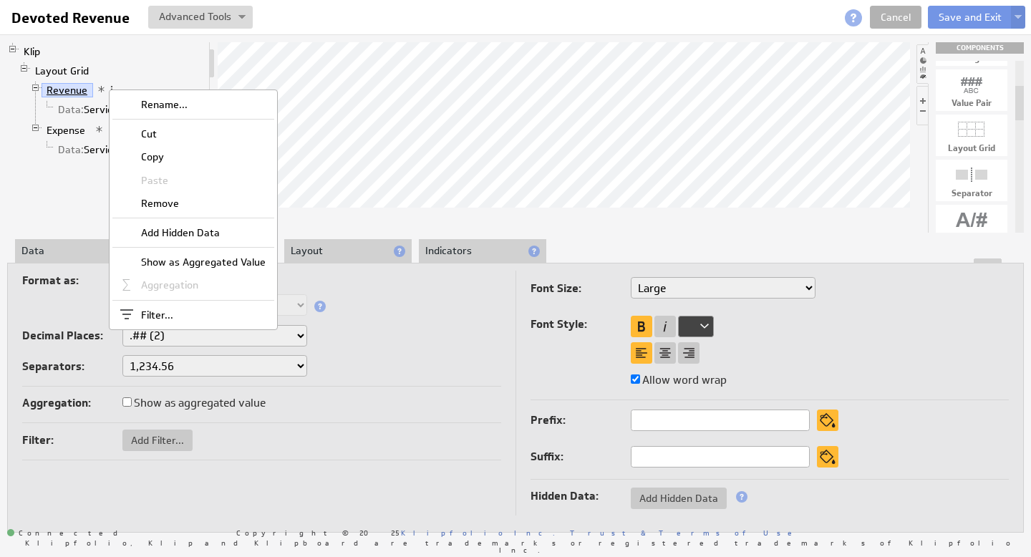
click at [69, 92] on link "Revenue" at bounding box center [68, 90] width 52 height 14
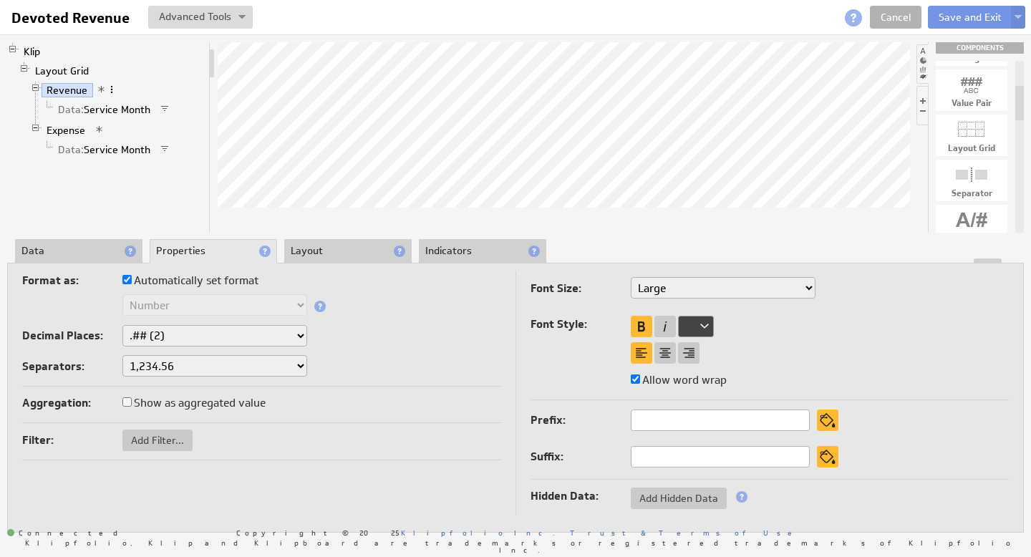
click at [107, 90] on span at bounding box center [112, 90] width 10 height 10
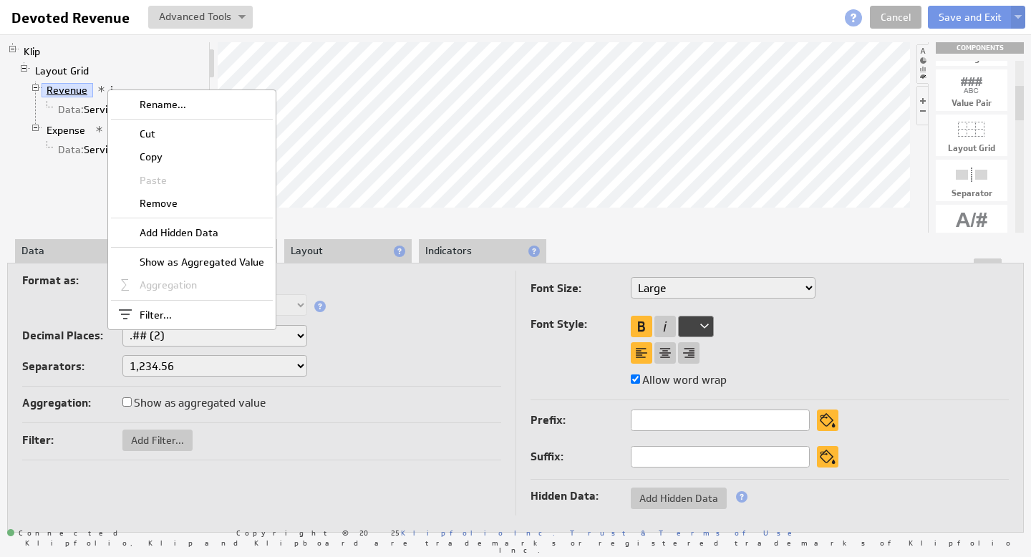
click at [74, 90] on link "Revenue" at bounding box center [68, 90] width 52 height 14
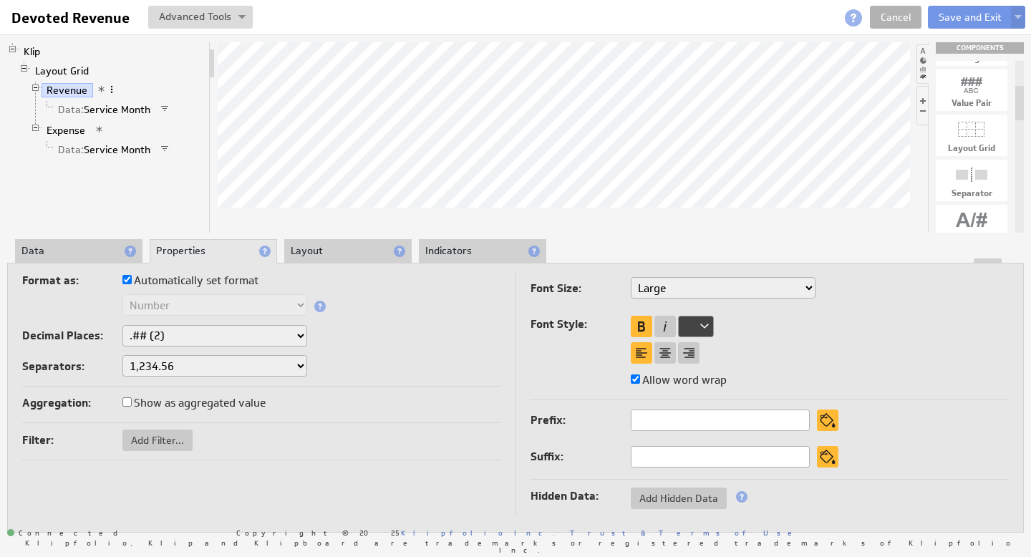
click at [111, 91] on span at bounding box center [112, 90] width 10 height 10
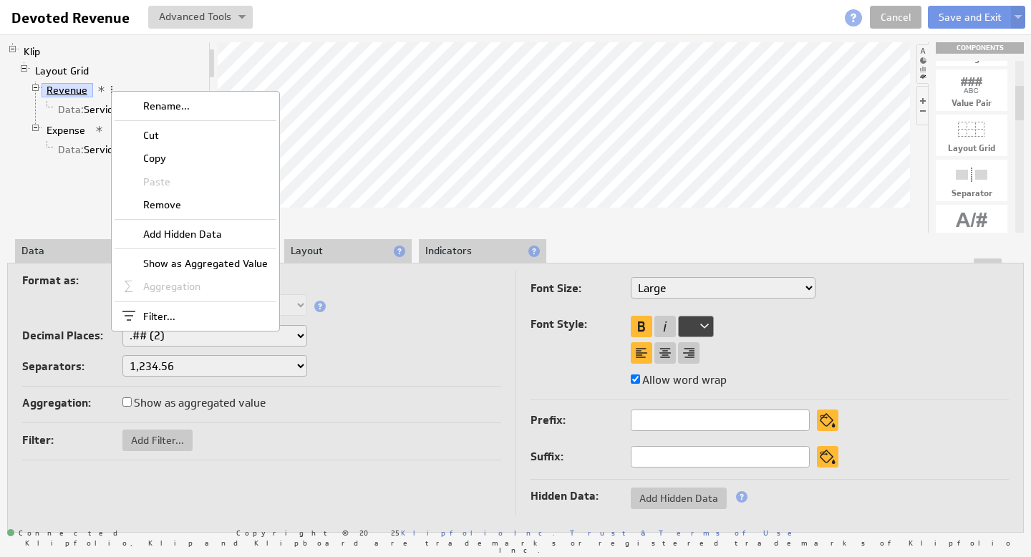
click at [70, 88] on link "Revenue" at bounding box center [68, 90] width 52 height 14
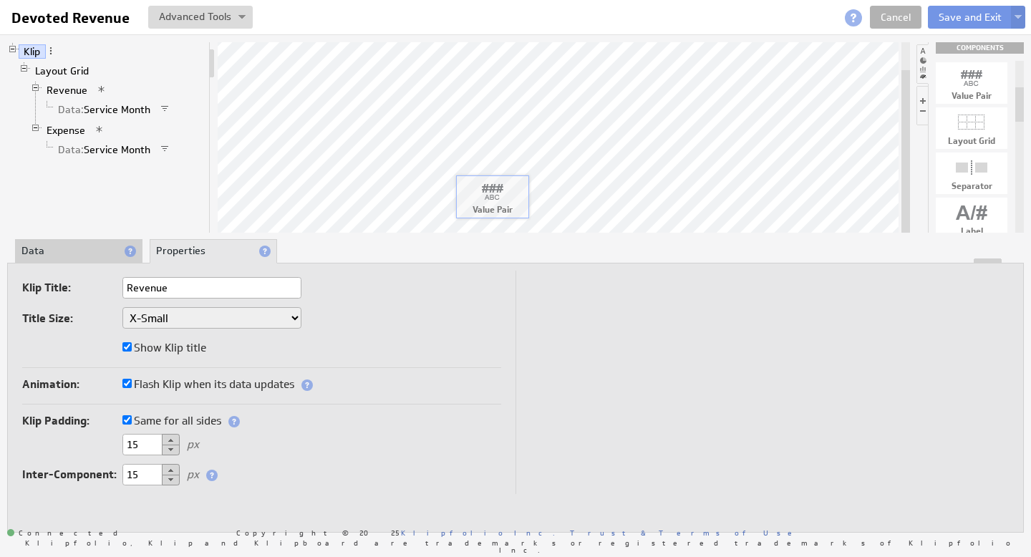
drag, startPoint x: 986, startPoint y: 95, endPoint x: 506, endPoint y: 208, distance: 493.0
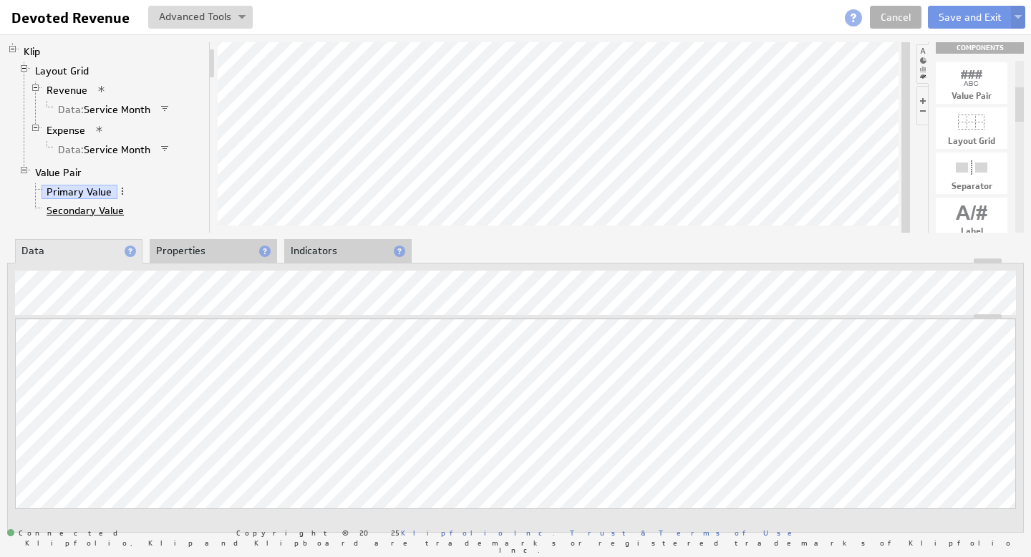
click at [81, 211] on link "Secondary Value" at bounding box center [86, 210] width 88 height 14
click at [135, 210] on span at bounding box center [135, 210] width 10 height 10
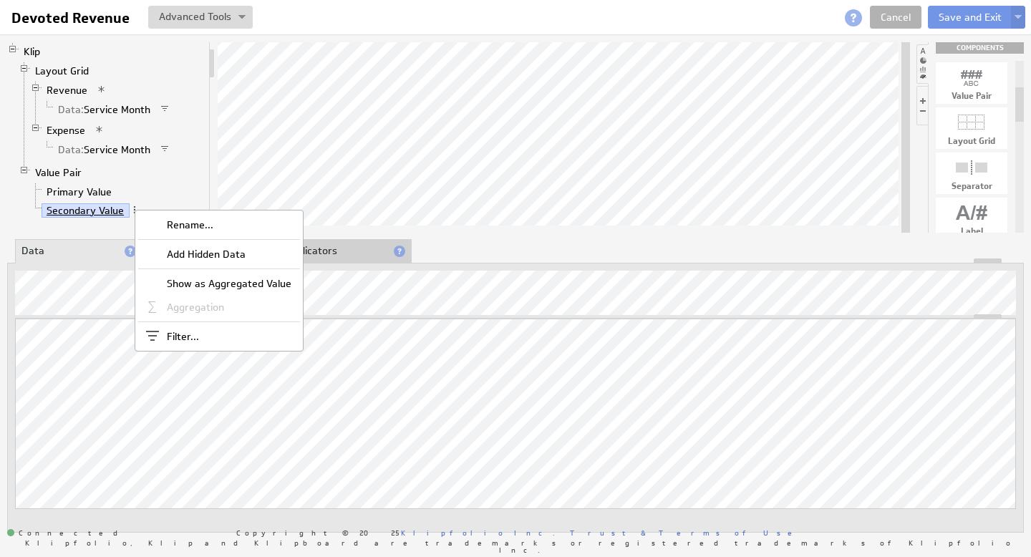
click at [90, 210] on link "Secondary Value" at bounding box center [86, 210] width 88 height 14
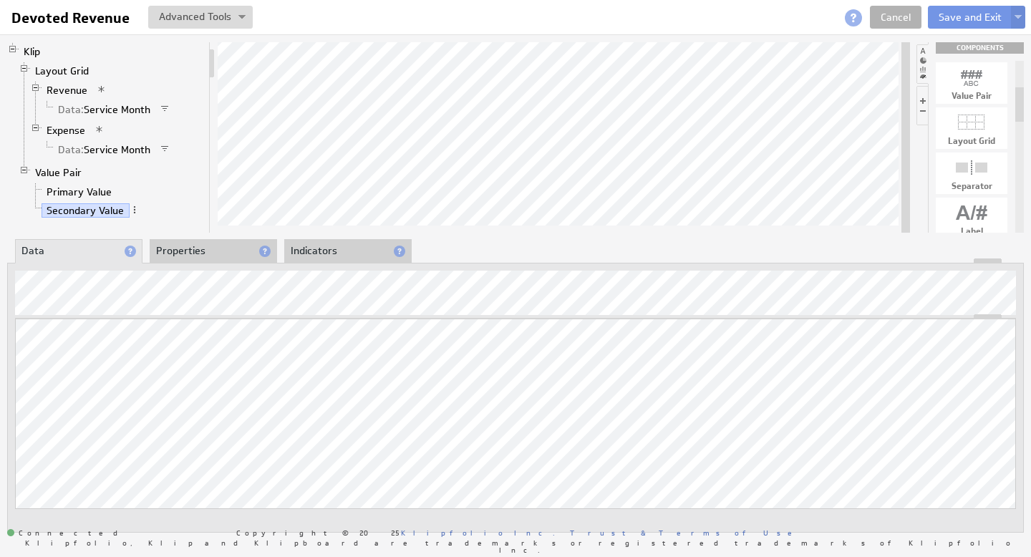
click at [157, 221] on li "Value Pair Primary Value Secondary Value" at bounding box center [111, 192] width 185 height 59
click at [117, 209] on link "Secondary Value" at bounding box center [86, 210] width 88 height 14
click at [134, 208] on span at bounding box center [135, 210] width 10 height 10
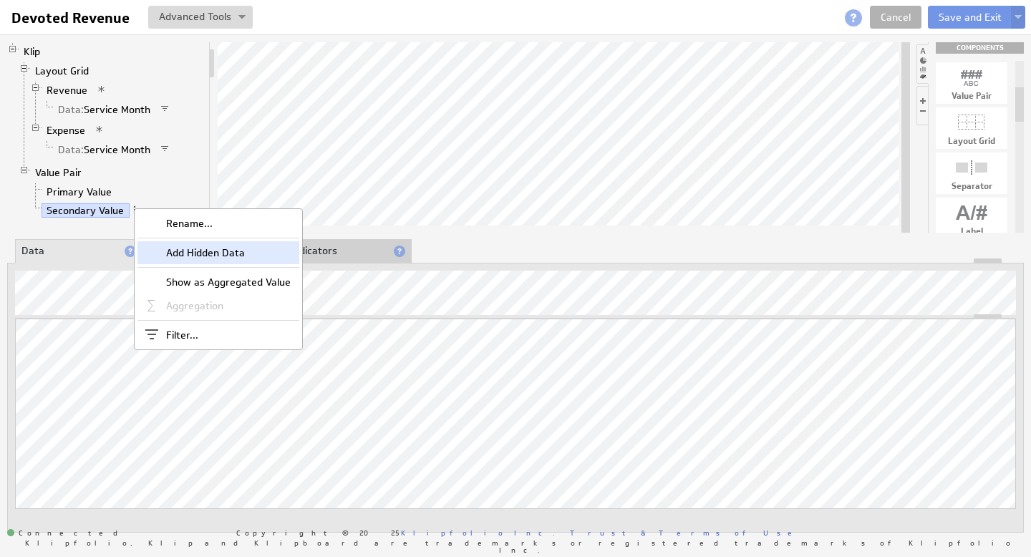
click at [186, 251] on div "Add Hidden Data" at bounding box center [218, 252] width 162 height 23
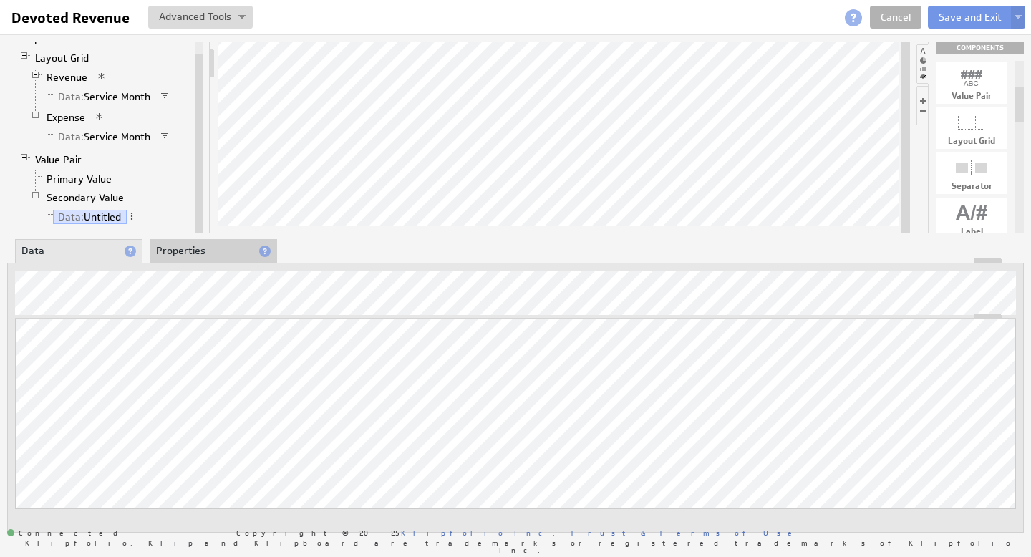
click at [208, 254] on li "Properties" at bounding box center [213, 251] width 127 height 24
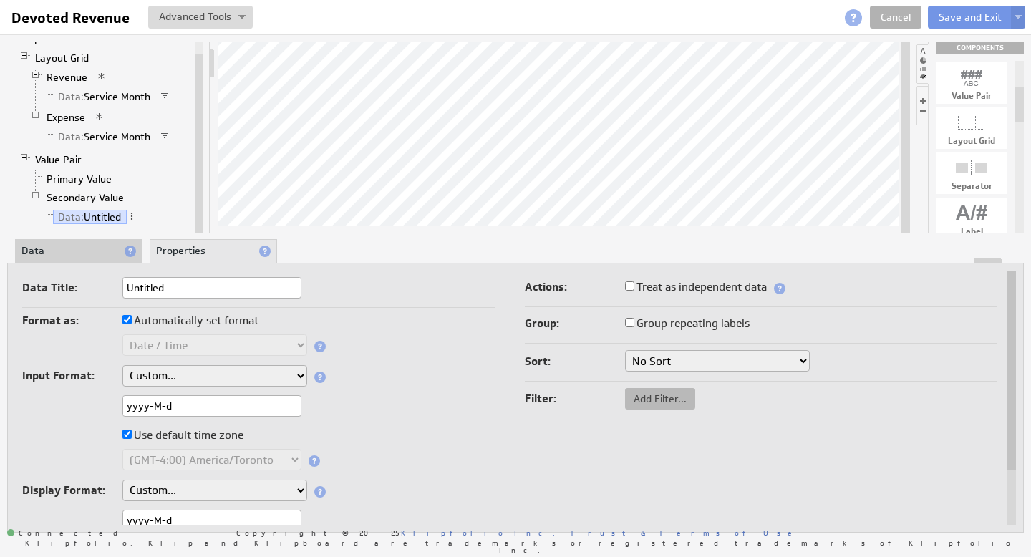
click at [682, 406] on button "Add Filter..." at bounding box center [660, 398] width 70 height 21
checkbox input "false"
checkbox input "true"
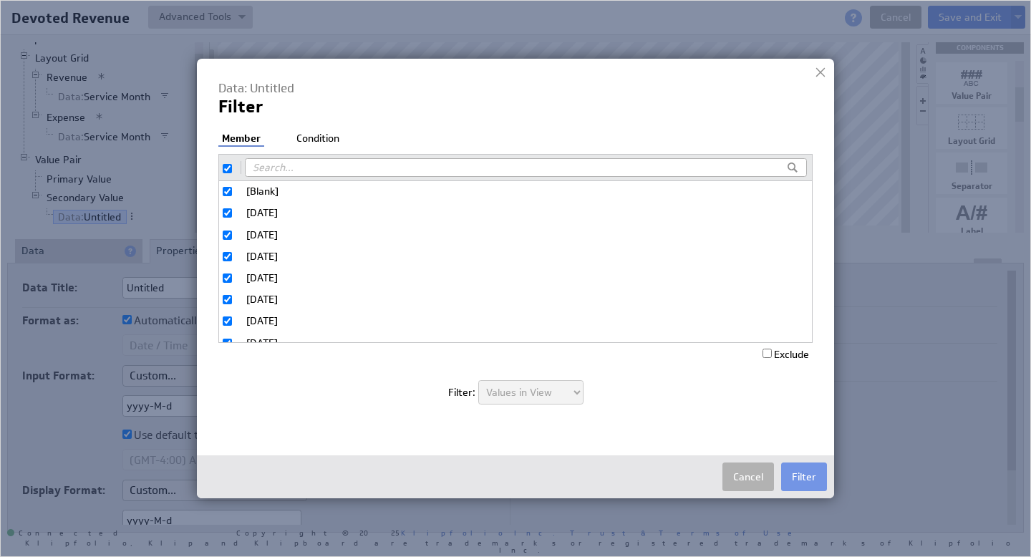
click at [228, 189] on input "[Blank]" at bounding box center [227, 191] width 9 height 9
checkbox input "false"
click at [226, 170] on input "checkbox" at bounding box center [227, 168] width 9 height 9
checkbox input "true"
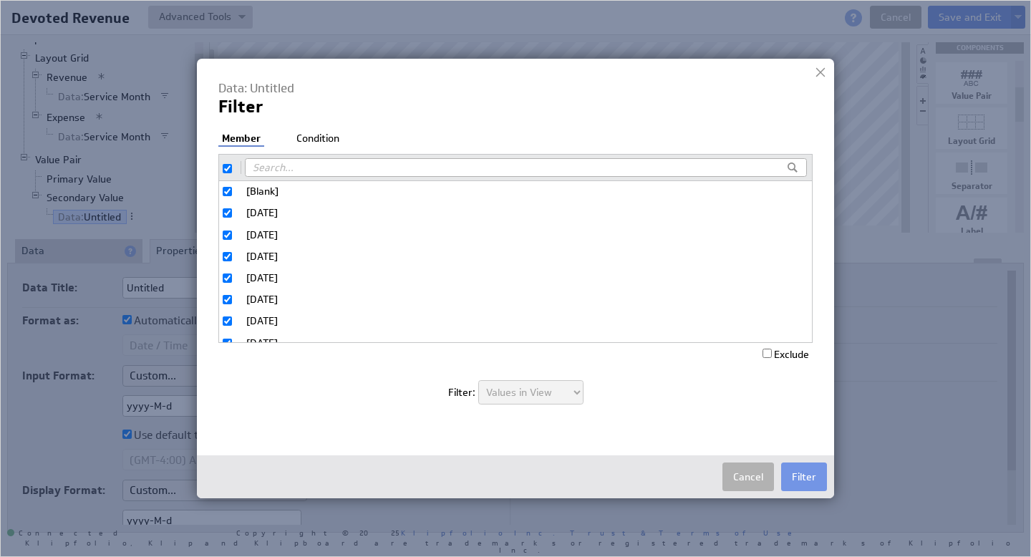
click at [226, 170] on input "checkbox" at bounding box center [227, 168] width 9 height 9
checkbox input "false"
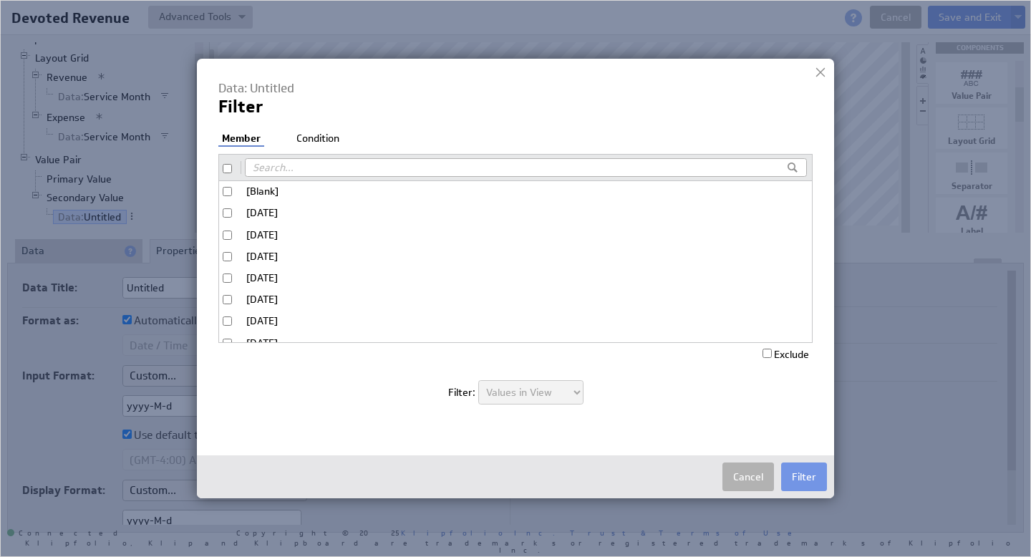
checkbox input "false"
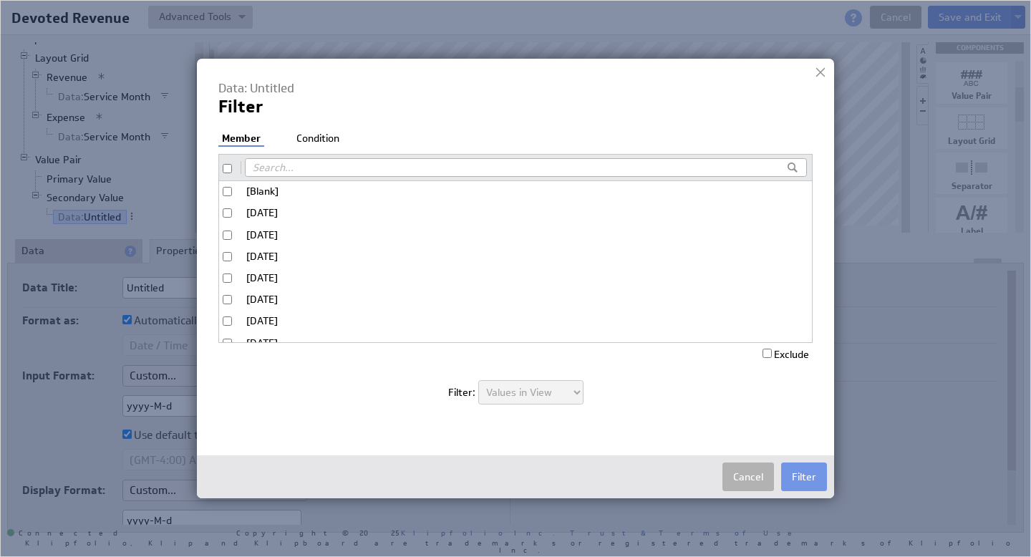
checkbox input "false"
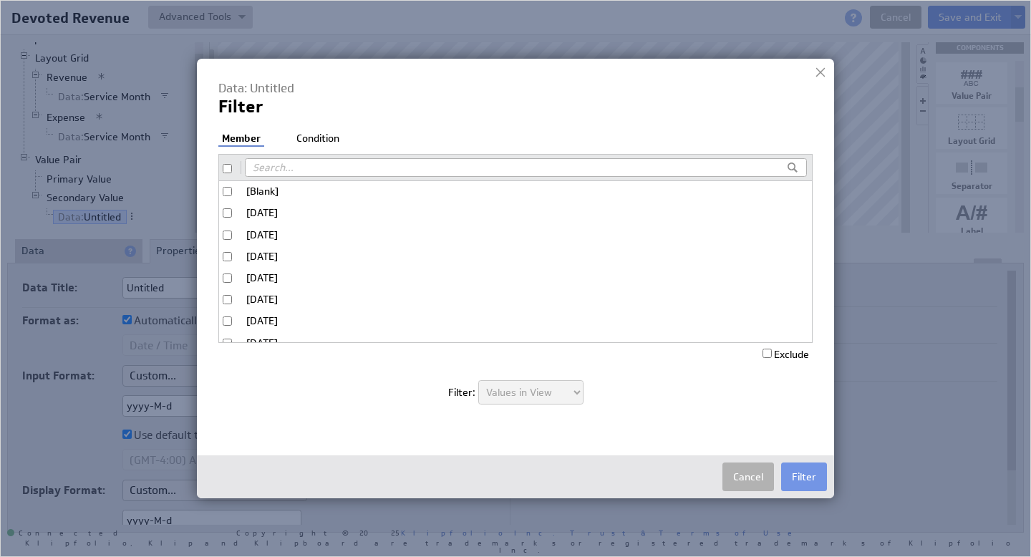
checkbox input "false"
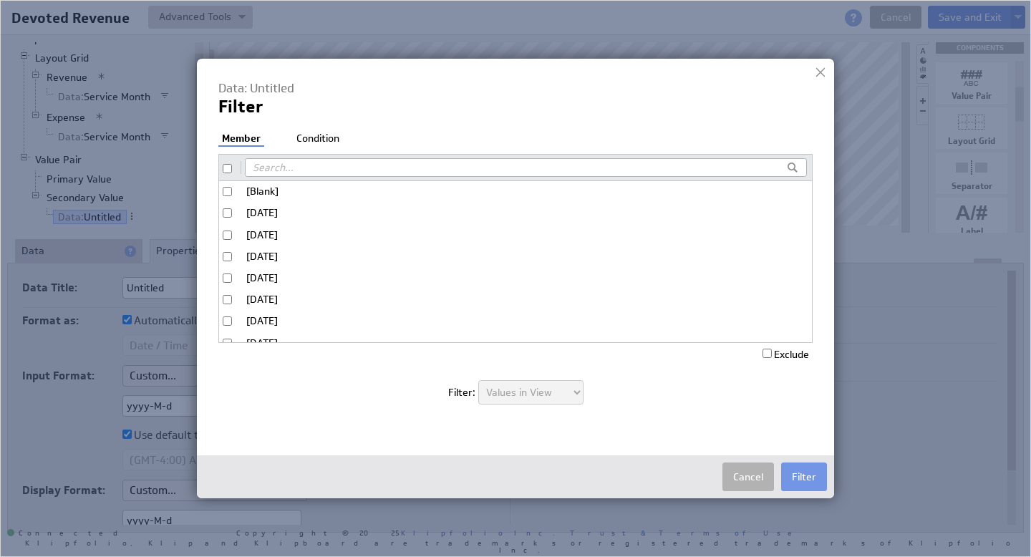
checkbox input "false"
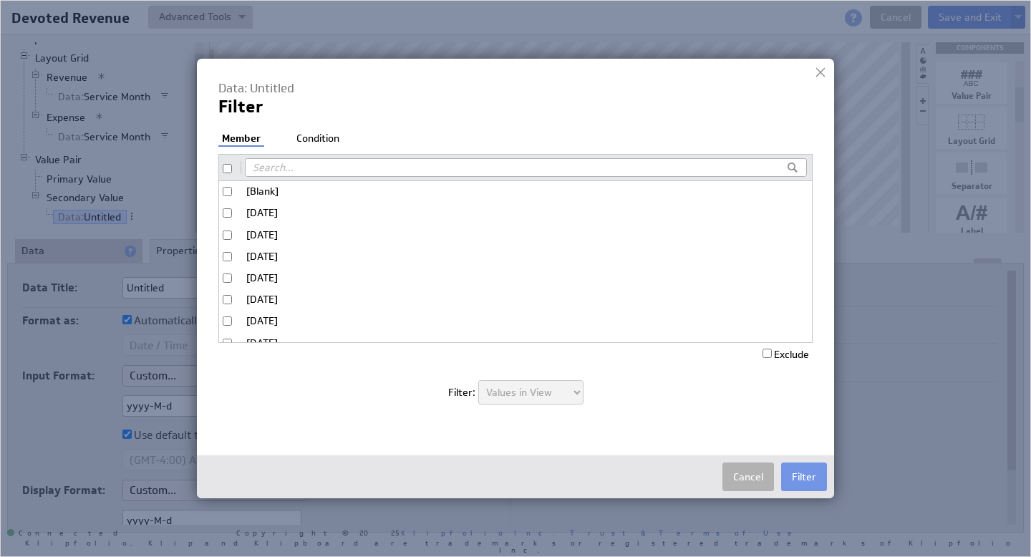
checkbox input "false"
click at [226, 192] on input "[Blank]" at bounding box center [227, 191] width 9 height 9
checkbox input "true"
click at [786, 353] on label "Exclude" at bounding box center [786, 354] width 47 height 13
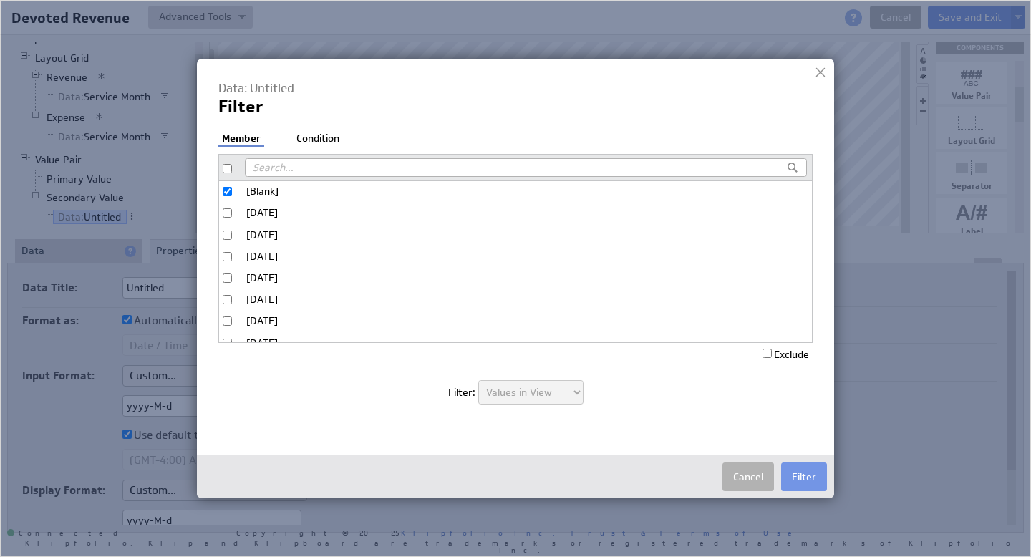
click at [772, 353] on input "Exclude" at bounding box center [767, 353] width 9 height 9
checkbox input "true"
click at [308, 125] on div "Data: Untitled Filter Filter: Member Condition [Blank] 2023-10-1 2023-11-1 2023…" at bounding box center [515, 249] width 594 height 339
click at [307, 132] on li "Condition" at bounding box center [318, 139] width 50 height 14
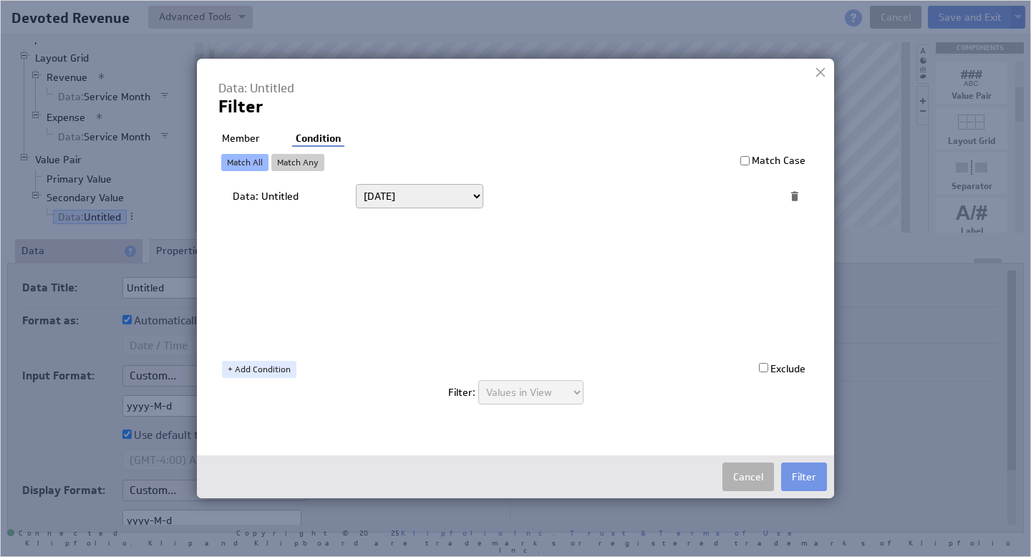
click at [448, 192] on select "Today Yesterday Unit to date In the last Last full On or after On or before ---…" at bounding box center [419, 196] width 127 height 24
select select "op:="
click at [743, 196] on span at bounding box center [745, 196] width 19 height 19
click at [734, 193] on select "Select... company.id company.name user.emailAddress user.firstName user.isAdmin…" at bounding box center [618, 196] width 236 height 23
select select "devoted_service_month"
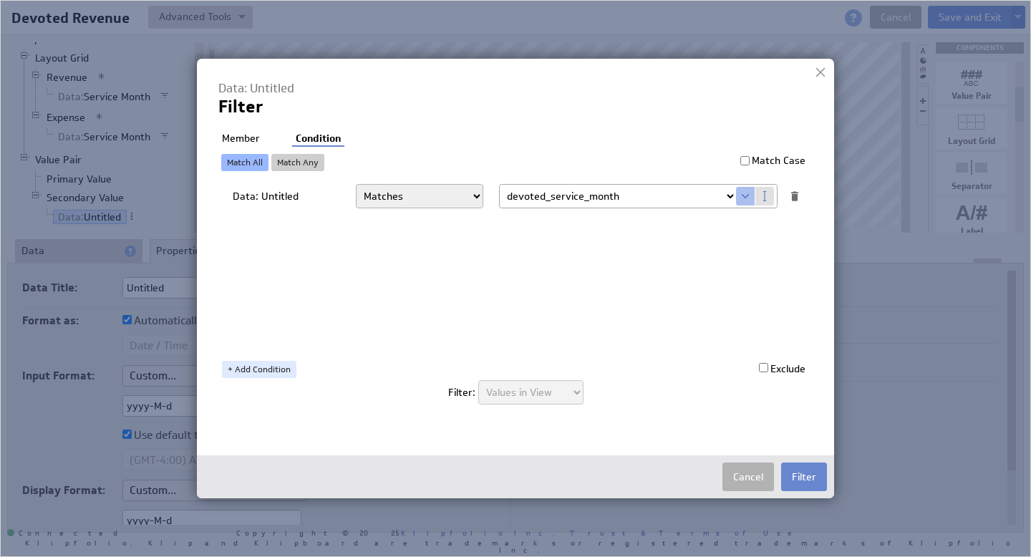
click at [808, 473] on button "Filter" at bounding box center [804, 477] width 46 height 29
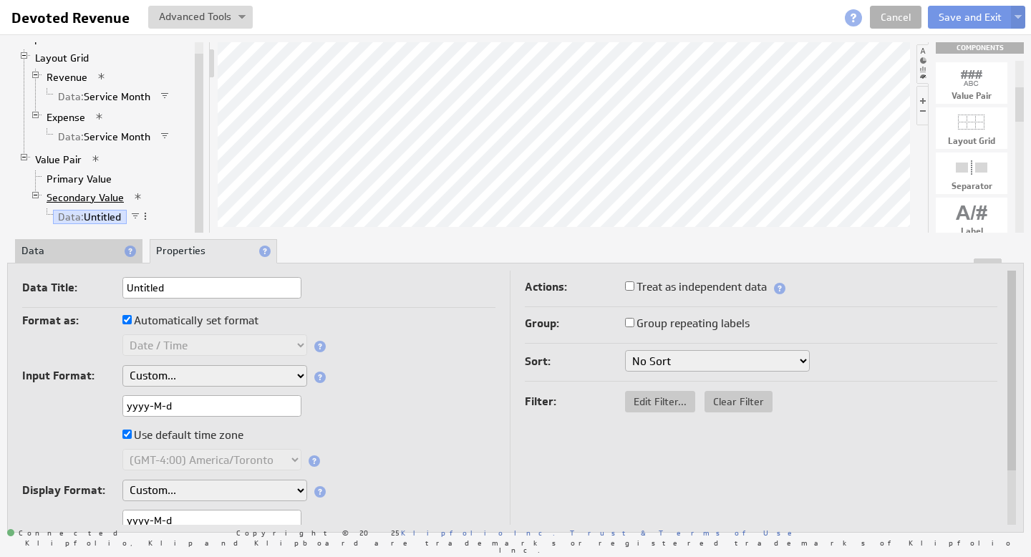
click at [105, 199] on link "Secondary Value" at bounding box center [86, 197] width 88 height 14
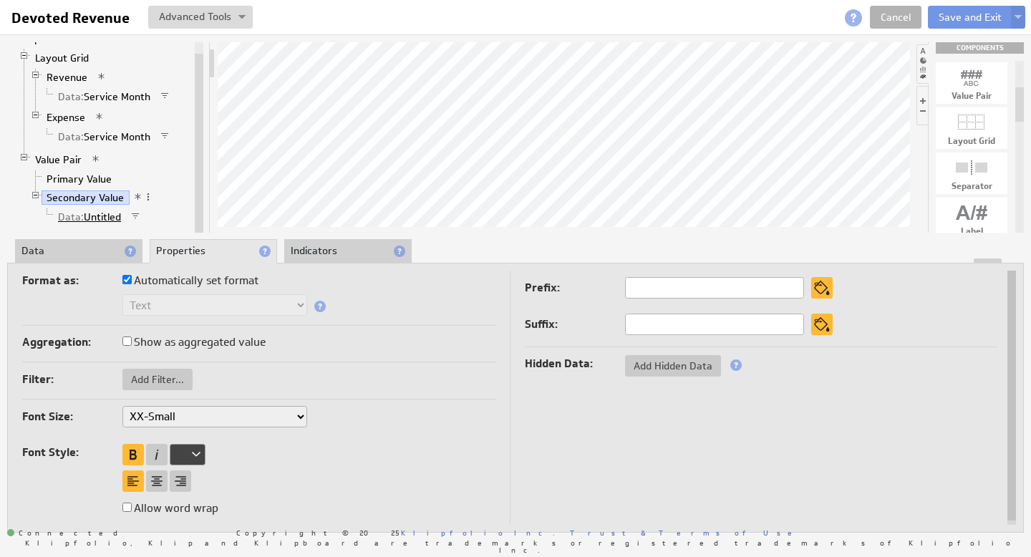
click at [95, 217] on link "Data: Untitled" at bounding box center [90, 217] width 74 height 14
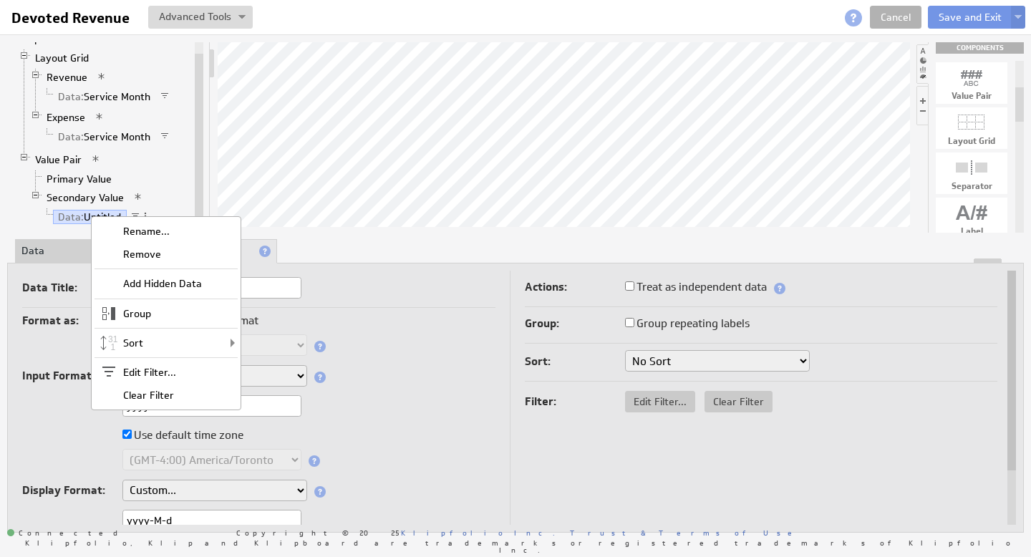
drag, startPoint x: 76, startPoint y: 216, endPoint x: 79, endPoint y: 188, distance: 28.1
click at [79, 188] on li "Secondary Value Data: Untitled" at bounding box center [111, 208] width 162 height 40
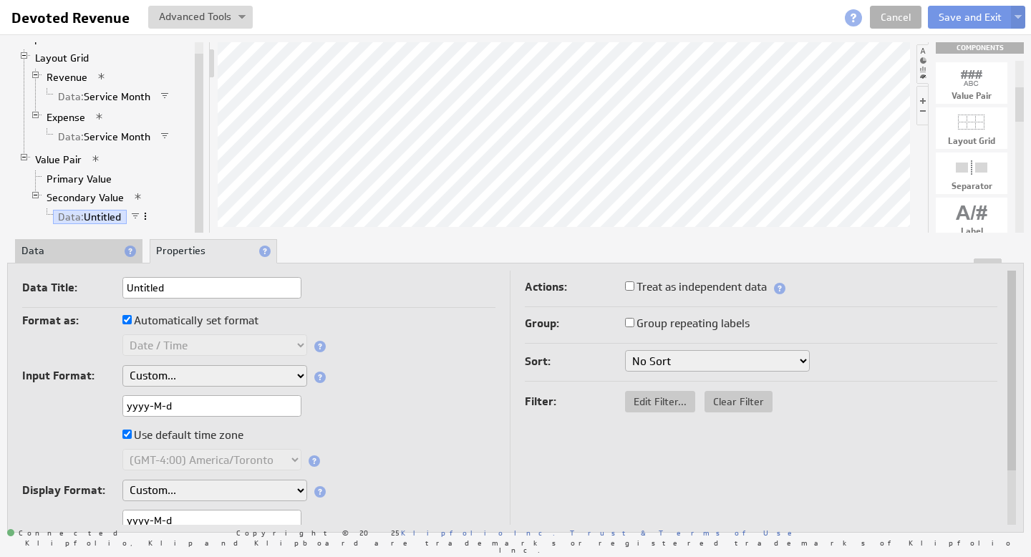
click at [148, 213] on span at bounding box center [145, 216] width 10 height 10
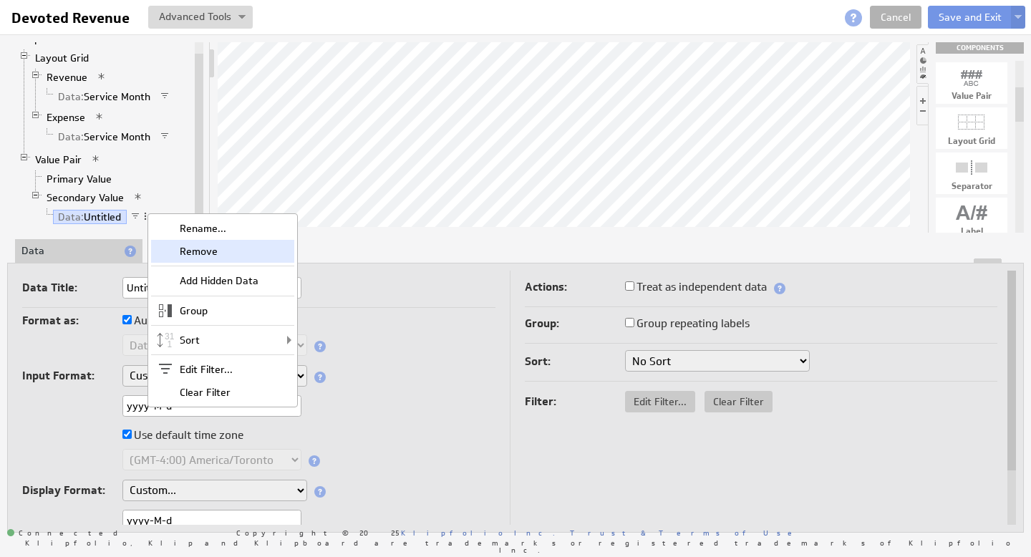
click at [216, 251] on div "Remove" at bounding box center [222, 251] width 143 height 23
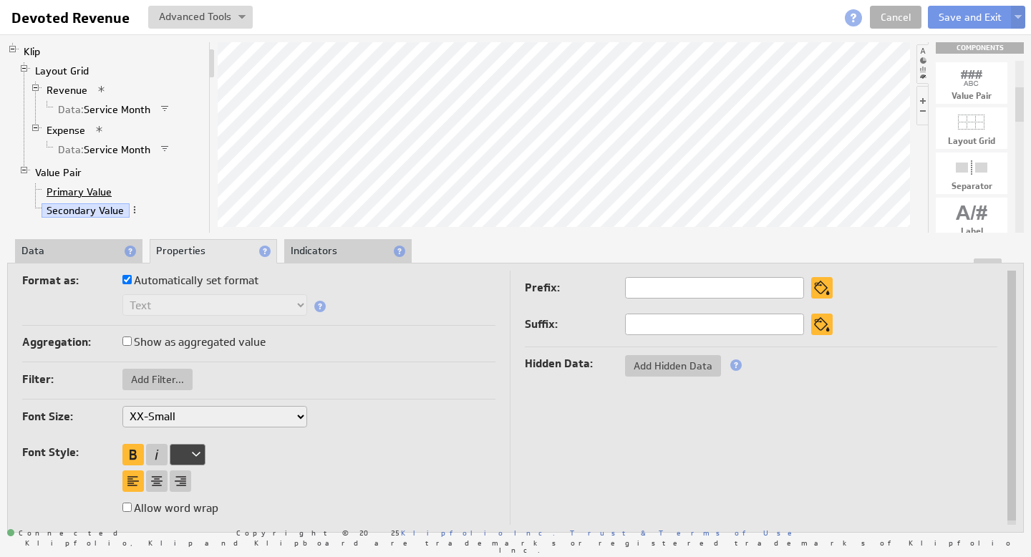
click at [90, 191] on link "Primary Value" at bounding box center [80, 192] width 76 height 14
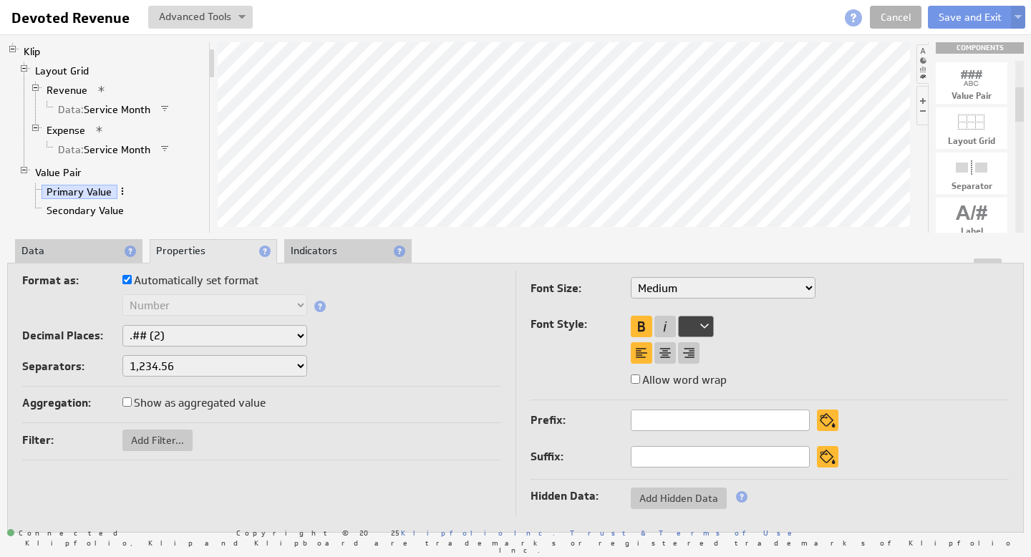
click at [123, 190] on span at bounding box center [122, 191] width 10 height 10
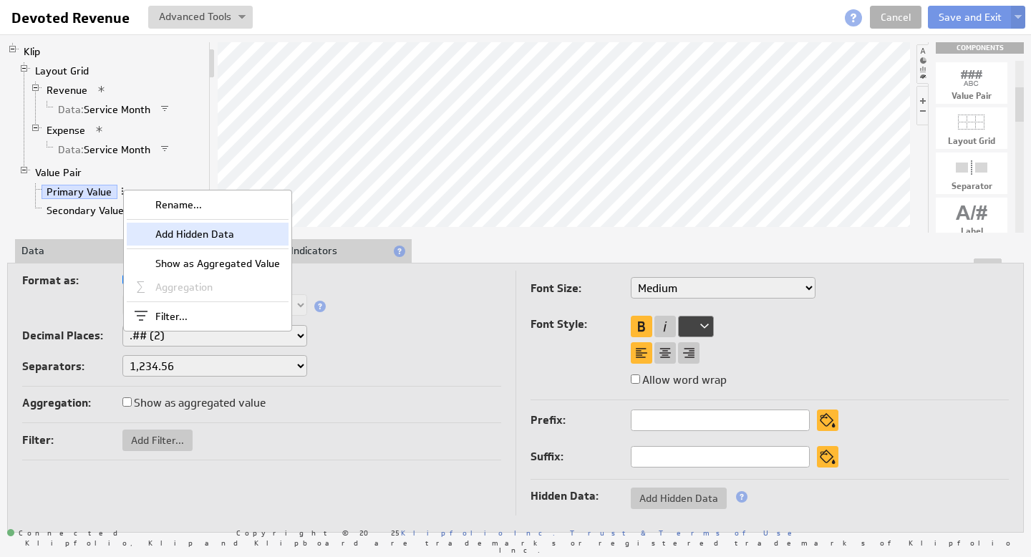
click at [183, 232] on div "Add Hidden Data" at bounding box center [208, 234] width 162 height 23
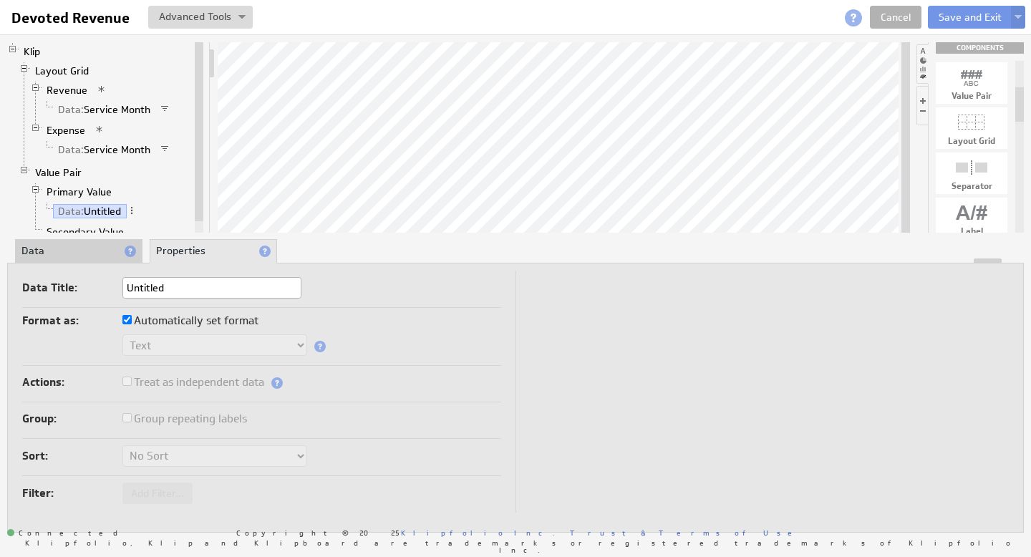
click at [174, 289] on input "Untitled" at bounding box center [211, 287] width 179 height 21
drag, startPoint x: 175, startPoint y: 289, endPoint x: 95, endPoint y: 289, distance: 80.2
click at [115, 290] on div "Data Title: Untitled" at bounding box center [261, 289] width 479 height 24
type input "Service Month"
click at [133, 214] on link "Data: Service Month" at bounding box center [104, 211] width 103 height 14
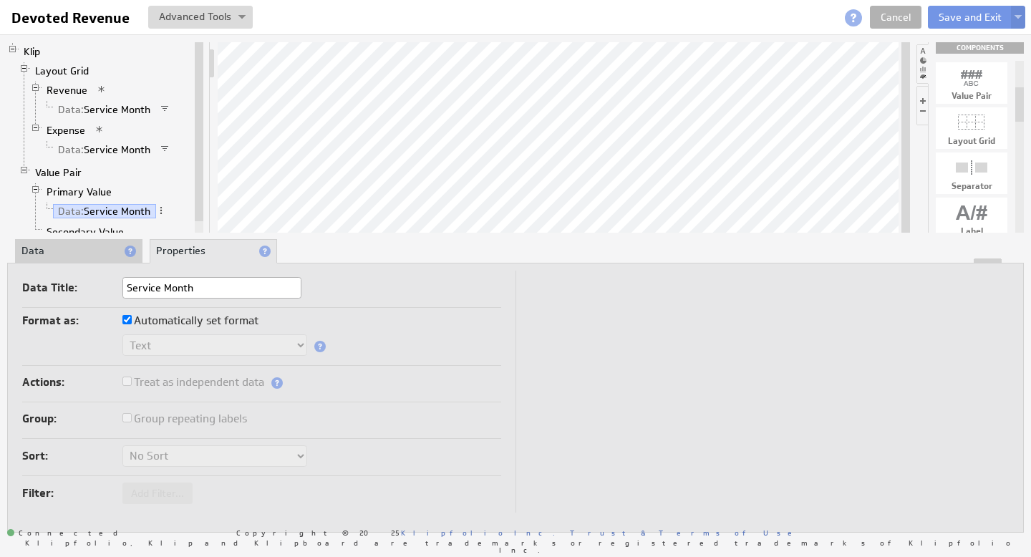
click at [75, 257] on li "Data" at bounding box center [78, 251] width 127 height 24
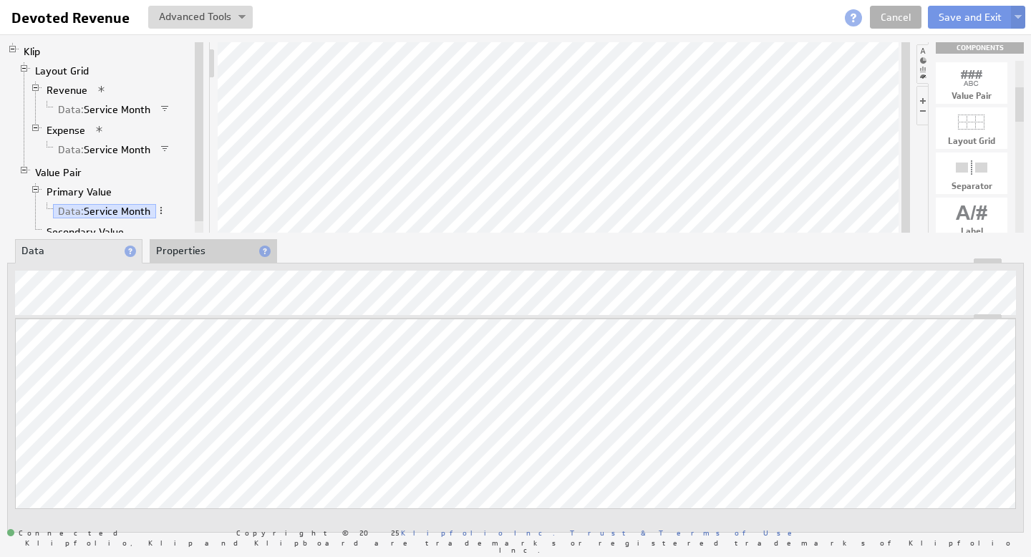
click at [190, 254] on li "Properties" at bounding box center [213, 251] width 127 height 24
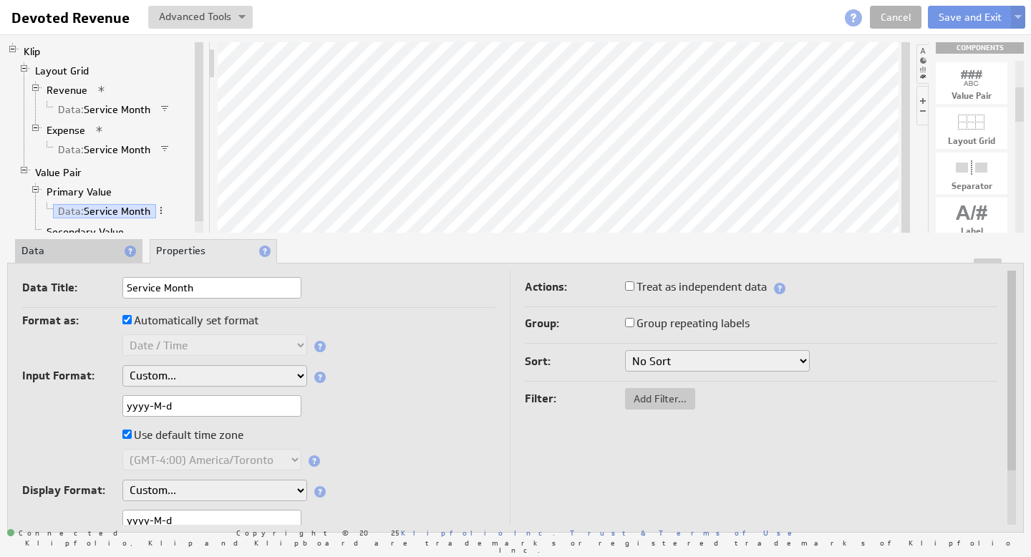
click at [666, 361] on select "No Sort Oldest to Newest Newest to Oldest" at bounding box center [717, 360] width 185 height 21
click at [647, 397] on span "Add Filter..." at bounding box center [660, 398] width 70 height 13
checkbox input "false"
checkbox input "true"
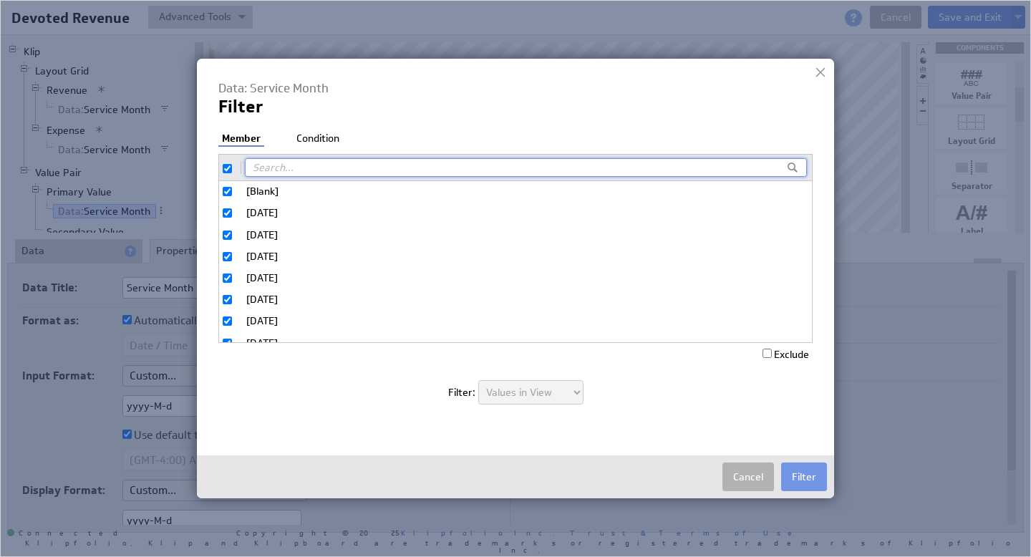
click at [227, 173] on label at bounding box center [232, 167] width 19 height 13
click at [227, 173] on input "checkbox" at bounding box center [227, 168] width 9 height 9
checkbox input "false"
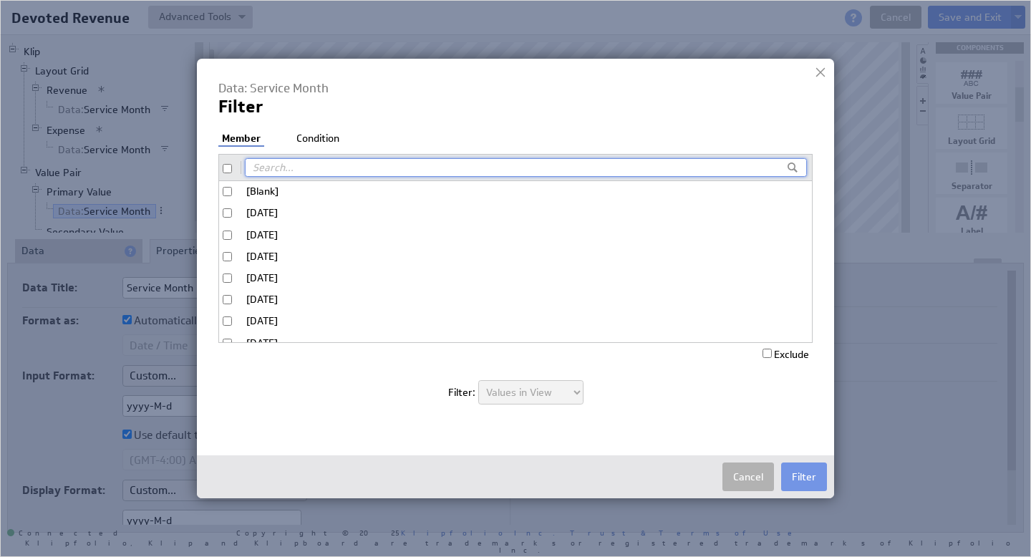
checkbox input "false"
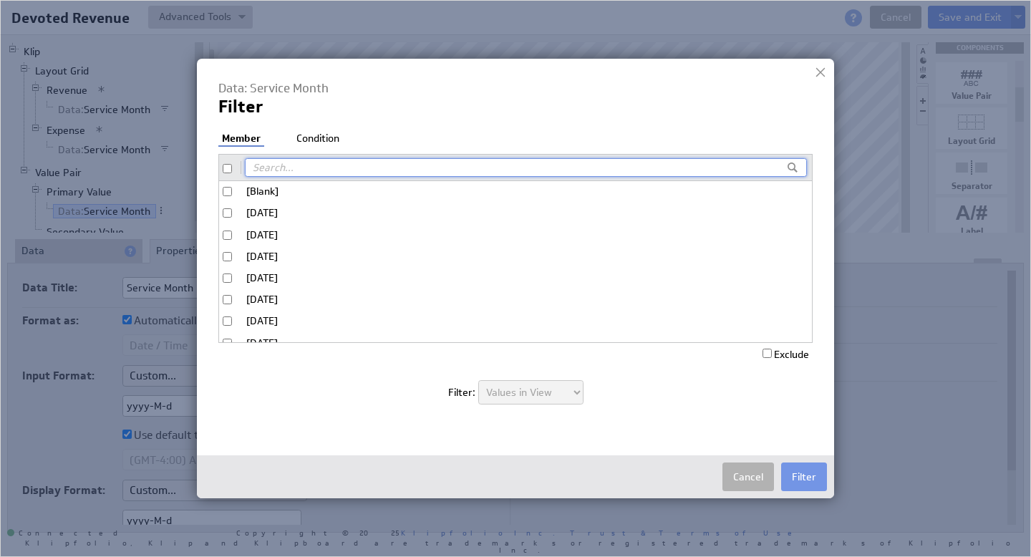
checkbox input "false"
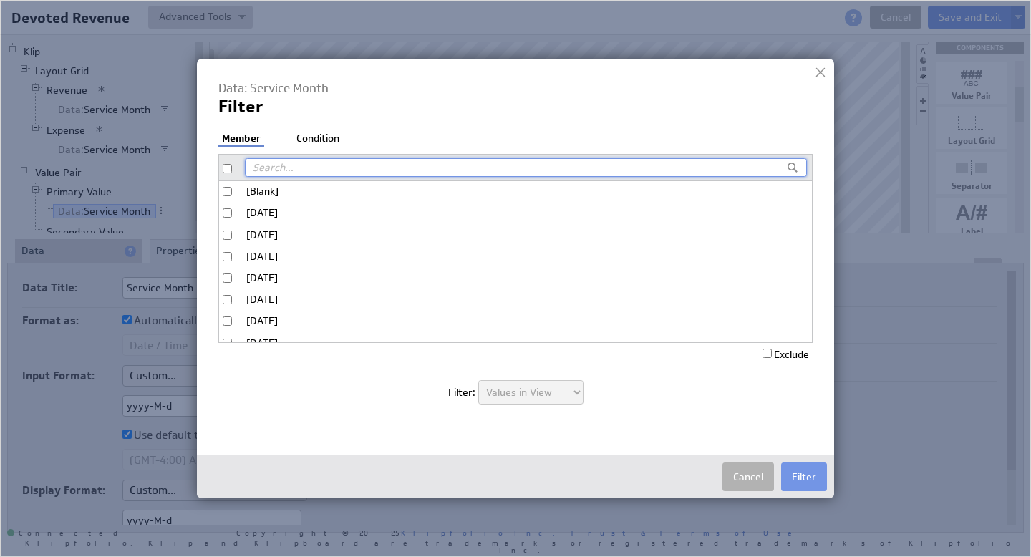
checkbox input "false"
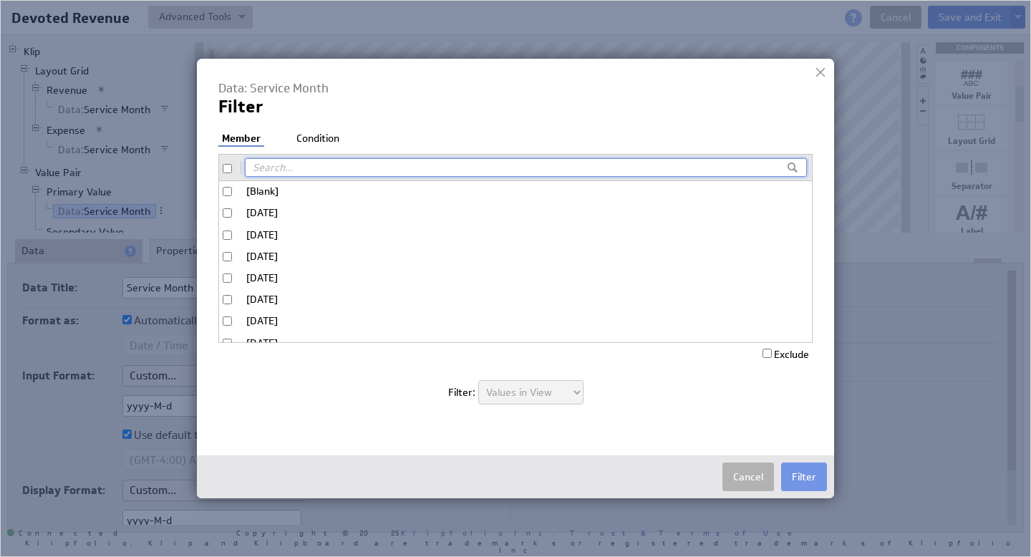
checkbox input "false"
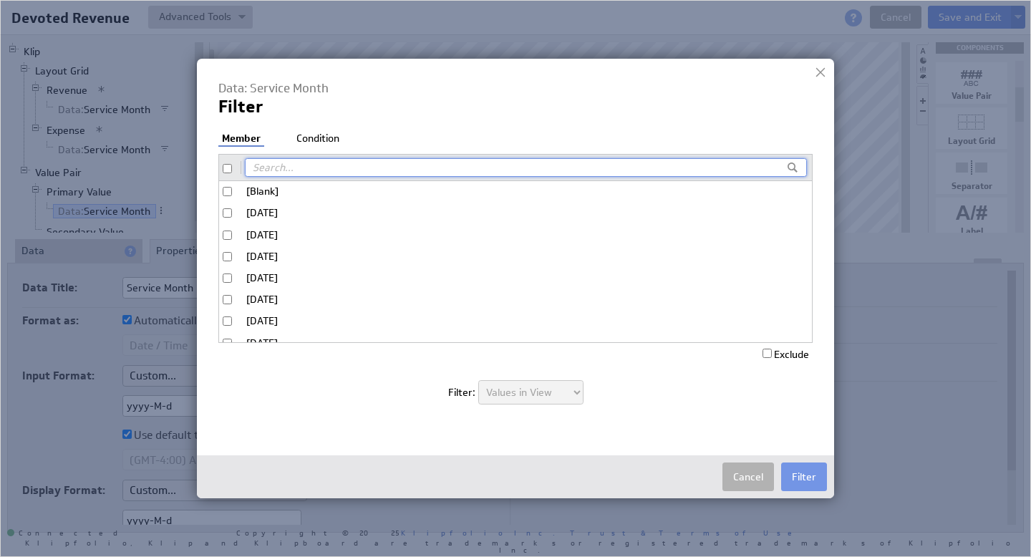
checkbox input "false"
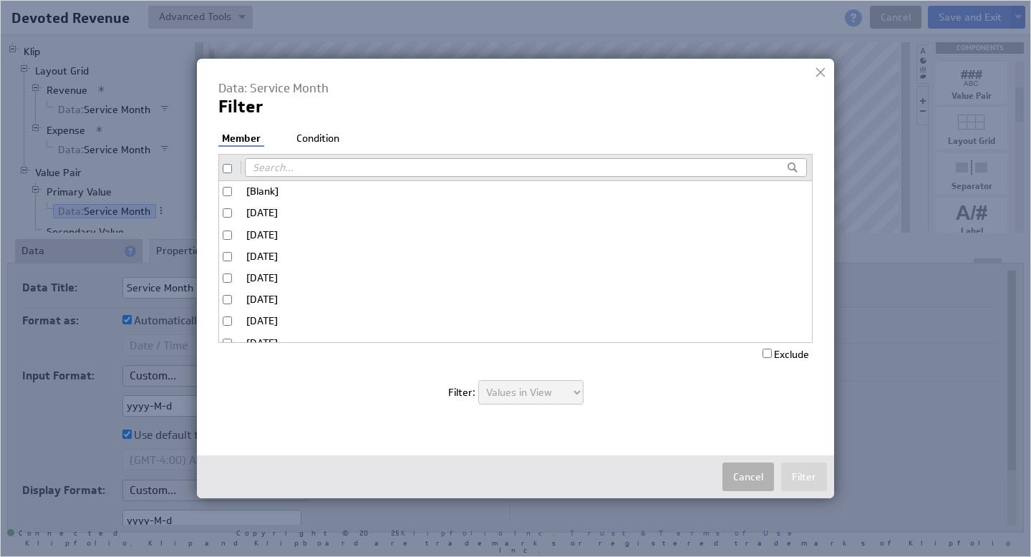
click at [225, 194] on input "[Blank]" at bounding box center [227, 191] width 9 height 9
checkbox input "true"
click at [336, 134] on li "Condition" at bounding box center [318, 139] width 50 height 14
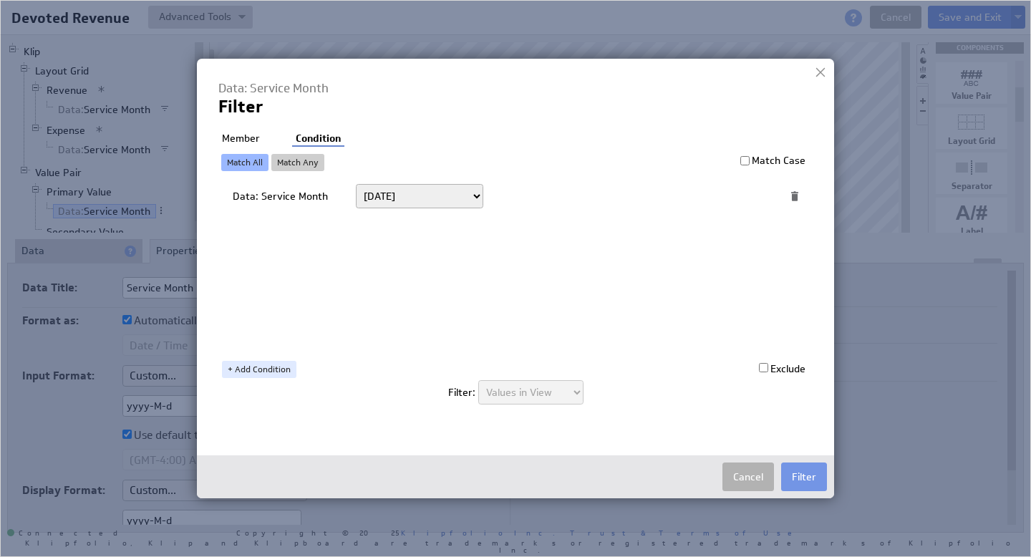
click at [450, 201] on select "Today Yesterday Unit to date In the last Last full On or after On or before ---…" at bounding box center [419, 196] width 127 height 24
select select "op:="
click at [745, 201] on span at bounding box center [745, 196] width 19 height 19
click at [740, 199] on span at bounding box center [745, 196] width 19 height 19
click at [731, 198] on input "text" at bounding box center [618, 196] width 236 height 23
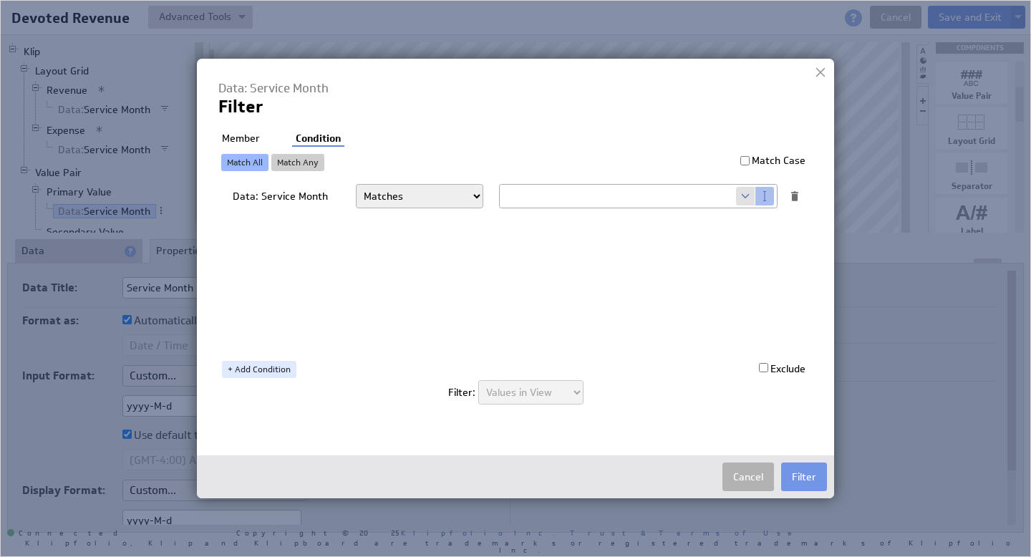
click at [743, 197] on span at bounding box center [745, 196] width 19 height 19
click at [730, 198] on select "Select... company.id company.name user.emailAddress user.firstName user.isAdmin…" at bounding box center [618, 196] width 236 height 23
select select "devoted_service_month"
click at [813, 478] on button "Filter" at bounding box center [804, 477] width 46 height 29
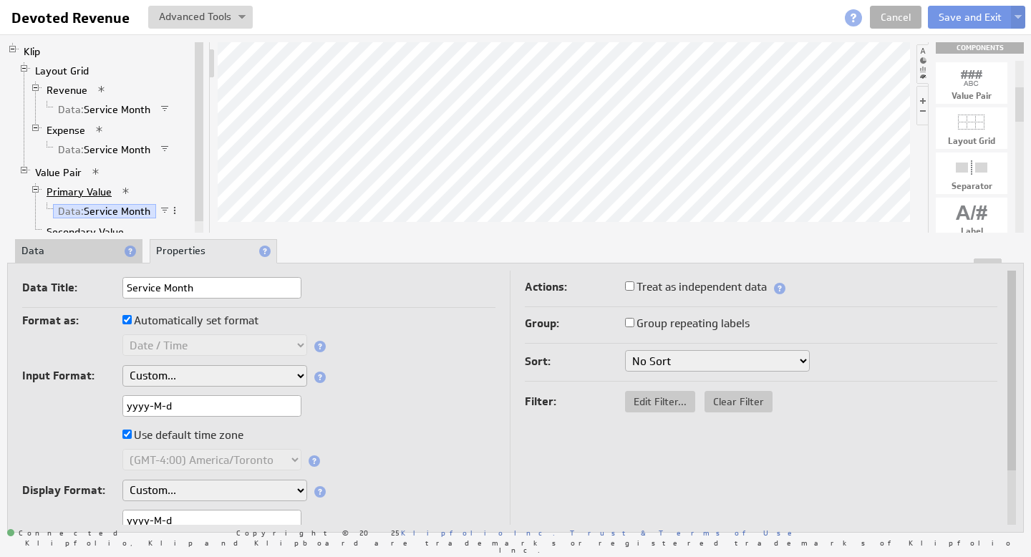
click at [74, 192] on link "Primary Value" at bounding box center [80, 192] width 76 height 14
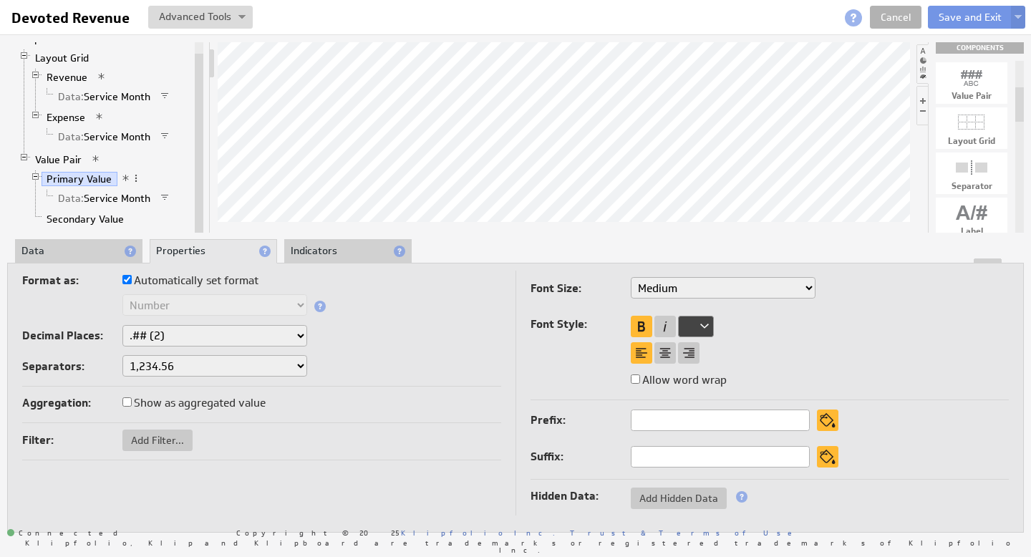
click at [71, 256] on li "Data" at bounding box center [78, 251] width 127 height 24
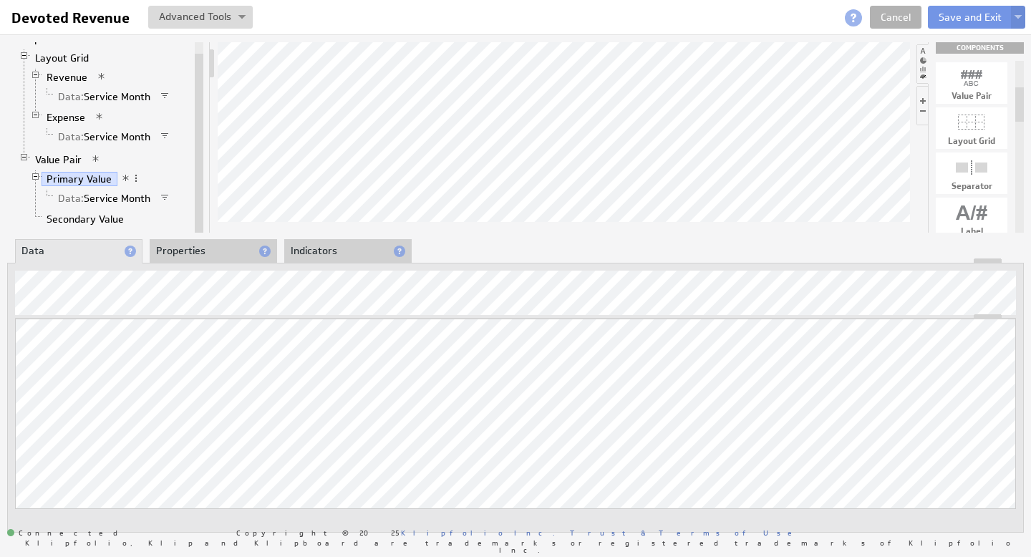
click at [180, 251] on li "Properties" at bounding box center [213, 251] width 127 height 24
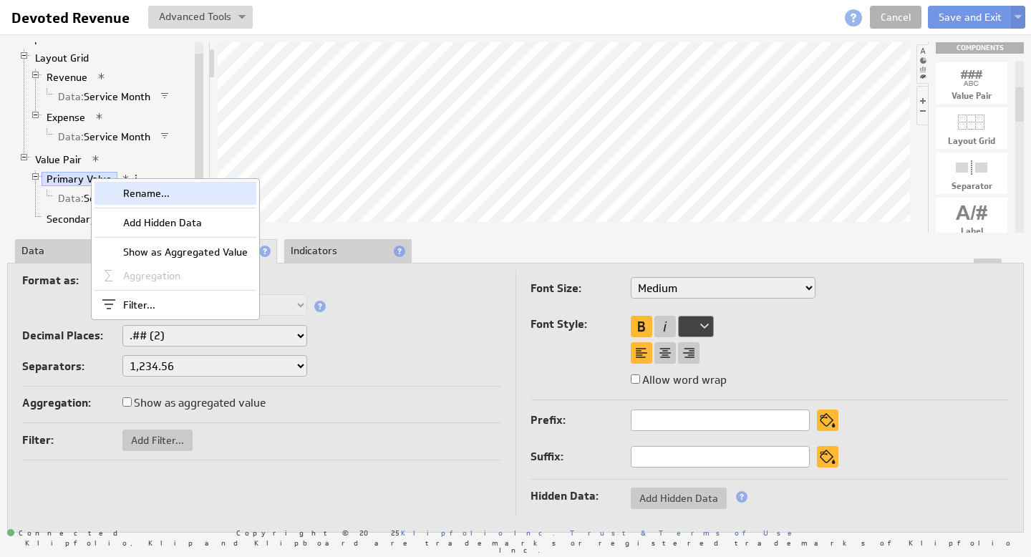
click at [154, 196] on div "Rename..." at bounding box center [176, 193] width 162 height 23
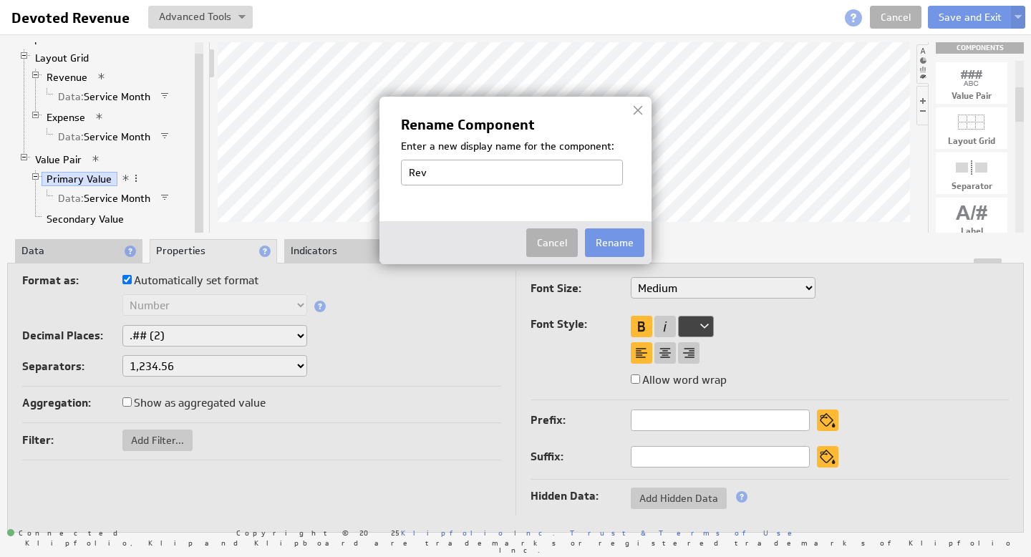
type input "Revenue"
click at [607, 240] on button "Rename" at bounding box center [614, 242] width 59 height 29
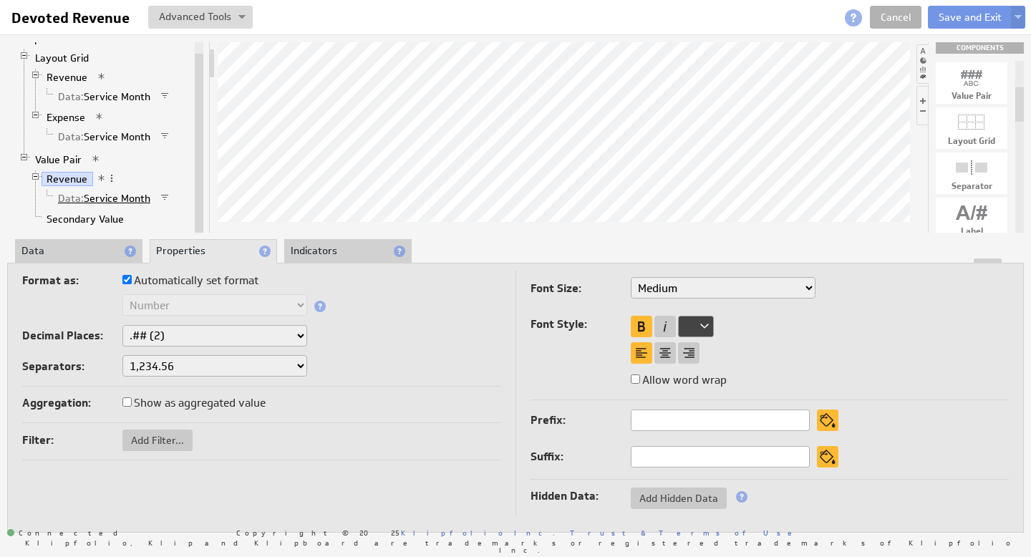
click at [102, 198] on link "Data: Service Month" at bounding box center [104, 198] width 103 height 14
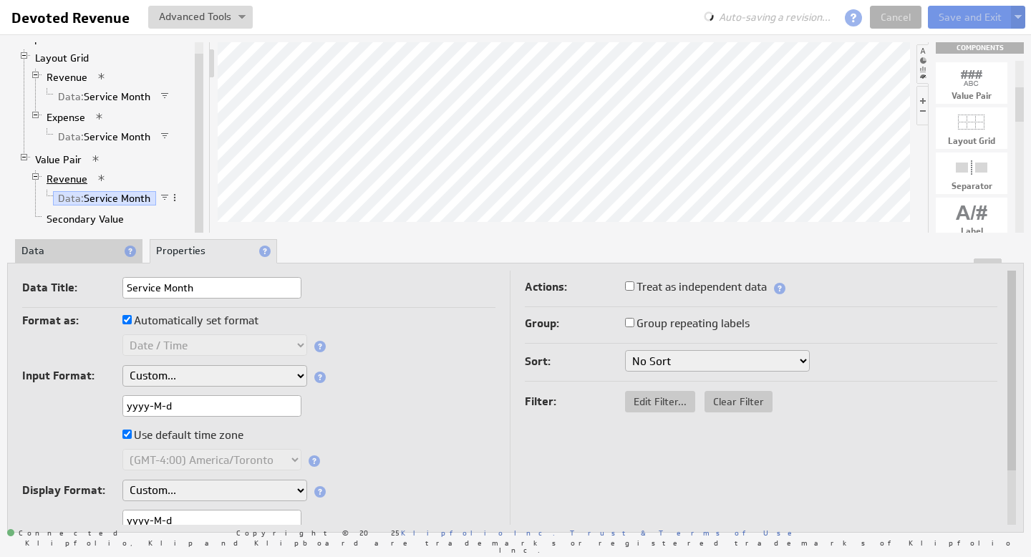
click at [79, 183] on link "Revenue" at bounding box center [68, 179] width 52 height 14
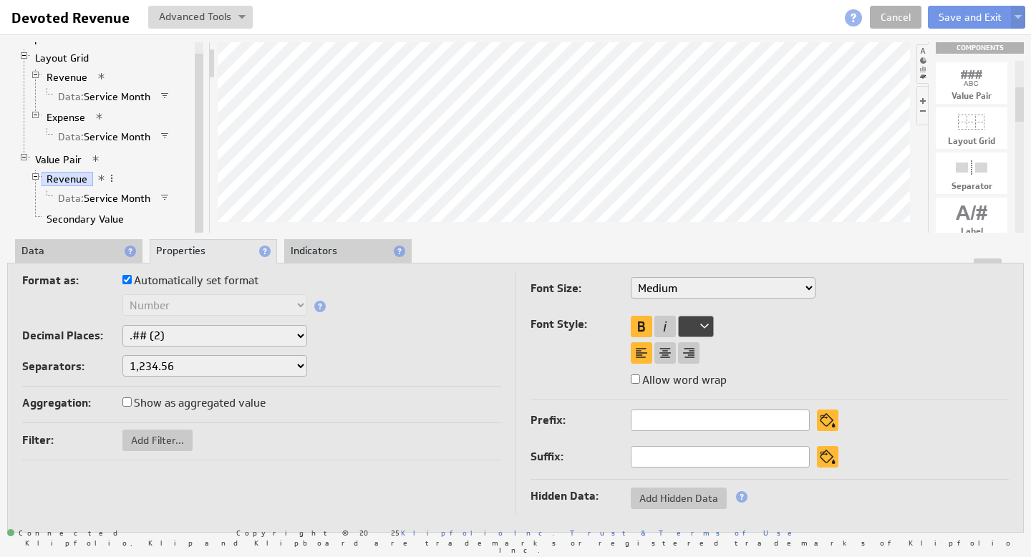
click at [808, 286] on select "XX-Small X-Small Small Medium Large X-Large XX-Large" at bounding box center [723, 287] width 185 height 21
select select "large"
click at [105, 197] on link "Data: Service Month" at bounding box center [104, 198] width 103 height 14
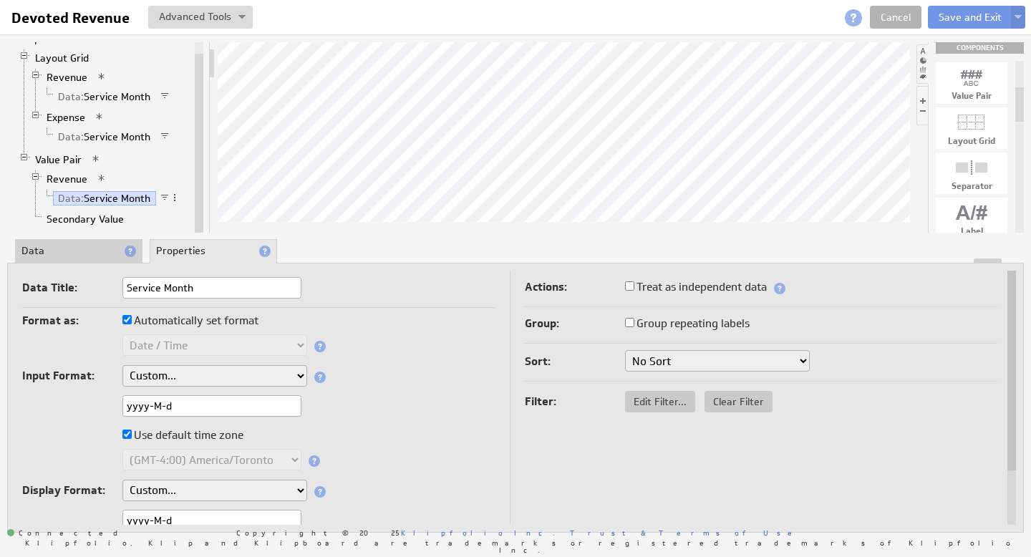
drag, startPoint x: 202, startPoint y: 406, endPoint x: 27, endPoint y: 406, distance: 174.7
click at [29, 405] on div "yyyy-M-d" at bounding box center [258, 407] width 473 height 24
paste input "mm-d"
type input "yyyy-mm-dd"
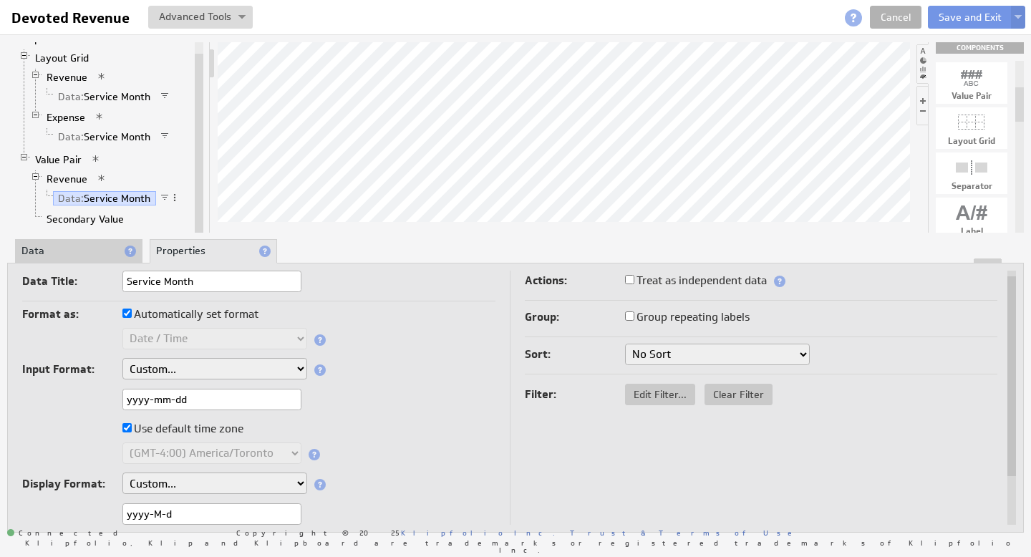
drag, startPoint x: 135, startPoint y: 513, endPoint x: 87, endPoint y: 508, distance: 48.3
click at [108, 512] on div "yyyy-M-d" at bounding box center [258, 515] width 473 height 24
paste input "mm-d"
type input "yyyy-mm-dd"
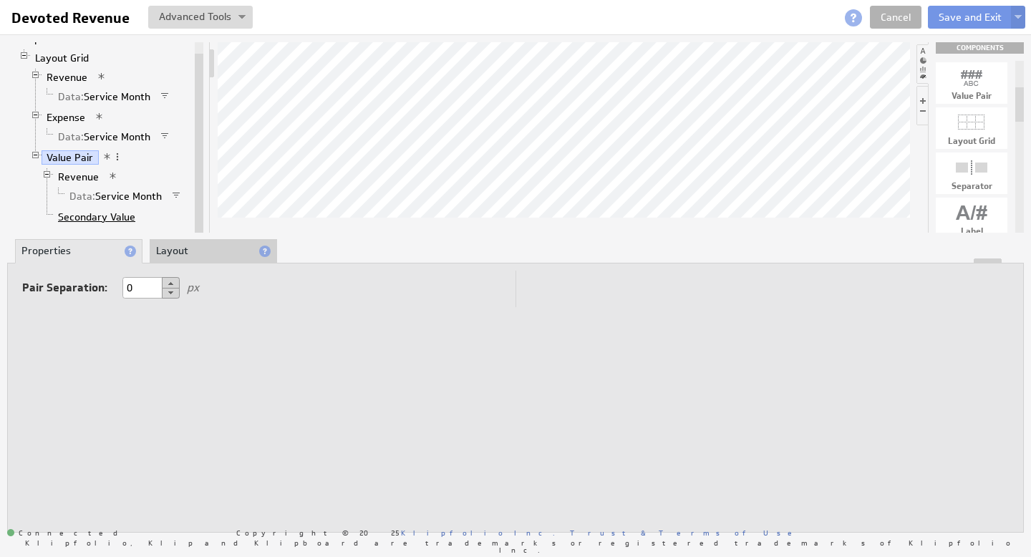
click at [101, 218] on link "Secondary Value" at bounding box center [97, 217] width 88 height 14
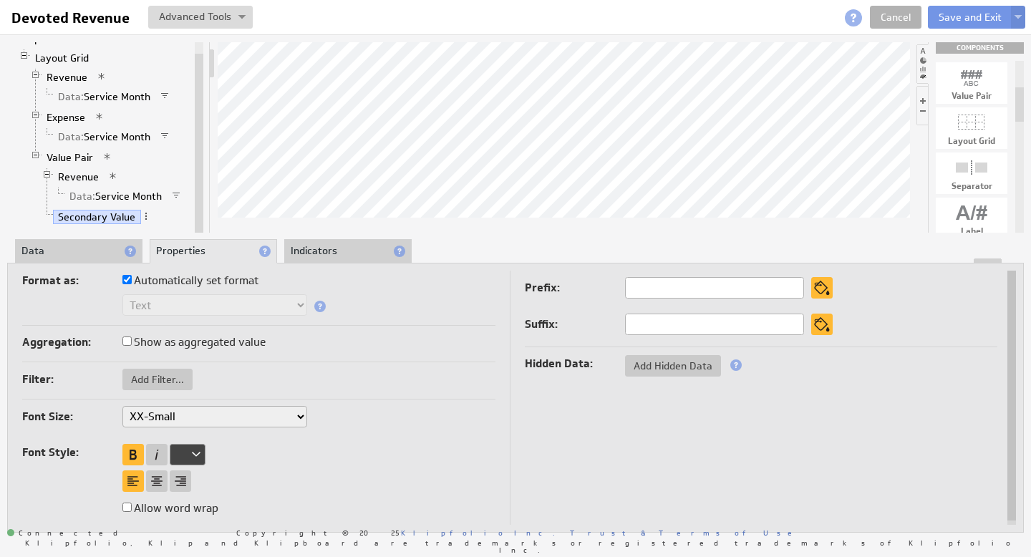
click at [75, 248] on li "Data" at bounding box center [78, 251] width 127 height 24
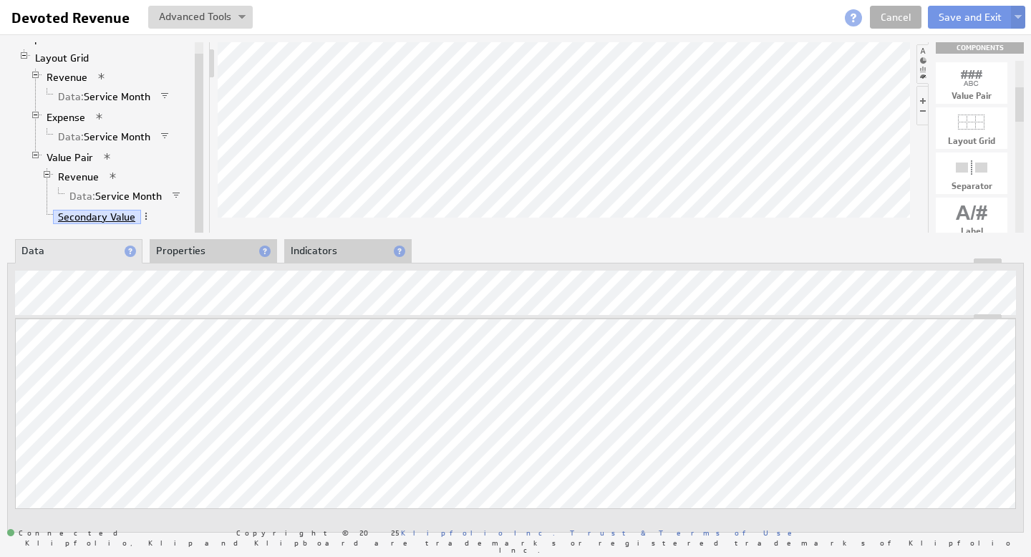
click at [105, 217] on link "Secondary Value" at bounding box center [97, 217] width 88 height 14
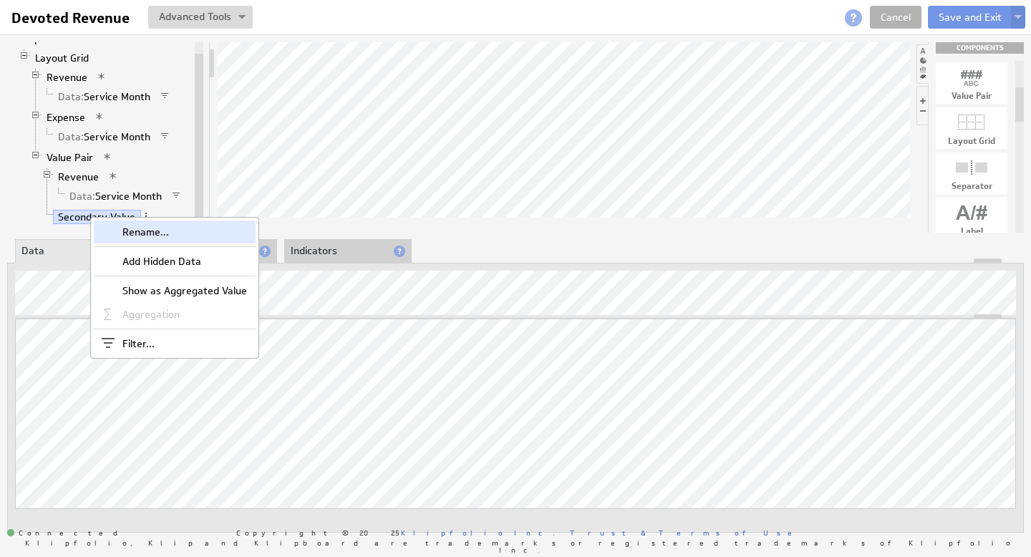
click at [153, 233] on div "Rename..." at bounding box center [175, 232] width 162 height 23
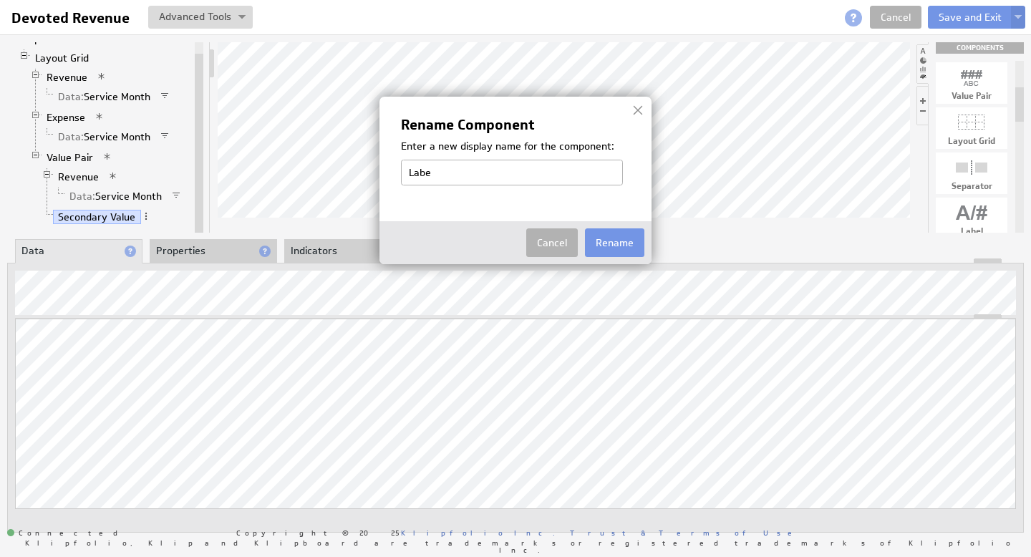
type input "Label_Revenue"
click at [611, 243] on button "Rename" at bounding box center [614, 242] width 59 height 29
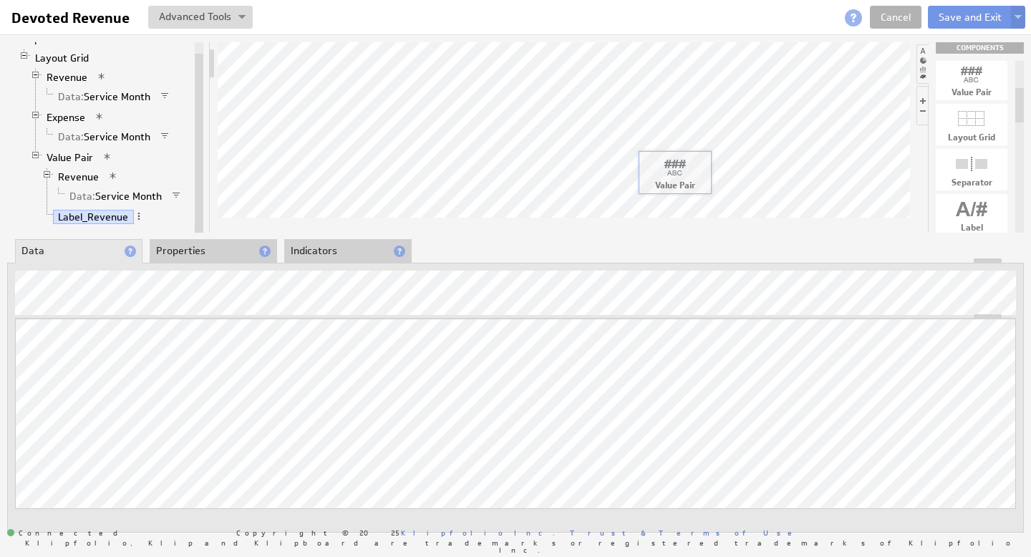
drag, startPoint x: 973, startPoint y: 83, endPoint x: 676, endPoint y: 175, distance: 311.2
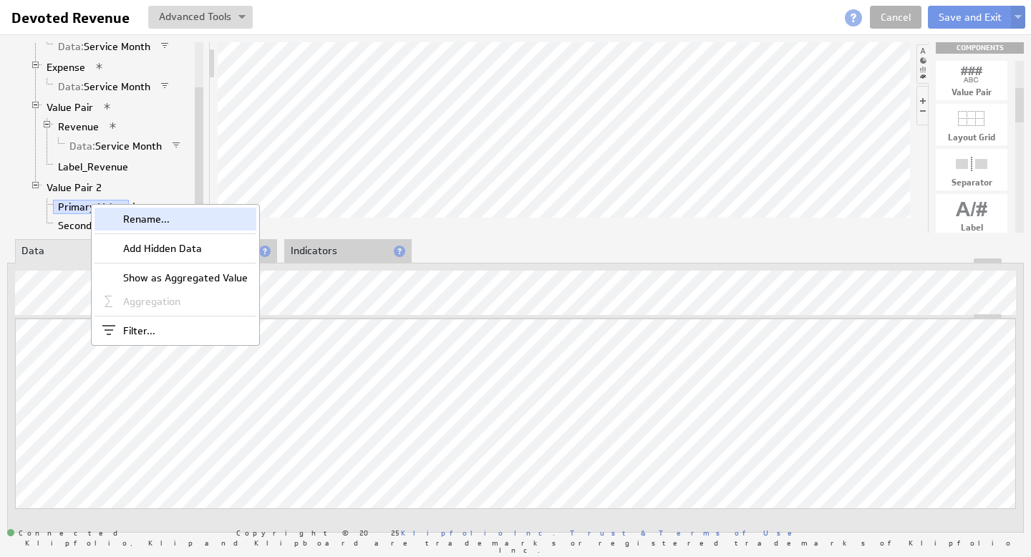
click at [131, 215] on div "Rename..." at bounding box center [176, 219] width 162 height 23
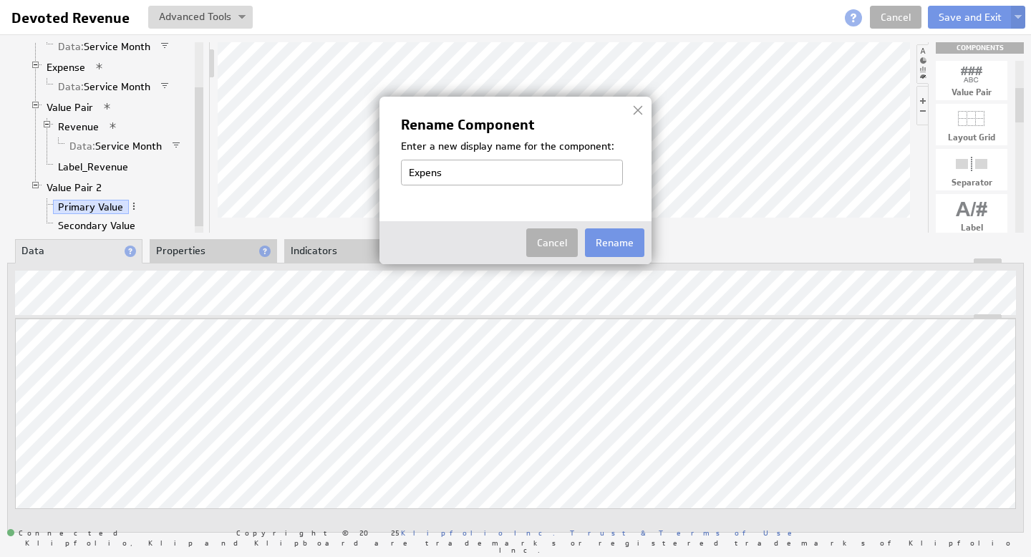
type input "Expense"
click at [616, 245] on button "Rename" at bounding box center [614, 242] width 59 height 29
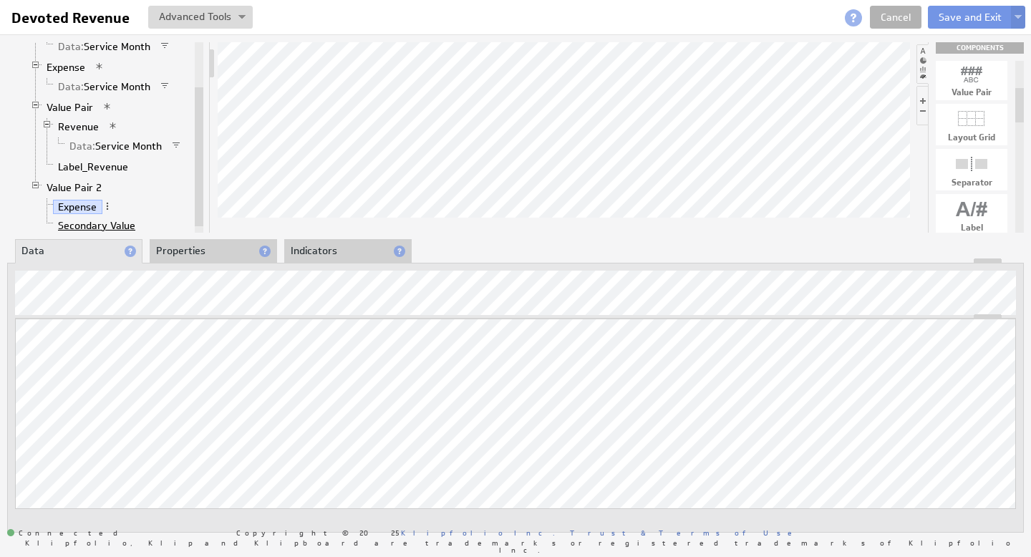
click at [101, 225] on link "Secondary Value" at bounding box center [97, 225] width 88 height 14
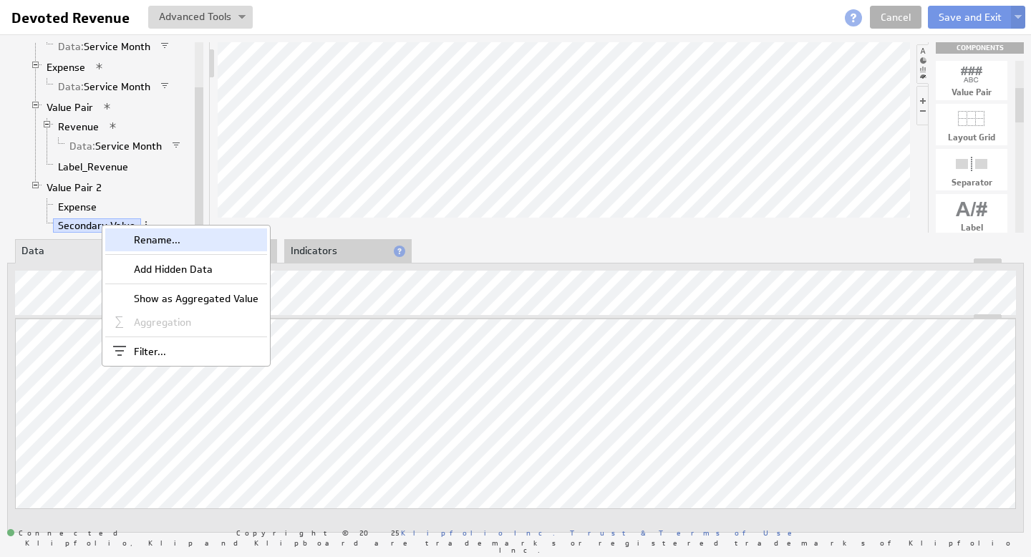
click at [158, 235] on div "Rename..." at bounding box center [186, 239] width 162 height 23
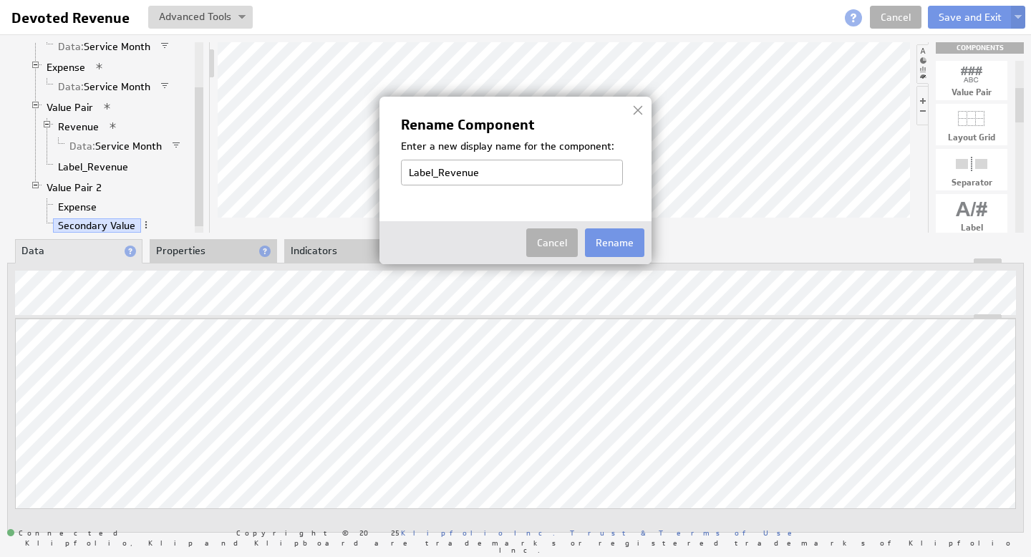
drag, startPoint x: 440, startPoint y: 171, endPoint x: 536, endPoint y: 170, distance: 96.0
click at [536, 170] on input "Label_Revenue" at bounding box center [512, 173] width 222 height 26
type input "Label_Expense"
click at [627, 249] on button "Rename" at bounding box center [614, 242] width 59 height 29
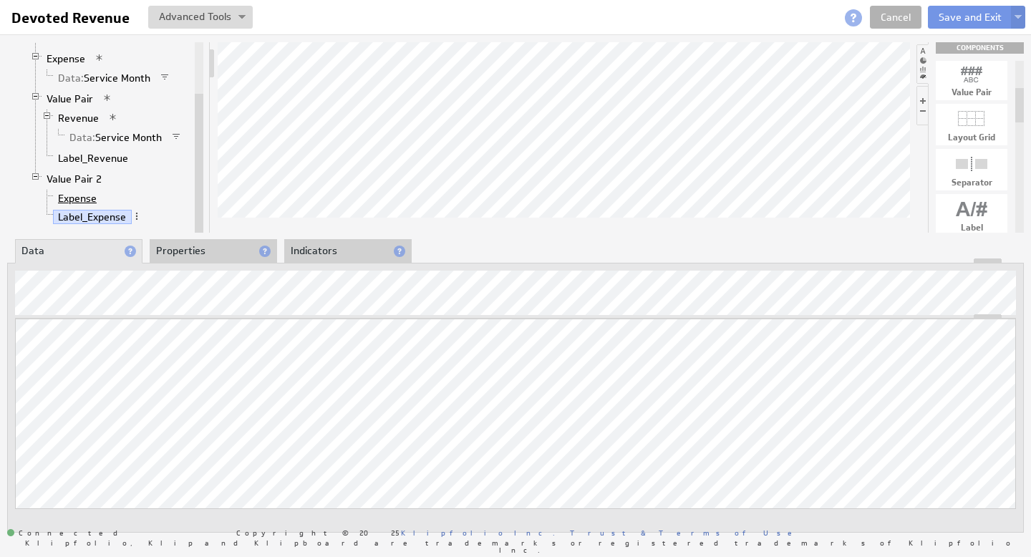
click at [84, 203] on link "Expense" at bounding box center [77, 198] width 49 height 14
click at [107, 200] on span at bounding box center [107, 198] width 10 height 10
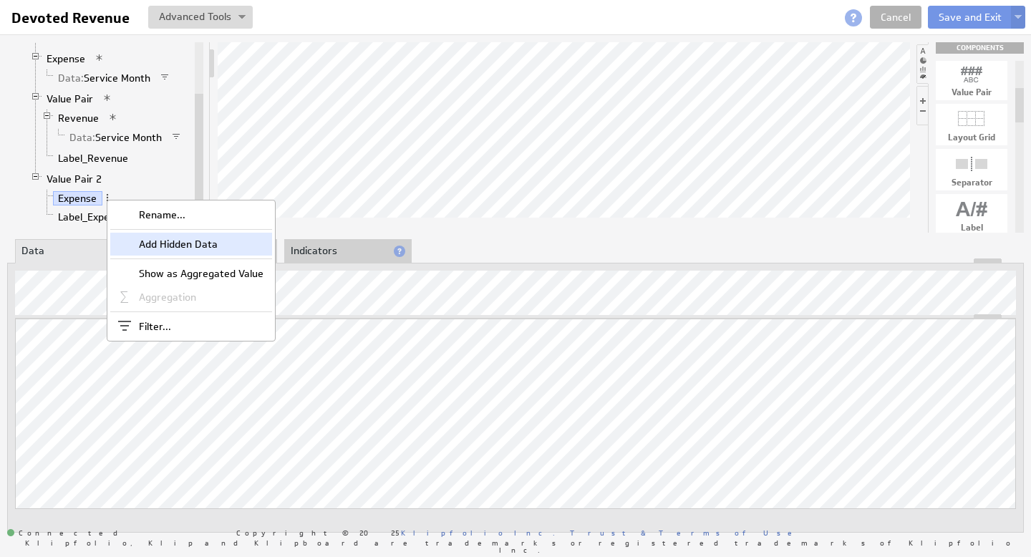
click at [156, 241] on div "Add Hidden Data" at bounding box center [191, 244] width 162 height 23
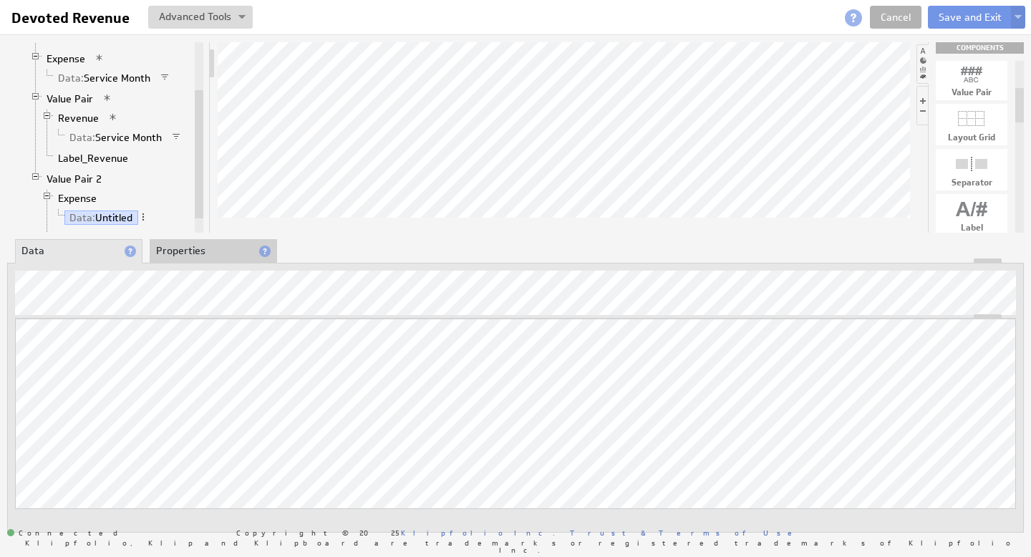
click at [192, 256] on li "Properties" at bounding box center [213, 251] width 127 height 24
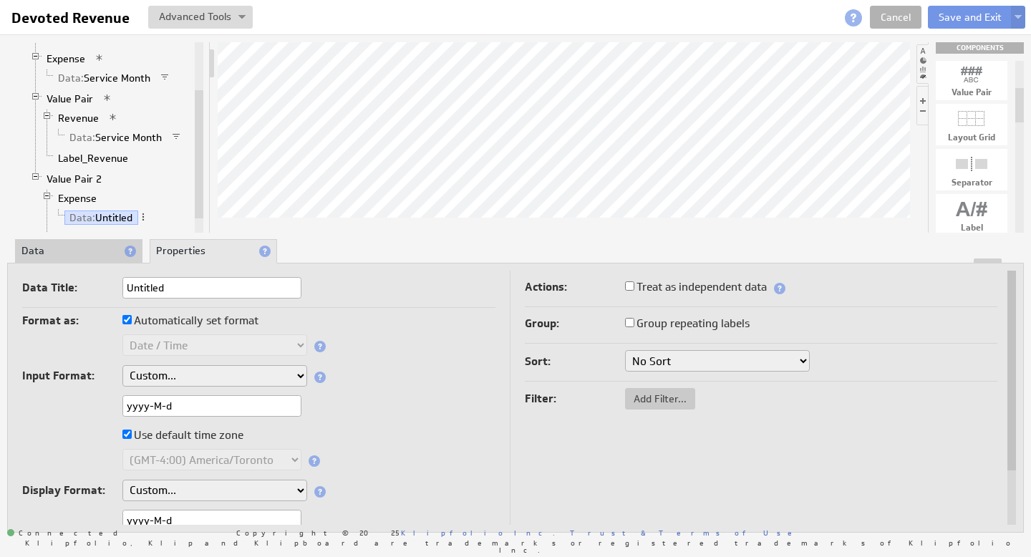
drag, startPoint x: 198, startPoint y: 402, endPoint x: 29, endPoint y: 395, distance: 169.1
click at [48, 398] on div "yyyy-M-d" at bounding box center [258, 407] width 473 height 24
paste input "mm-d"
type input "yyyy-mm-dd"
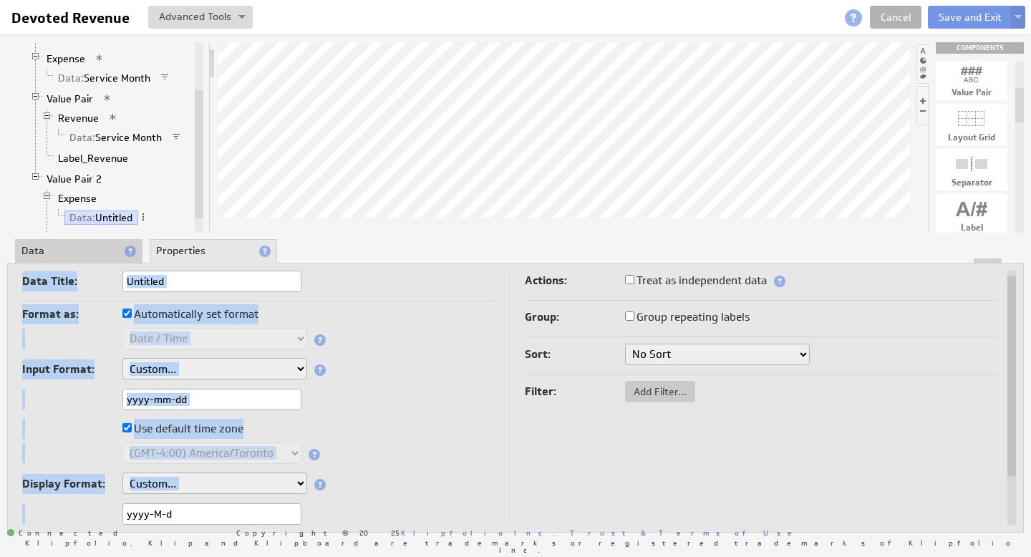
drag, startPoint x: 203, startPoint y: 518, endPoint x: 62, endPoint y: 511, distance: 141.3
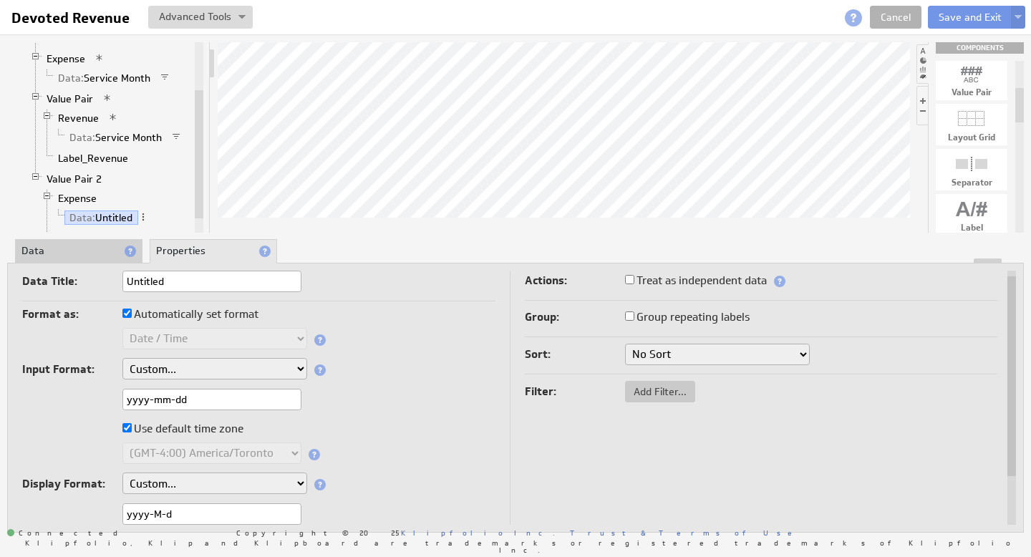
click at [184, 513] on input "yyyy-M-d" at bounding box center [211, 513] width 179 height 21
click at [69, 511] on div "yyyy-M-d" at bounding box center [258, 515] width 473 height 24
paste input "mm-d"
type input "yyyy-mm-dd"
click at [662, 381] on button "Add Filter..." at bounding box center [660, 391] width 70 height 21
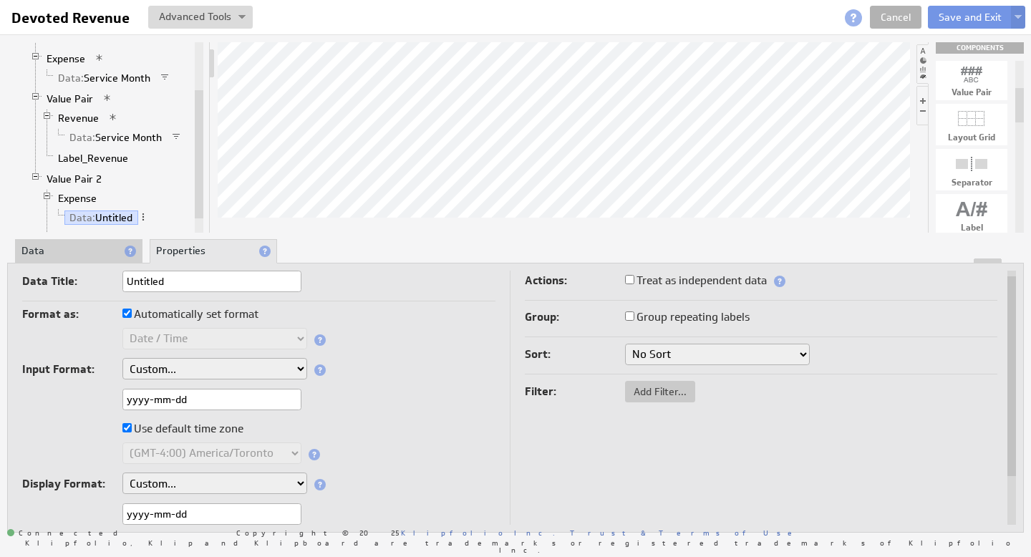
checkbox input "true"
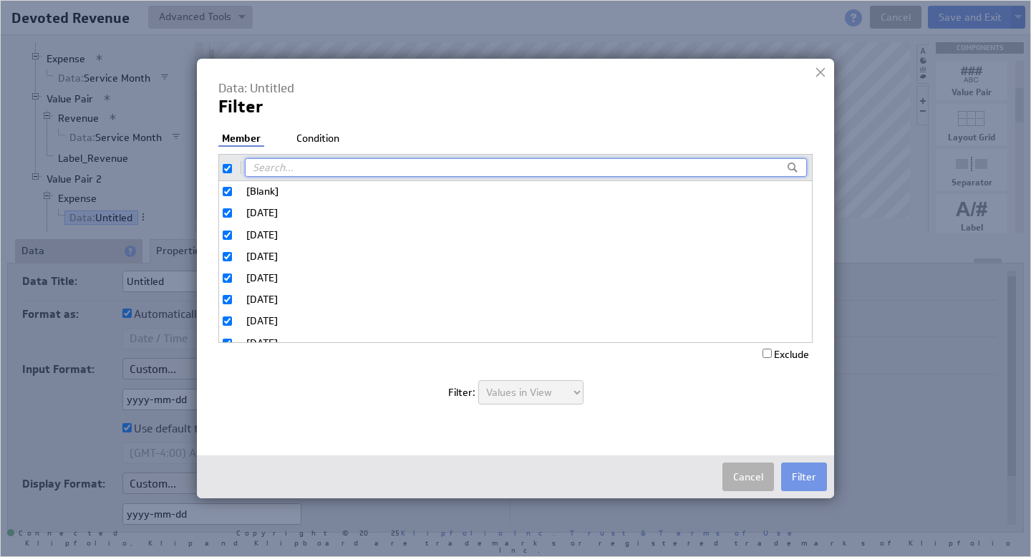
click at [229, 170] on input "checkbox" at bounding box center [227, 168] width 9 height 9
checkbox input "false"
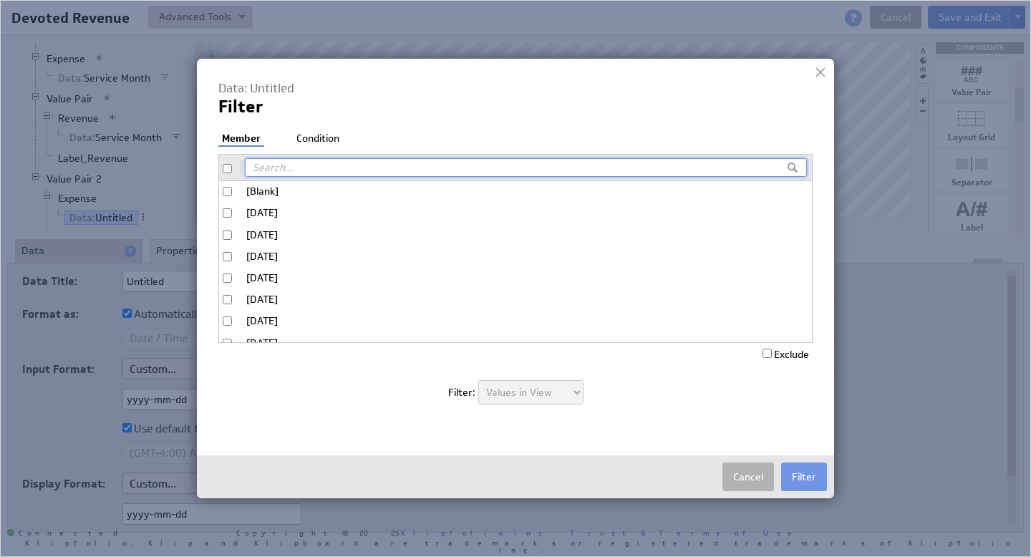
checkbox input "false"
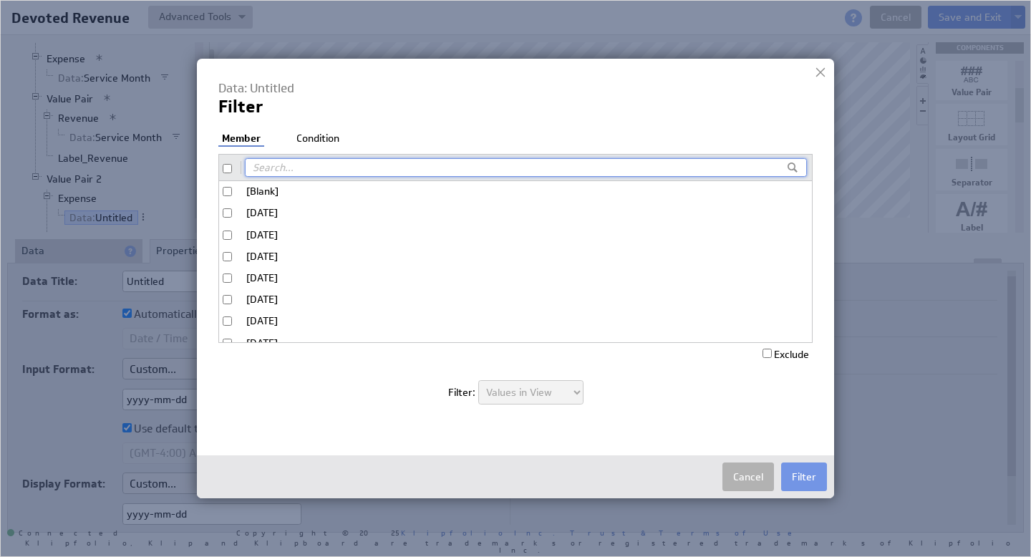
checkbox input "false"
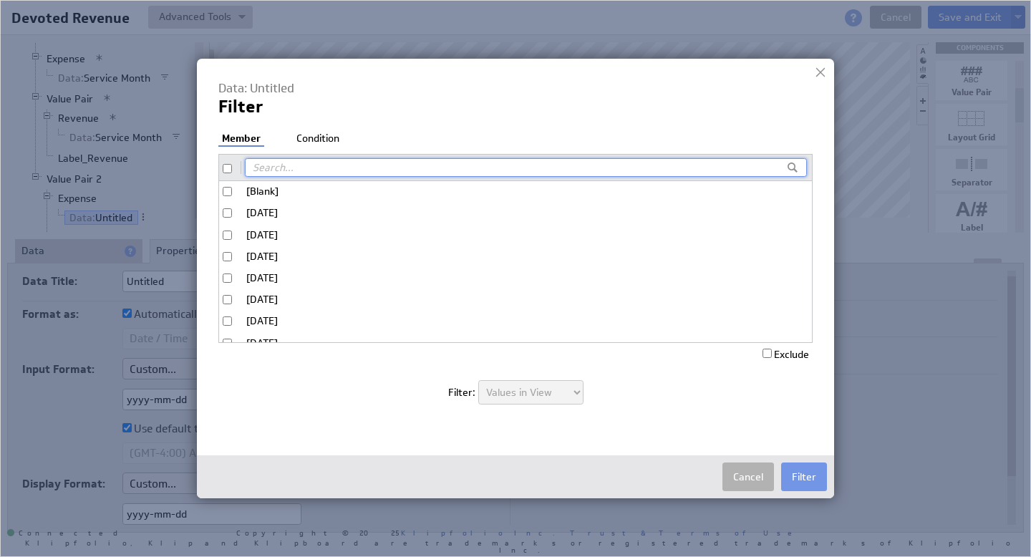
checkbox input "false"
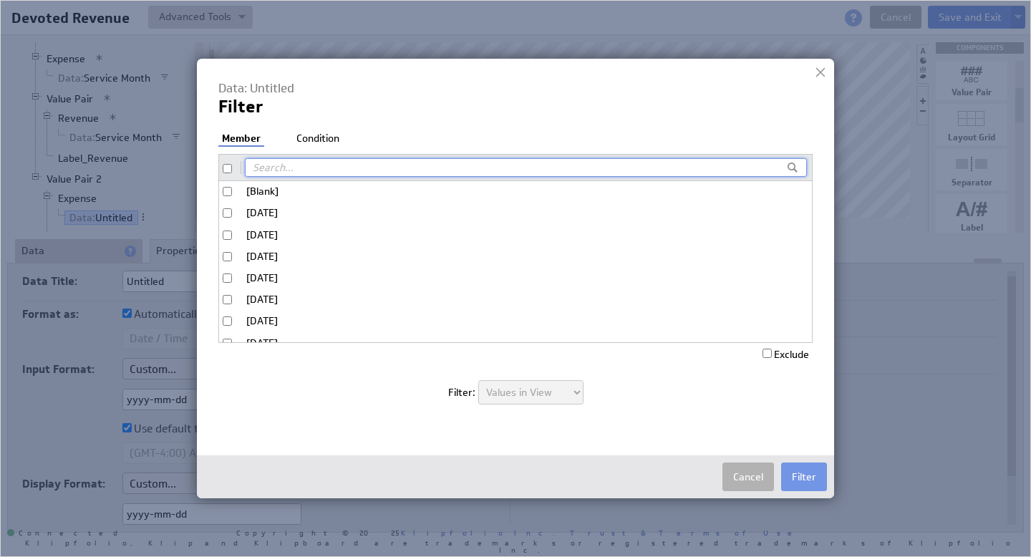
checkbox input "false"
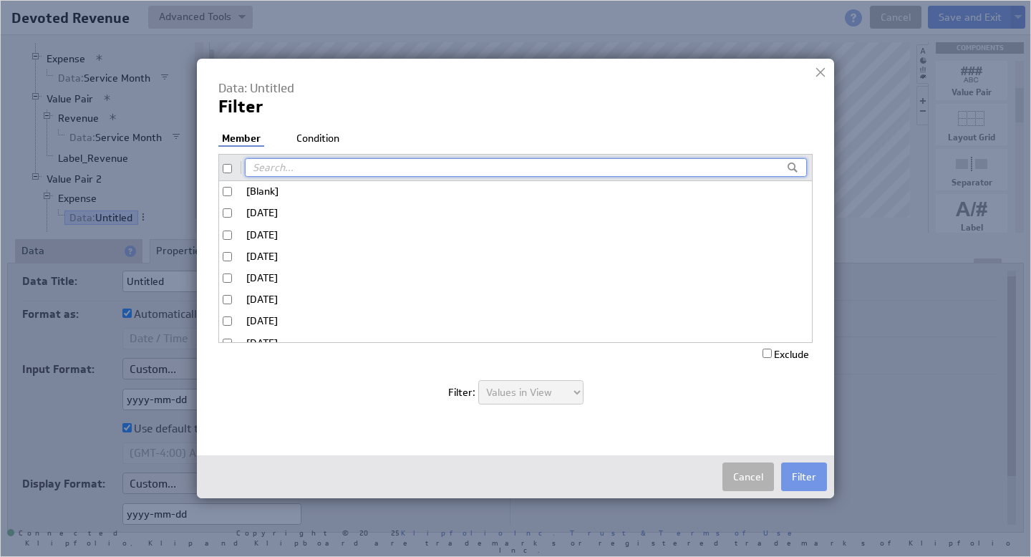
checkbox input "false"
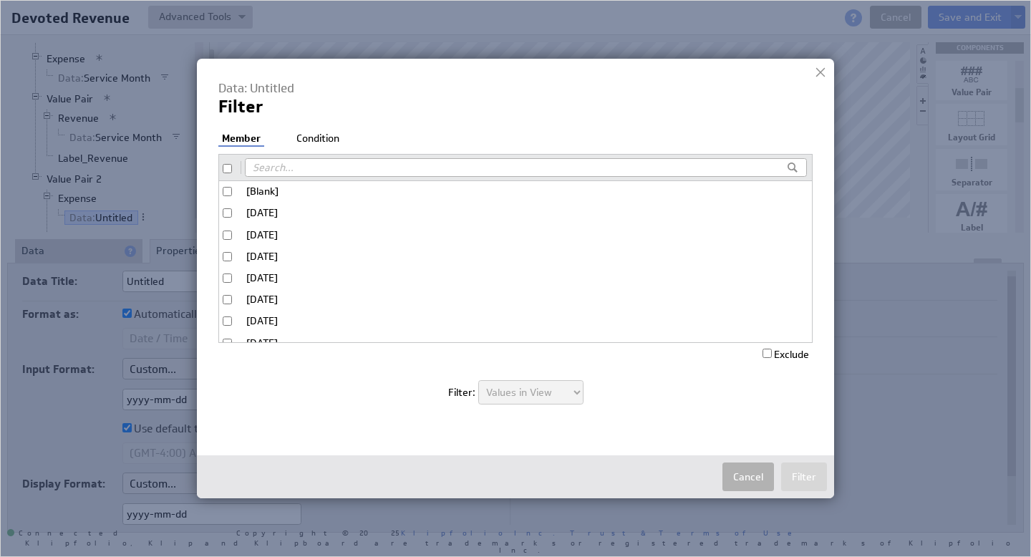
click at [224, 190] on input "[Blank]" at bounding box center [227, 191] width 9 height 9
checkbox input "true"
drag, startPoint x: 770, startPoint y: 350, endPoint x: 781, endPoint y: 354, distance: 12.2
click at [770, 350] on label "Exclude" at bounding box center [786, 354] width 47 height 13
click at [770, 350] on input "Exclude" at bounding box center [767, 353] width 9 height 9
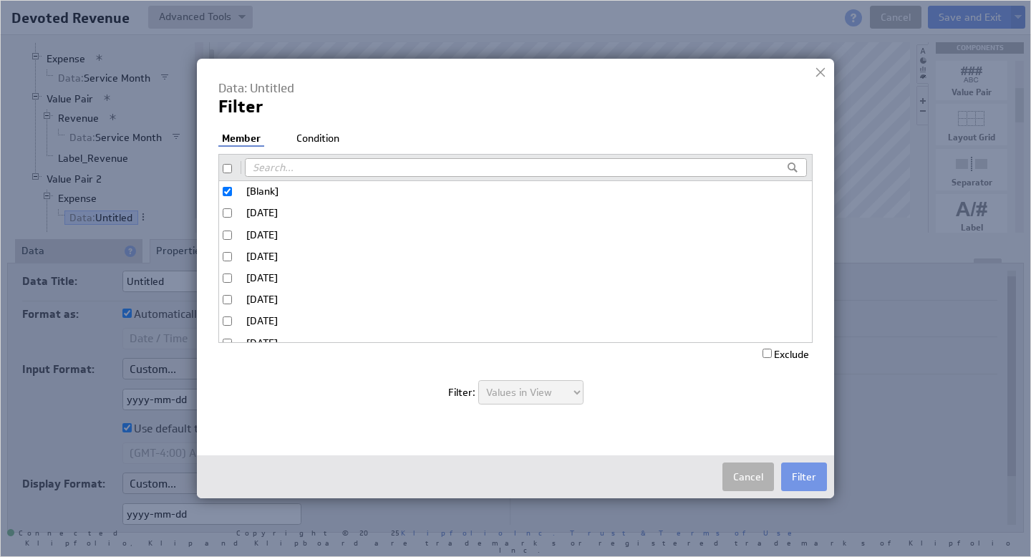
checkbox input "true"
click at [318, 130] on div "Data: Untitled Filter Filter: Member Condition [Blank] 2023-07-01 2023-08-01 20…" at bounding box center [515, 249] width 594 height 339
click at [314, 136] on li "Condition" at bounding box center [318, 139] width 50 height 14
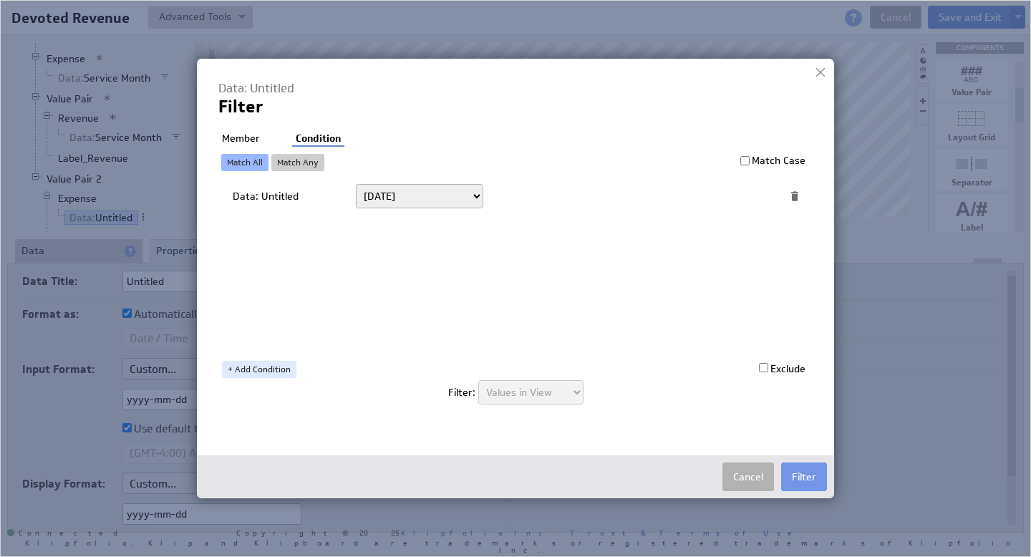
click at [436, 201] on select "Today Yesterday Unit to date In the last Last full On or after On or before ---…" at bounding box center [419, 196] width 127 height 24
select select "op:="
click at [744, 196] on span at bounding box center [745, 196] width 19 height 19
click at [740, 196] on span at bounding box center [745, 196] width 19 height 19
click at [734, 196] on input "text" at bounding box center [618, 196] width 236 height 23
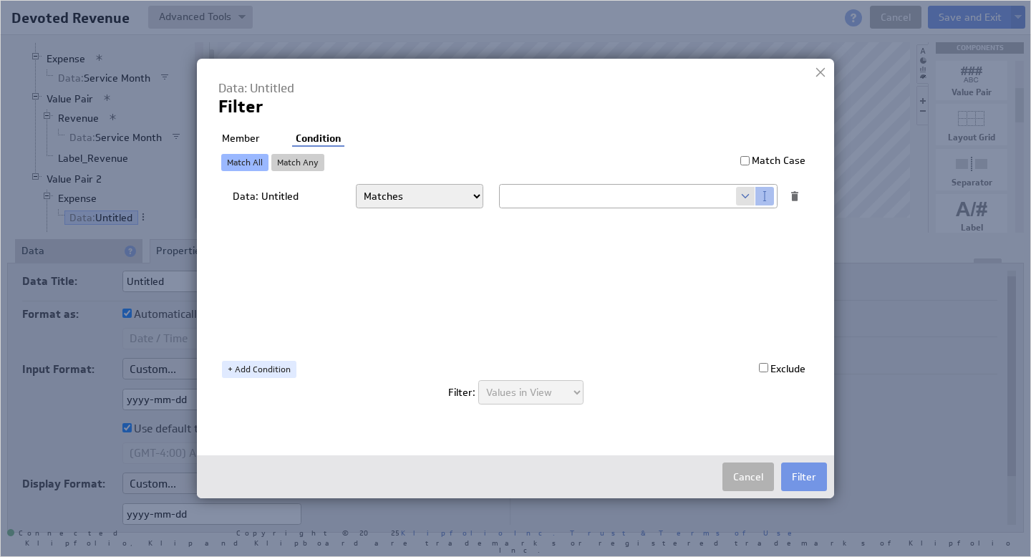
click at [740, 196] on span at bounding box center [745, 196] width 19 height 19
click at [732, 198] on select "Select... company.id company.name user.emailAddress user.firstName user.isAdmin…" at bounding box center [618, 196] width 236 height 23
select select "devoted_service_month"
click at [809, 480] on button "Filter" at bounding box center [804, 477] width 46 height 29
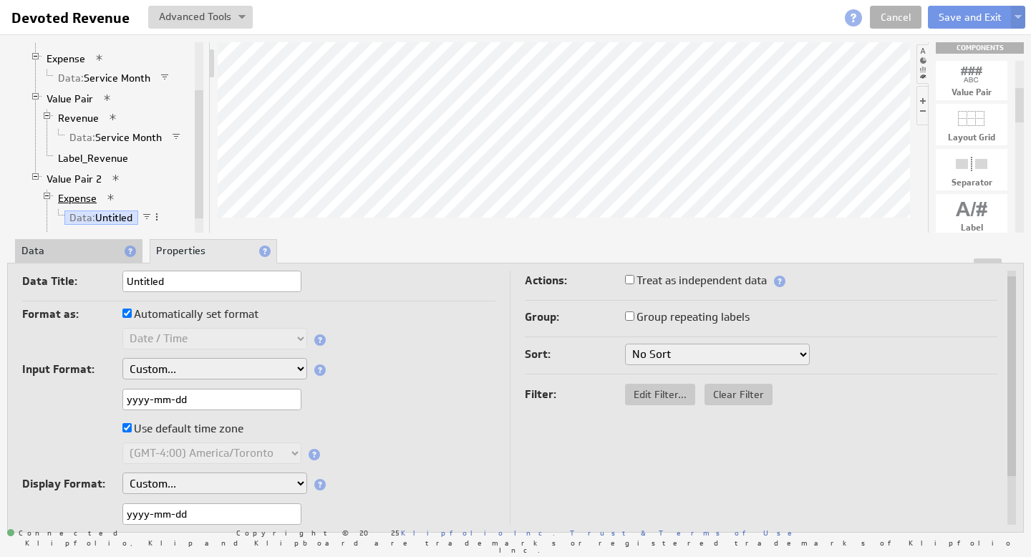
click at [89, 199] on link "Expense" at bounding box center [77, 198] width 49 height 14
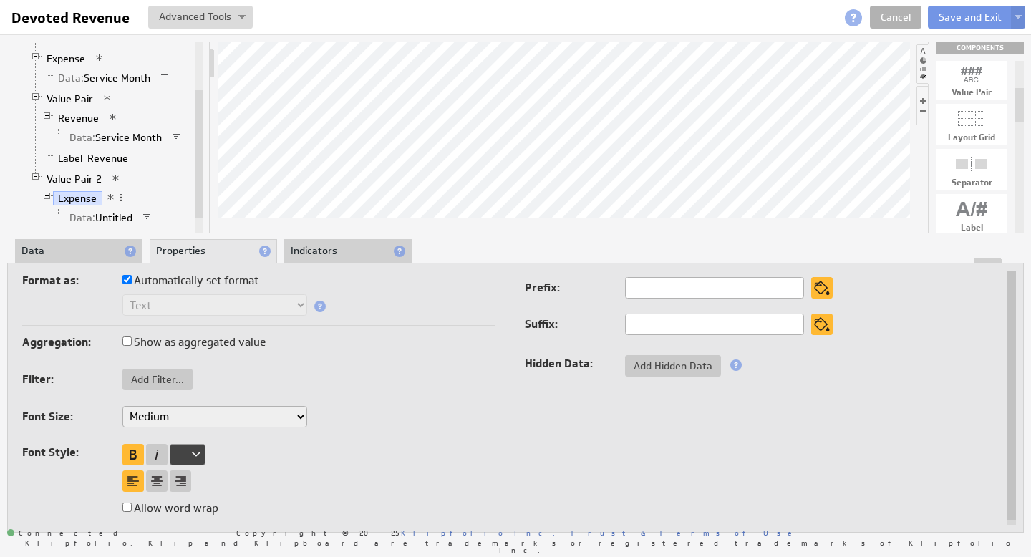
click at [68, 196] on link "Expense" at bounding box center [77, 198] width 49 height 14
click at [53, 251] on li "Data" at bounding box center [78, 251] width 127 height 24
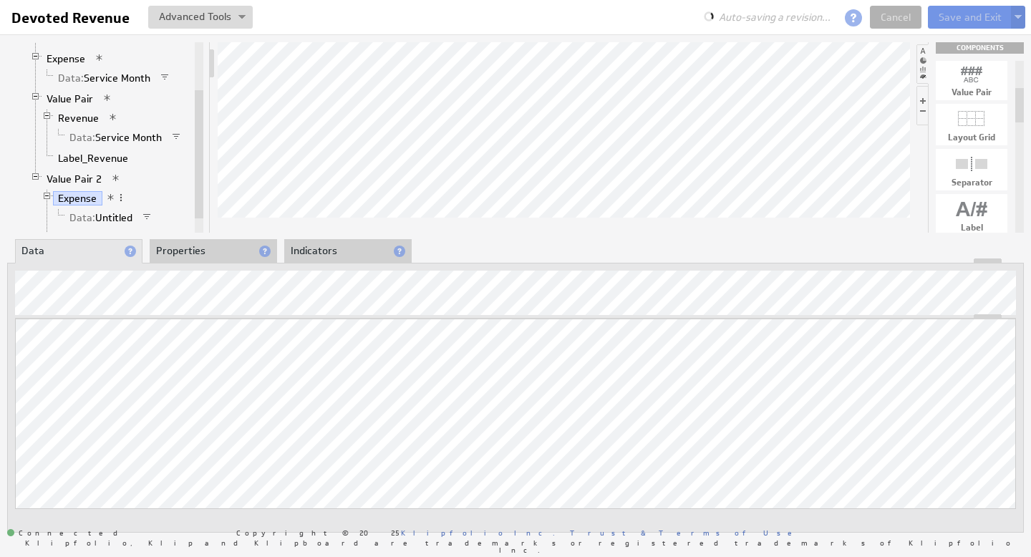
click at [201, 250] on li "Properties" at bounding box center [213, 251] width 127 height 24
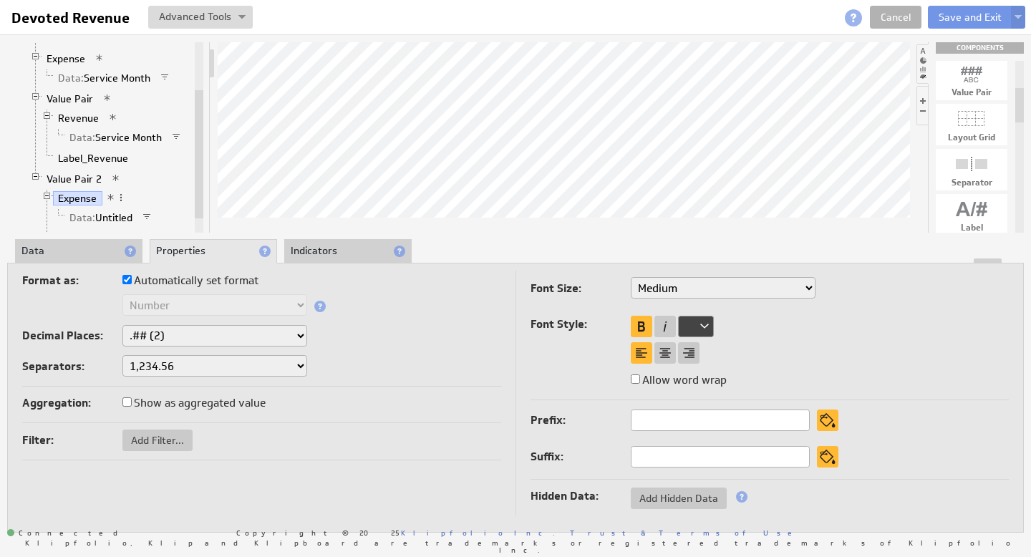
click at [814, 289] on select "XX-Small X-Small Small Medium Large X-Large XX-Large" at bounding box center [723, 287] width 185 height 21
select select "large"
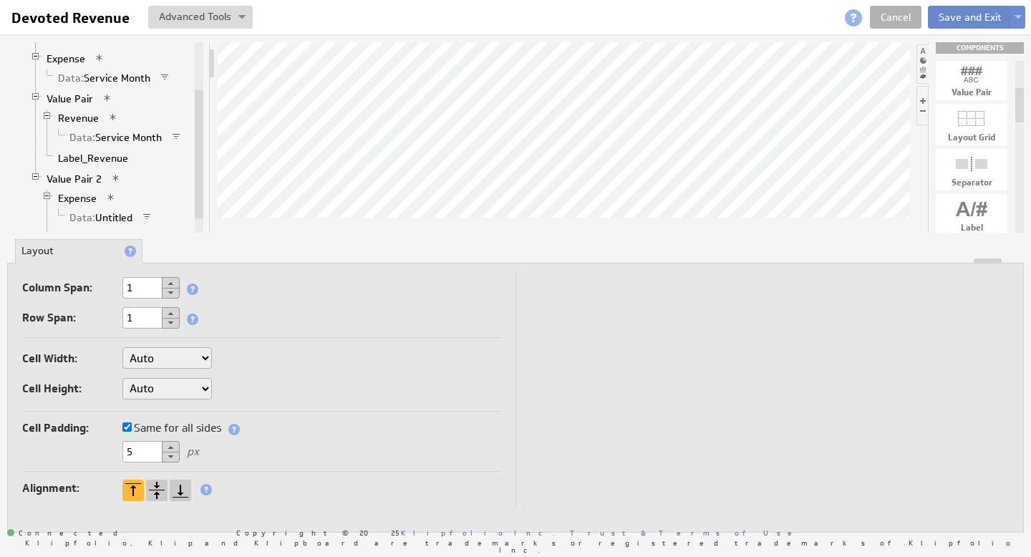
click at [960, 18] on button "Save and Exit" at bounding box center [970, 17] width 85 height 23
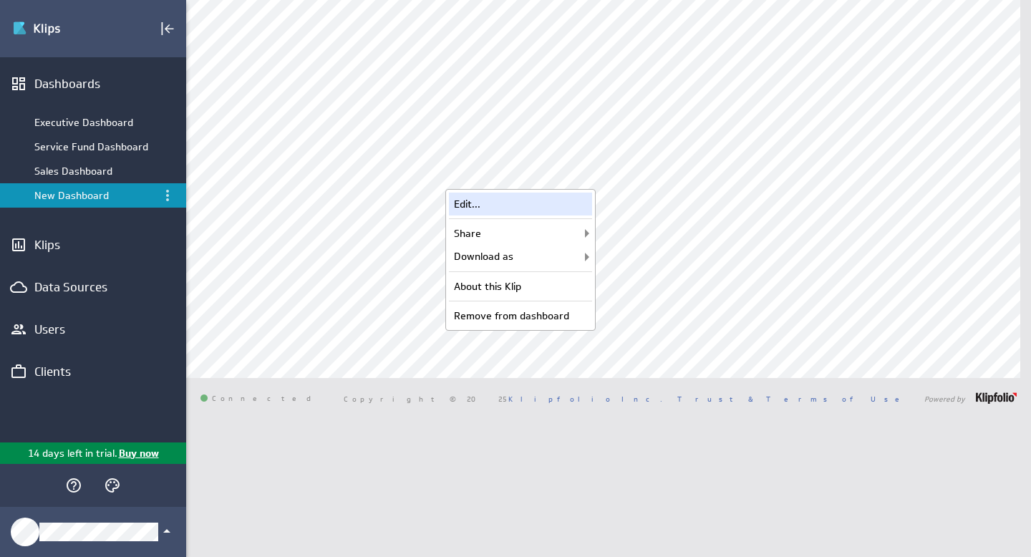
click at [500, 206] on div "Edit..." at bounding box center [520, 204] width 143 height 23
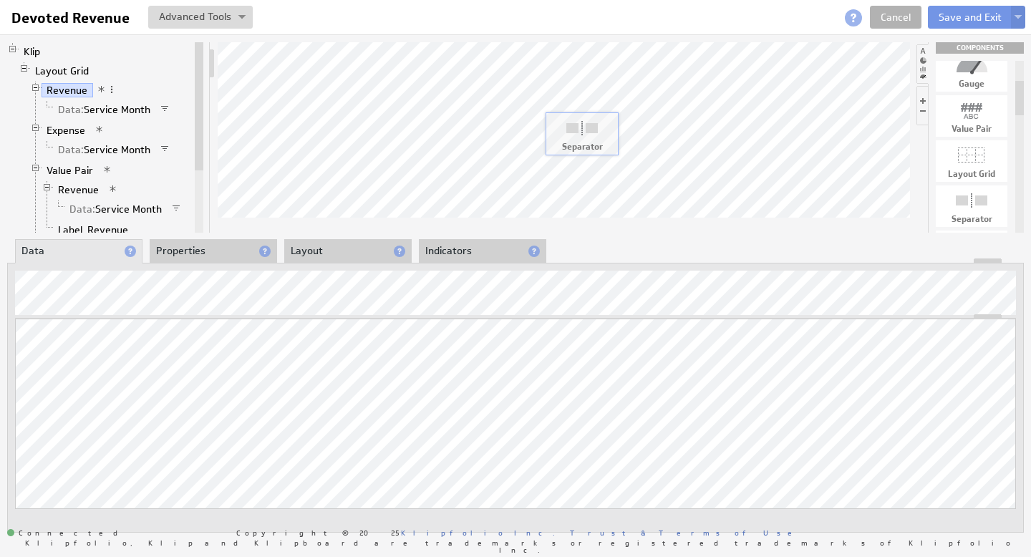
drag, startPoint x: 976, startPoint y: 206, endPoint x: 586, endPoint y: 133, distance: 397.1
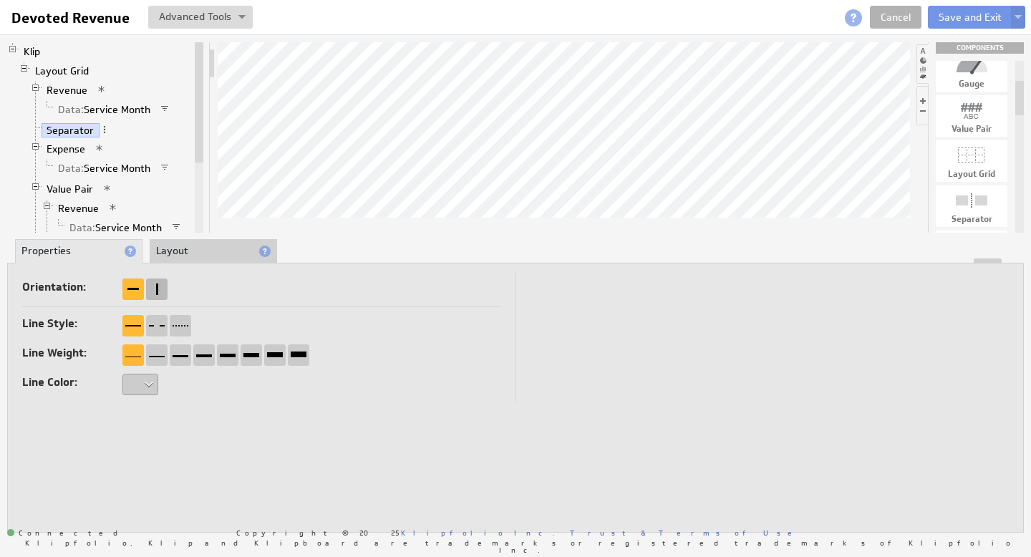
click at [161, 290] on div at bounding box center [156, 289] width 21 height 21
drag, startPoint x: 975, startPoint y: 206, endPoint x: 540, endPoint y: 178, distance: 435.5
click at [155, 287] on div at bounding box center [156, 289] width 21 height 21
click at [199, 254] on li "Layout" at bounding box center [213, 251] width 127 height 24
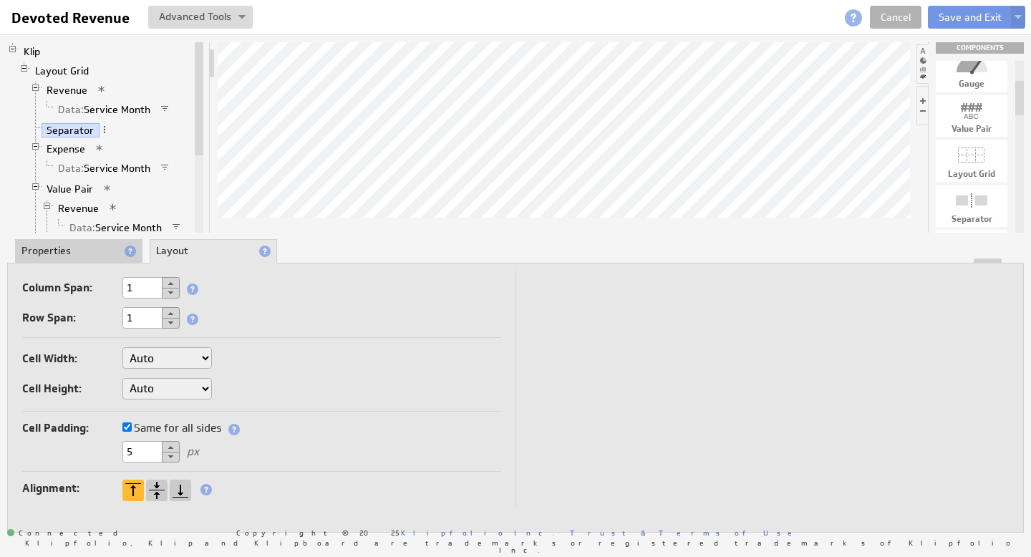
click at [169, 457] on button at bounding box center [171, 457] width 18 height 11
click at [171, 441] on button at bounding box center [171, 446] width 18 height 11
type input "5"
click at [173, 355] on select "Auto Custom..." at bounding box center [167, 357] width 90 height 21
select select "cust"
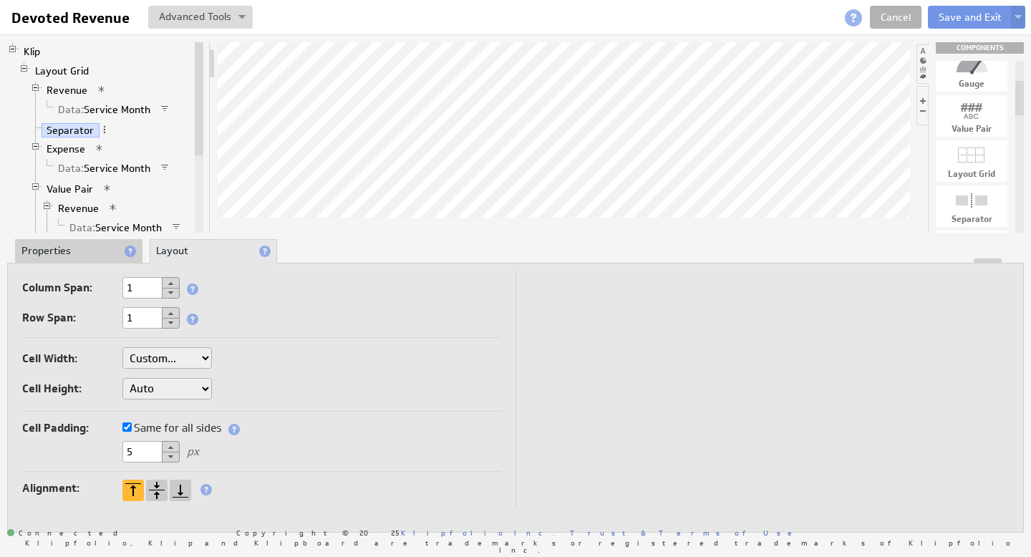
select select "cust"
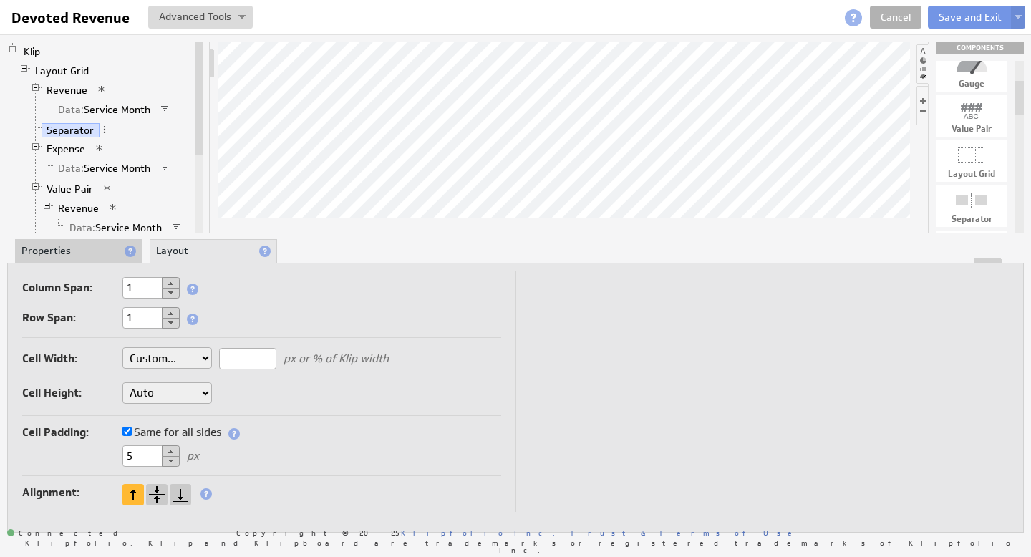
click at [241, 361] on input "text" at bounding box center [247, 358] width 57 height 21
type input "20"
click at [594, 287] on td at bounding box center [762, 391] width 493 height 241
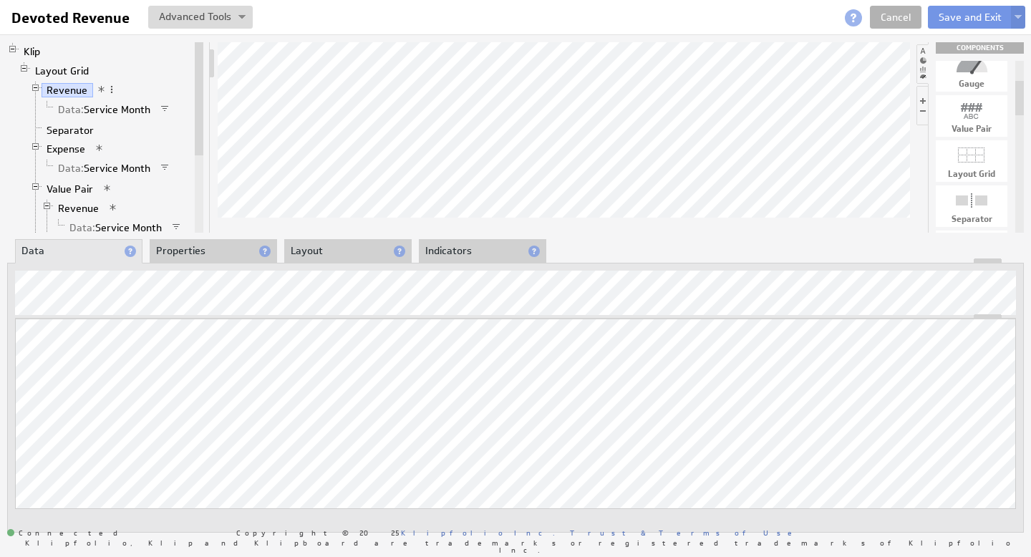
click at [36, 85] on div at bounding box center [35, 88] width 11 height 11
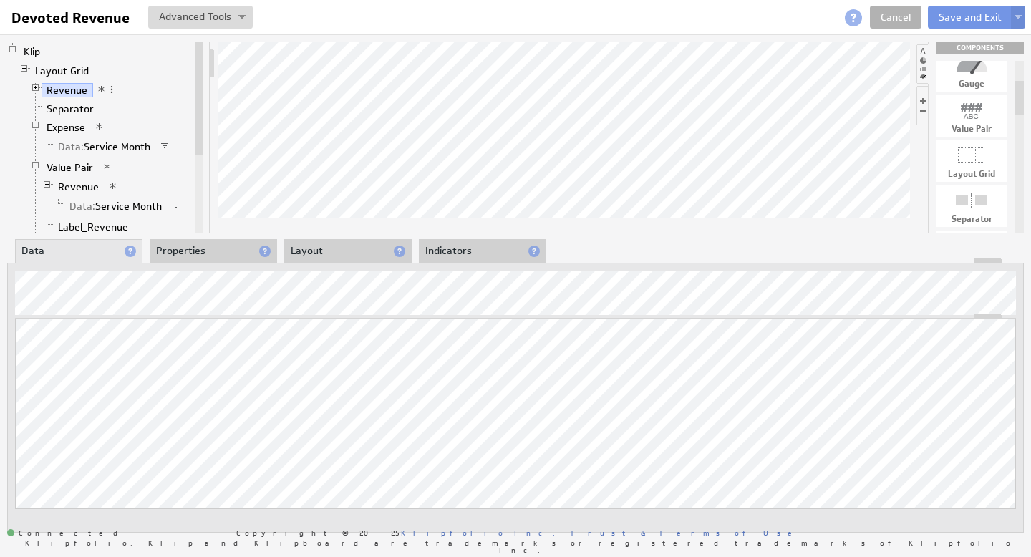
click at [35, 123] on div at bounding box center [35, 125] width 11 height 11
click at [112, 90] on span at bounding box center [112, 90] width 10 height 10
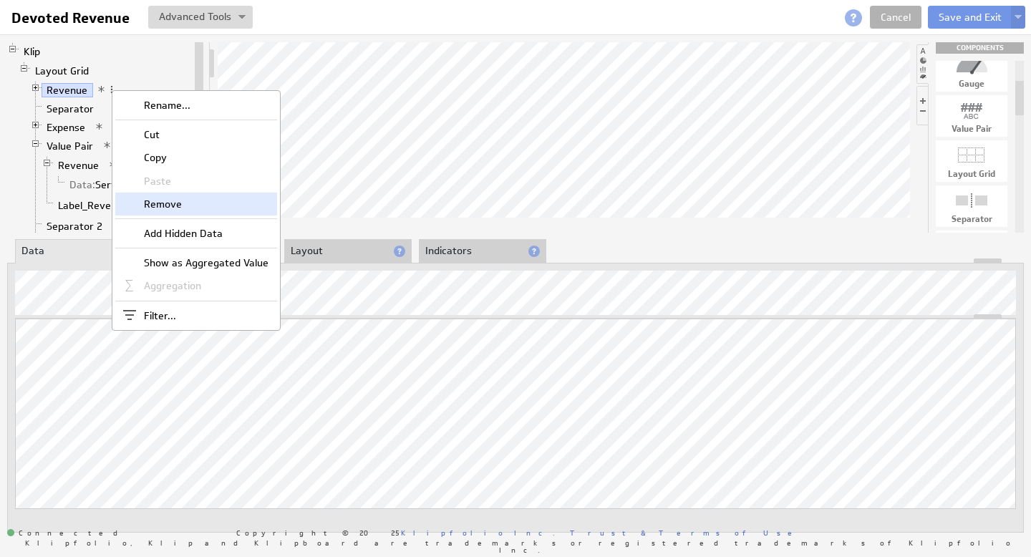
click at [158, 206] on div "Remove" at bounding box center [196, 204] width 162 height 23
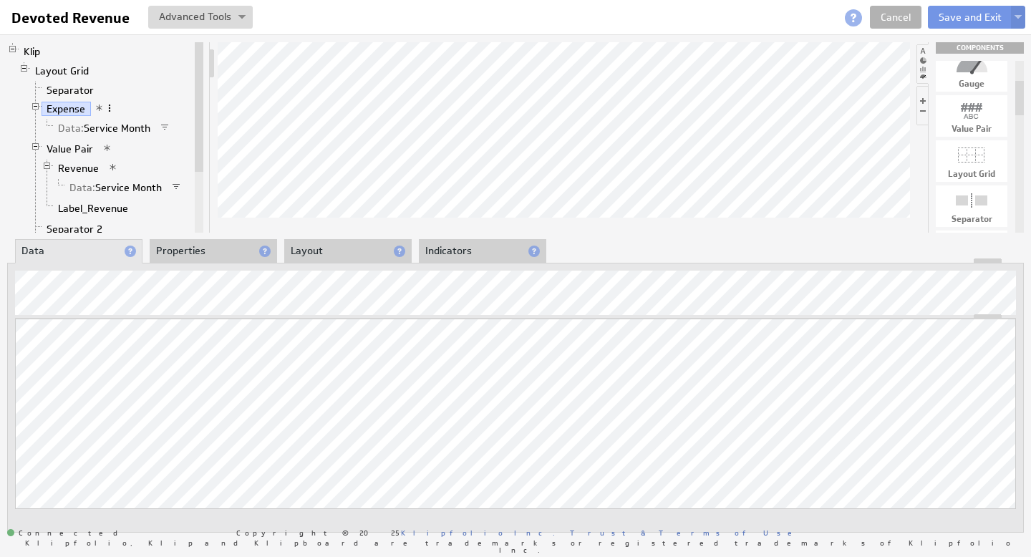
click at [110, 107] on span at bounding box center [110, 108] width 10 height 10
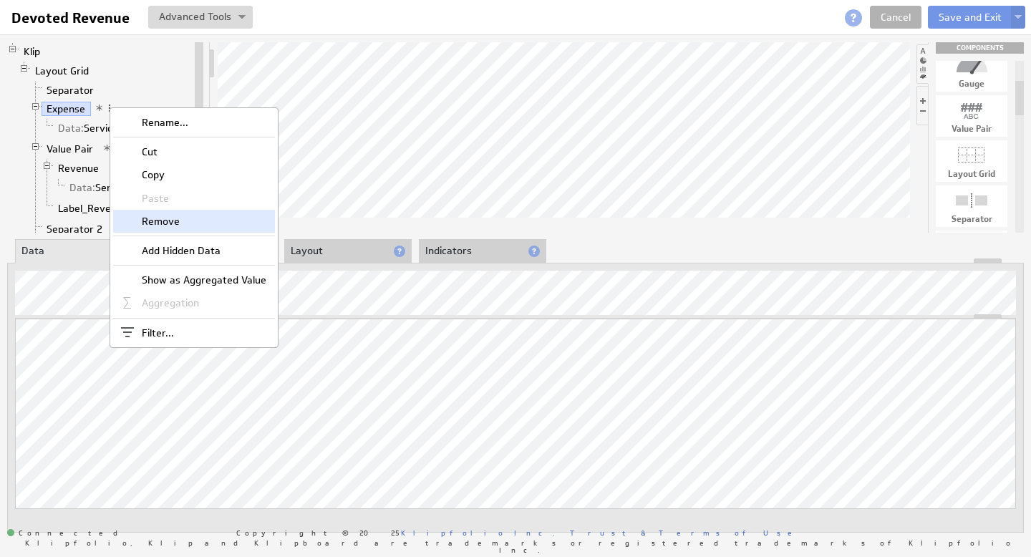
click at [175, 224] on div "Remove" at bounding box center [194, 221] width 162 height 23
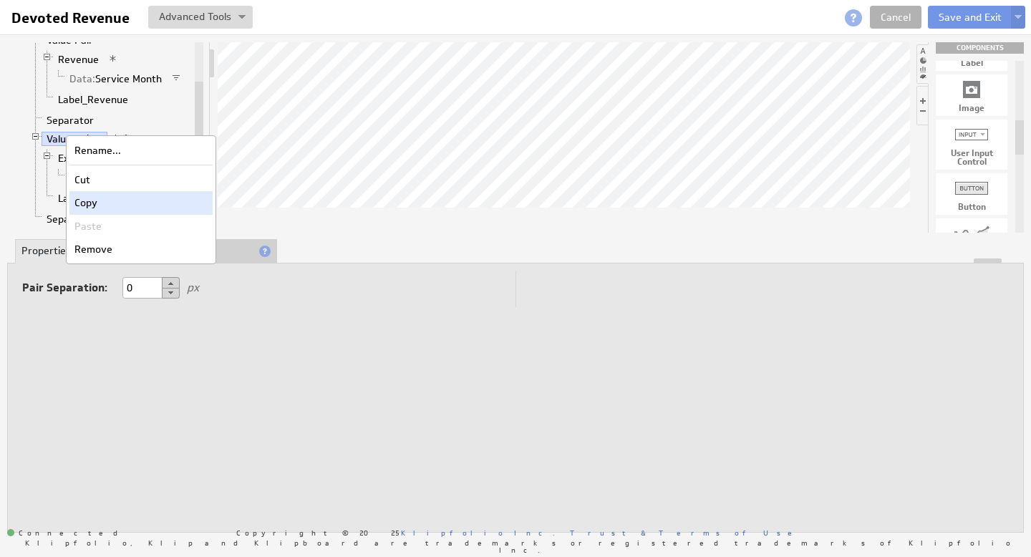
click at [114, 204] on div "Copy" at bounding box center [140, 202] width 143 height 23
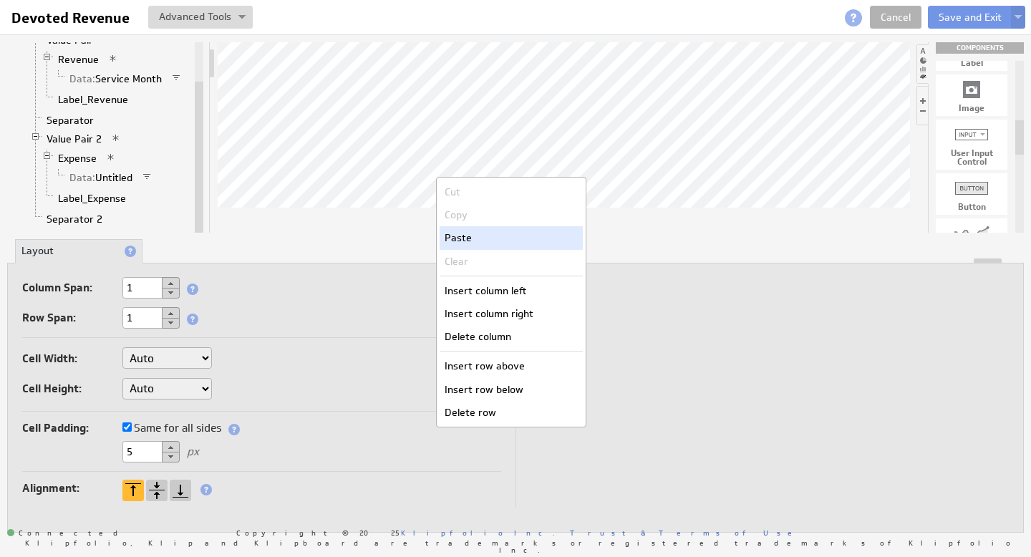
click at [472, 233] on div "Paste" at bounding box center [511, 237] width 143 height 23
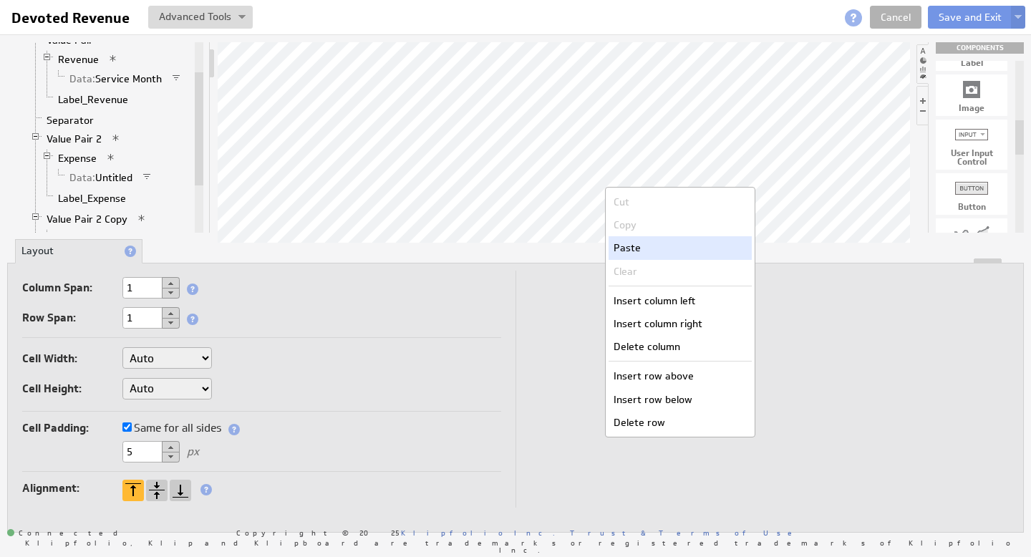
click at [662, 251] on div "Paste" at bounding box center [680, 247] width 143 height 23
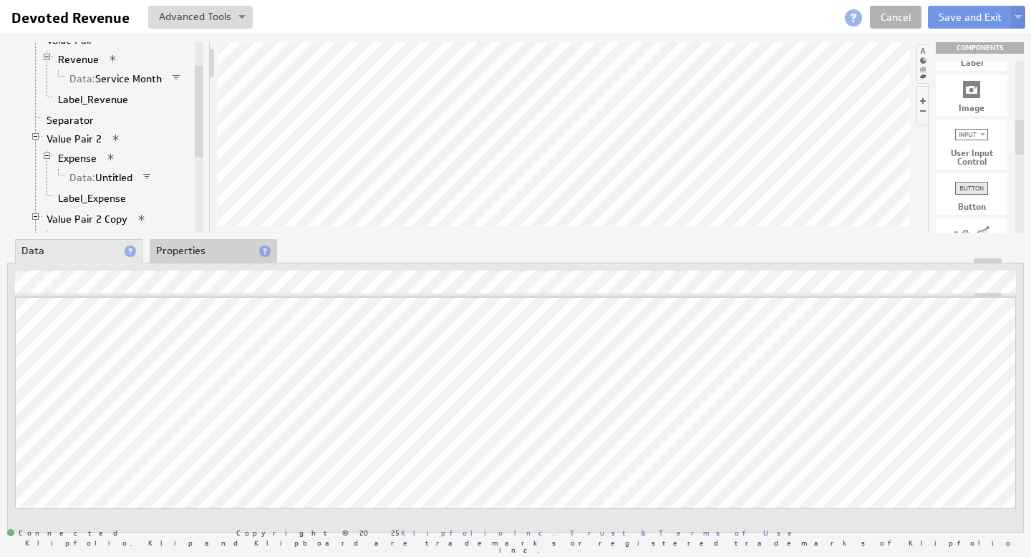
click at [192, 248] on li "Properties" at bounding box center [213, 251] width 127 height 24
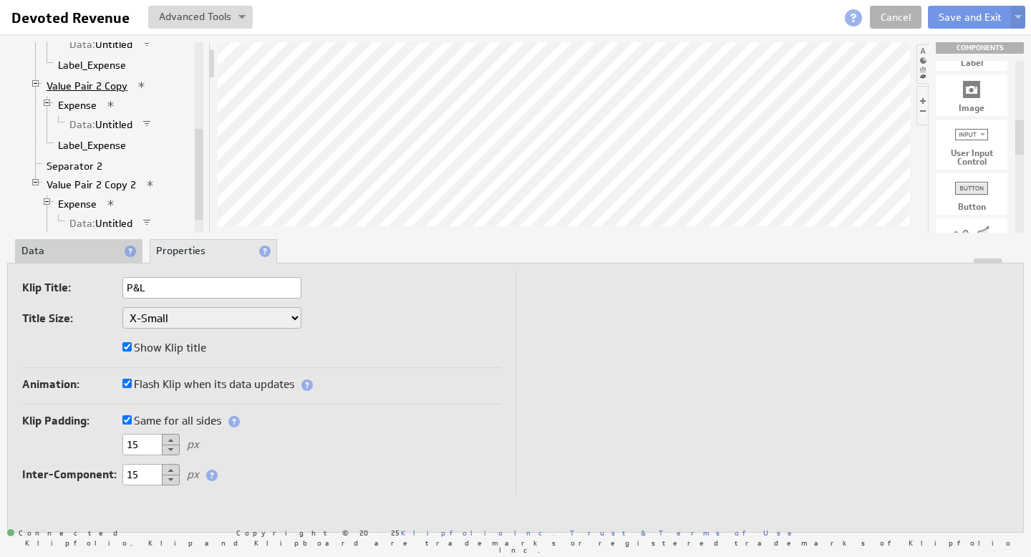
type input "P&L"
click at [85, 84] on link "Value Pair 2 Copy" at bounding box center [88, 86] width 92 height 14
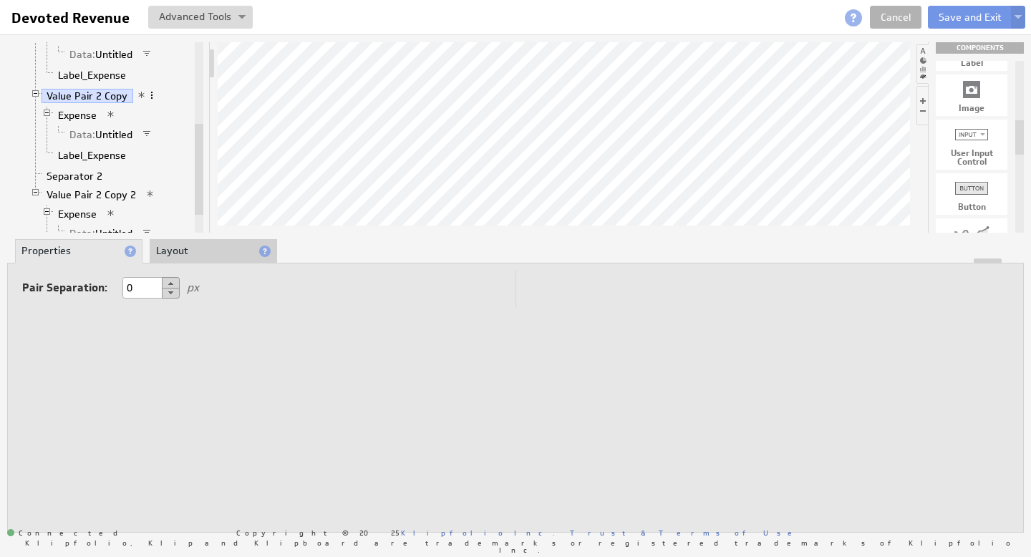
click at [149, 95] on span at bounding box center [152, 95] width 10 height 10
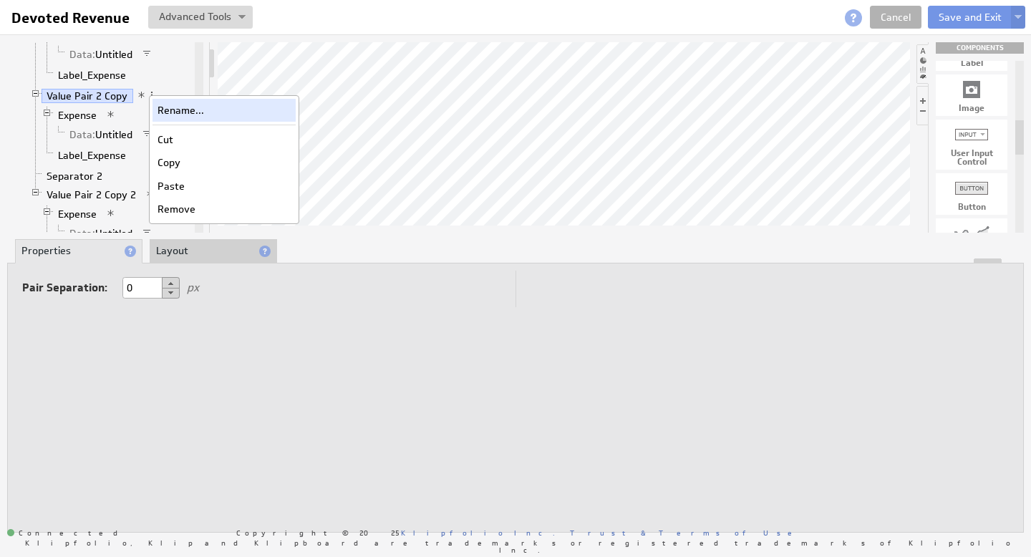
click at [180, 112] on div "Rename..." at bounding box center [224, 110] width 143 height 23
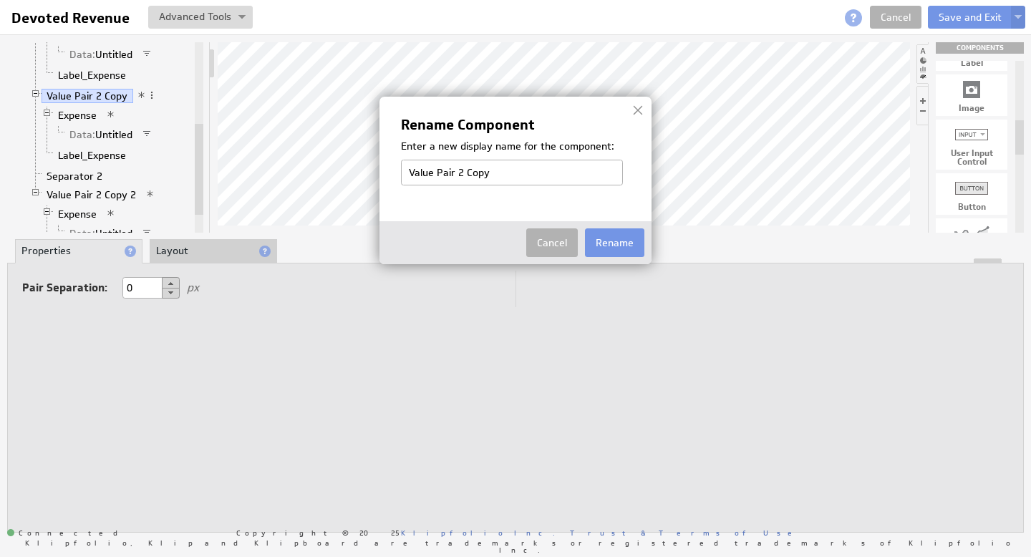
click at [468, 179] on input "Value Pair 2 Copy" at bounding box center [512, 173] width 222 height 26
drag, startPoint x: 459, startPoint y: 175, endPoint x: 561, endPoint y: 179, distance: 102.5
click at [561, 179] on input "Value Pair 2 Copy" at bounding box center [512, 173] width 222 height 26
type input "Value Pair 3"
click at [612, 242] on button "Rename" at bounding box center [614, 242] width 59 height 29
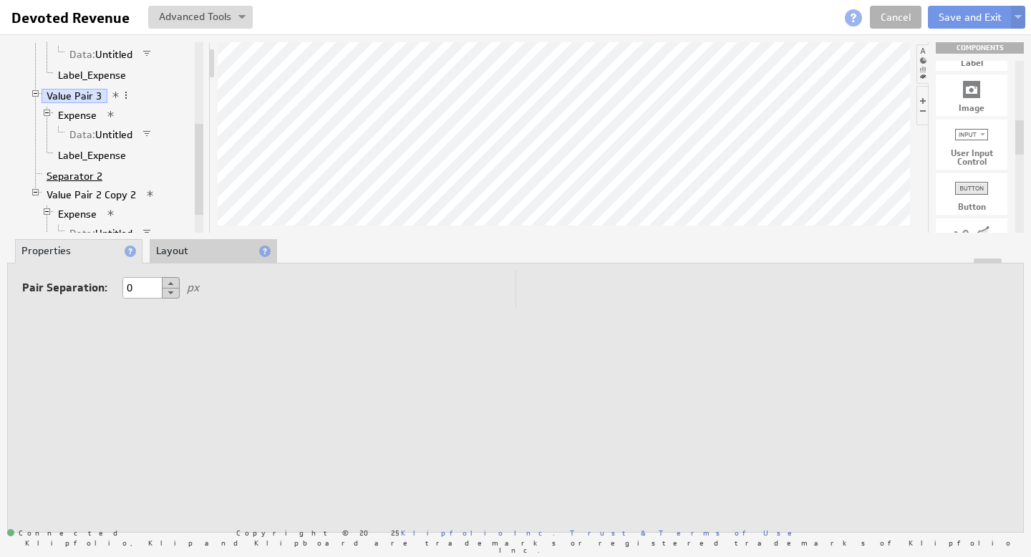
click at [88, 174] on link "Separator 2" at bounding box center [75, 176] width 67 height 14
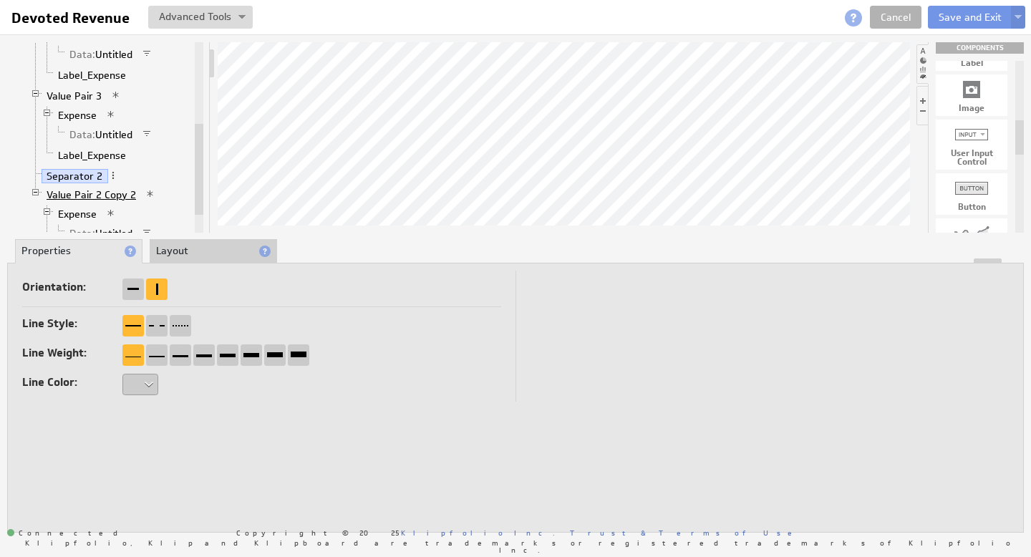
click at [87, 194] on link "Value Pair 2 Copy 2" at bounding box center [92, 195] width 100 height 14
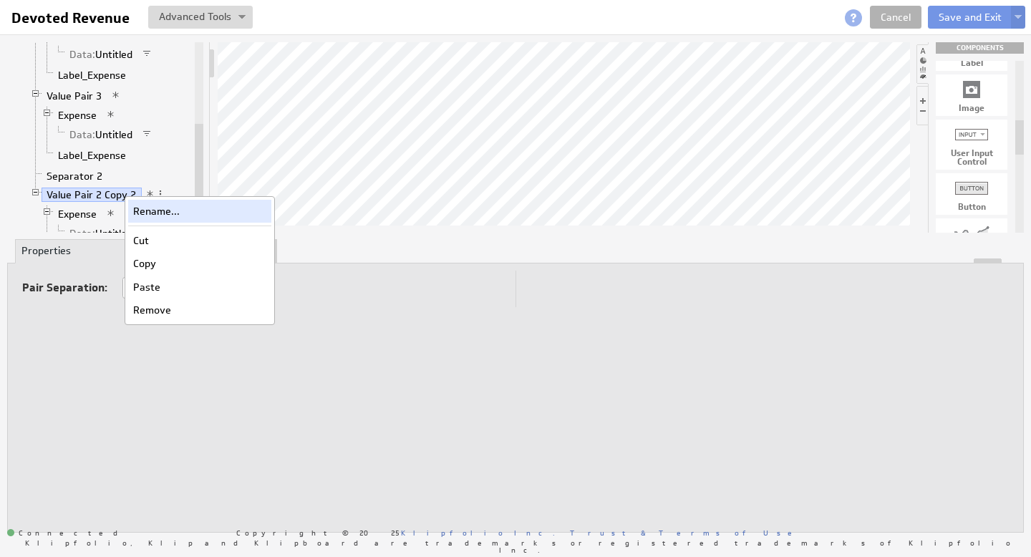
click at [160, 211] on div "Rename..." at bounding box center [199, 211] width 143 height 23
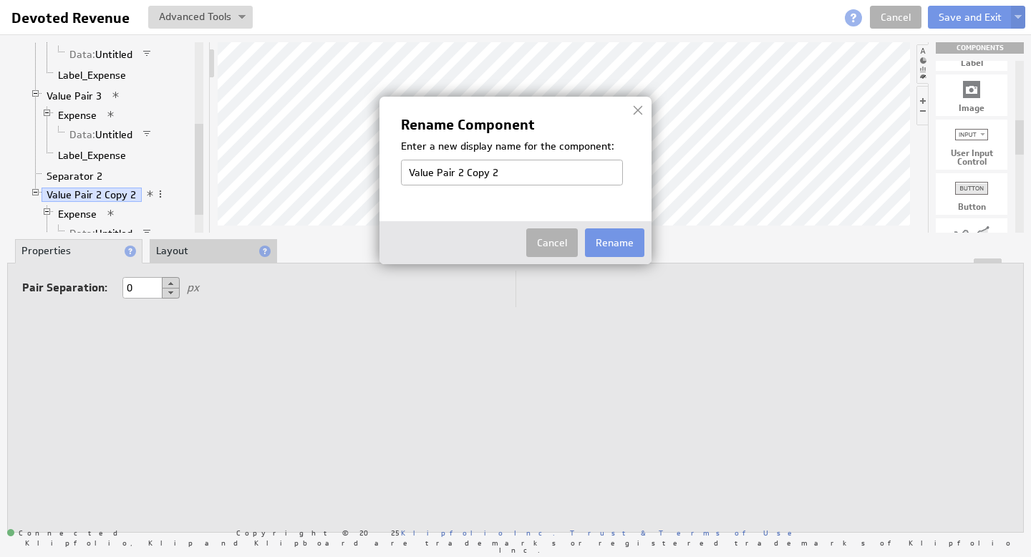
click at [472, 172] on input "Value Pair 2 Copy 2" at bounding box center [512, 173] width 222 height 26
drag, startPoint x: 457, startPoint y: 172, endPoint x: 678, endPoint y: 192, distance: 222.2
click at [687, 193] on body "Help Devoted Revenue Devoted Revenue View Klip Source Code Alt+U Create New Var…" at bounding box center [515, 278] width 1031 height 557
type input "Value Pair 4"
click at [617, 247] on button "Rename" at bounding box center [614, 242] width 59 height 29
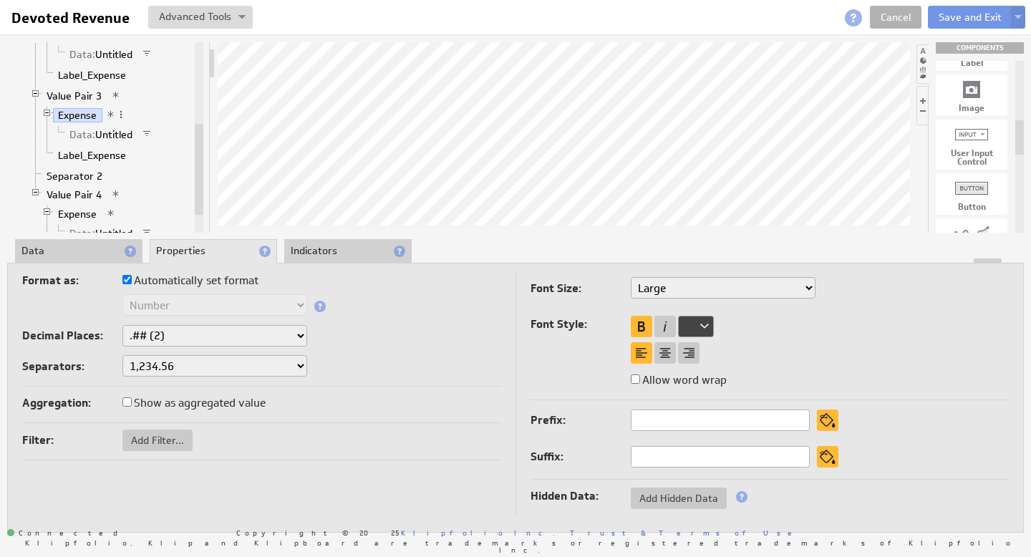
click at [74, 256] on li "Data" at bounding box center [78, 251] width 127 height 24
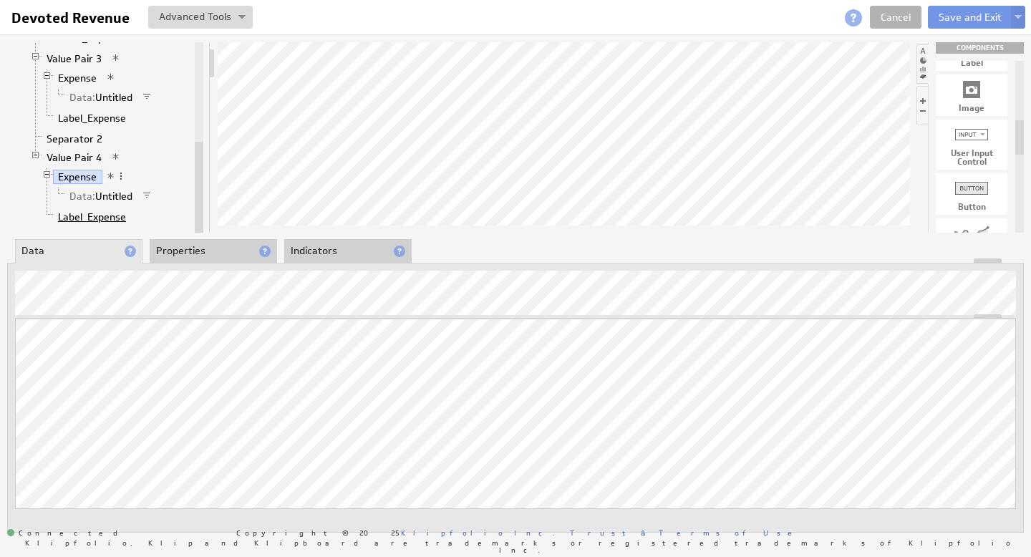
click at [102, 216] on link "Label_Expense" at bounding box center [92, 217] width 79 height 14
click at [221, 249] on li "Properties" at bounding box center [213, 251] width 127 height 24
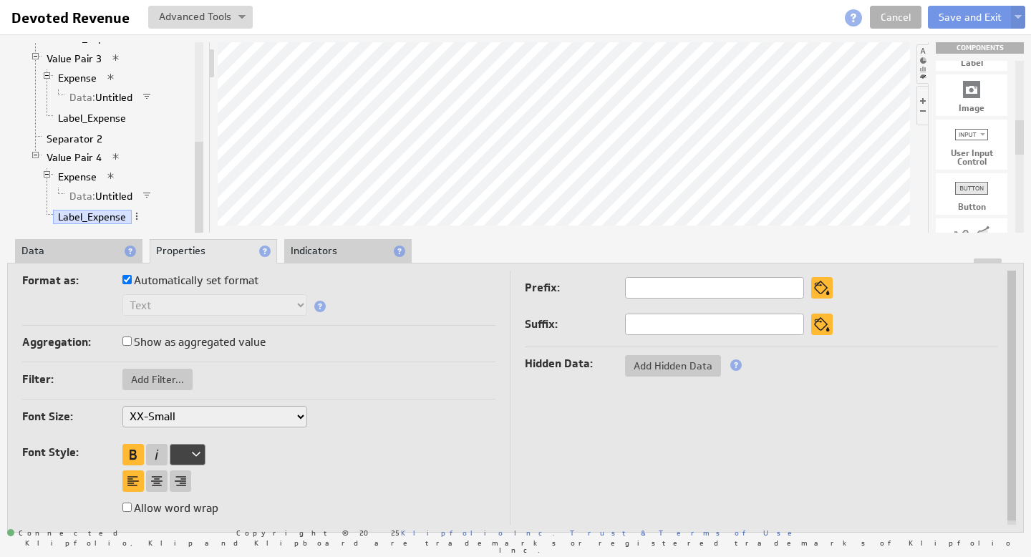
click at [337, 248] on li "Indicators" at bounding box center [347, 251] width 127 height 24
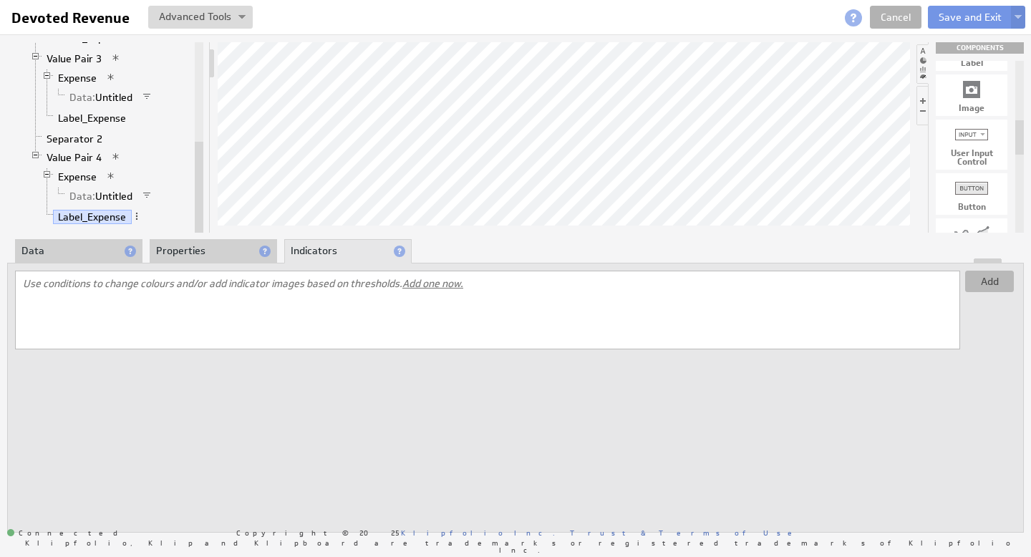
click at [993, 279] on button "Add" at bounding box center [989, 281] width 49 height 21
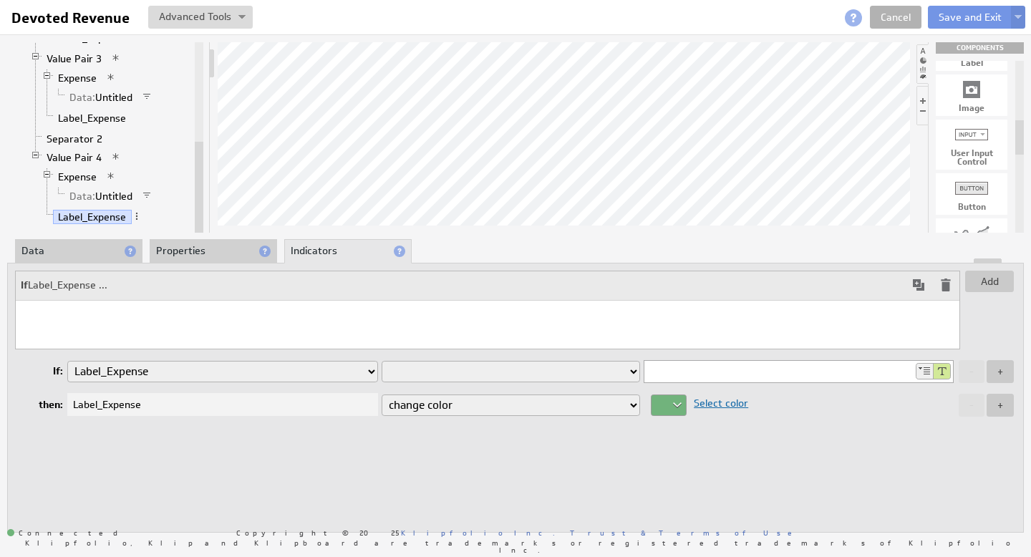
click at [675, 402] on div at bounding box center [669, 405] width 36 height 21
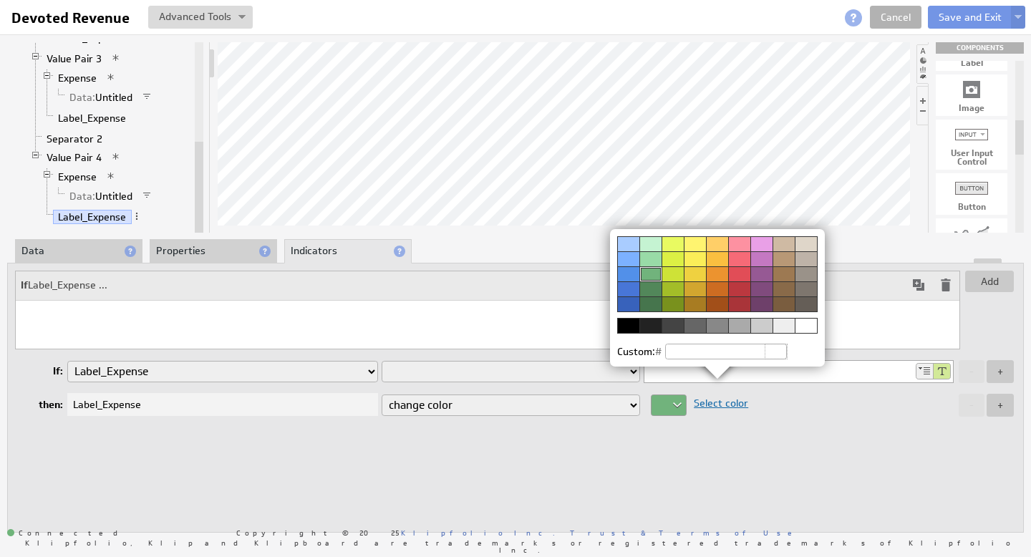
click at [738, 304] on div at bounding box center [739, 303] width 22 height 15
click at [455, 318] on img at bounding box center [515, 278] width 1031 height 557
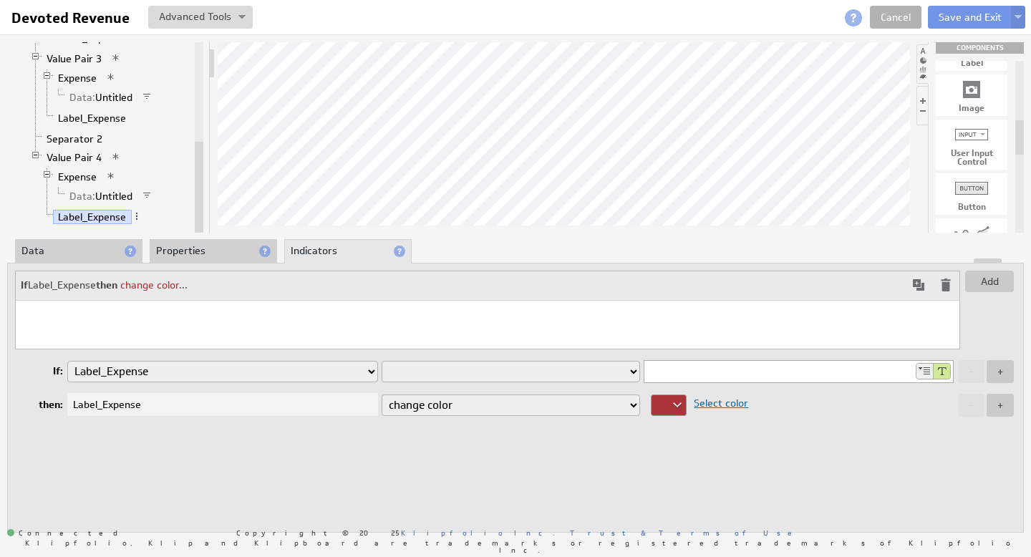
click at [450, 315] on div "If Label_Expense then change color ..." at bounding box center [487, 310] width 945 height 79
click at [555, 368] on select "is equal to is not equal to is greater than is greater than or equal to is less…" at bounding box center [511, 371] width 259 height 21
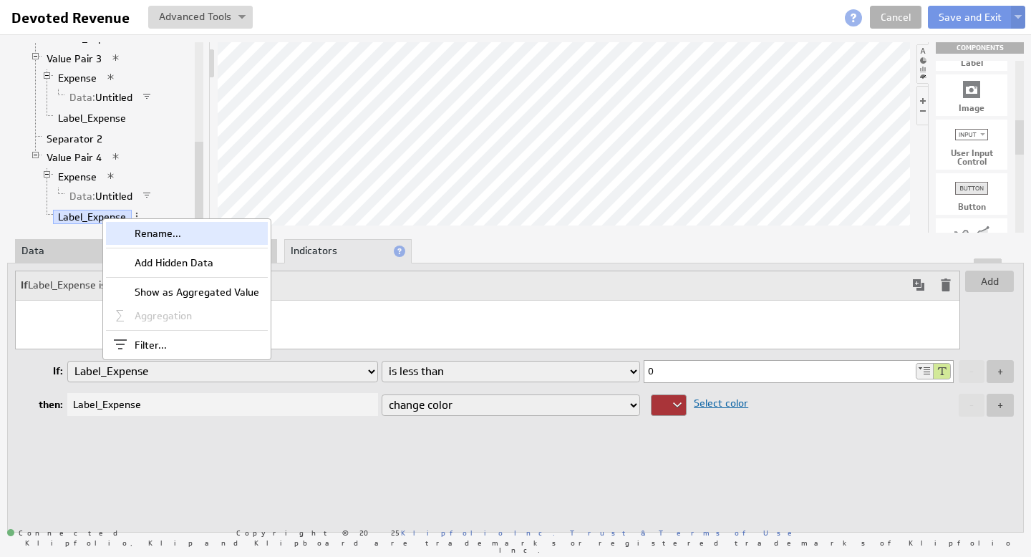
click at [151, 233] on div "Rename..." at bounding box center [187, 233] width 162 height 23
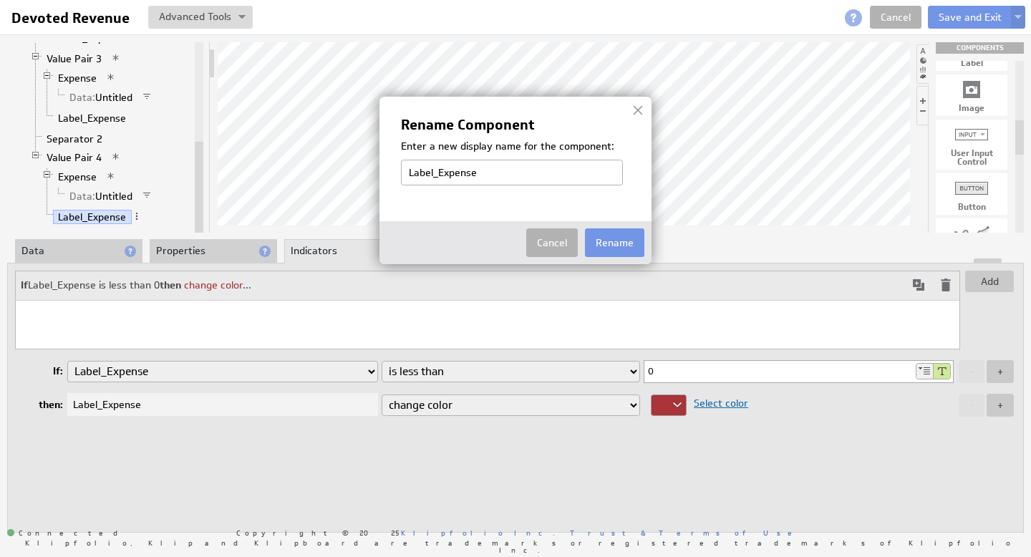
click at [464, 165] on input "Label_Expense" at bounding box center [512, 173] width 222 height 26
click at [465, 165] on input "Label_Expense" at bounding box center [512, 173] width 222 height 26
drag, startPoint x: 486, startPoint y: 171, endPoint x: 440, endPoint y: 172, distance: 45.1
click at [440, 172] on input "Label_Expense" at bounding box center [512, 173] width 222 height 26
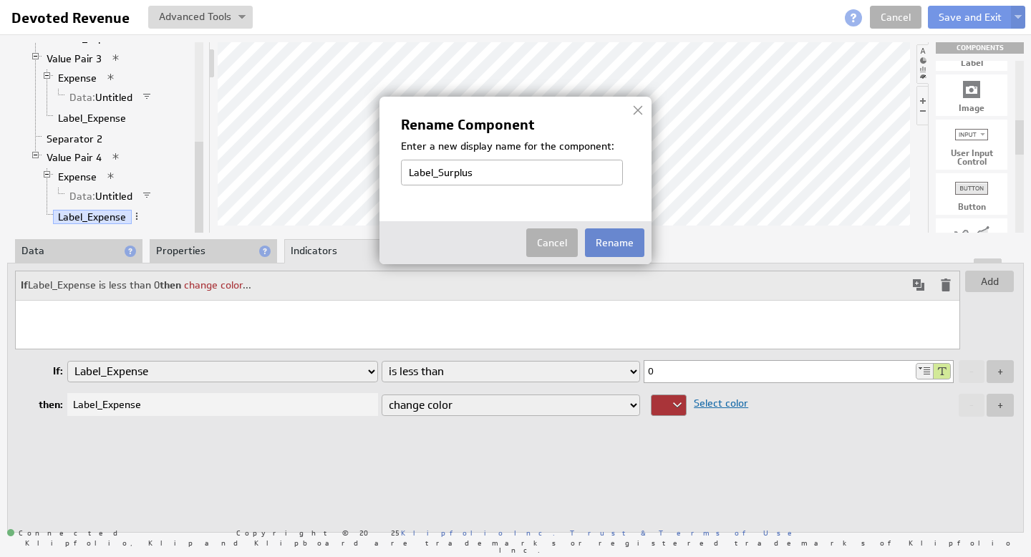
type input "Label_Surplus"
click at [623, 241] on button "Rename" at bounding box center [614, 242] width 59 height 29
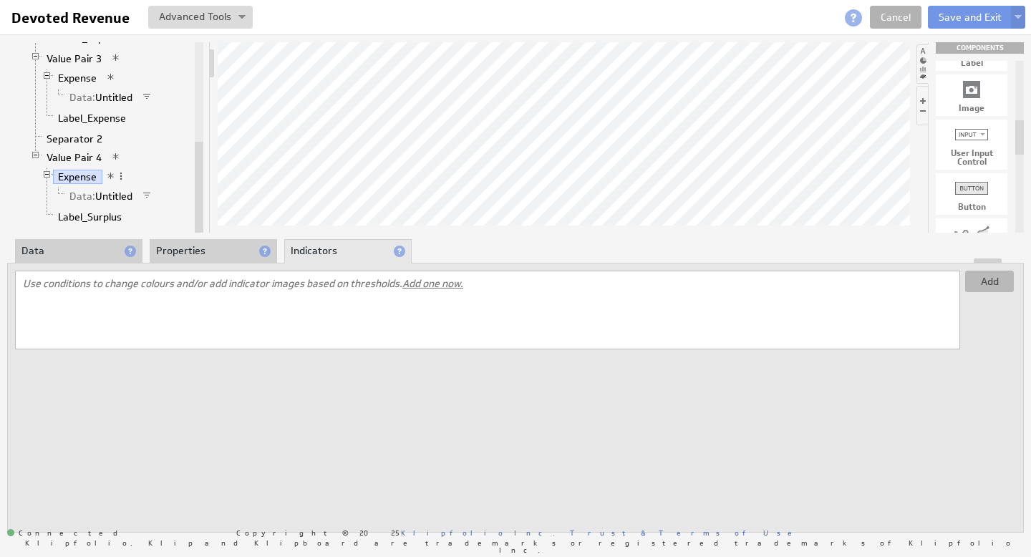
click at [1005, 276] on button "Add" at bounding box center [989, 281] width 49 height 21
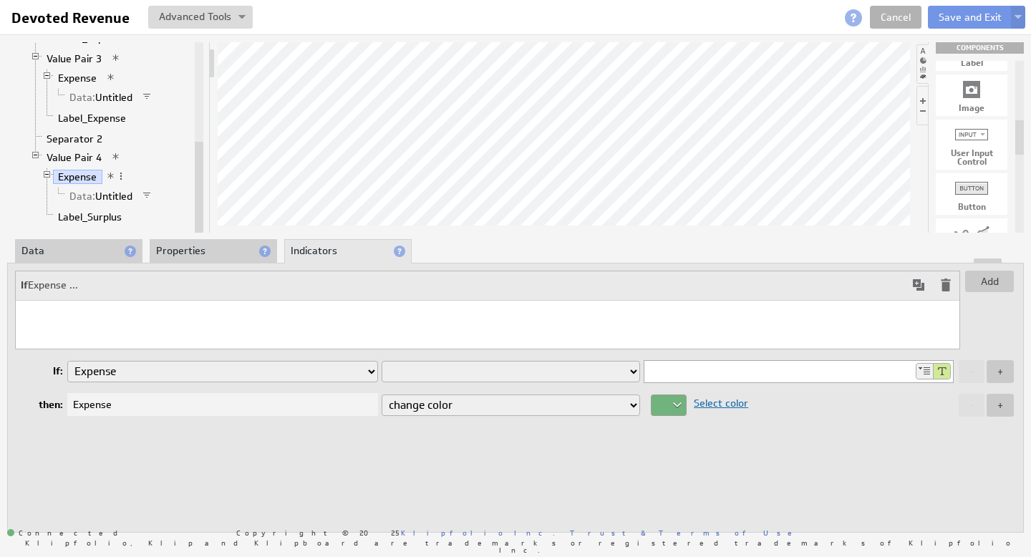
click at [634, 373] on select "is equal to is not equal to is greater than is greater than or equal to is less…" at bounding box center [511, 371] width 259 height 21
click at [682, 404] on div at bounding box center [669, 405] width 36 height 21
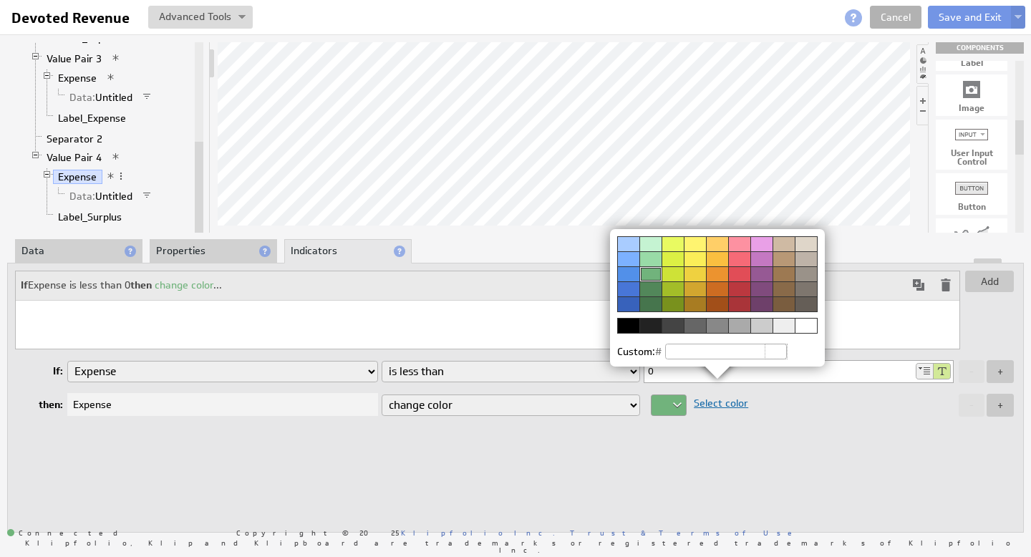
click at [741, 303] on div at bounding box center [739, 303] width 22 height 15
click at [486, 455] on img at bounding box center [515, 278] width 1031 height 557
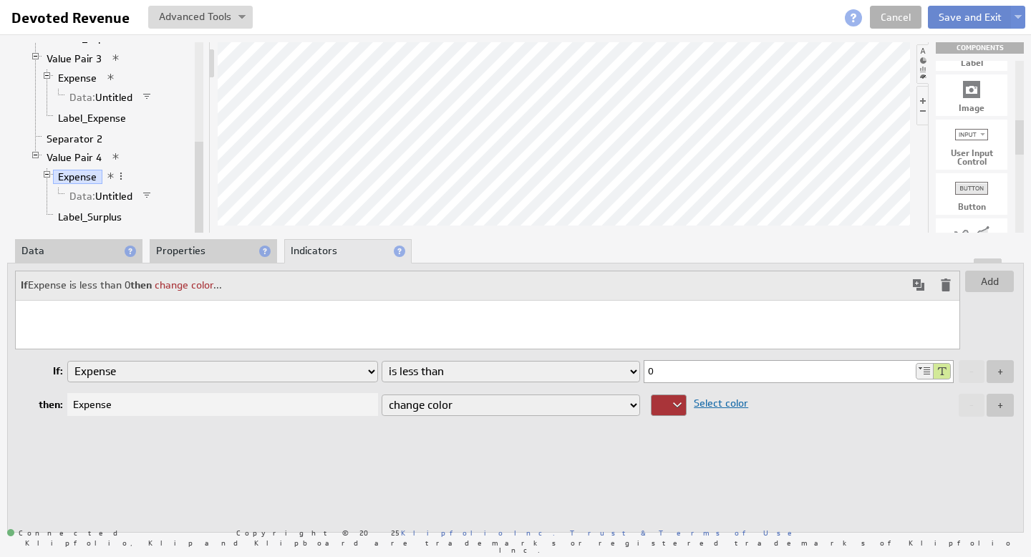
click at [968, 17] on button "Save and Exit" at bounding box center [970, 17] width 85 height 23
